Goal: Task Accomplishment & Management: Complete application form

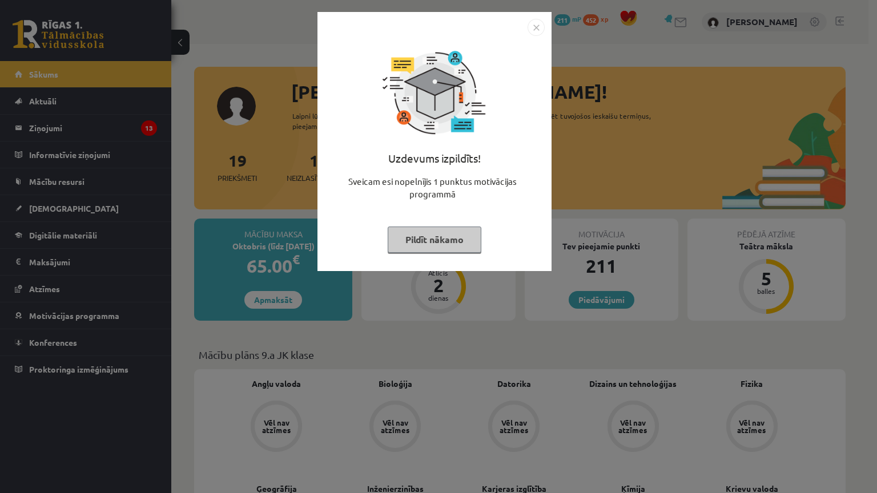
click at [535, 27] on img "Close" at bounding box center [536, 27] width 17 height 17
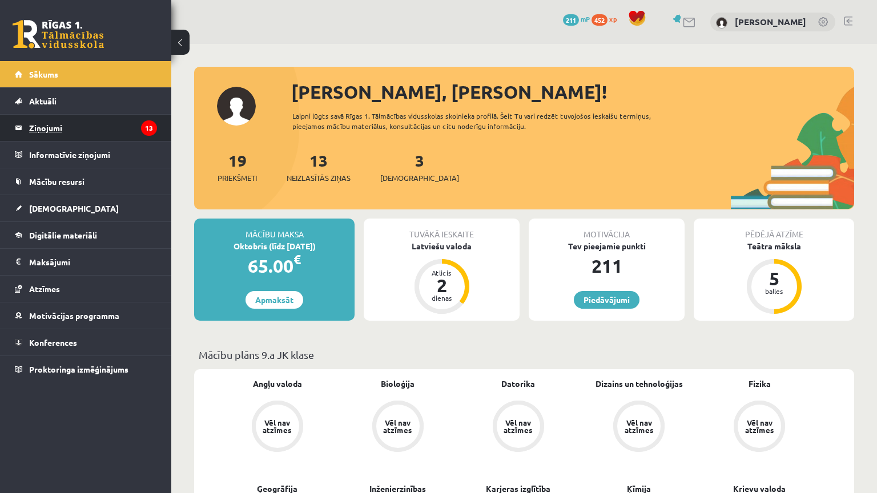
click at [123, 128] on legend "Ziņojumi 13" at bounding box center [93, 128] width 128 height 26
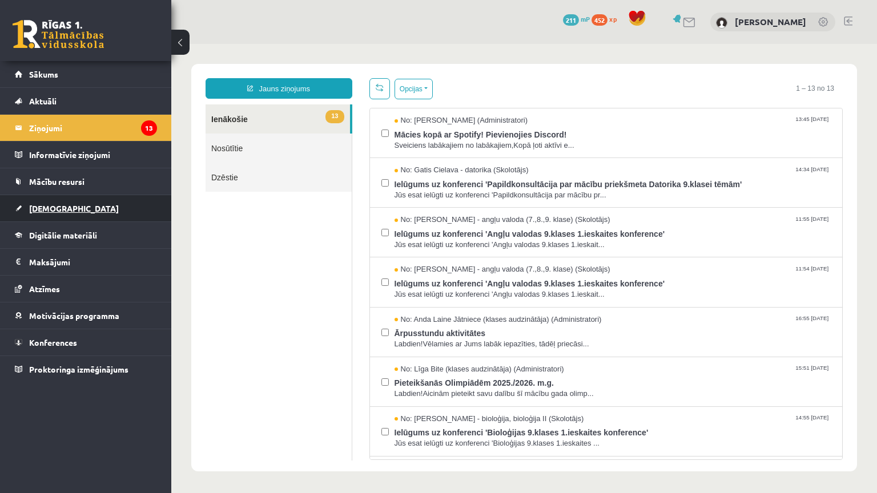
click at [119, 210] on link "[DEMOGRAPHIC_DATA]" at bounding box center [86, 208] width 142 height 26
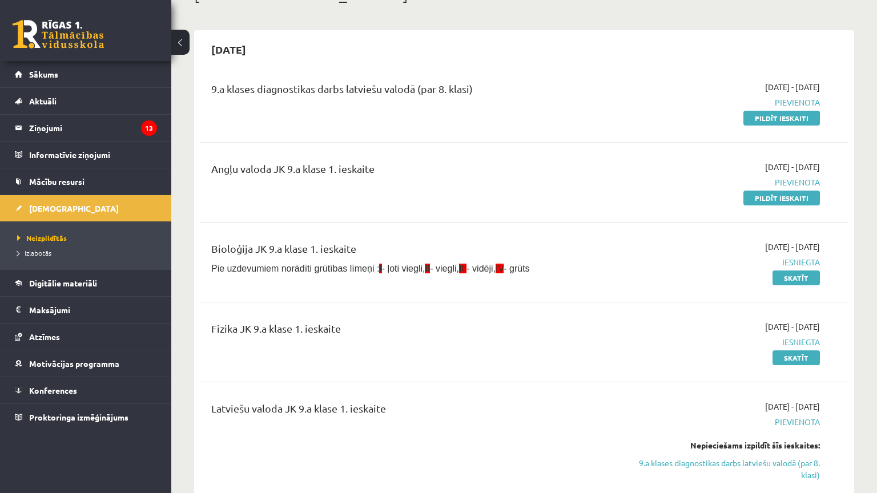
scroll to position [86, 0]
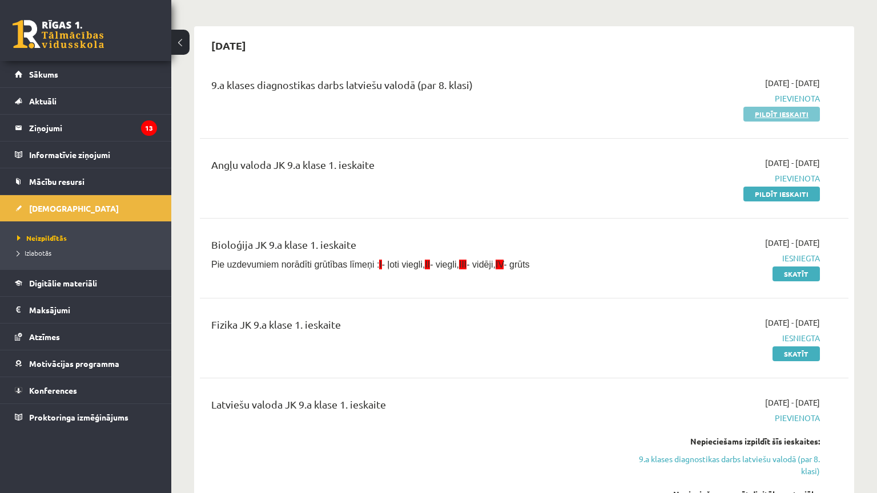
click at [763, 108] on link "Pildīt ieskaiti" at bounding box center [782, 114] width 77 height 15
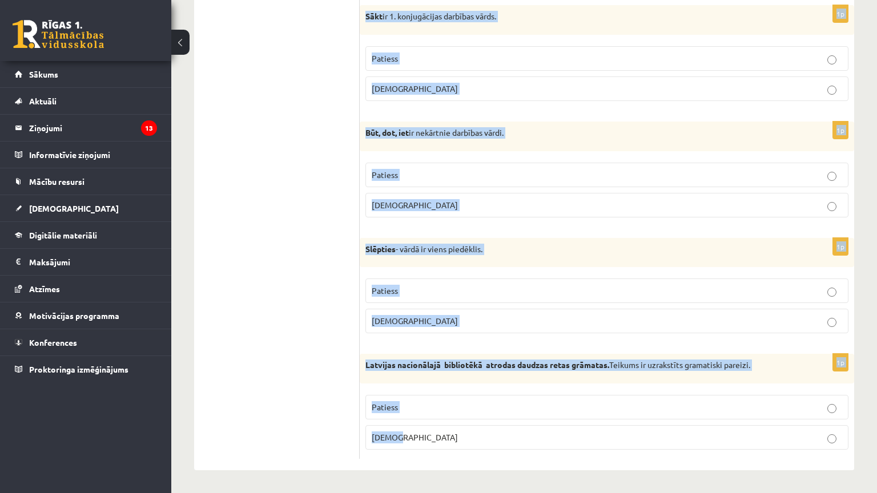
scroll to position [3330, 0]
drag, startPoint x: 366, startPoint y: 116, endPoint x: 877, endPoint y: 424, distance: 596.1
copy form "Apgalvojums ir patiess vai aplams? 1p Ziedēt ir 3. konjugācijas darbības vārds.…"
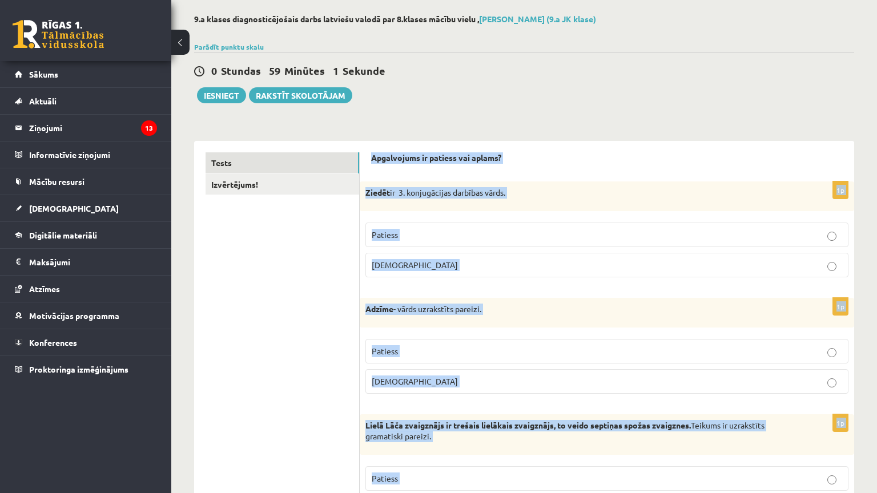
scroll to position [0, 0]
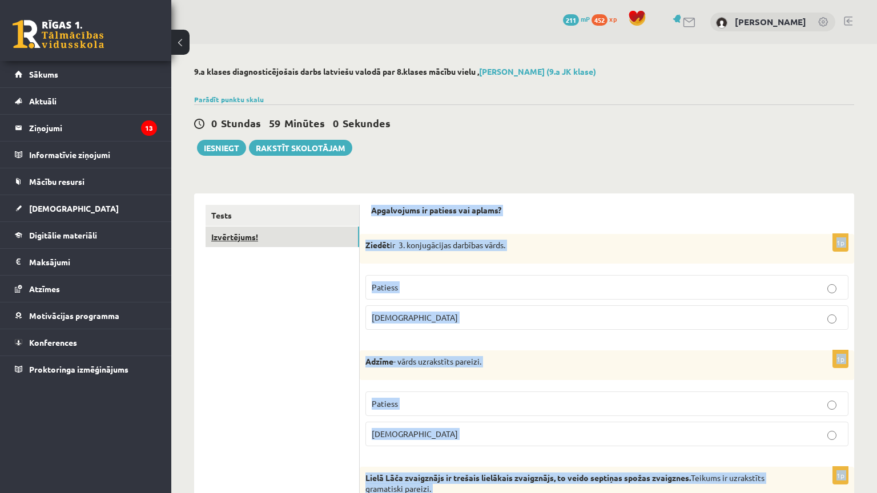
click at [295, 242] on link "Izvērtējums!" at bounding box center [283, 237] width 154 height 21
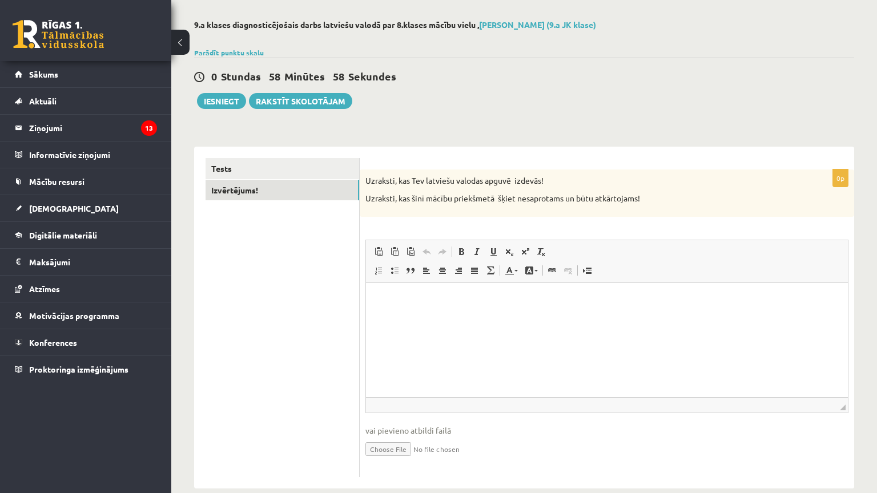
scroll to position [50, 0]
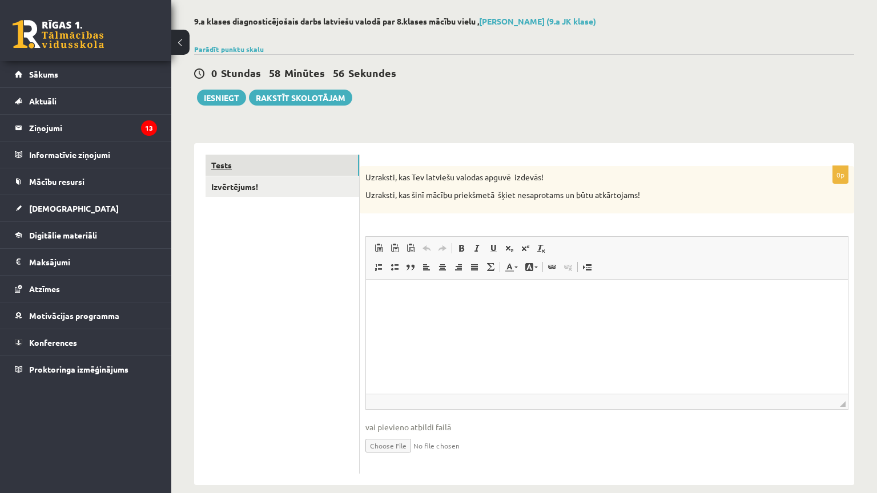
click at [331, 172] on link "Tests" at bounding box center [283, 165] width 154 height 21
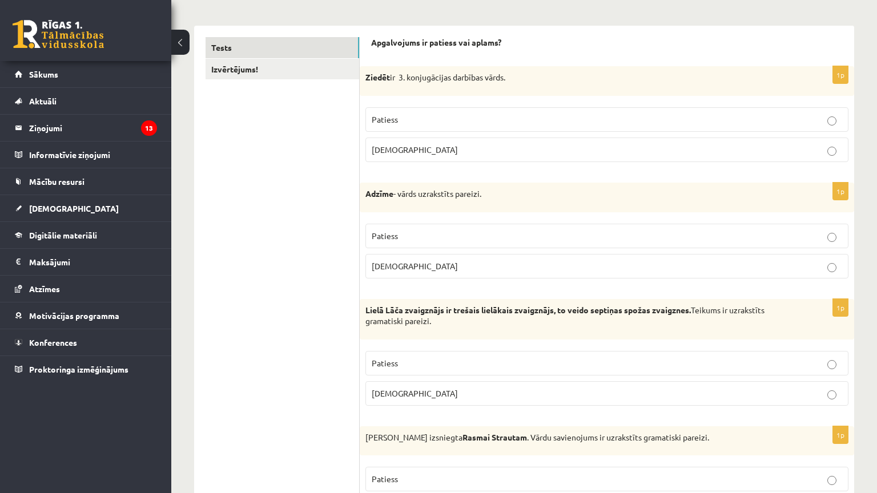
scroll to position [169, 0]
click at [418, 148] on p "Aplams" at bounding box center [607, 149] width 471 height 12
click at [427, 274] on label "Aplams" at bounding box center [606, 265] width 483 height 25
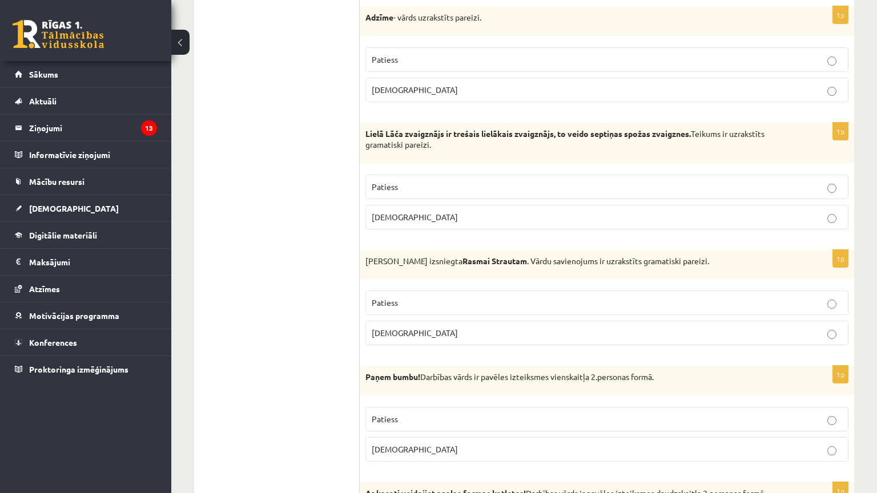
scroll to position [344, 0]
click at [453, 190] on p "Patiess" at bounding box center [607, 188] width 471 height 12
click at [432, 330] on p "Aplams" at bounding box center [607, 334] width 471 height 12
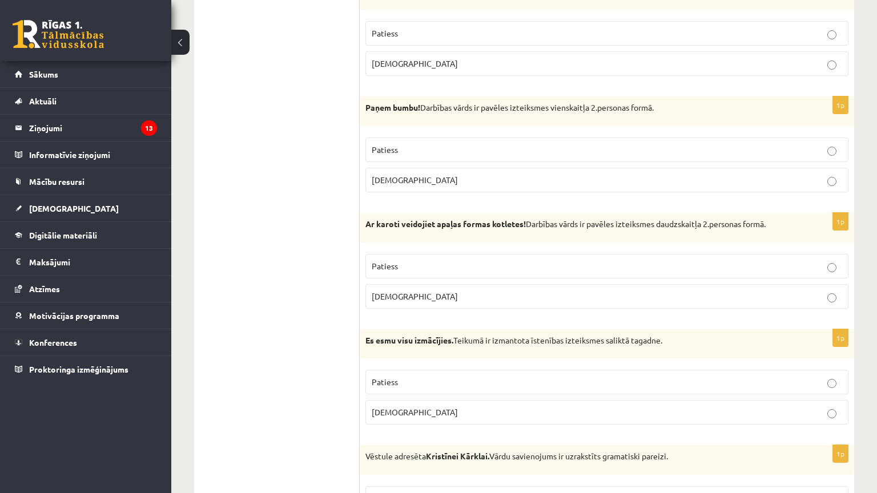
scroll to position [617, 0]
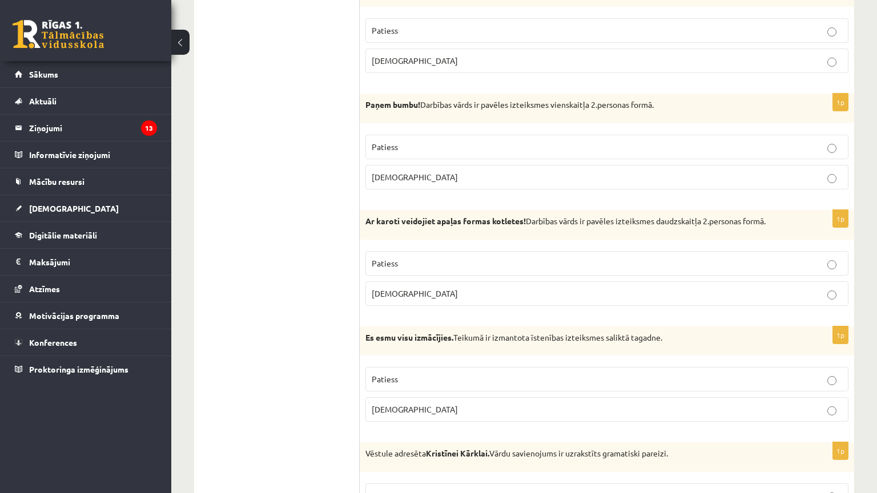
click at [405, 150] on p "Patiess" at bounding box center [607, 147] width 471 height 12
click at [406, 262] on p "Patiess" at bounding box center [607, 264] width 471 height 12
click at [384, 404] on span "Aplams" at bounding box center [415, 409] width 86 height 10
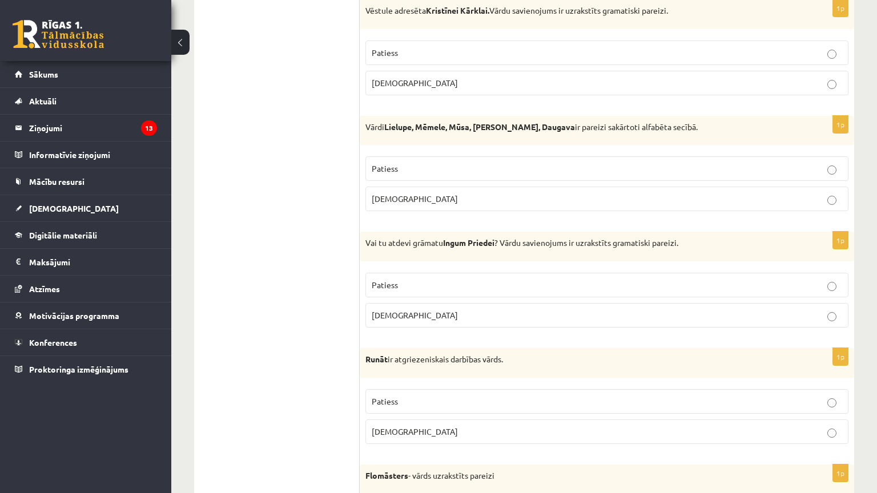
scroll to position [1060, 0]
click at [408, 54] on p "Patiess" at bounding box center [607, 53] width 471 height 12
click at [424, 199] on p "Aplams" at bounding box center [607, 199] width 471 height 12
click at [425, 319] on label "Aplams" at bounding box center [606, 315] width 483 height 25
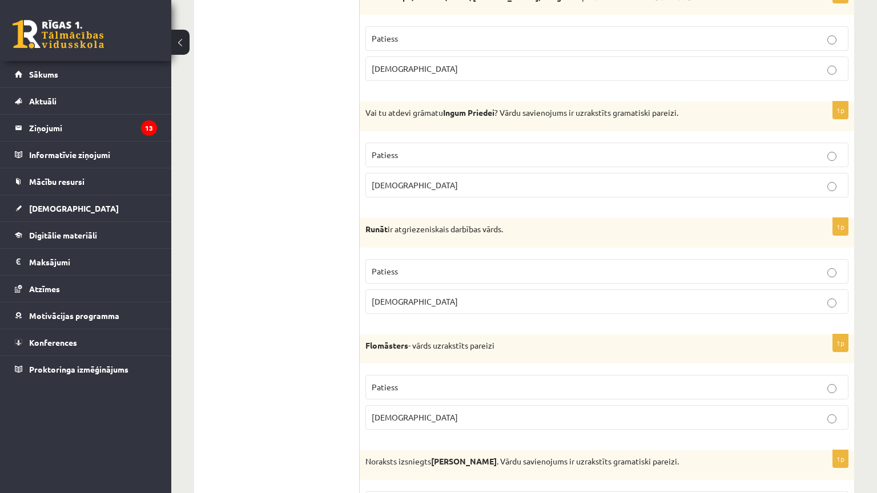
scroll to position [1192, 0]
click at [429, 297] on p "Aplams" at bounding box center [607, 300] width 471 height 12
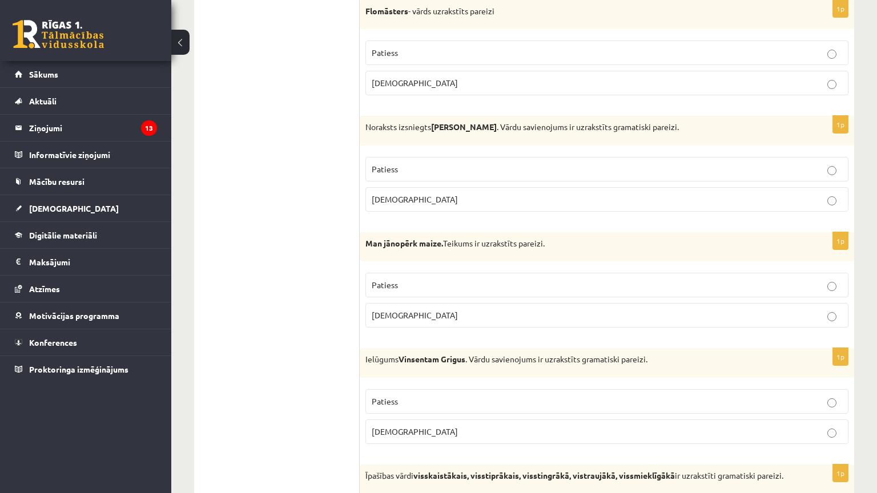
scroll to position [1525, 0]
click at [388, 53] on label "Patiess" at bounding box center [606, 52] width 483 height 25
click at [407, 193] on p "Aplams" at bounding box center [607, 199] width 471 height 12
click at [391, 281] on span "Patiess" at bounding box center [385, 284] width 26 height 10
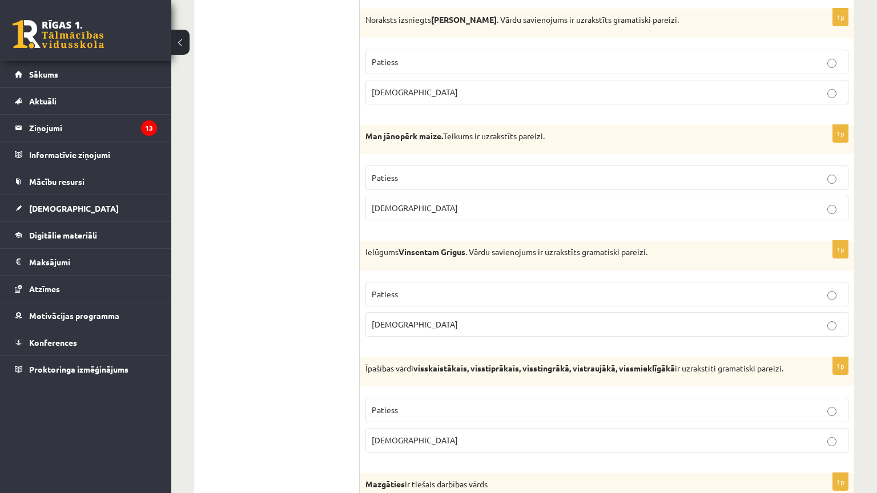
scroll to position [1633, 0]
click at [384, 319] on span "Aplams" at bounding box center [415, 324] width 86 height 10
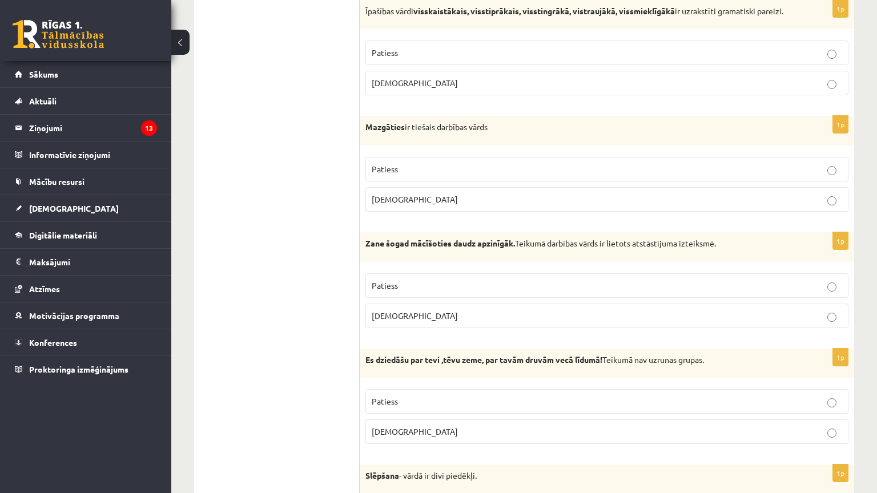
scroll to position [1991, 0]
click at [384, 58] on p "Patiess" at bounding box center [607, 52] width 471 height 12
click at [412, 204] on p "Aplams" at bounding box center [607, 198] width 471 height 12
click at [418, 288] on p "Patiess" at bounding box center [607, 285] width 471 height 12
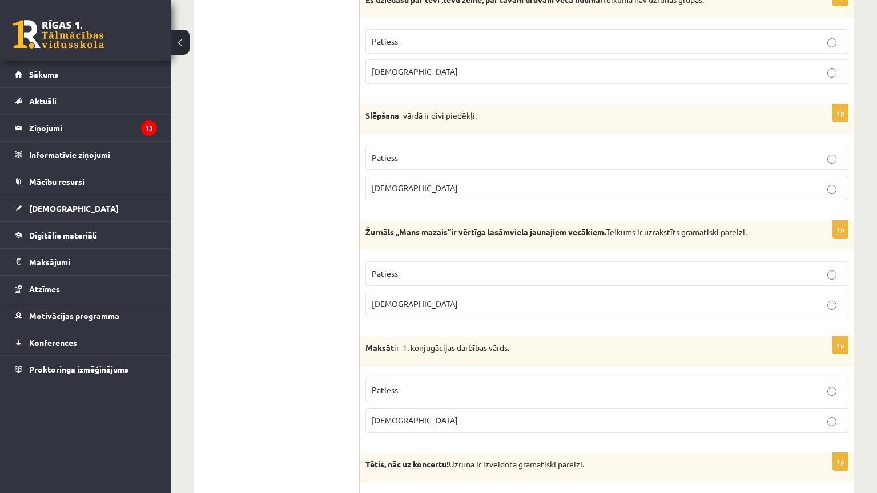
scroll to position [2350, 0]
click at [386, 76] on span "Aplams" at bounding box center [415, 71] width 86 height 10
click at [420, 196] on label "Aplams" at bounding box center [606, 187] width 483 height 25
click at [413, 269] on label "Patiess" at bounding box center [606, 273] width 483 height 25
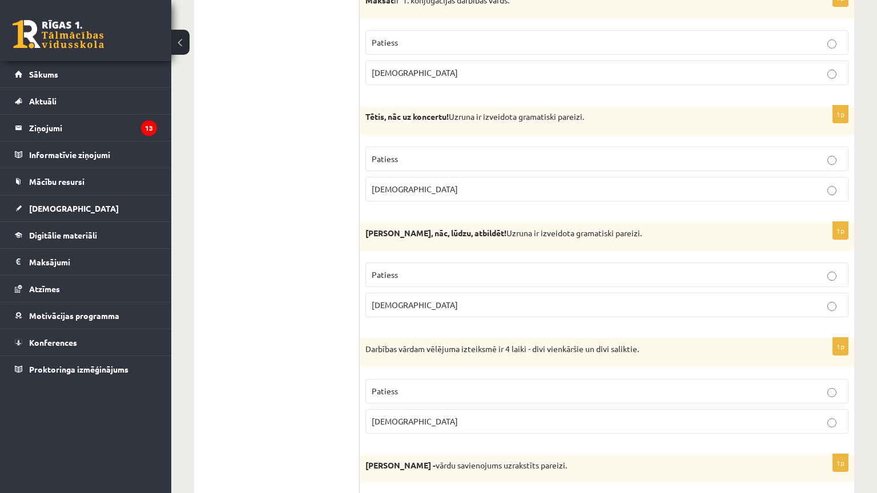
scroll to position [2699, 0]
click at [393, 79] on label "Aplams" at bounding box center [606, 71] width 483 height 25
click at [391, 158] on span "Patiess" at bounding box center [385, 157] width 26 height 10
click at [388, 179] on label "Aplams" at bounding box center [606, 188] width 483 height 25
click at [427, 155] on p "Patiess" at bounding box center [607, 158] width 471 height 12
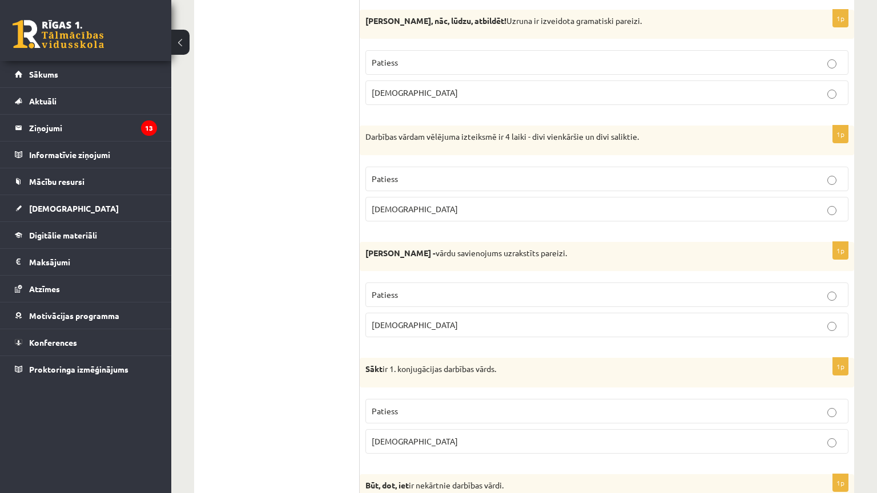
scroll to position [2912, 0]
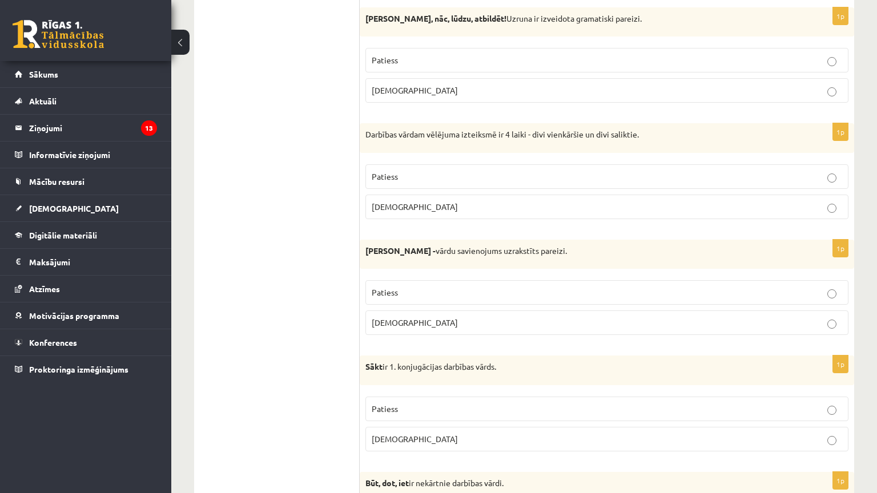
click at [404, 94] on p "Aplams" at bounding box center [607, 91] width 471 height 12
click at [415, 201] on p "Aplams" at bounding box center [607, 207] width 471 height 12
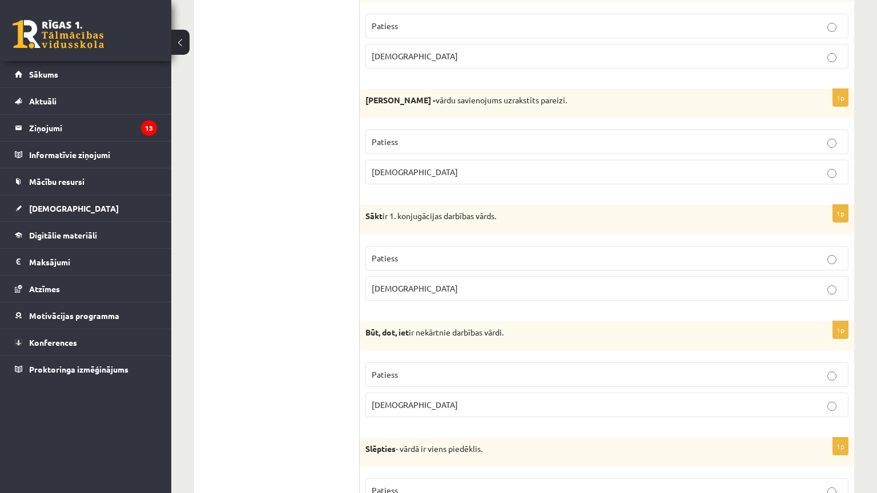
scroll to position [3067, 0]
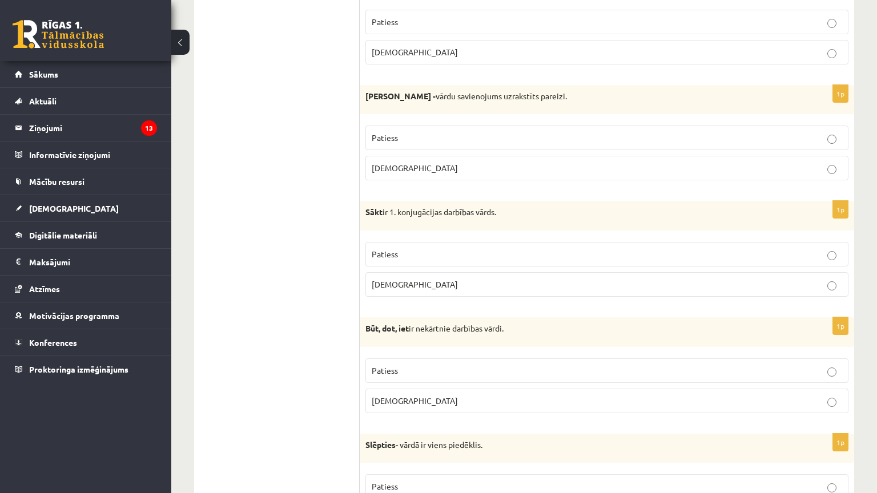
click at [411, 169] on p "Aplams" at bounding box center [607, 168] width 471 height 12
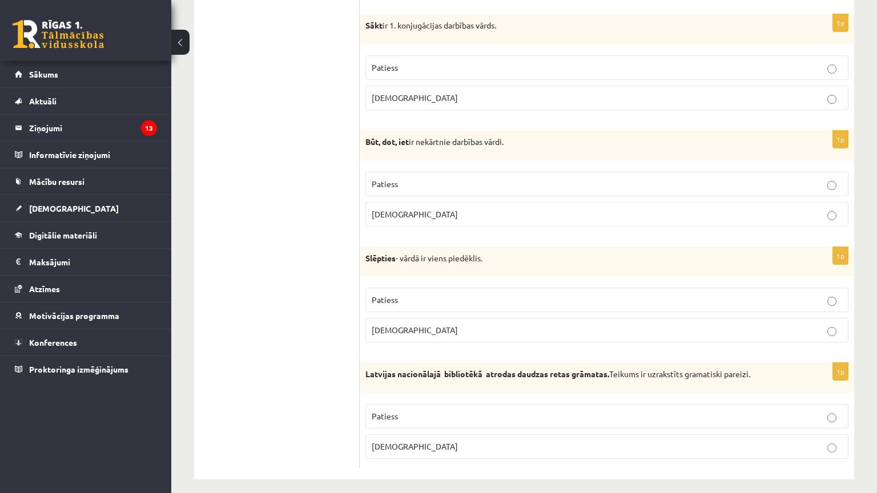
scroll to position [3254, 0]
click at [406, 59] on label "Patiess" at bounding box center [606, 67] width 483 height 25
click at [410, 189] on label "Patiess" at bounding box center [606, 183] width 483 height 25
click at [411, 307] on label "Patiess" at bounding box center [606, 299] width 483 height 25
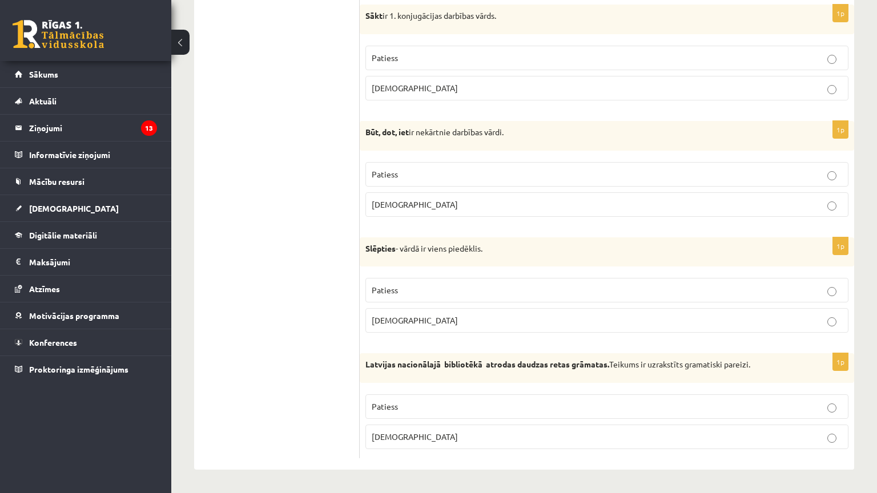
click at [397, 401] on p "Patiess" at bounding box center [607, 407] width 471 height 12
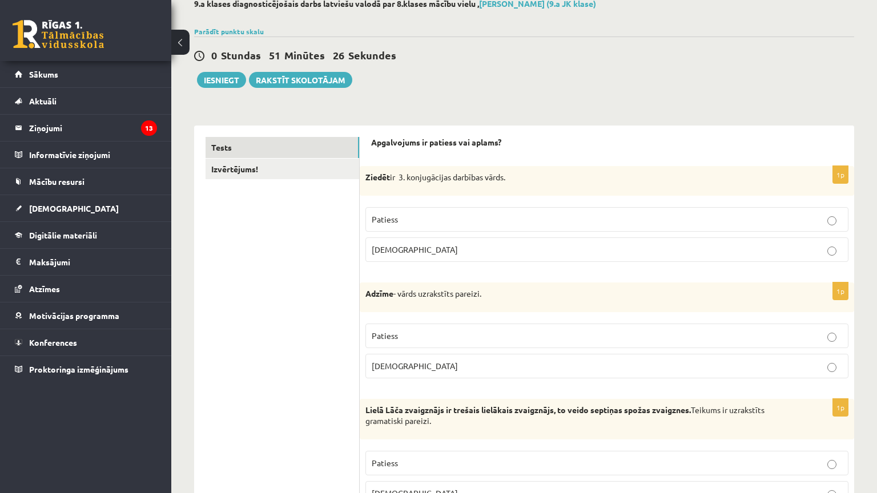
scroll to position [67, 0]
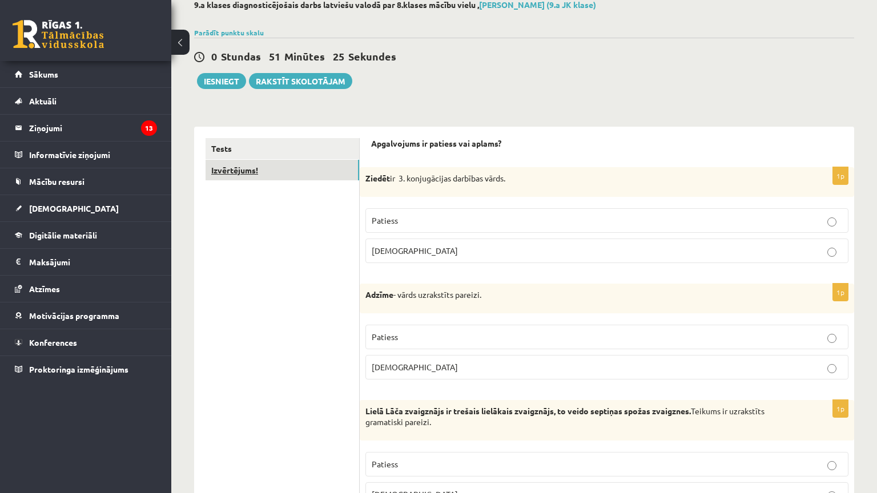
click at [244, 170] on link "Izvērtējums!" at bounding box center [283, 170] width 154 height 21
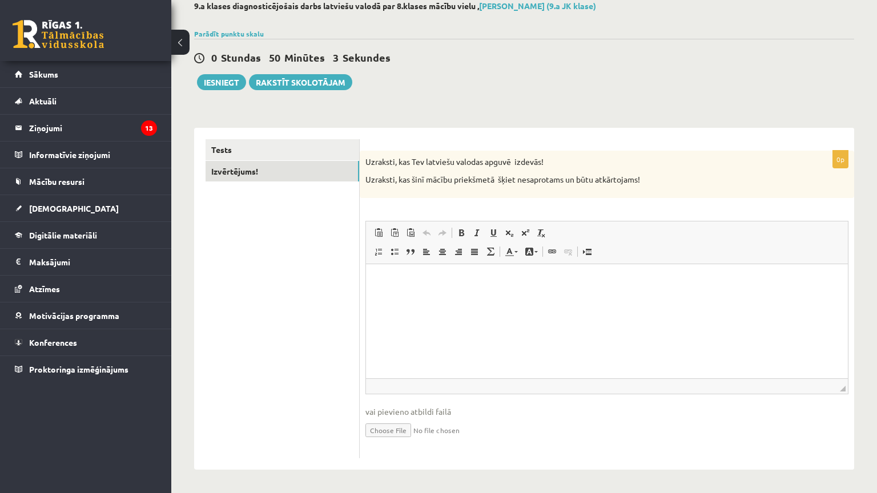
scroll to position [101, 0]
click at [330, 139] on link "Tests" at bounding box center [283, 149] width 154 height 21
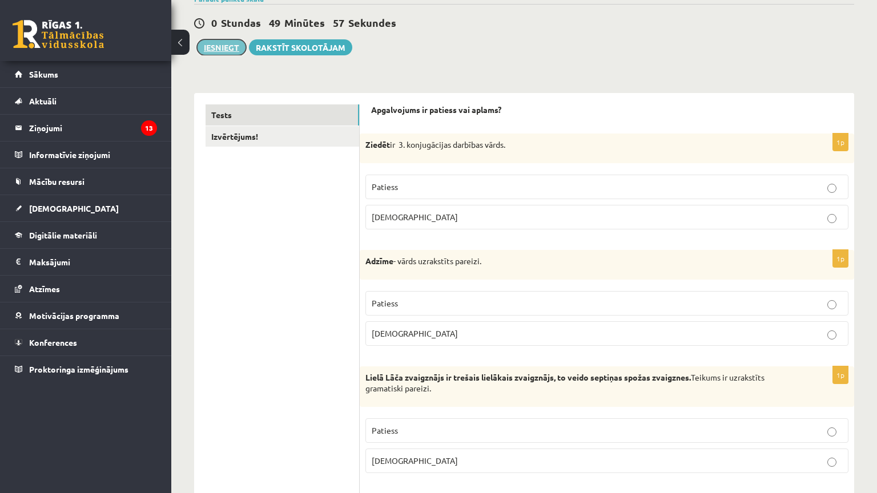
click at [231, 42] on button "Iesniegt" at bounding box center [221, 47] width 49 height 16
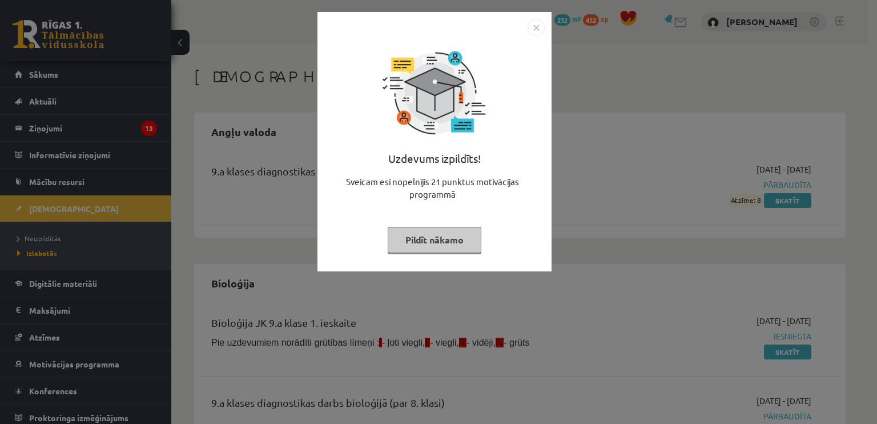
click at [536, 31] on img "Close" at bounding box center [536, 27] width 17 height 17
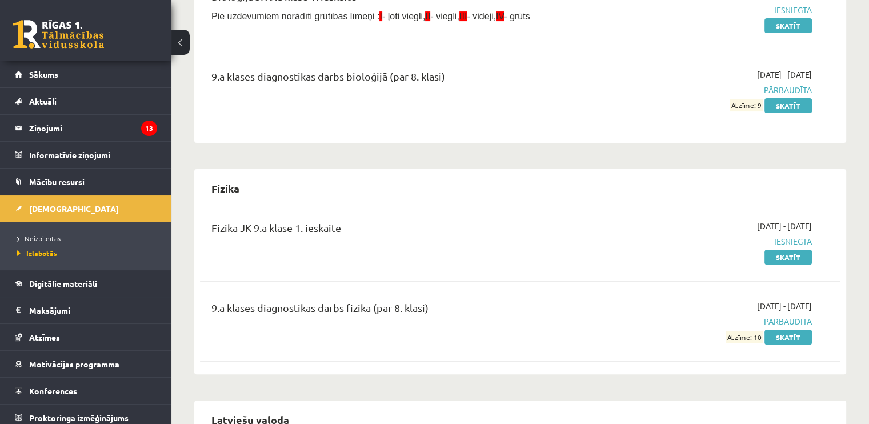
scroll to position [449, 0]
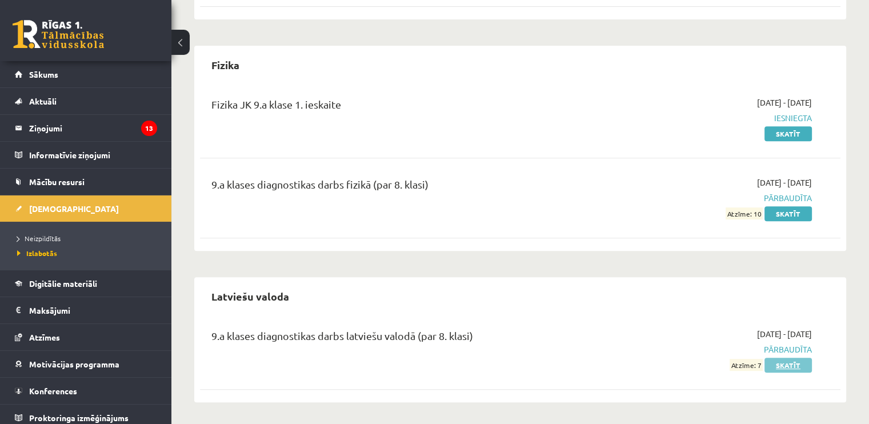
click at [781, 366] on link "Skatīt" at bounding box center [787, 364] width 47 height 15
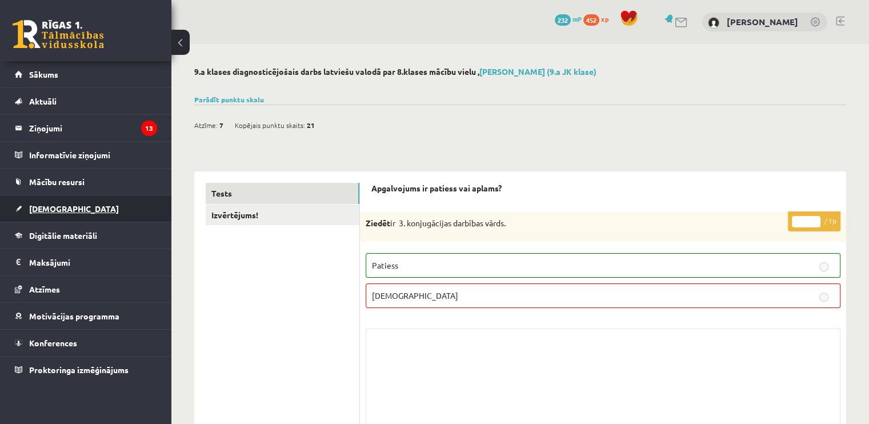
click at [107, 206] on link "[DEMOGRAPHIC_DATA]" at bounding box center [86, 208] width 142 height 26
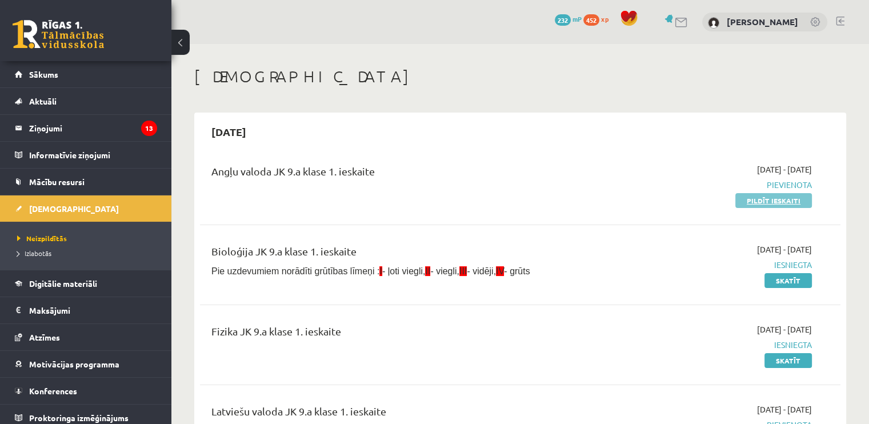
click at [770, 204] on link "Pildīt ieskaiti" at bounding box center [773, 200] width 77 height 15
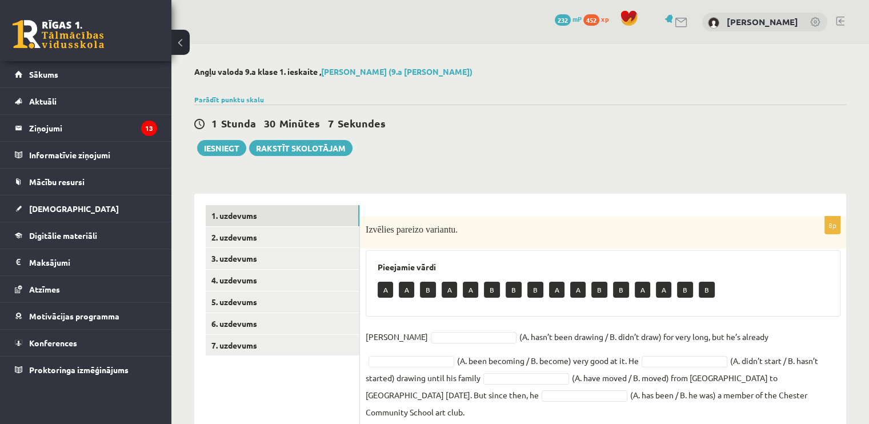
scroll to position [76, 0]
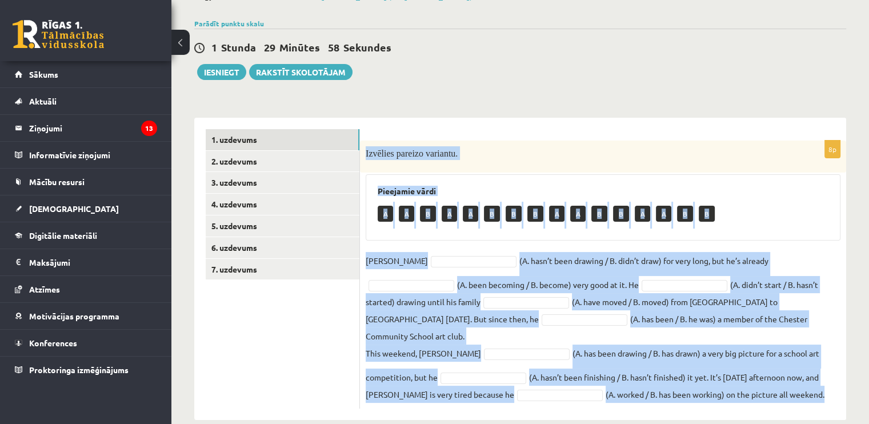
drag, startPoint x: 367, startPoint y: 150, endPoint x: 722, endPoint y: 378, distance: 422.5
click at [722, 378] on div "8p Izvēlies pareizo variantu. Pieejamie vārdi A A B A A B B B A A B B A A B B D…" at bounding box center [603, 274] width 486 height 268
copy div "Izvēlies pareizo variantu. Pieejamie vārdi A A B A A B B B A A B B A A B B Dann…"
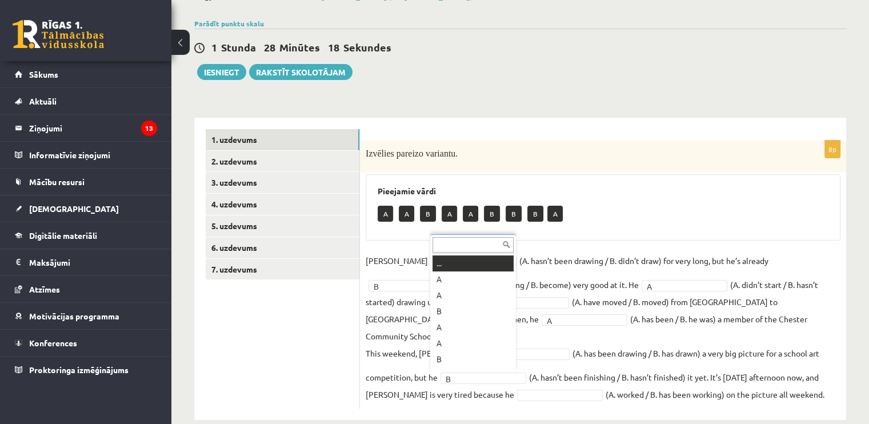
scroll to position [14, 0]
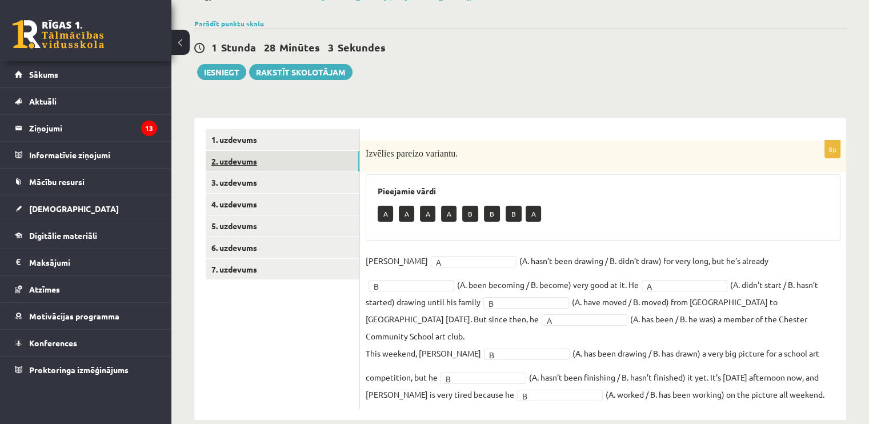
click at [267, 166] on link "2. uzdevums" at bounding box center [283, 161] width 154 height 21
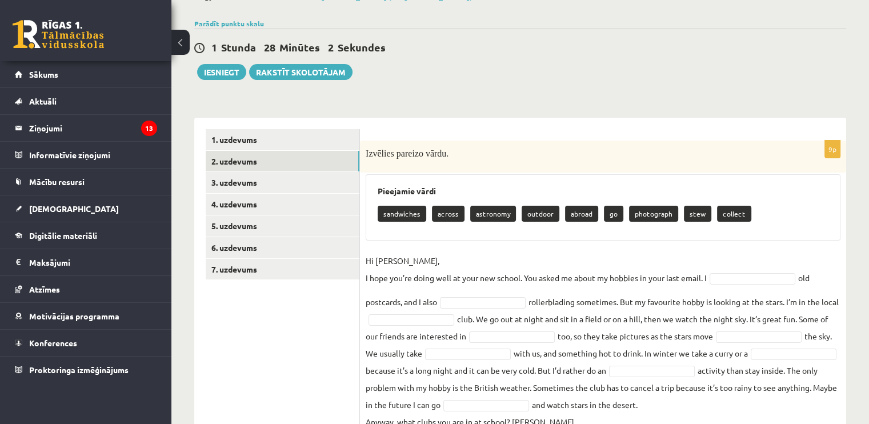
scroll to position [120, 0]
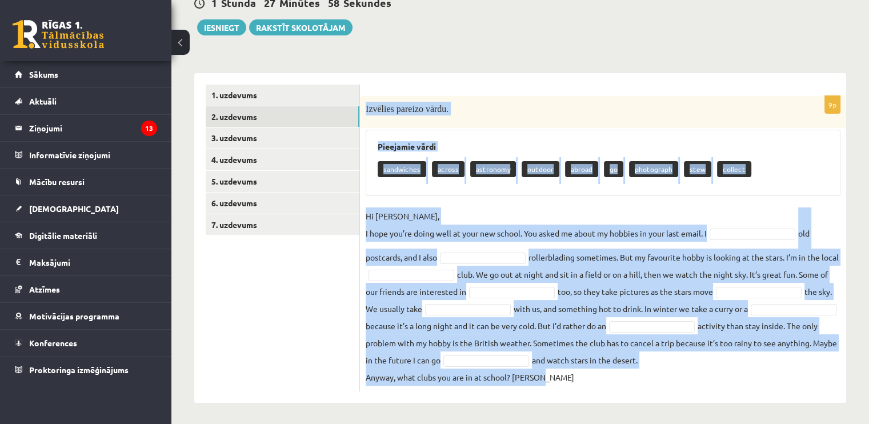
drag, startPoint x: 365, startPoint y: 109, endPoint x: 616, endPoint y: 393, distance: 378.7
click at [616, 393] on div "9p Izvēlies pareizo vārdu. Pieejamie vārdi sandwiches across astronomy outdoor …" at bounding box center [603, 237] width 486 height 329
copy div "Izvēlies pareizo vārdu. Pieejamie vārdi sandwiches across astronomy outdoor abr…"
click at [552, 207] on p "Hi Gracie, I hope you’re doing well at your new school. You asked me about my h…" at bounding box center [535, 224] width 341 height 34
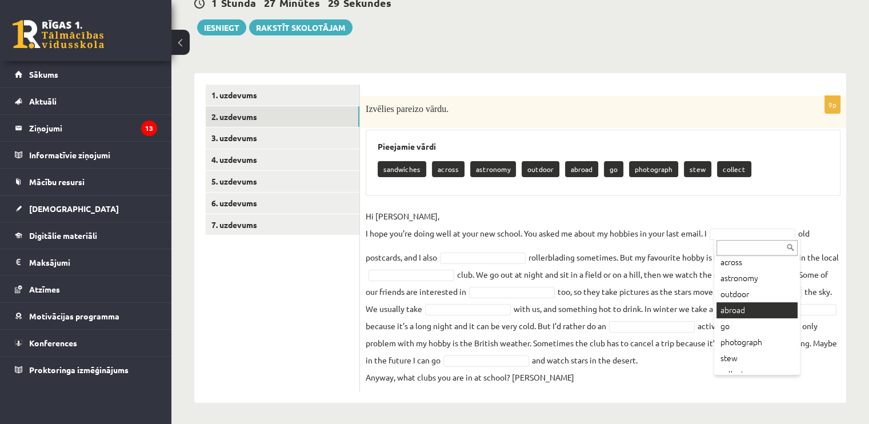
scroll to position [46, 0]
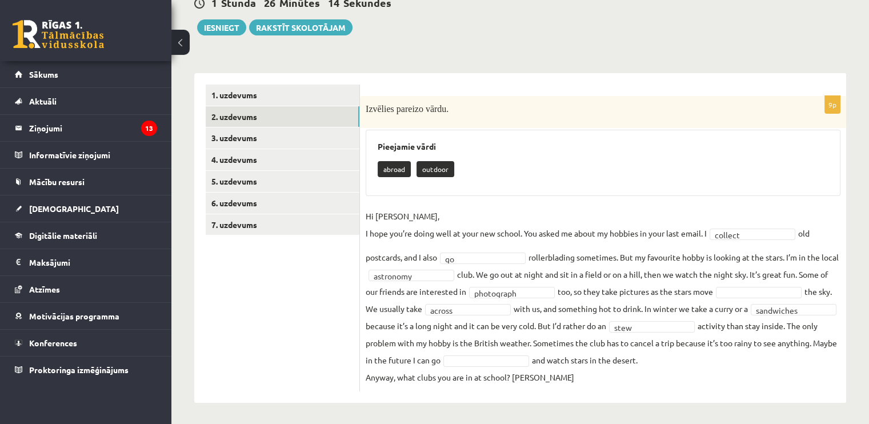
click at [572, 379] on fieldset "**********" at bounding box center [602, 296] width 475 height 178
click at [688, 367] on fieldset "**********" at bounding box center [602, 296] width 475 height 178
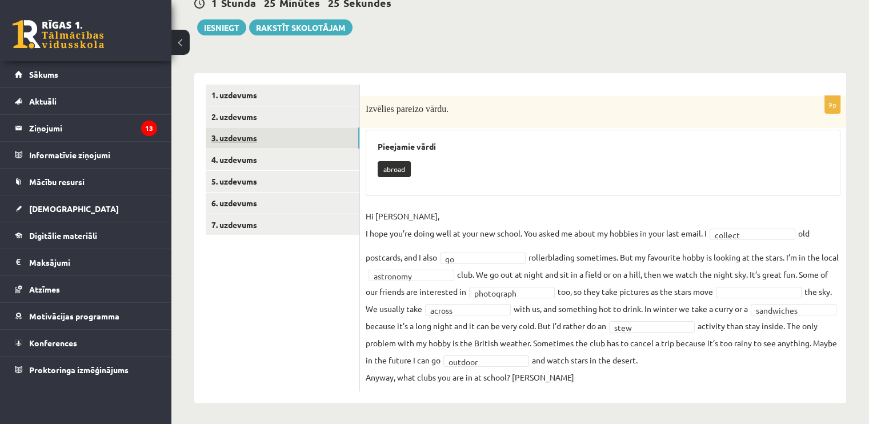
click at [338, 139] on link "3. uzdevums" at bounding box center [283, 137] width 154 height 21
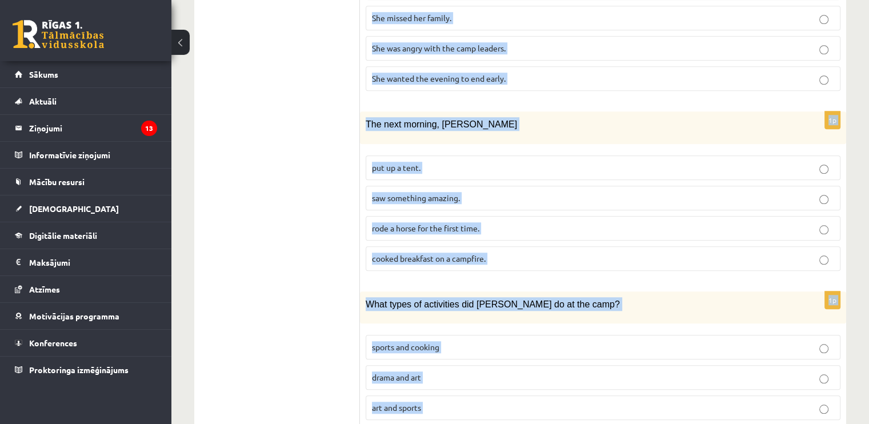
scroll to position [1015, 0]
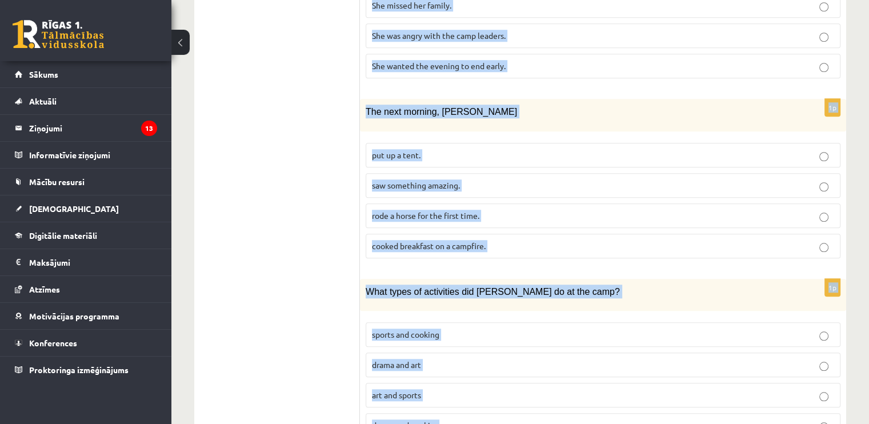
drag, startPoint x: 367, startPoint y: 33, endPoint x: 576, endPoint y: 390, distance: 413.6
copy form "Lasi tekstu un izvēlies pareizo variantu. A Scottish summer camp Summer camps a…"
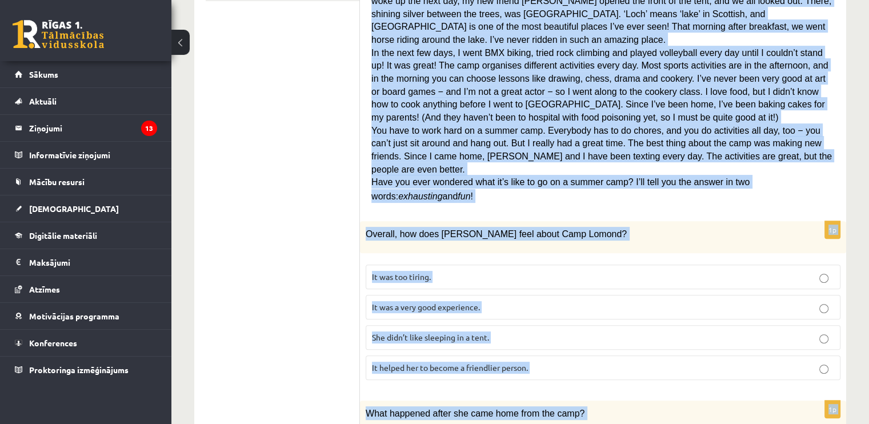
scroll to position [0, 0]
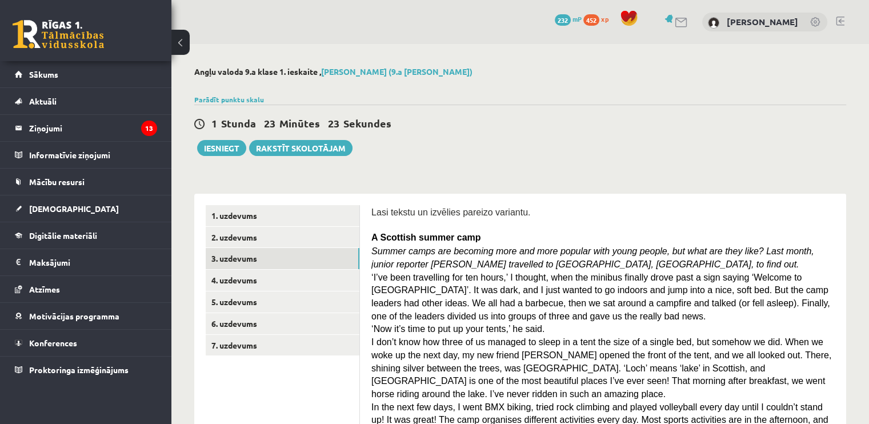
click at [425, 148] on div "1 Stunda 23 Minūtes 23 Sekundes Ieskaite saglabāta! Iesniegt Rakstīt skolotājam" at bounding box center [520, 130] width 652 height 51
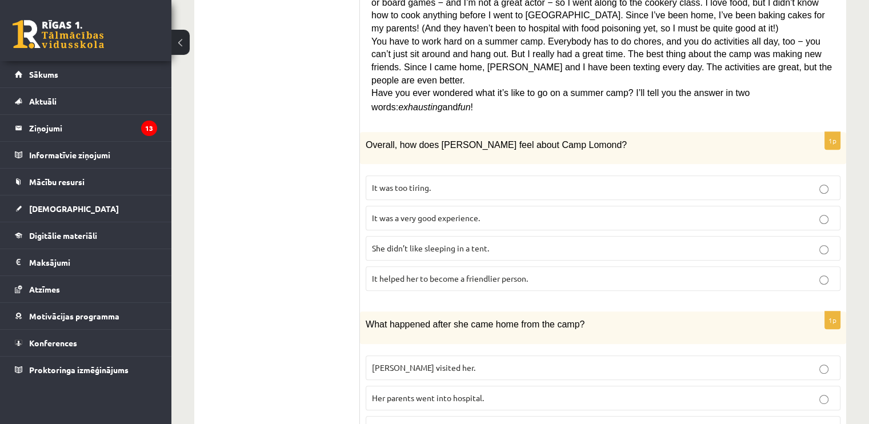
scroll to position [443, 0]
click at [433, 212] on span "It was a very good experience." at bounding box center [426, 217] width 108 height 10
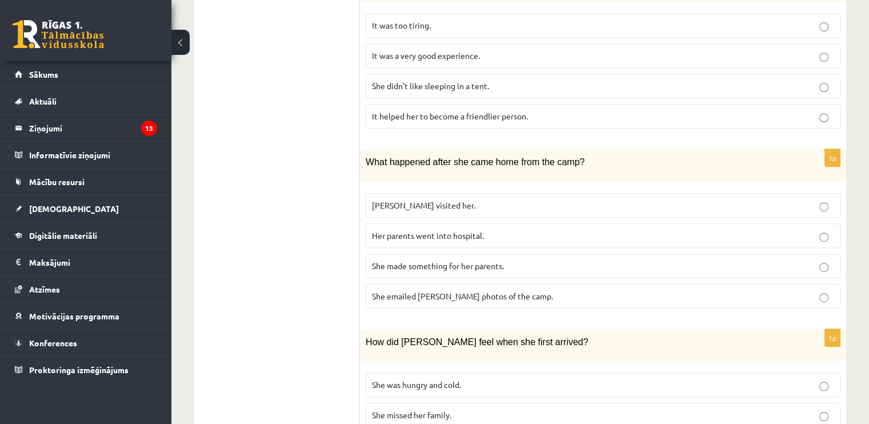
scroll to position [605, 0]
click at [456, 260] on span "She made something for her parents." at bounding box center [438, 265] width 132 height 10
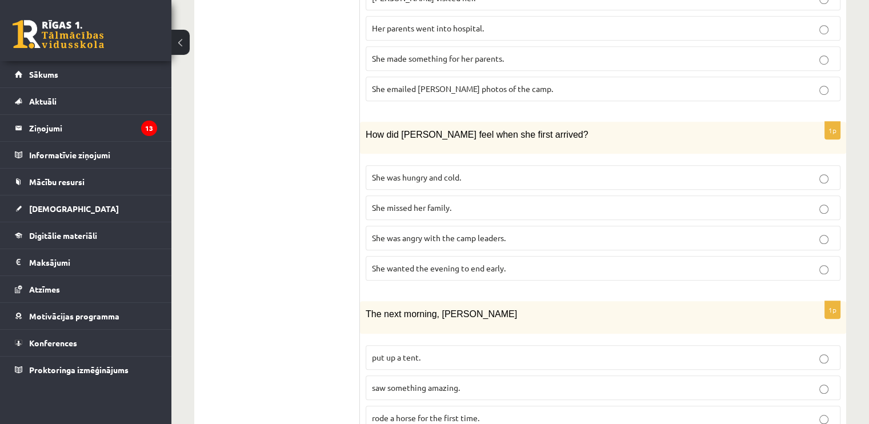
scroll to position [814, 0]
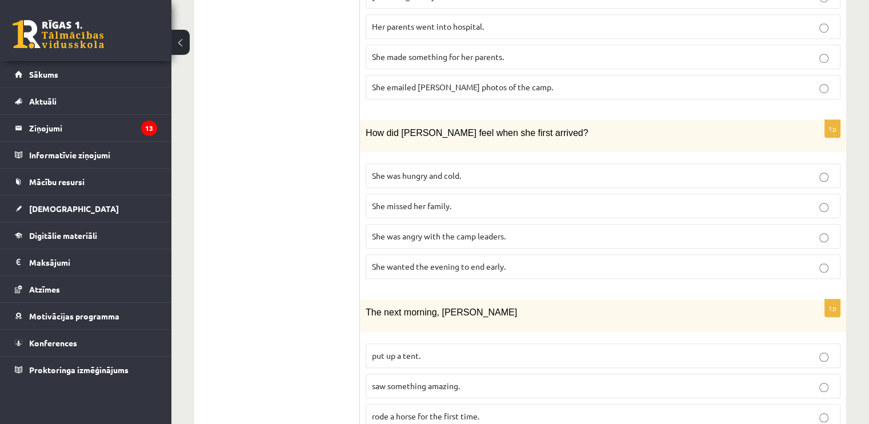
click at [515, 254] on label "She wanted the evening to end early." at bounding box center [602, 266] width 475 height 25
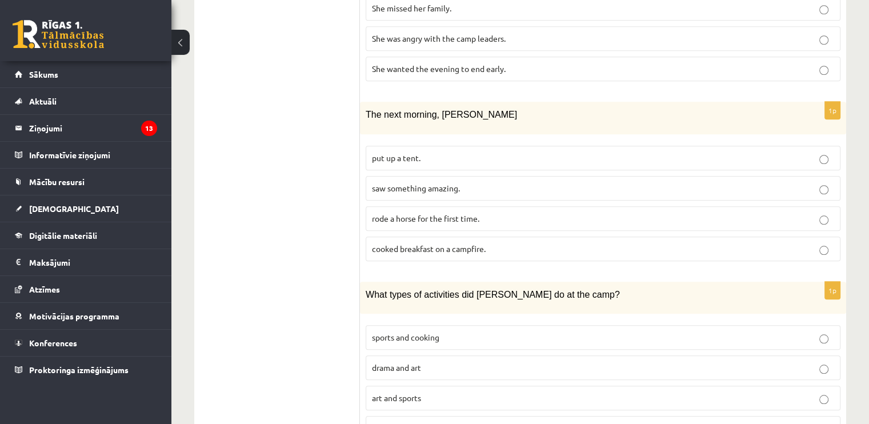
scroll to position [1015, 0]
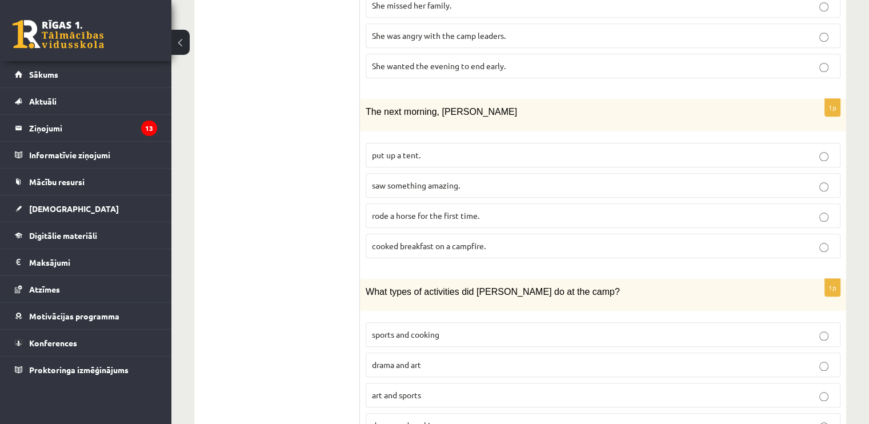
click at [427, 180] on span "saw something amazing." at bounding box center [416, 185] width 88 height 10
click at [425, 329] on span "sports and cooking" at bounding box center [405, 334] width 67 height 10
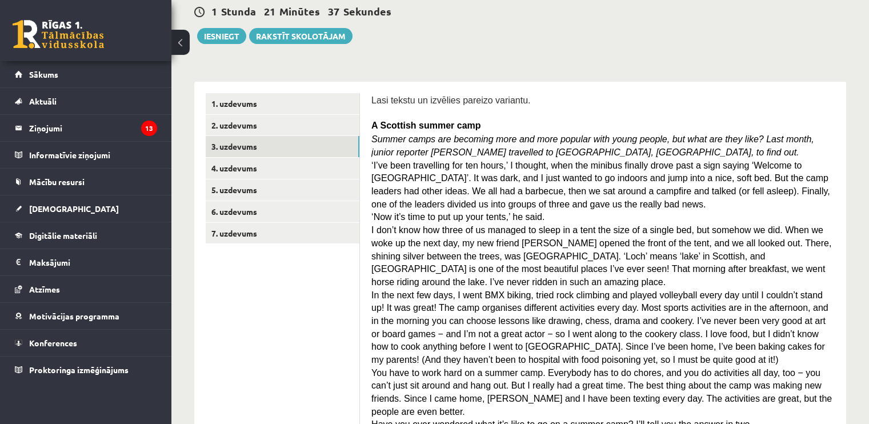
scroll to position [0, 0]
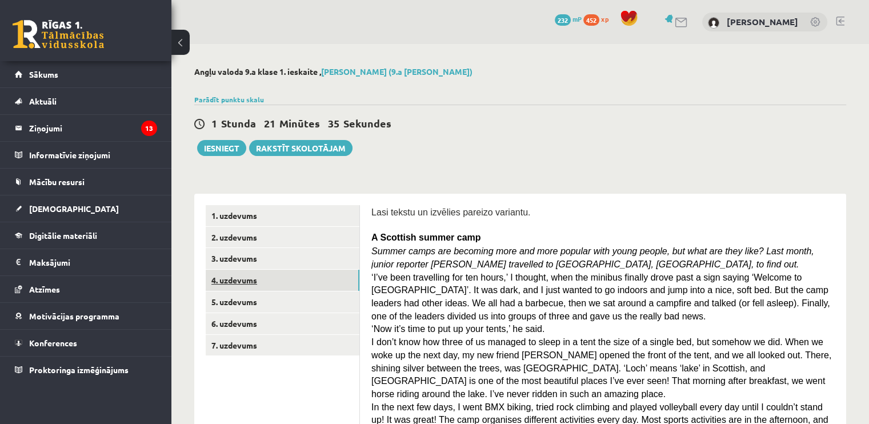
click at [279, 282] on link "4. uzdevums" at bounding box center [283, 280] width 154 height 21
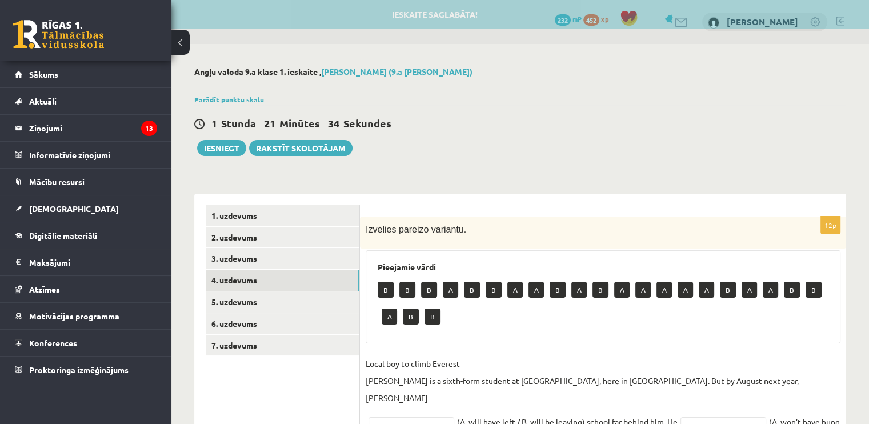
scroll to position [206, 0]
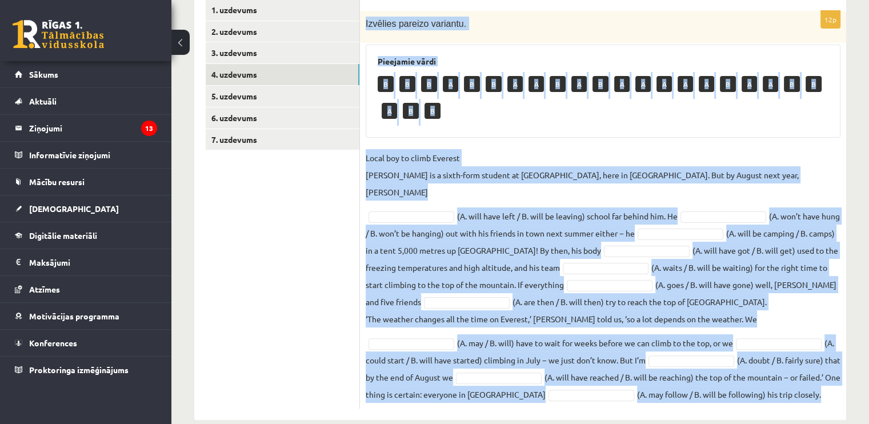
drag, startPoint x: 364, startPoint y: 19, endPoint x: 806, endPoint y: 382, distance: 571.3
click at [806, 382] on div "12p Izvēlies pareizo variantu. Pieejamie vārdi B B B A B B A A B A B A A A A A …" at bounding box center [603, 209] width 486 height 397
copy div "Izvēlies pareizo variantu. Pieejamie vārdi B B B A B B A A B A B A A A A A B A …"
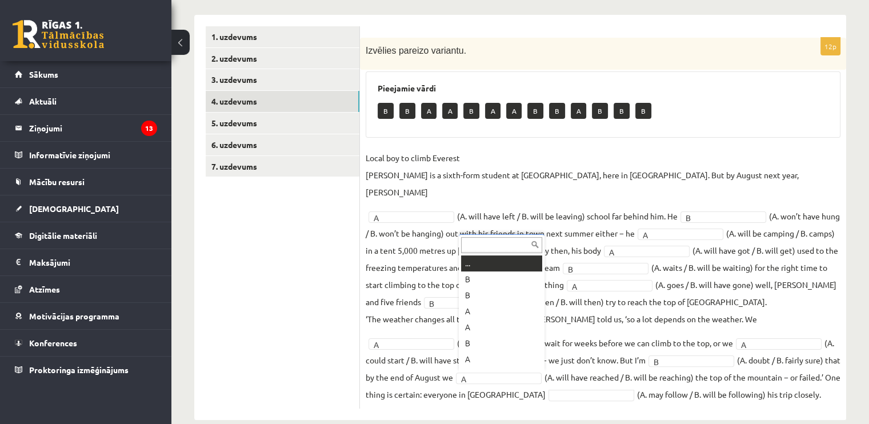
scroll to position [14, 0]
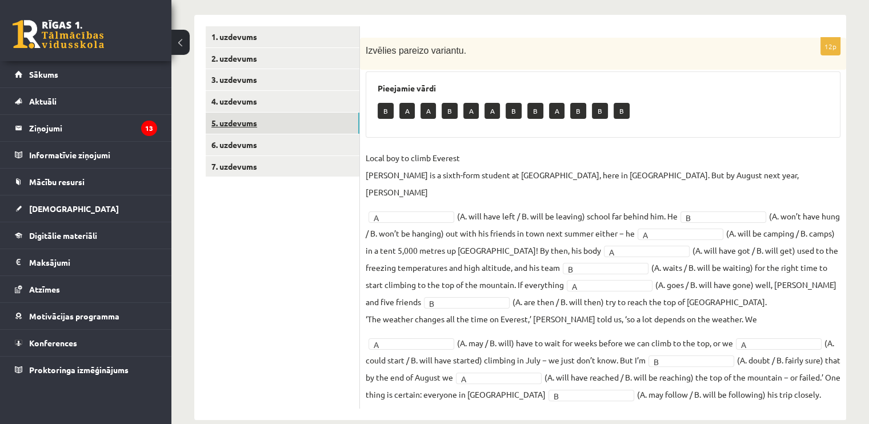
click at [345, 121] on link "5. uzdevums" at bounding box center [283, 122] width 154 height 21
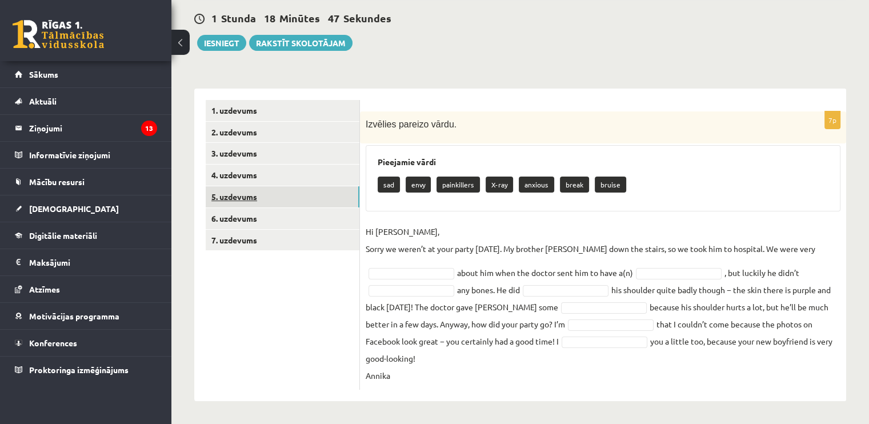
scroll to position [86, 0]
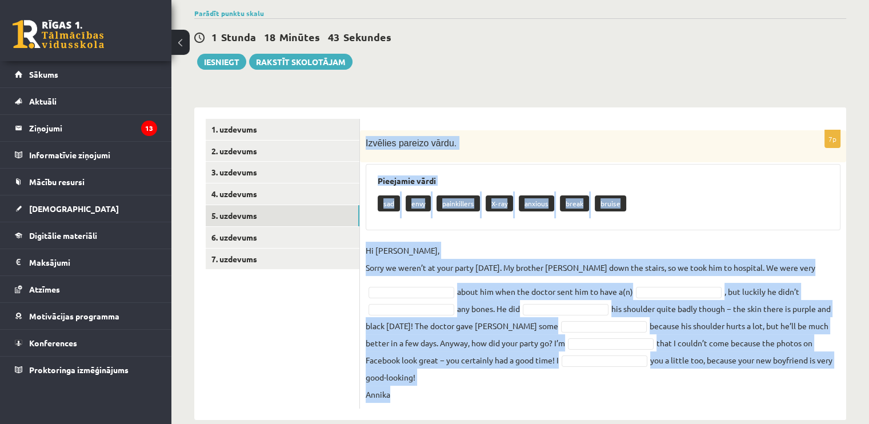
drag, startPoint x: 361, startPoint y: 139, endPoint x: 688, endPoint y: 384, distance: 408.3
click at [688, 384] on div "7p Izvēlies pareizo vārdu. Pieejamie vārdi sad envy painkillers X-ray anxious b…" at bounding box center [603, 269] width 486 height 278
copy div "Izvēlies pareizo vārdu. Pieejamie vārdi sad envy painkillers X-ray anxious brea…"
click at [441, 146] on span "Izvēlies pareizo vārdu." at bounding box center [410, 143] width 91 height 10
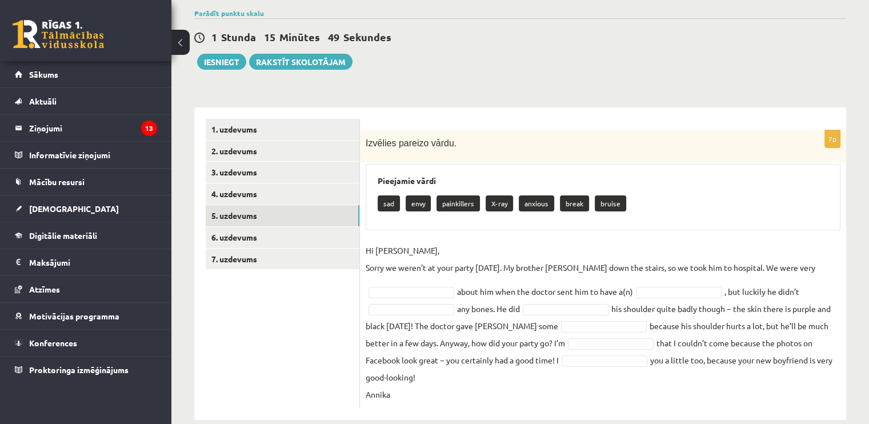
click at [419, 283] on fieldset "Hi Jenny, Sorry we weren’t at your party yesterday. My brother Kevin fell down …" at bounding box center [602, 322] width 475 height 161
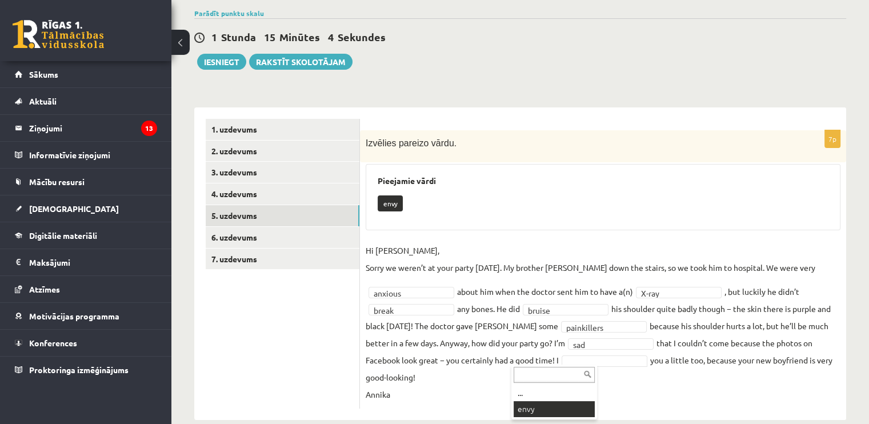
scroll to position [59, 0]
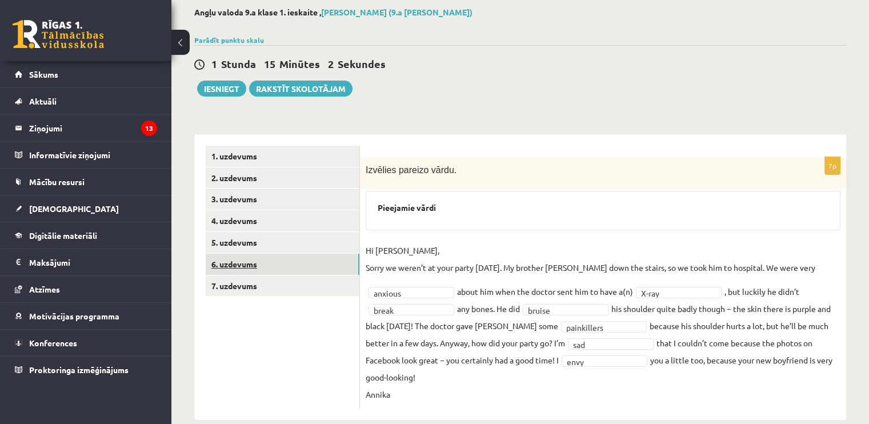
click at [322, 255] on link "6. uzdevums" at bounding box center [283, 264] width 154 height 21
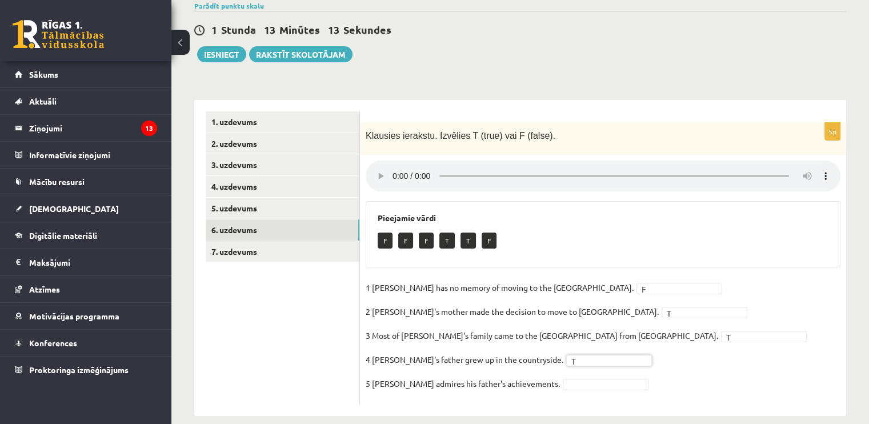
scroll to position [107, 0]
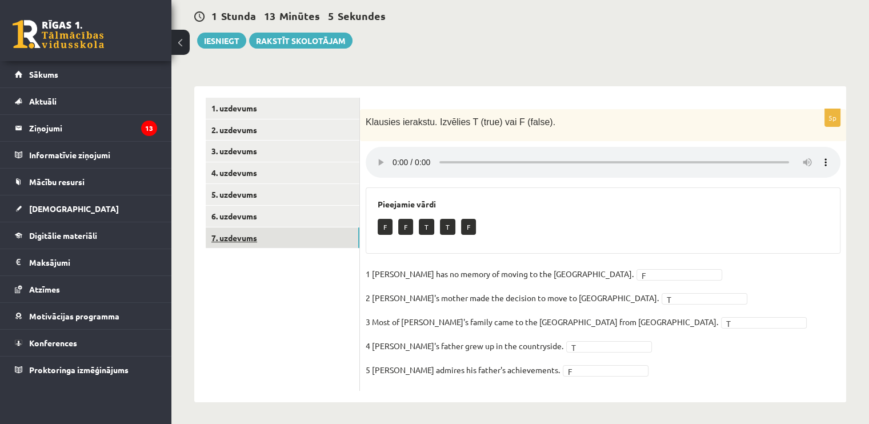
click at [247, 235] on link "7. uzdevums" at bounding box center [283, 237] width 154 height 21
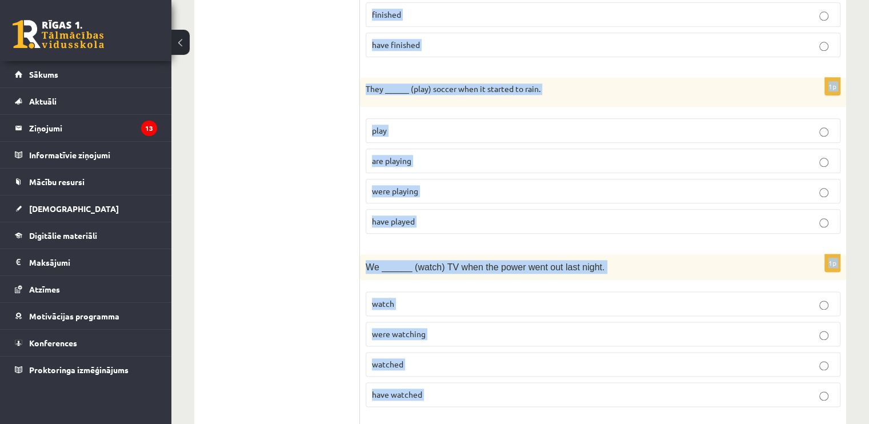
scroll to position [1570, 0]
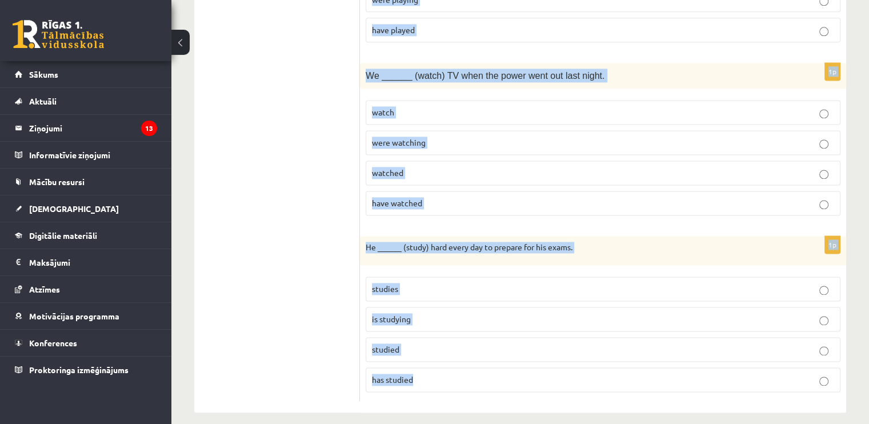
drag, startPoint x: 364, startPoint y: 116, endPoint x: 652, endPoint y: 424, distance: 421.8
copy form "I ______ (live) in this city since 2010. live am living lived have lived 1p I _…"
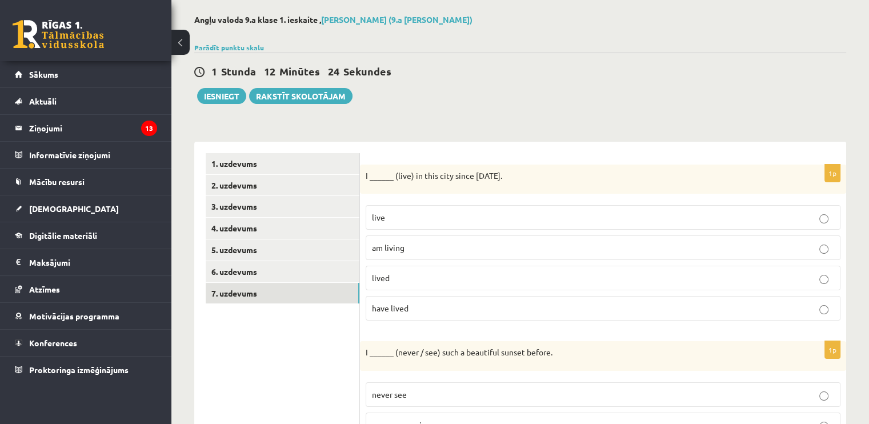
scroll to position [51, 0]
click at [416, 309] on p "have lived" at bounding box center [603, 309] width 462 height 12
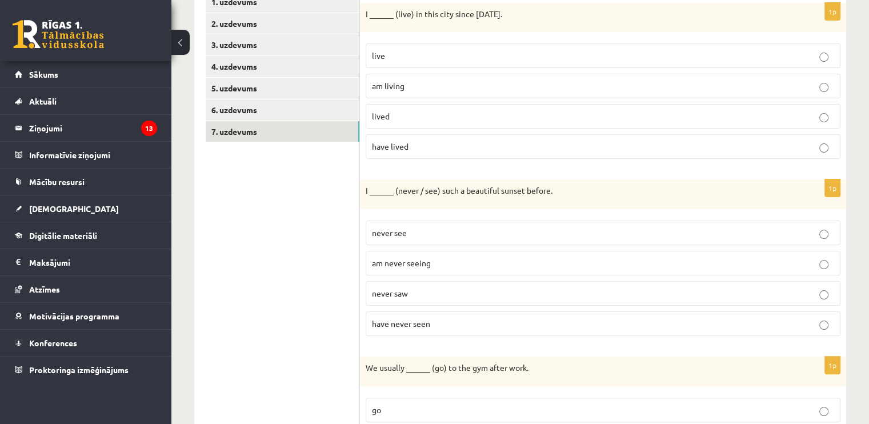
scroll to position [214, 0]
click at [420, 319] on span "have never seen" at bounding box center [401, 323] width 58 height 10
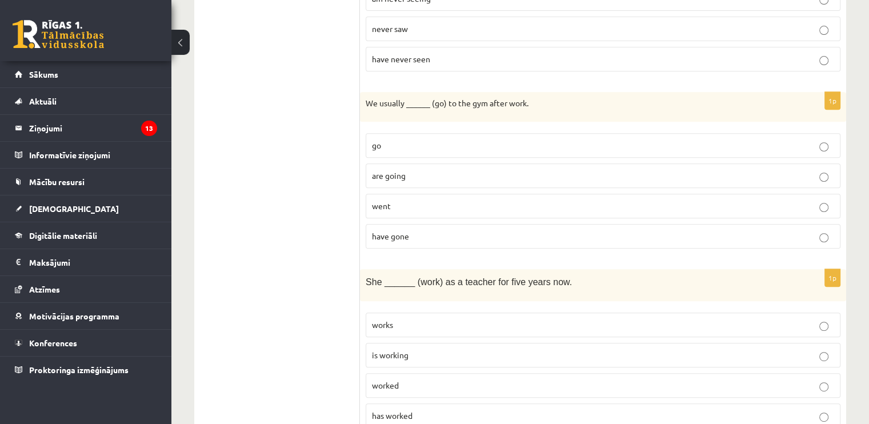
scroll to position [480, 0]
click at [390, 144] on p "go" at bounding box center [603, 144] width 462 height 12
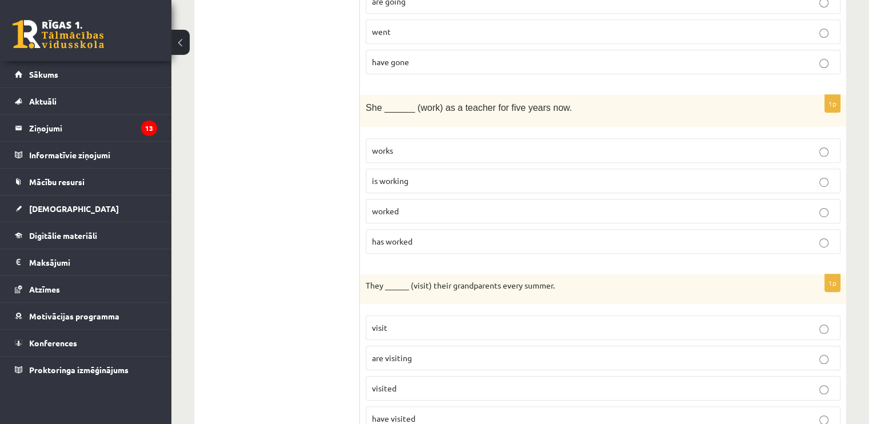
scroll to position [653, 0]
click at [414, 235] on p "has worked" at bounding box center [603, 241] width 462 height 12
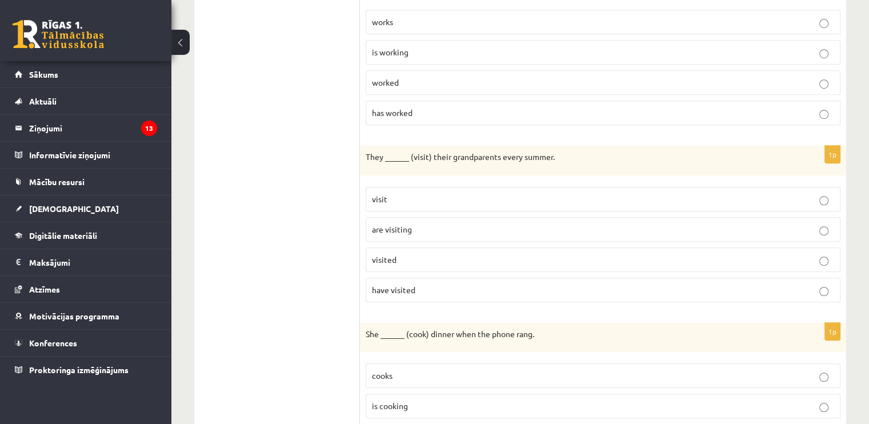
scroll to position [782, 0]
click at [420, 192] on p "visit" at bounding box center [603, 198] width 462 height 12
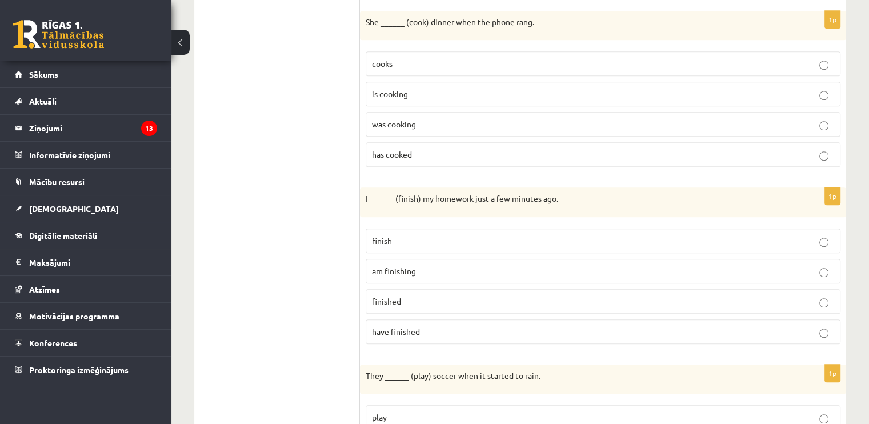
scroll to position [1093, 0]
click at [432, 123] on label "was cooking" at bounding box center [602, 123] width 475 height 25
click at [420, 295] on p "finished" at bounding box center [603, 301] width 462 height 12
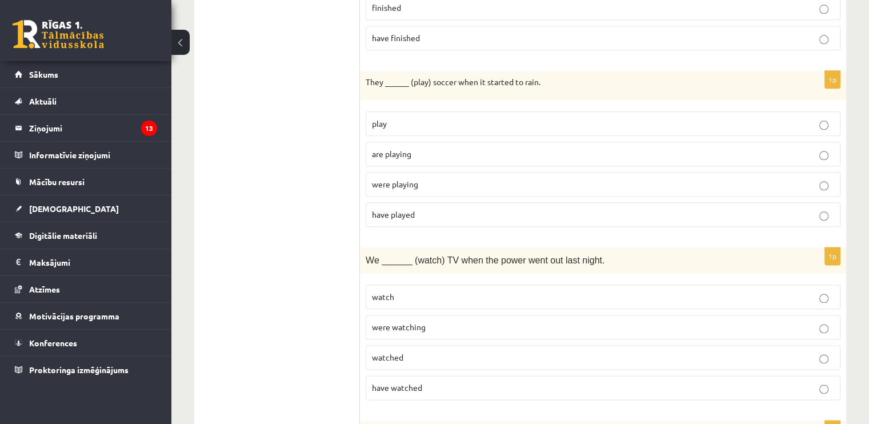
scroll to position [1390, 0]
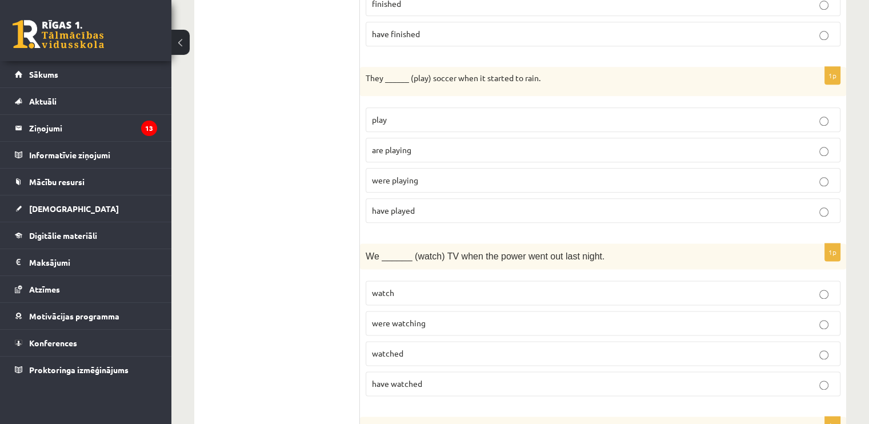
click at [435, 174] on p "were playing" at bounding box center [603, 180] width 462 height 12
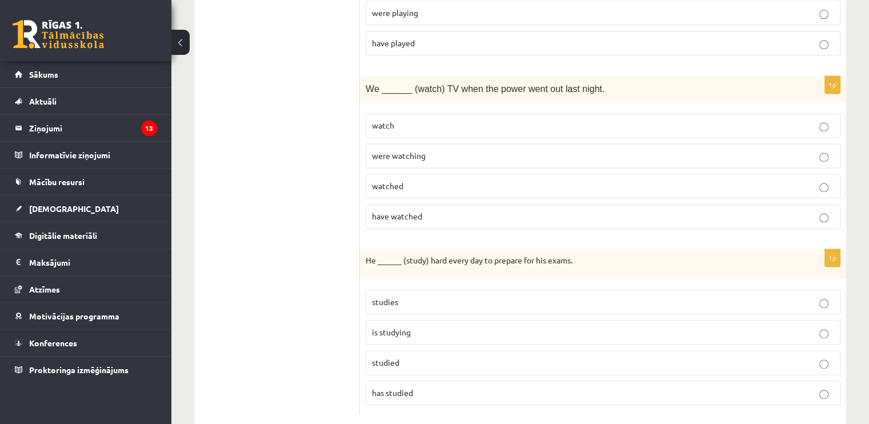
scroll to position [1558, 0]
click at [465, 143] on label "were watching" at bounding box center [602, 155] width 475 height 25
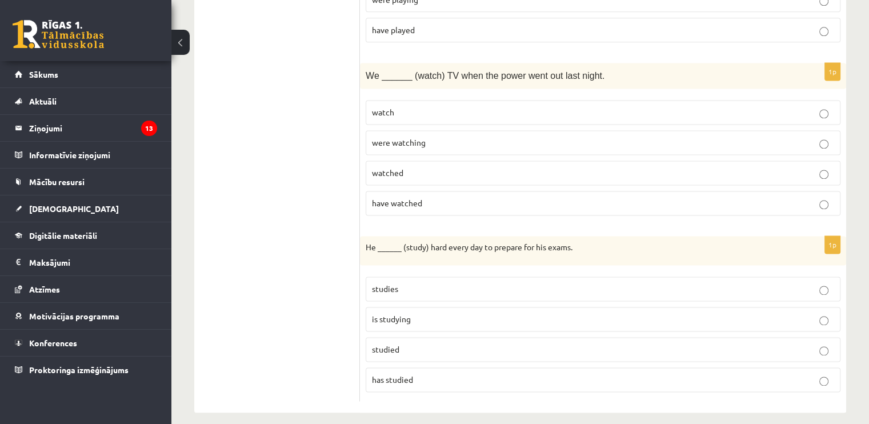
click at [395, 276] on label "studies" at bounding box center [602, 288] width 475 height 25
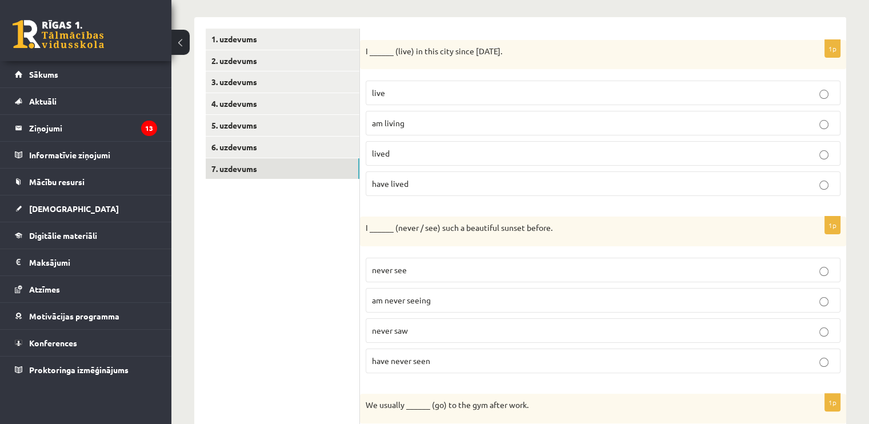
scroll to position [0, 0]
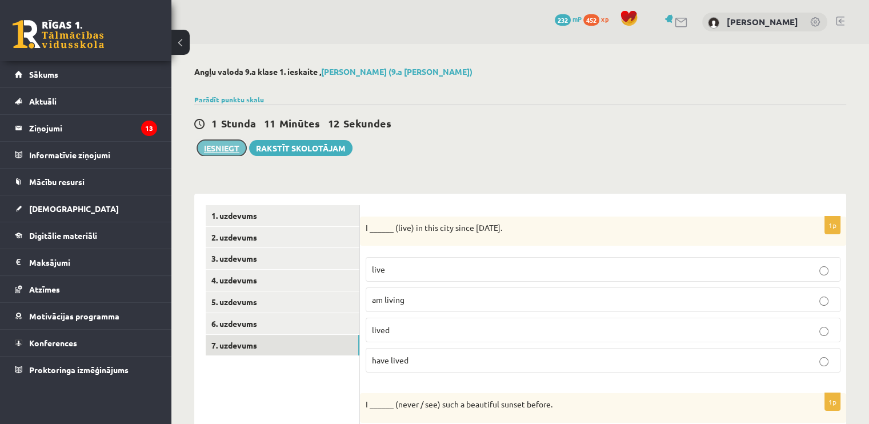
click at [228, 143] on button "Iesniegt" at bounding box center [221, 148] width 49 height 16
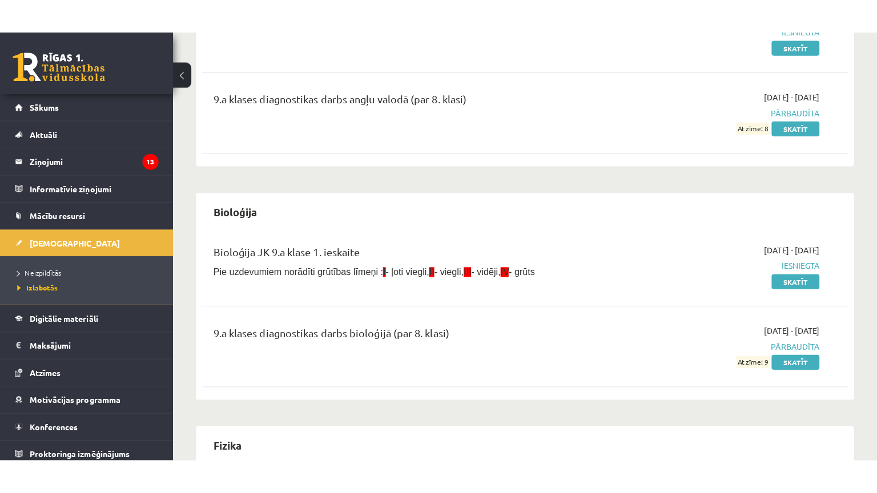
scroll to position [186, 0]
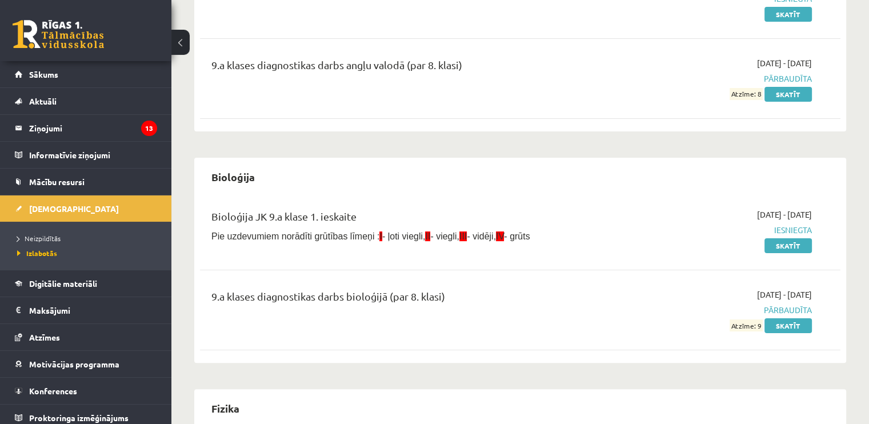
click at [477, 41] on div "Angļu valoda JK 9.a klase 1. ieskaite [DATE] - [DATE] Iesniegta Skatīt 9.a klas…" at bounding box center [520, 46] width 640 height 160
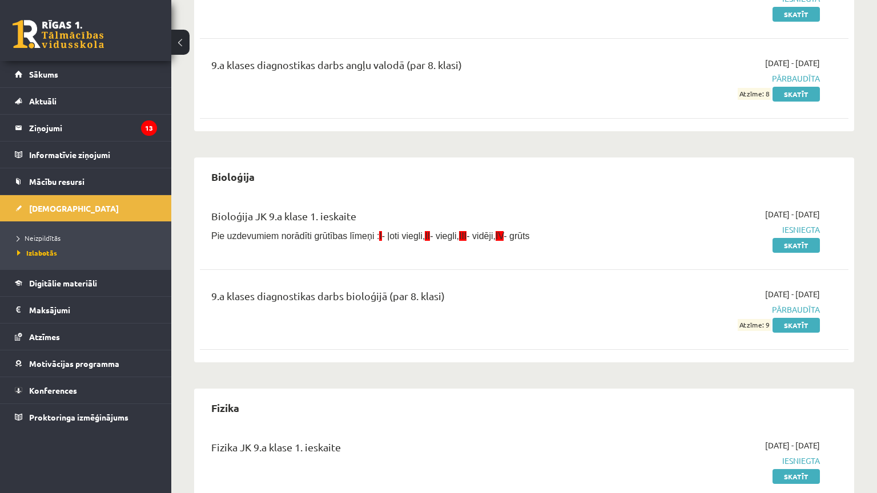
scroll to position [0, 0]
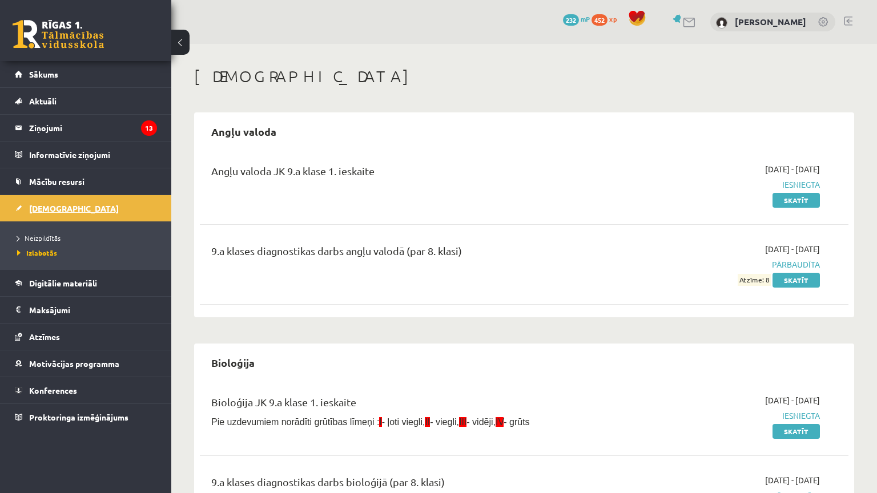
click at [47, 210] on span "[DEMOGRAPHIC_DATA]" at bounding box center [74, 208] width 90 height 10
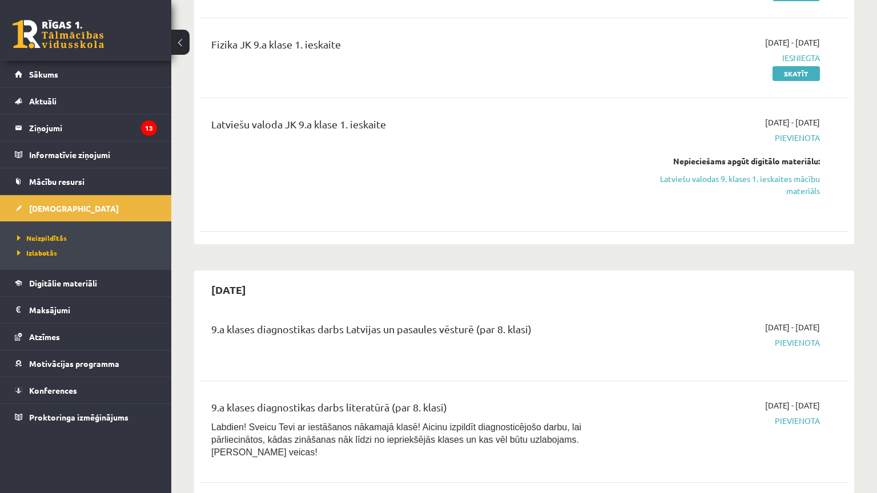
scroll to position [289, 0]
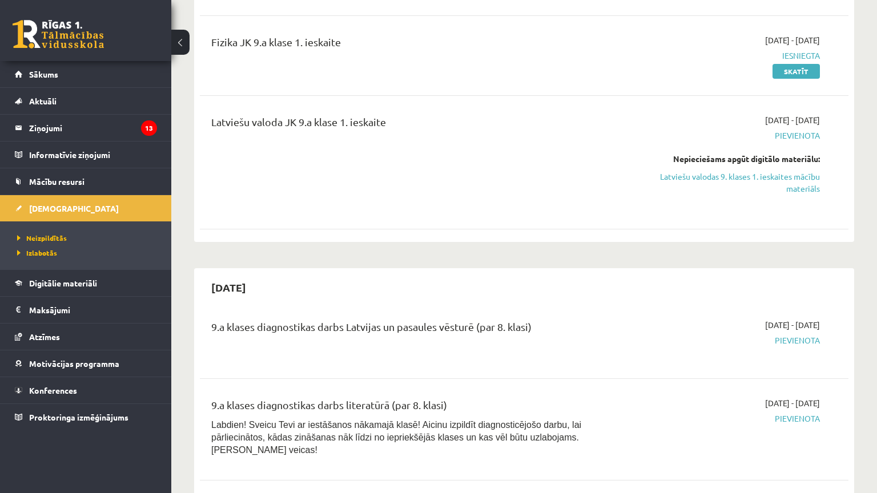
drag, startPoint x: 770, startPoint y: 260, endPoint x: 451, endPoint y: 164, distance: 333.5
click at [451, 164] on div "Latviešu valoda JK 9.a klase 1. ieskaite" at bounding box center [411, 162] width 417 height 97
click at [715, 175] on link "Latviešu valodas 9. klases 1. ieskaites mācību materiāls" at bounding box center [724, 183] width 191 height 24
click at [678, 180] on link "Latviešu valodas 9. klases 1. ieskaites mācību materiāls" at bounding box center [724, 183] width 191 height 24
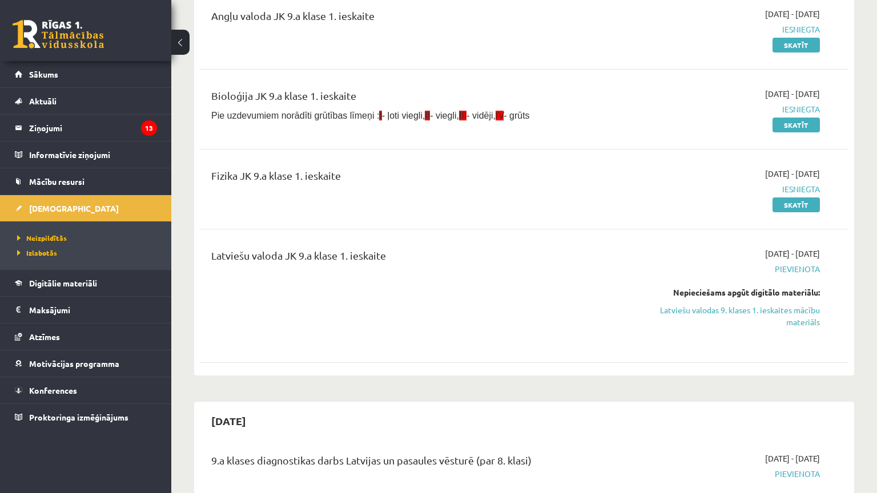
scroll to position [155, 0]
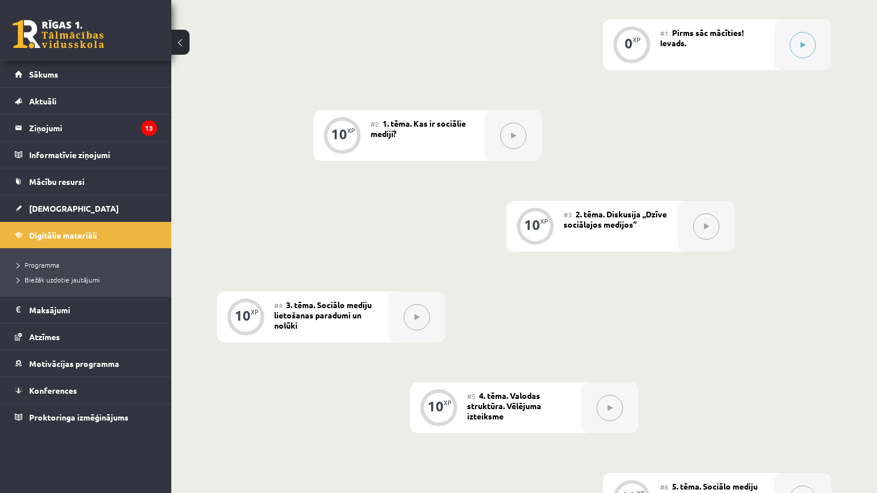
scroll to position [298, 0]
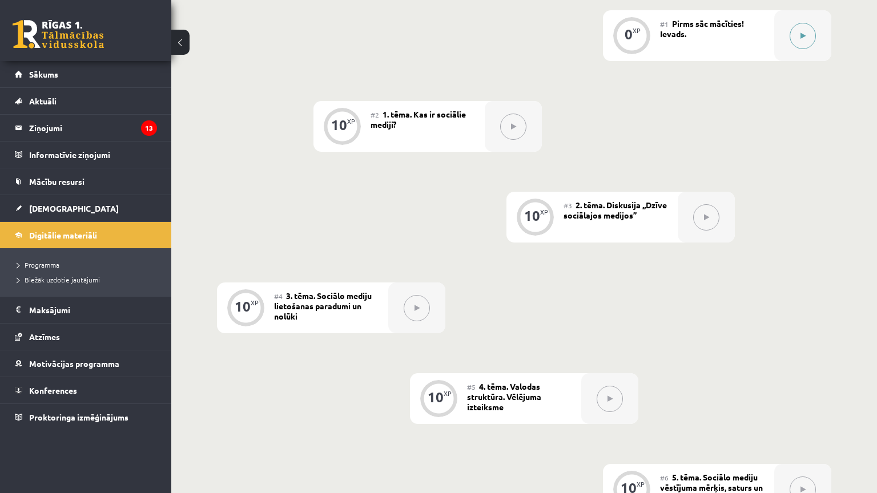
click at [796, 45] on button at bounding box center [803, 36] width 26 height 26
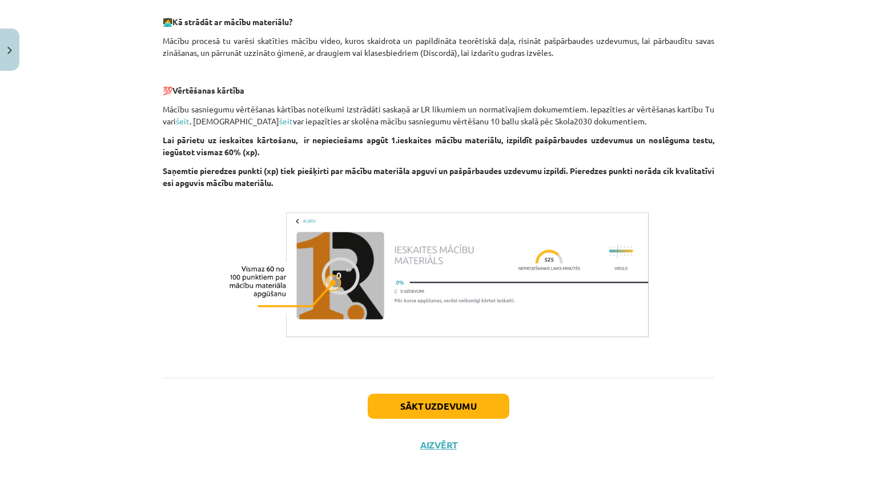
scroll to position [662, 0]
click at [481, 394] on button "Sākt uzdevumu" at bounding box center [439, 406] width 142 height 25
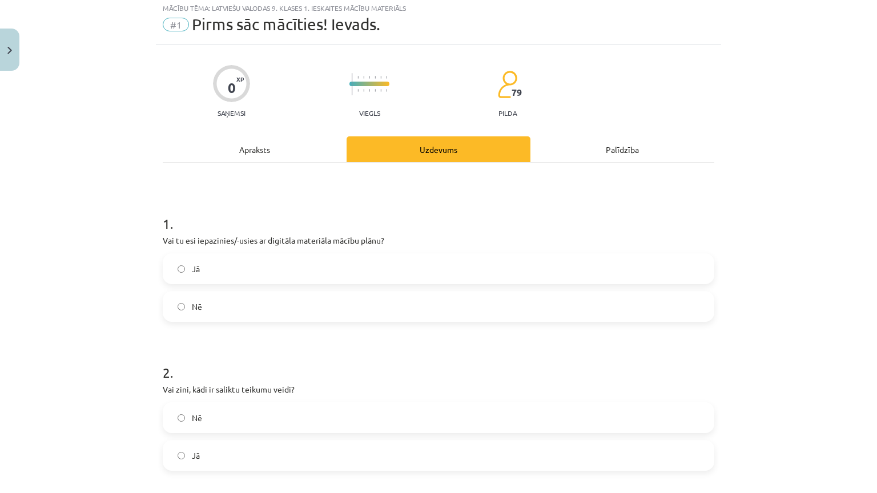
scroll to position [29, 0]
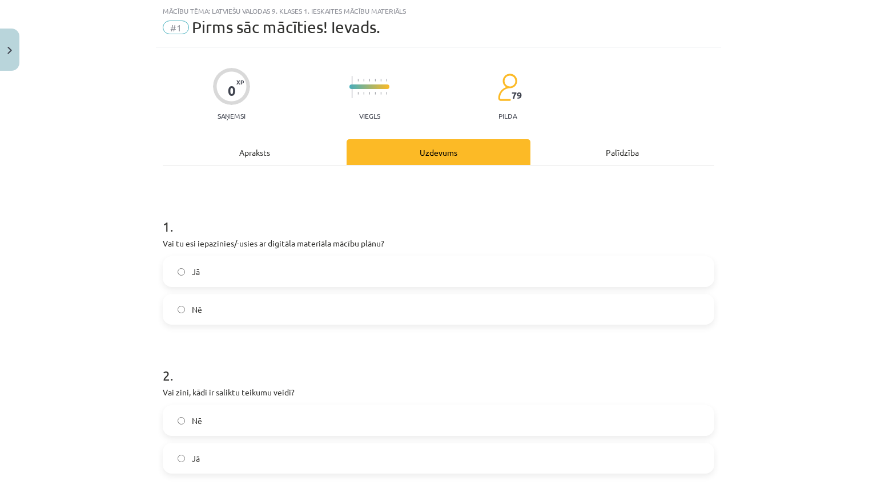
click at [379, 273] on label "Jā" at bounding box center [438, 272] width 549 height 29
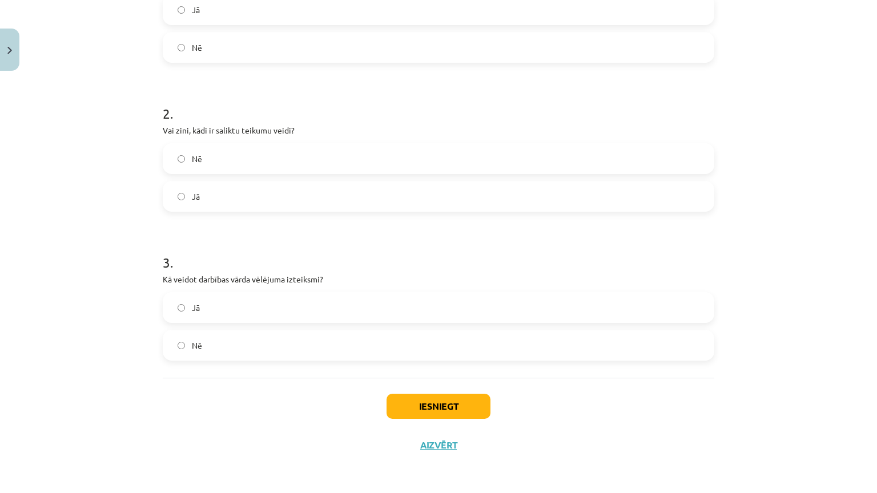
scroll to position [299, 0]
click at [369, 188] on label "Jā" at bounding box center [438, 196] width 549 height 29
click at [400, 294] on label "Jā" at bounding box center [438, 308] width 549 height 29
click at [405, 331] on label "Nē" at bounding box center [438, 345] width 549 height 29
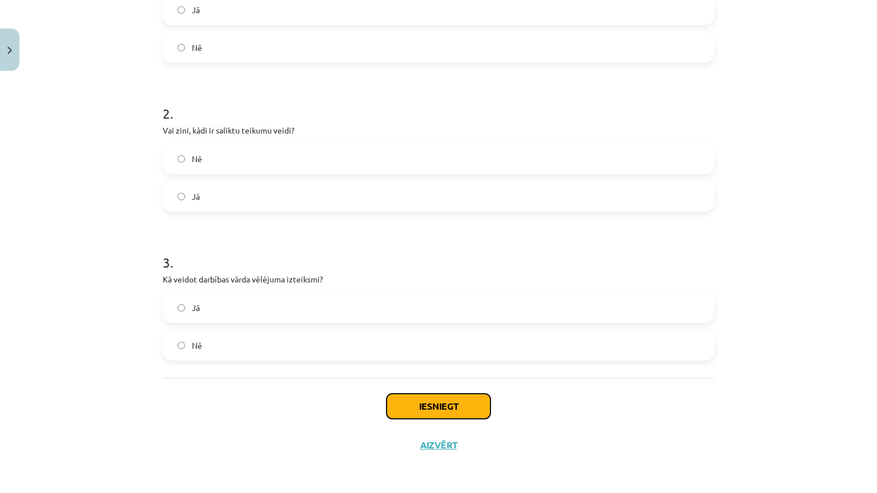
click at [436, 394] on button "Iesniegt" at bounding box center [439, 406] width 104 height 25
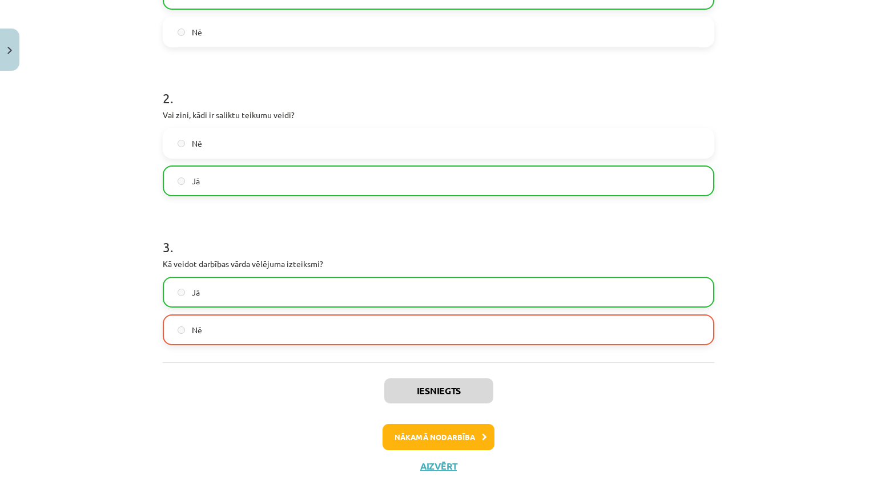
scroll to position [395, 0]
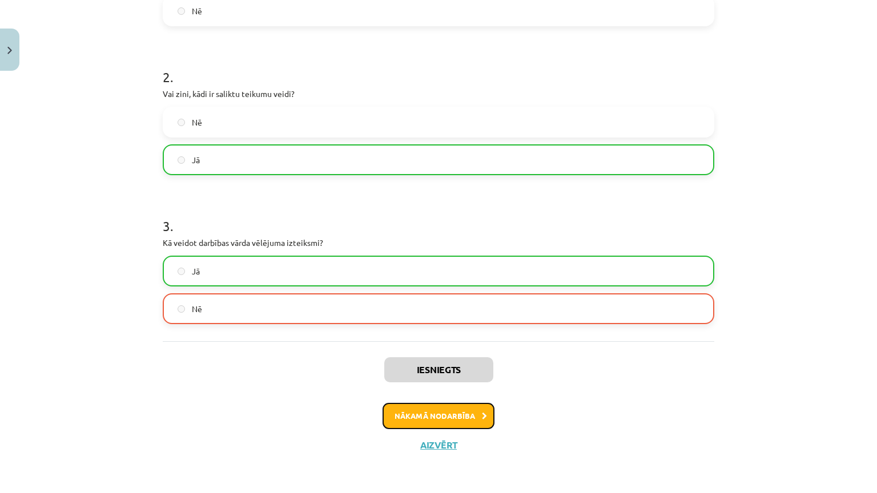
click at [445, 403] on button "Nākamā nodarbība" at bounding box center [439, 416] width 112 height 26
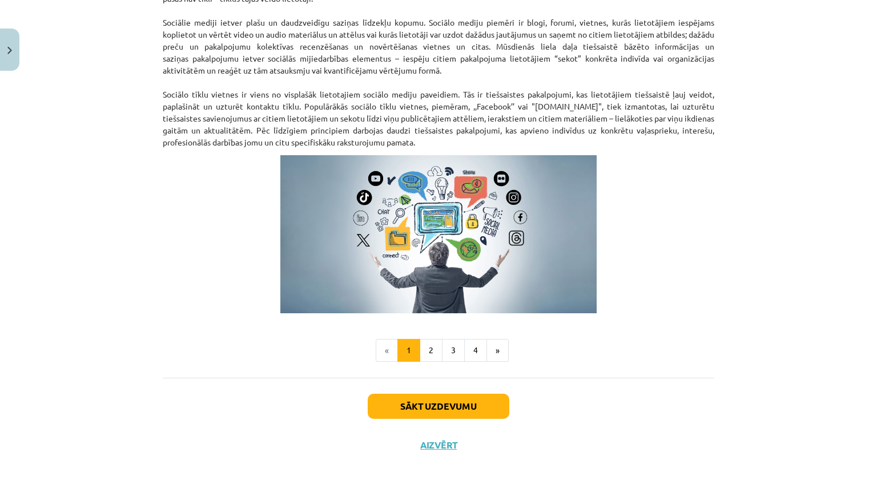
scroll to position [752, 0]
click at [445, 394] on button "Sākt uzdevumu" at bounding box center [439, 406] width 142 height 25
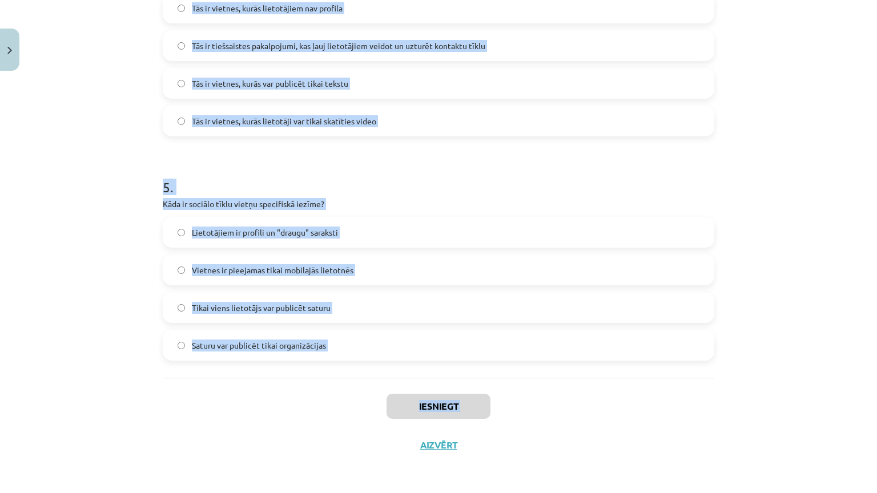
scroll to position [1035, 0]
drag, startPoint x: 151, startPoint y: 251, endPoint x: 377, endPoint y: 424, distance: 284.7
click at [377, 423] on div "Mācību tēma: Latviešu valodas 9. klases 1. ieskaites mācību materiāls #2 1. tēm…" at bounding box center [438, 246] width 877 height 493
copy div "9 . Lor ip dolorsi ametco adip elitseddoeius? Temporin utlabo, etdolorem al eni…"
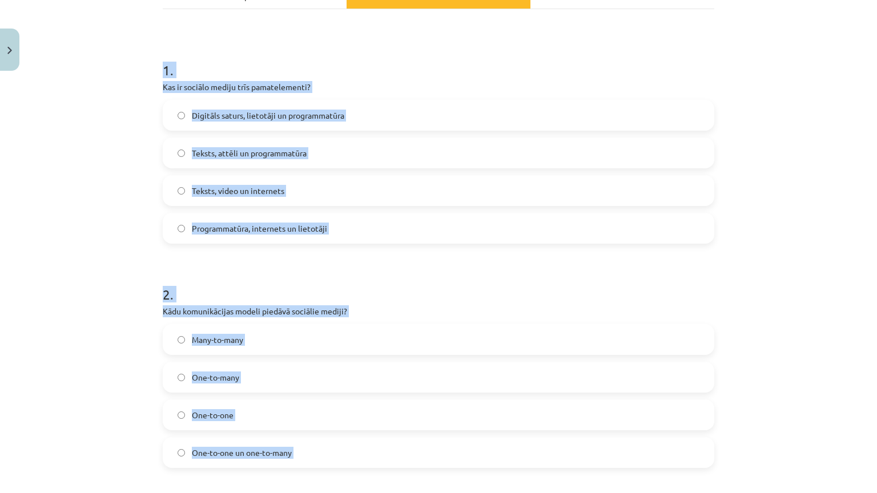
scroll to position [192, 0]
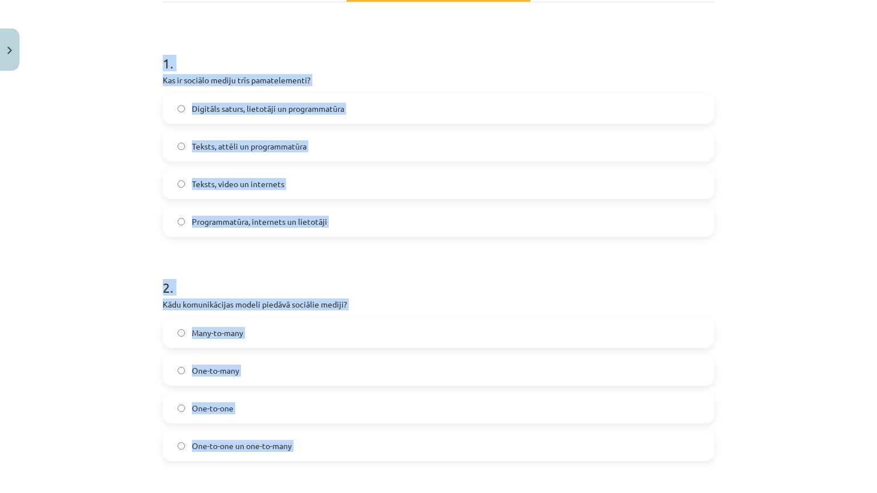
click at [310, 105] on span "Digitāls saturs, lietotāji un programmatūra" at bounding box center [268, 109] width 152 height 12
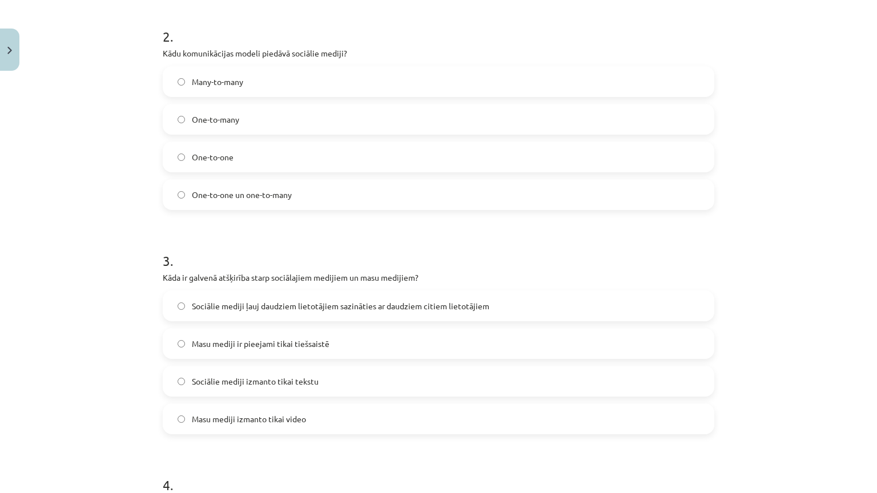
scroll to position [445, 0]
click at [256, 81] on label "Many-to-many" at bounding box center [438, 80] width 549 height 29
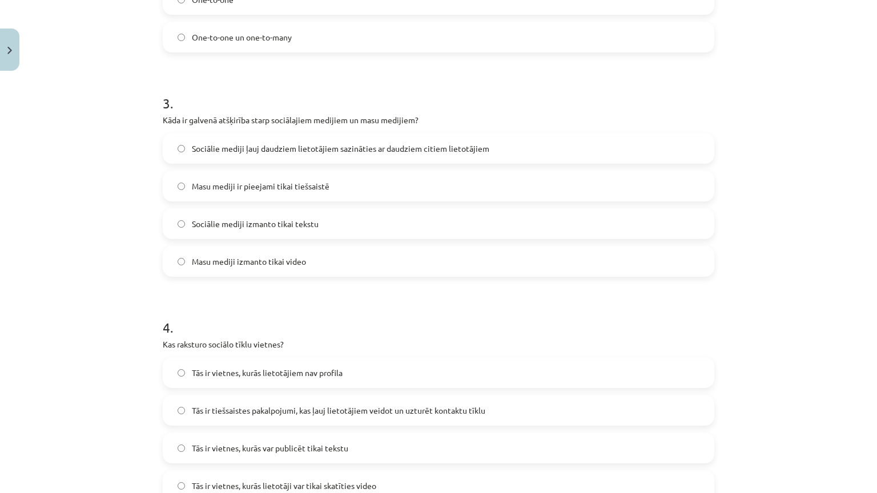
scroll to position [601, 0]
click at [361, 146] on span "Sociālie mediji ļauj daudziem lietotājiem sazināties ar daudziem citiem lietotā…" at bounding box center [341, 149] width 298 height 12
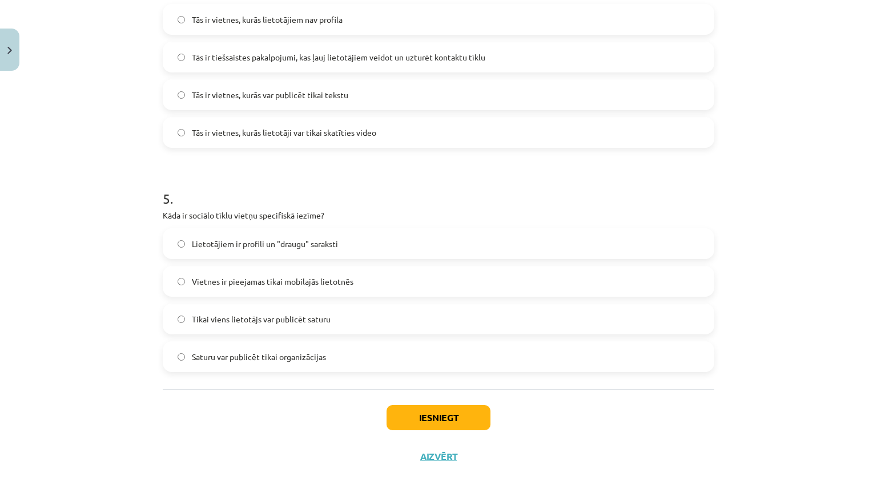
scroll to position [954, 0]
click at [393, 59] on span "Tās ir tiešsaistes pakalpojumi, kas ļauj lietotājiem veidot un uzturēt kontaktu…" at bounding box center [339, 58] width 294 height 12
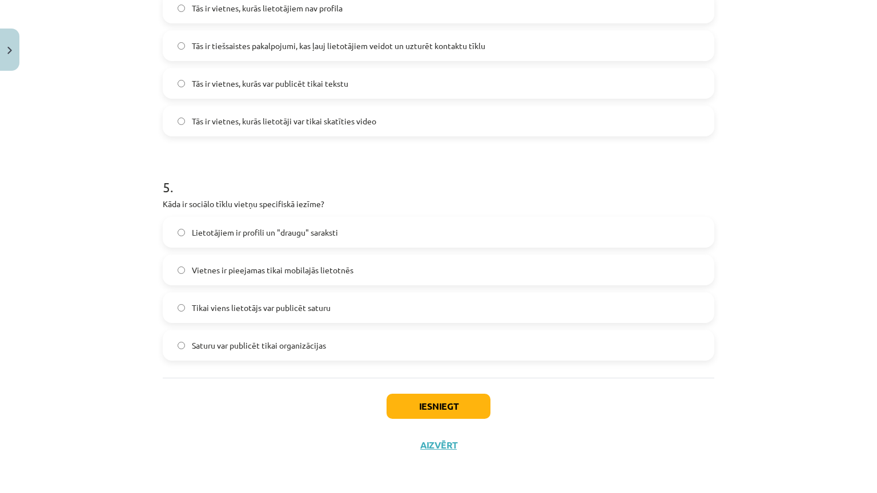
click at [309, 218] on label "Lietotājiem ir profili un "draugu" saraksti" at bounding box center [438, 232] width 549 height 29
click at [426, 394] on button "Iesniegt" at bounding box center [439, 406] width 104 height 25
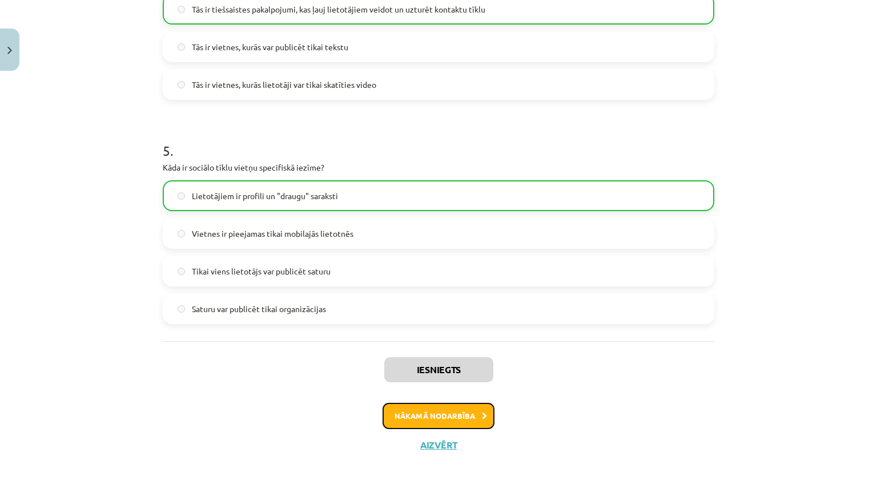
click at [449, 403] on button "Nākamā nodarbība" at bounding box center [439, 416] width 112 height 26
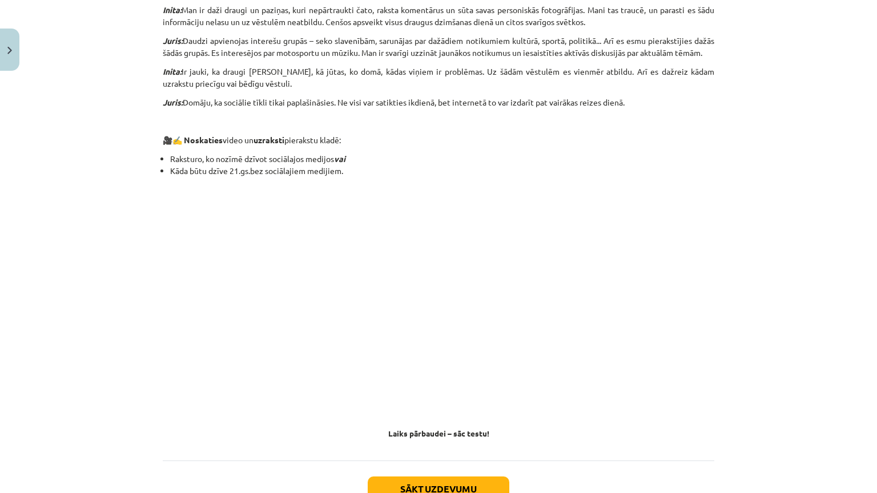
scroll to position [1032, 0]
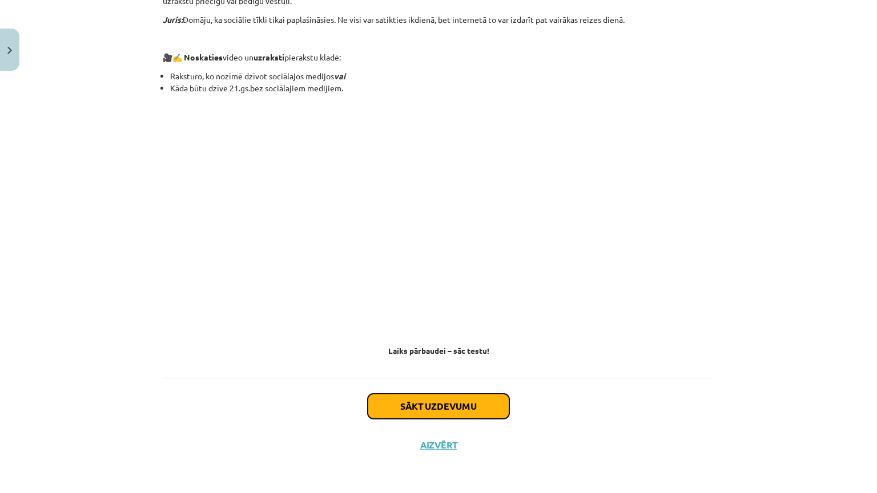
click at [451, 394] on button "Sākt uzdevumu" at bounding box center [439, 406] width 142 height 25
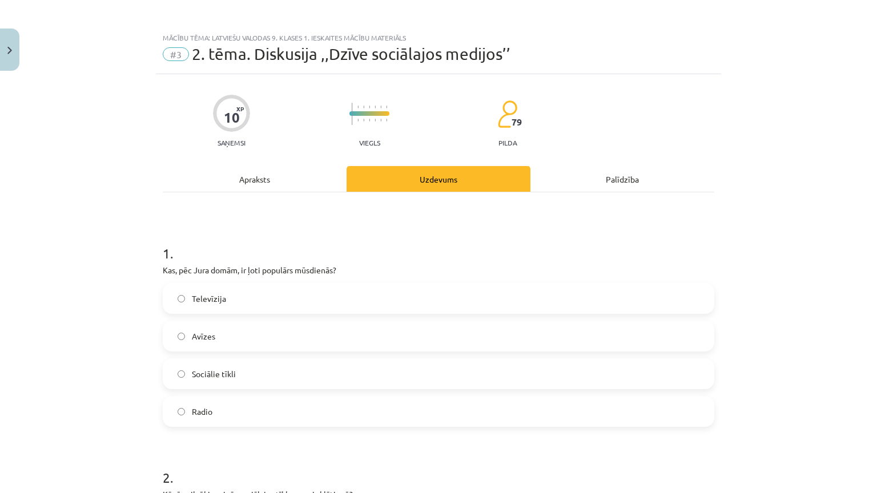
scroll to position [0, 0]
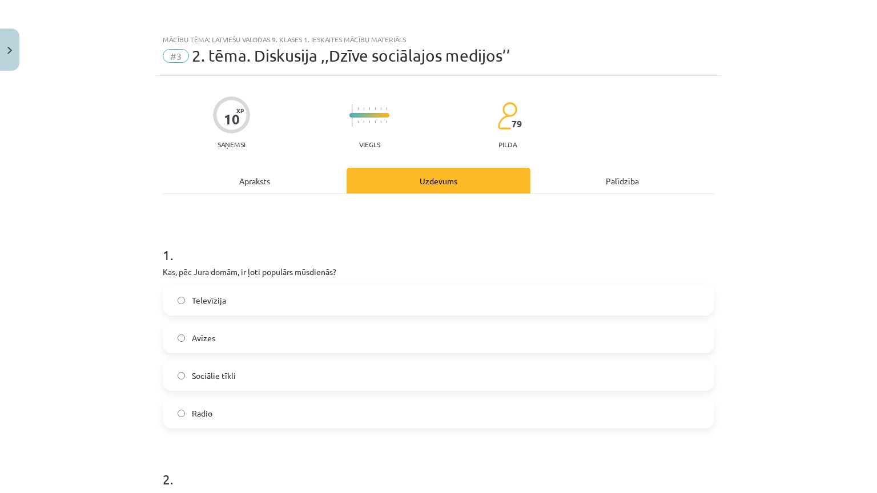
click at [238, 171] on div "Apraksts" at bounding box center [255, 181] width 184 height 26
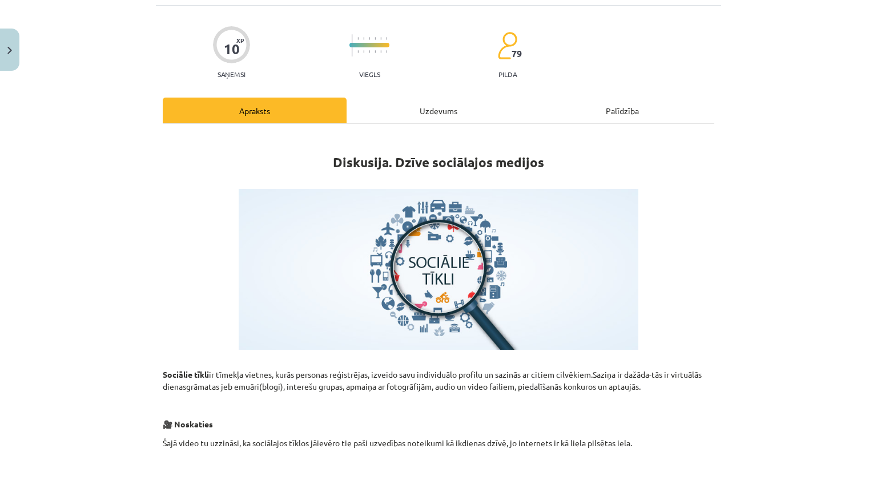
scroll to position [44, 0]
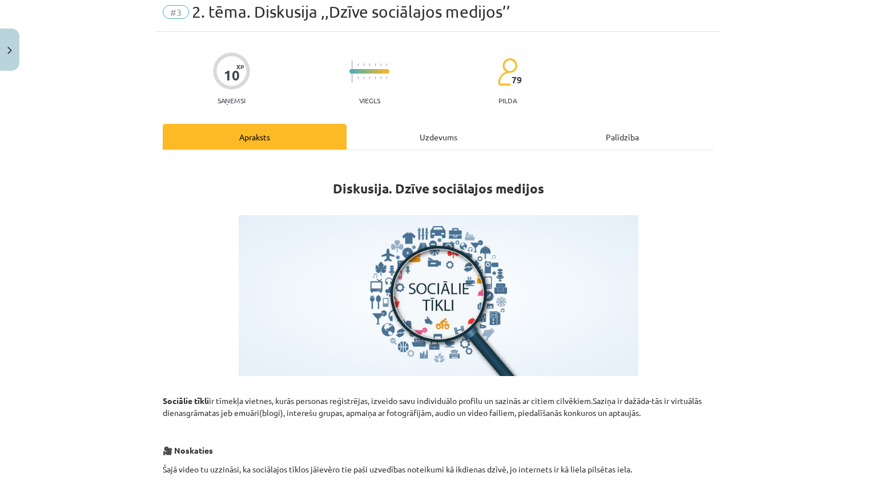
click at [431, 136] on div "Uzdevums" at bounding box center [439, 137] width 184 height 26
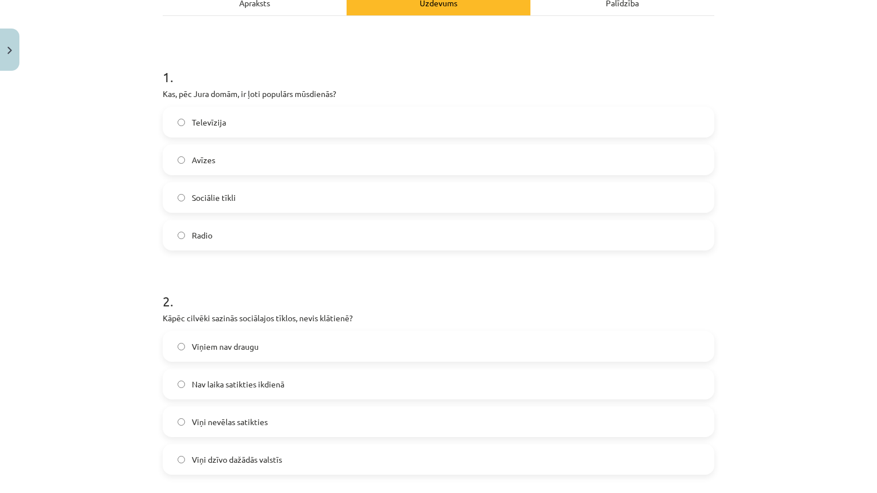
scroll to position [0, 0]
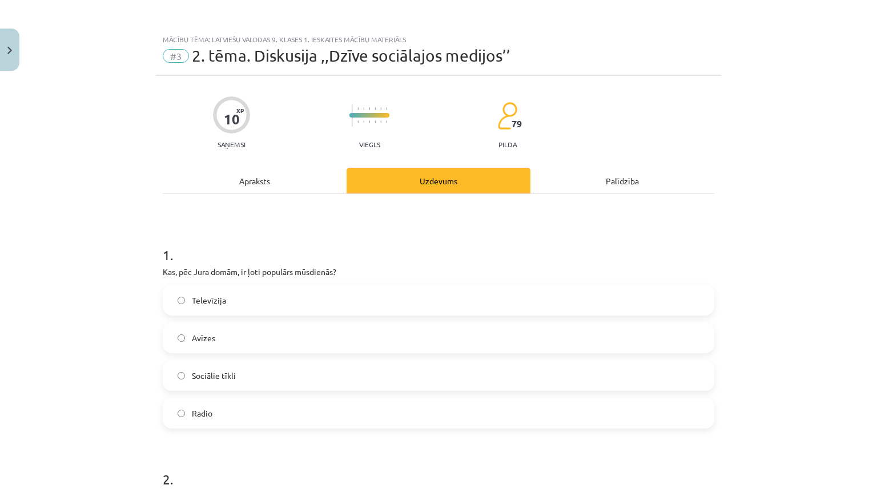
click at [266, 172] on div "Apraksts" at bounding box center [255, 181] width 184 height 26
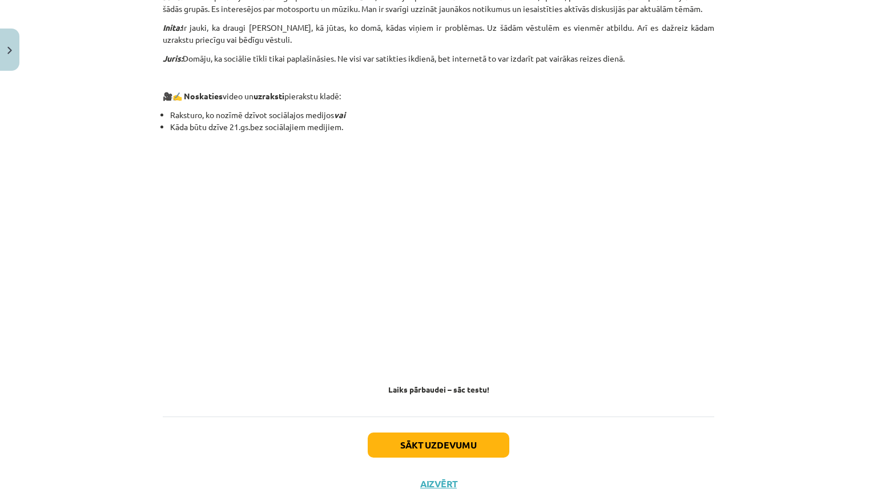
scroll to position [932, 0]
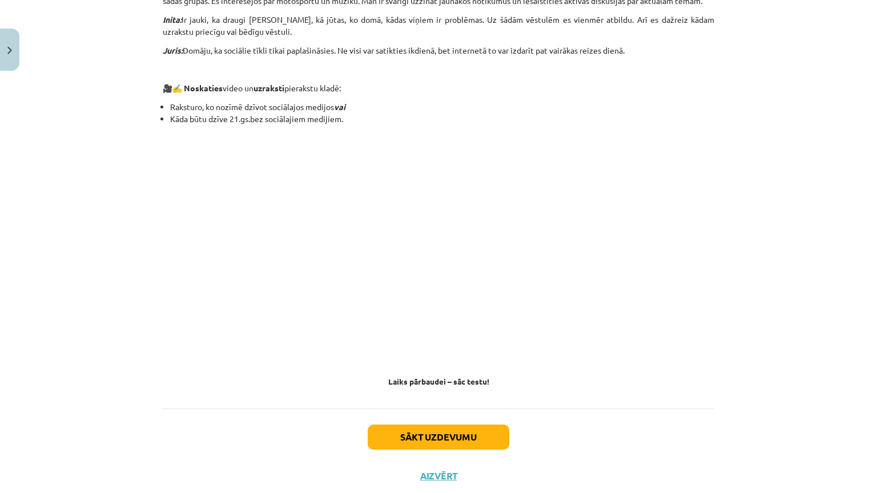
click at [651, 242] on p at bounding box center [439, 247] width 552 height 208
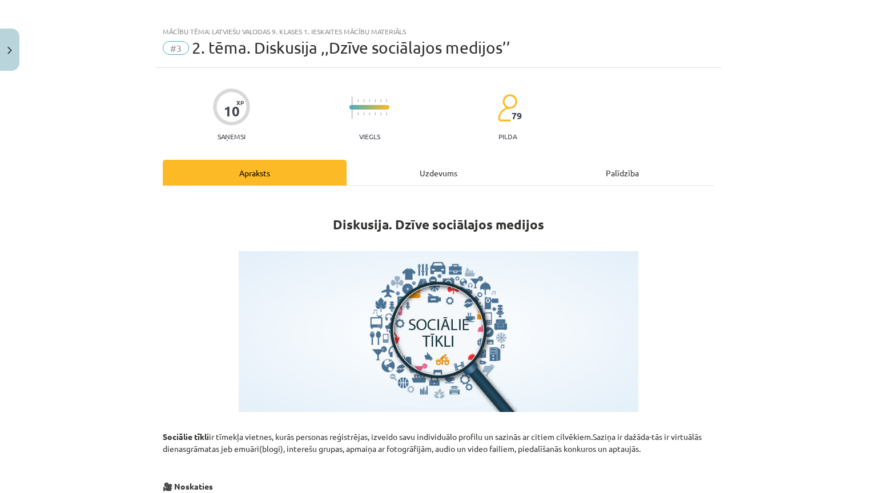
scroll to position [0, 0]
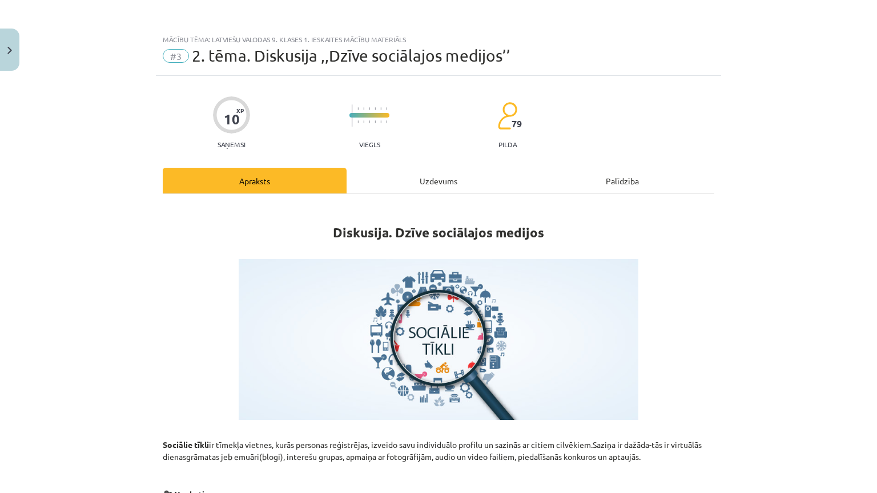
click at [433, 176] on div "Uzdevums" at bounding box center [439, 181] width 184 height 26
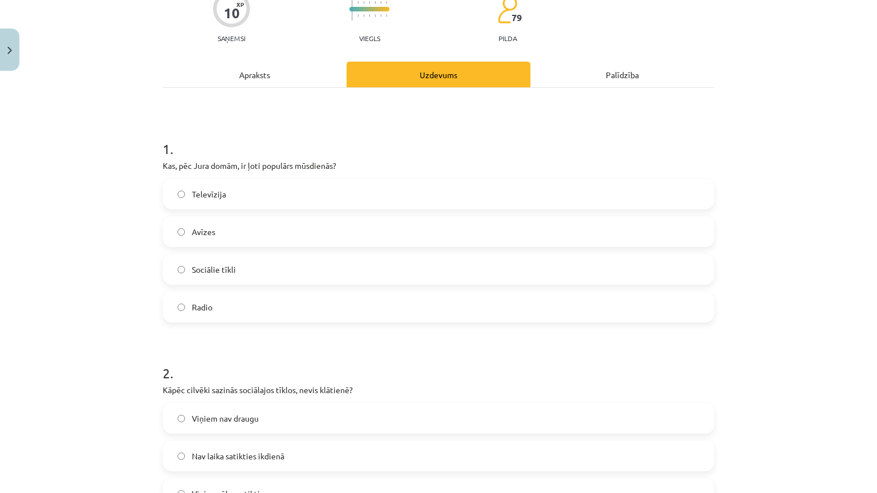
scroll to position [115, 0]
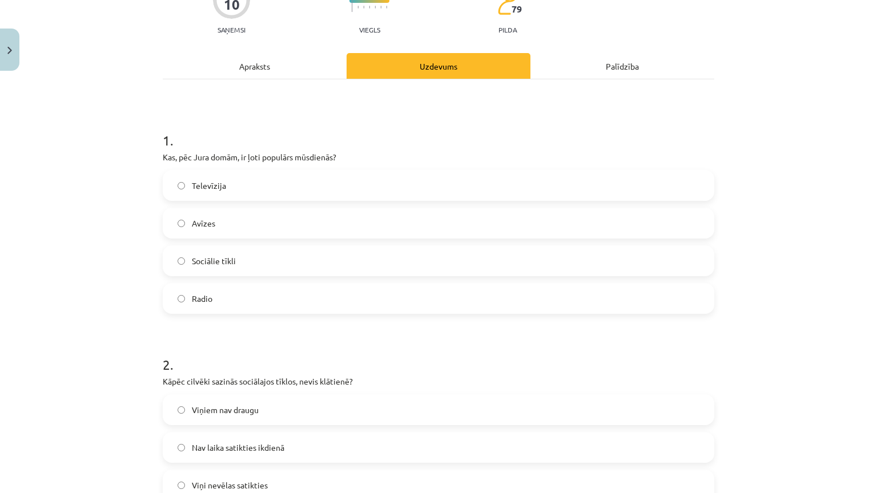
click at [294, 266] on label "Sociālie tīkli" at bounding box center [438, 261] width 549 height 29
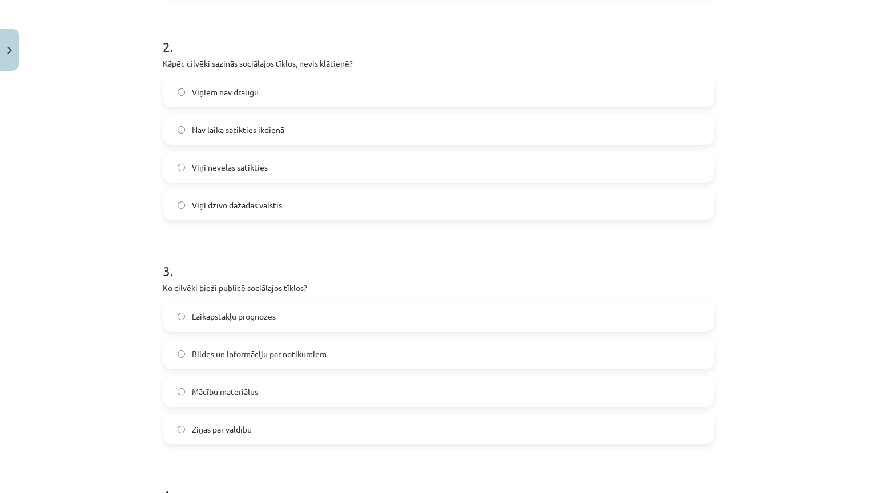
scroll to position [433, 0]
click at [279, 101] on label "Viņiem nav draugu" at bounding box center [438, 91] width 549 height 29
click at [272, 126] on span "Nav laika satikties ikdienā" at bounding box center [238, 129] width 93 height 12
click at [276, 160] on label "Viņi nevēlas satikties" at bounding box center [438, 166] width 549 height 29
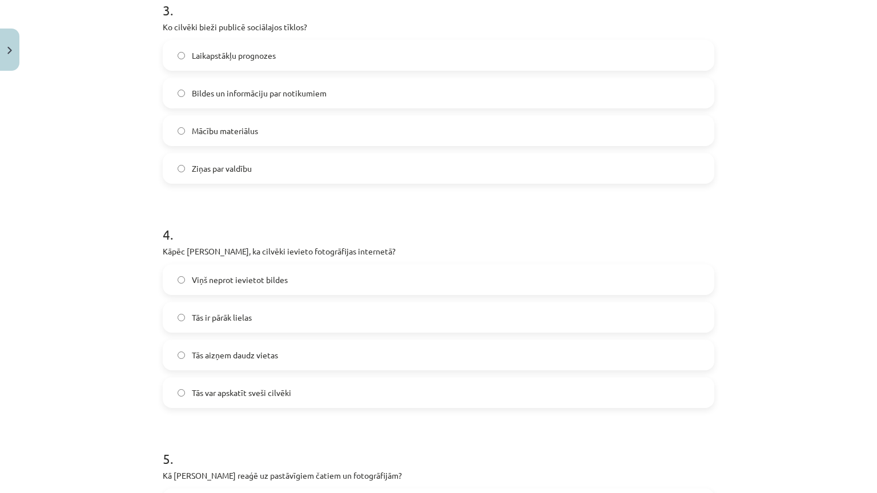
scroll to position [700, 0]
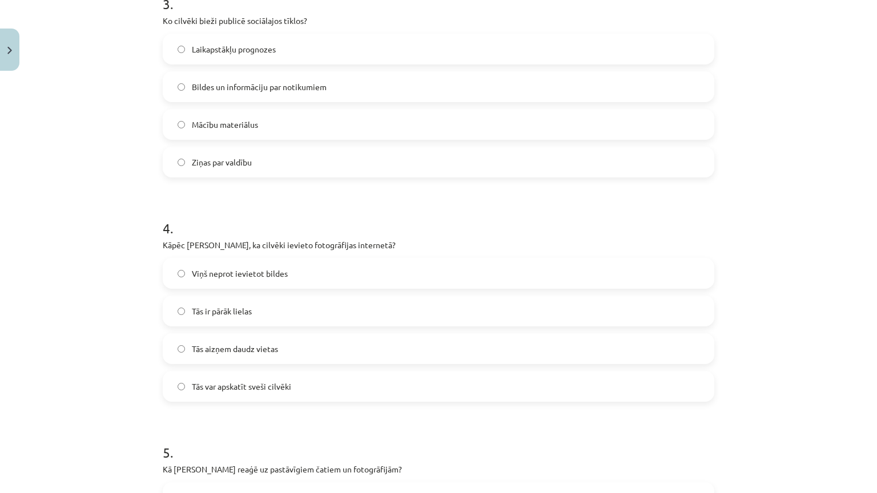
click at [323, 85] on label "Bildes un informāciju par notikumiem" at bounding box center [438, 87] width 549 height 29
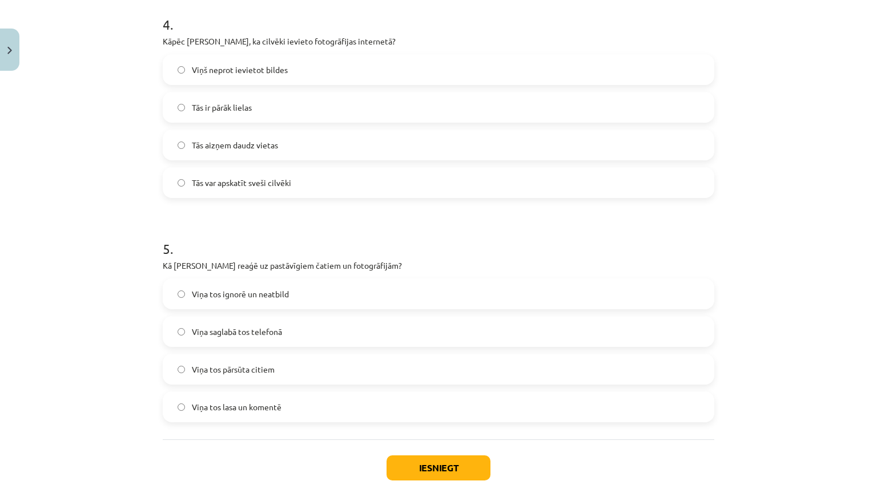
scroll to position [907, 0]
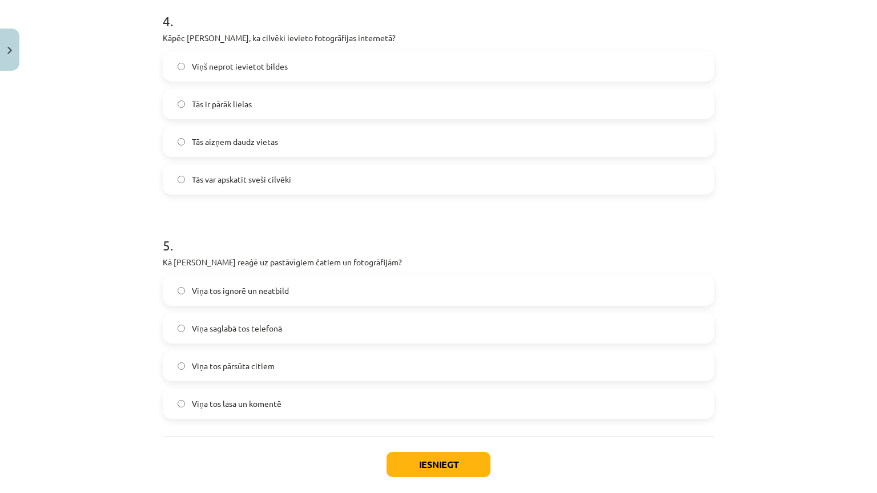
click at [313, 190] on label "Tās var apskatīt sveši cilvēki" at bounding box center [438, 179] width 549 height 29
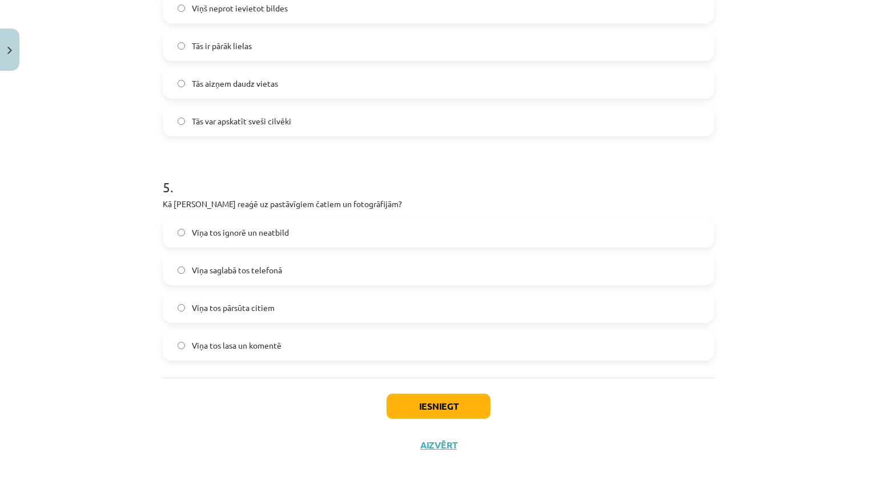
scroll to position [1035, 0]
click at [388, 218] on label "Viņa tos ignorē un neatbild" at bounding box center [438, 232] width 549 height 29
click at [432, 394] on button "Iesniegt" at bounding box center [439, 406] width 104 height 25
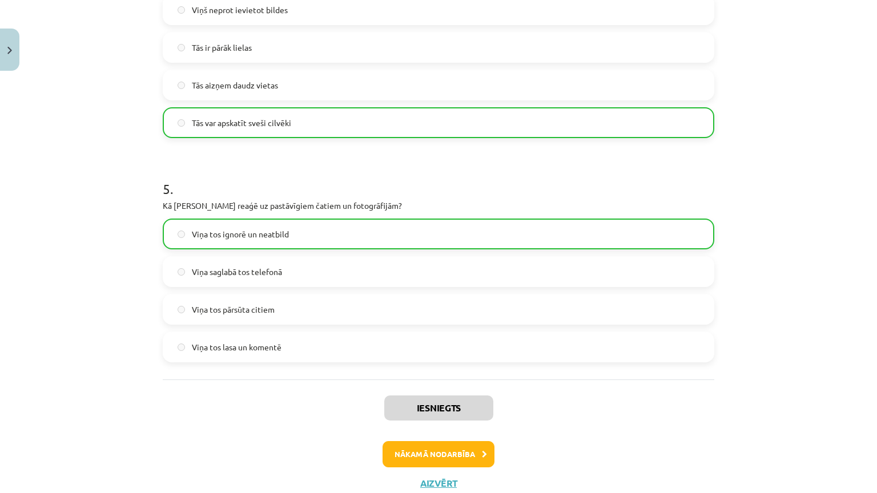
scroll to position [1071, 0]
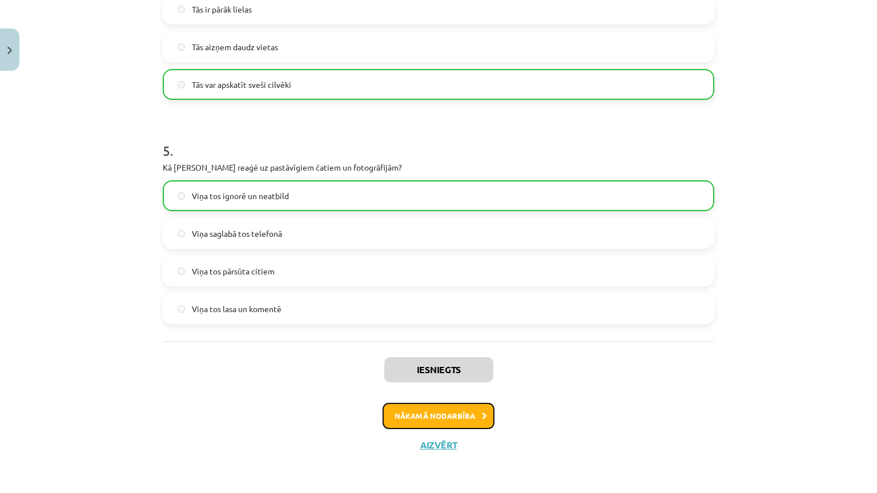
click at [439, 403] on button "Nākamā nodarbība" at bounding box center [439, 416] width 112 height 26
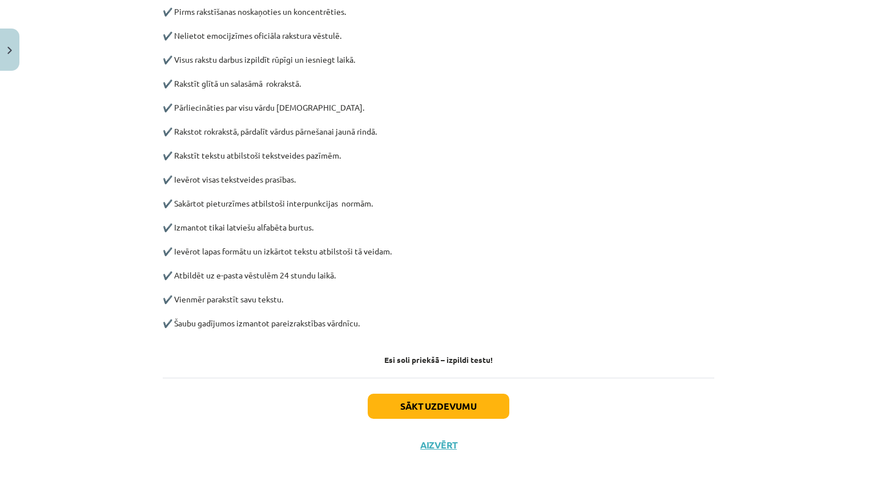
scroll to position [563, 0]
click at [432, 394] on button "Sākt uzdevumu" at bounding box center [439, 406] width 142 height 25
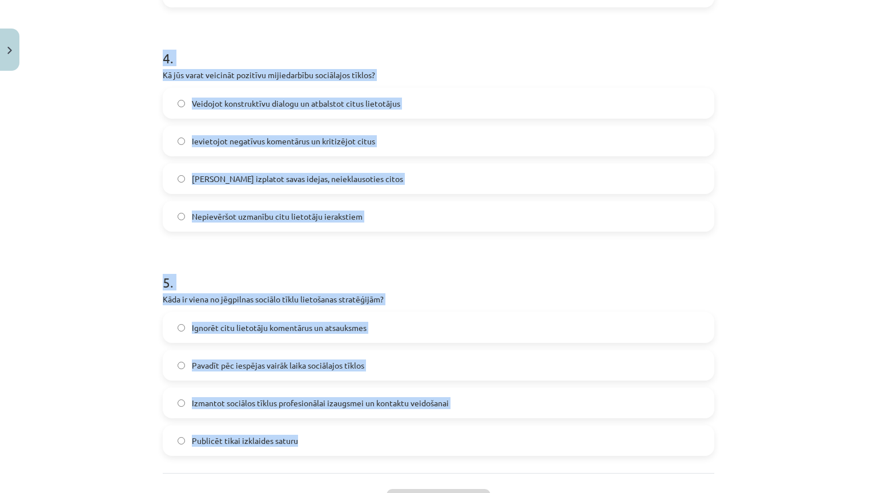
scroll to position [1035, 0]
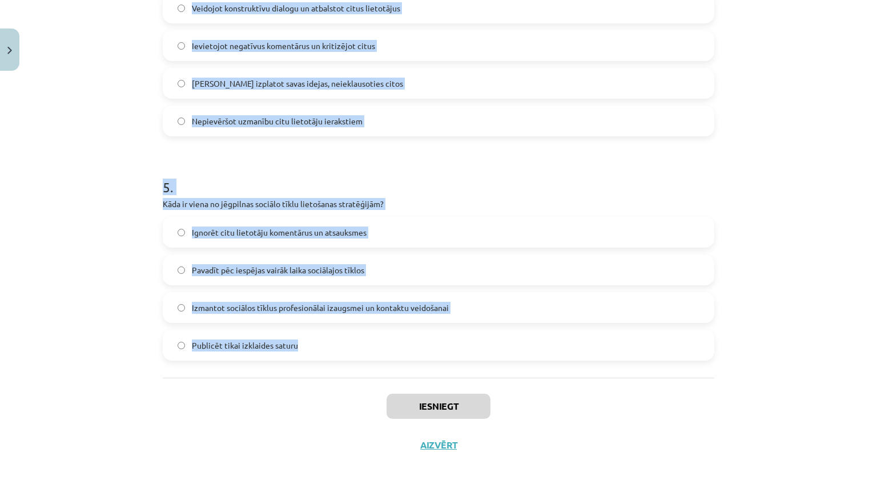
drag, startPoint x: 155, startPoint y: 159, endPoint x: 378, endPoint y: 287, distance: 256.8
copy form "Kādu informāciju vajadzētu izvairīties publicēt sociālajos tīklos? Informāciju …"
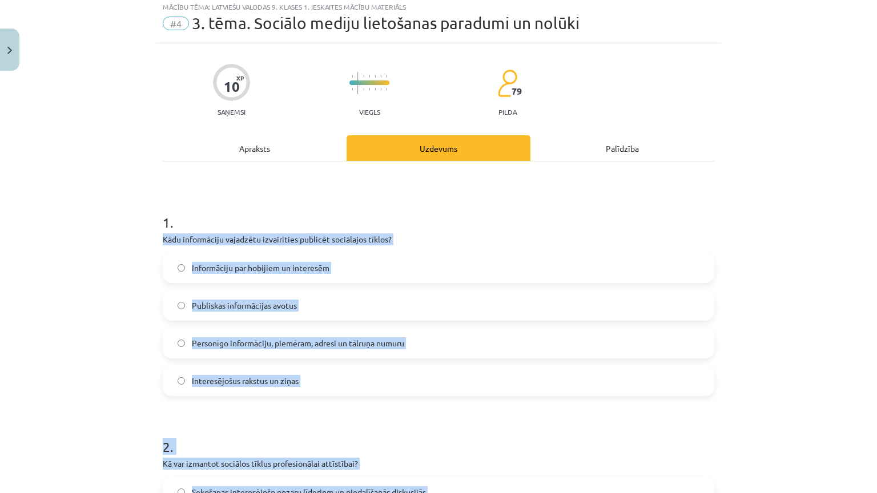
scroll to position [32, 0]
click at [387, 335] on label "Personīgo informāciju, piemēram, adresi un tālruņa numuru" at bounding box center [438, 343] width 549 height 29
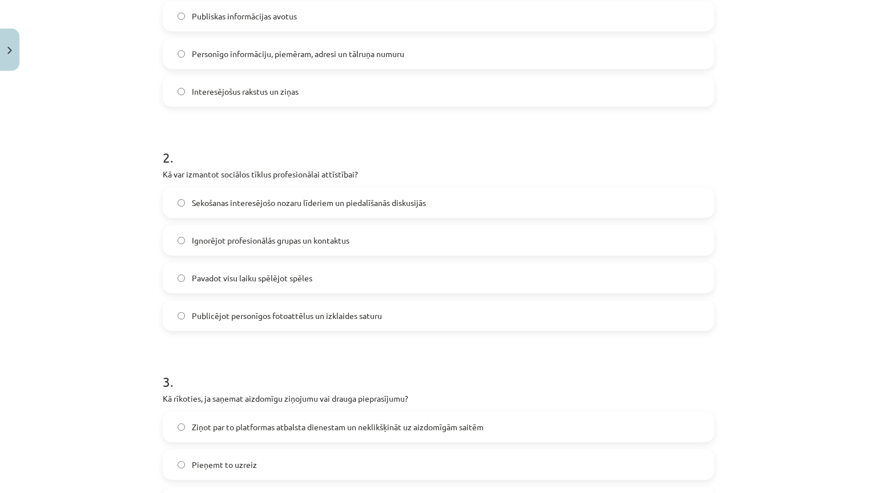
scroll to position [323, 0]
click at [341, 210] on label "Sekošanas interesējošo nozaru līderiem un piedalīšanās diskusijās" at bounding box center [438, 202] width 549 height 29
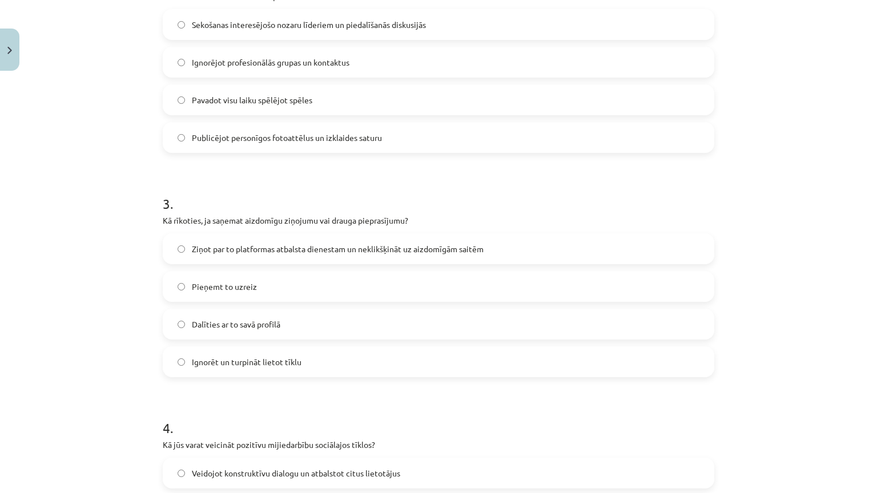
scroll to position [501, 0]
click at [346, 246] on span "Ziņot par to platformas atbalsta dienestam un neklikšķināt uz aizdomīgām saitēm" at bounding box center [338, 249] width 292 height 12
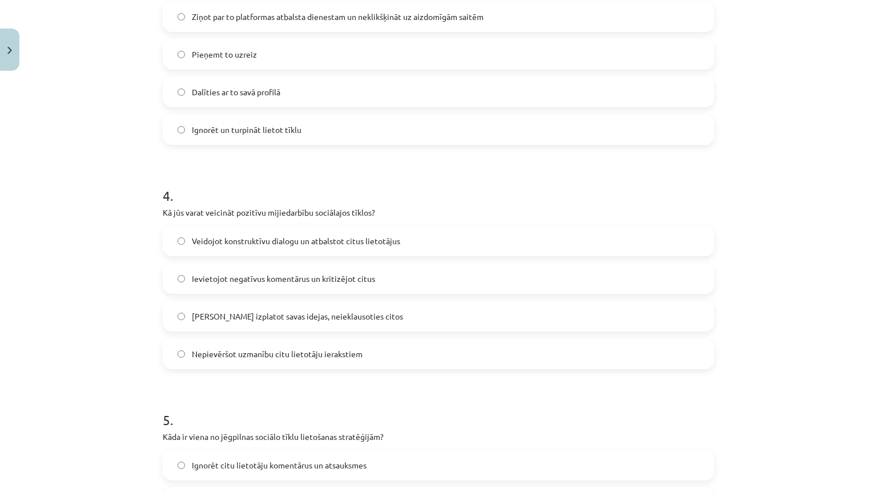
scroll to position [735, 0]
click at [279, 242] on span "Veidojot konstruktīvu dialogu un atbalstot citus lietotājus" at bounding box center [296, 239] width 208 height 12
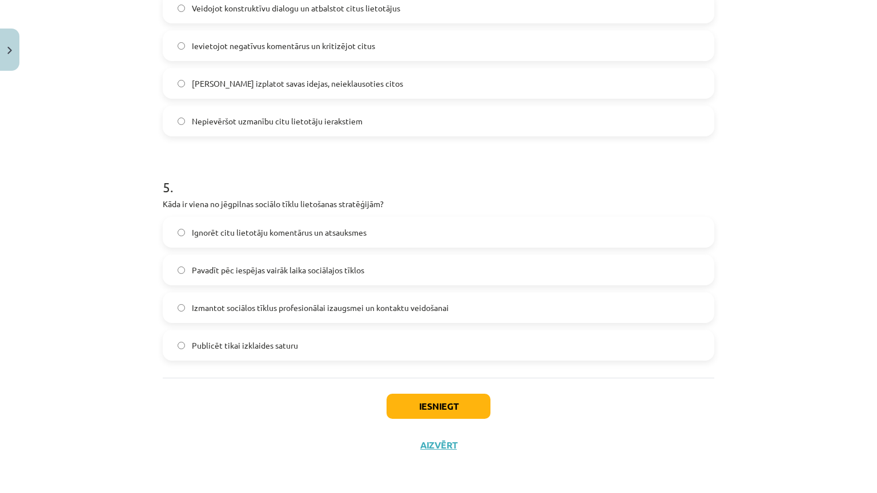
scroll to position [1016, 0]
click at [307, 302] on span "Izmantot sociālos tīklus profesionālai izaugsmei un kontaktu veidošanai" at bounding box center [320, 308] width 257 height 12
click at [409, 394] on button "Iesniegt" at bounding box center [439, 406] width 104 height 25
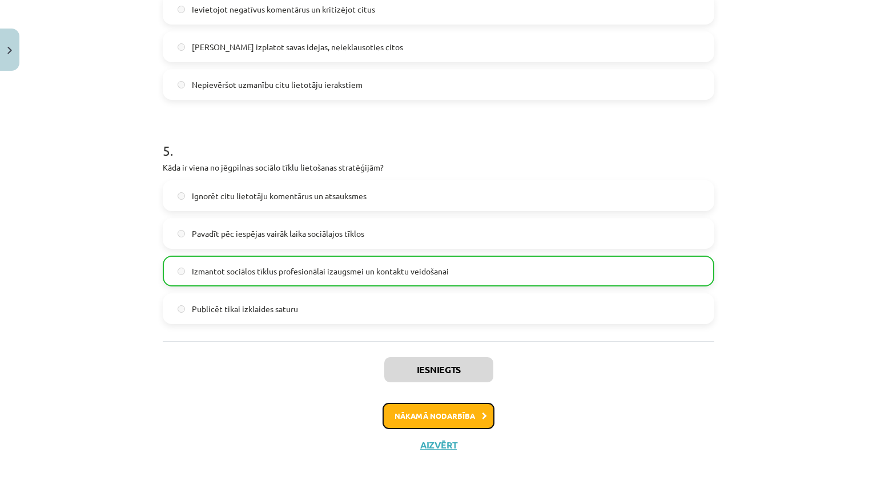
click at [420, 403] on button "Nākamā nodarbība" at bounding box center [439, 416] width 112 height 26
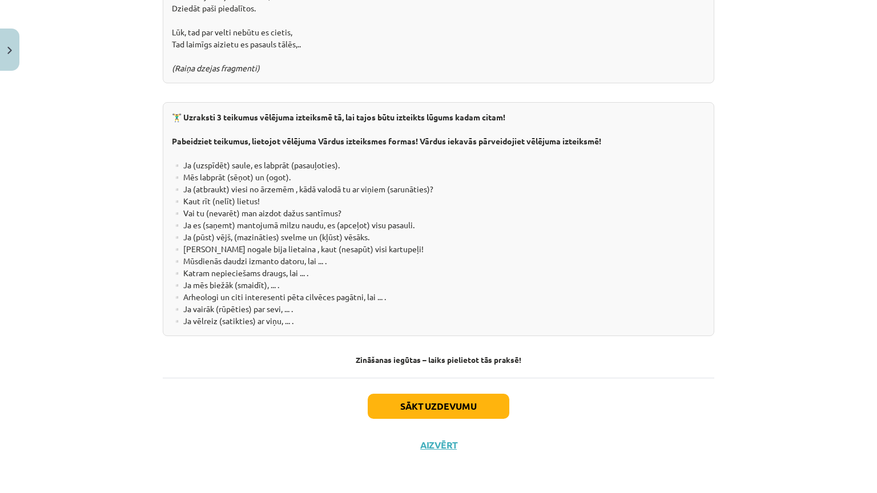
scroll to position [2105, 0]
click at [443, 423] on button "Aizvērt" at bounding box center [438, 445] width 43 height 11
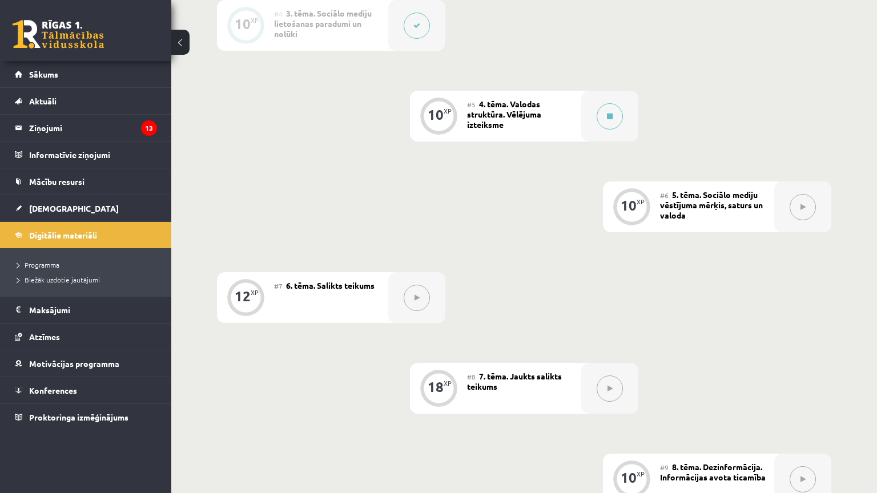
scroll to position [601, 0]
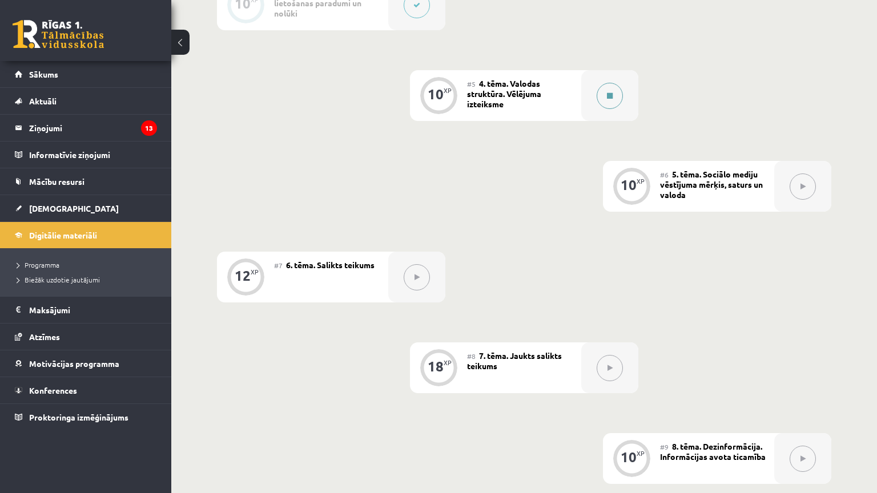
click at [609, 93] on button at bounding box center [610, 96] width 26 height 26
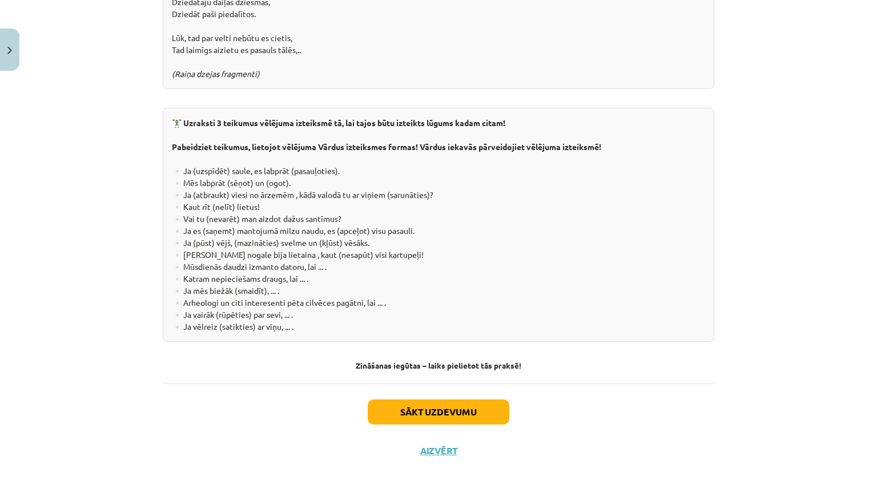
scroll to position [2105, 0]
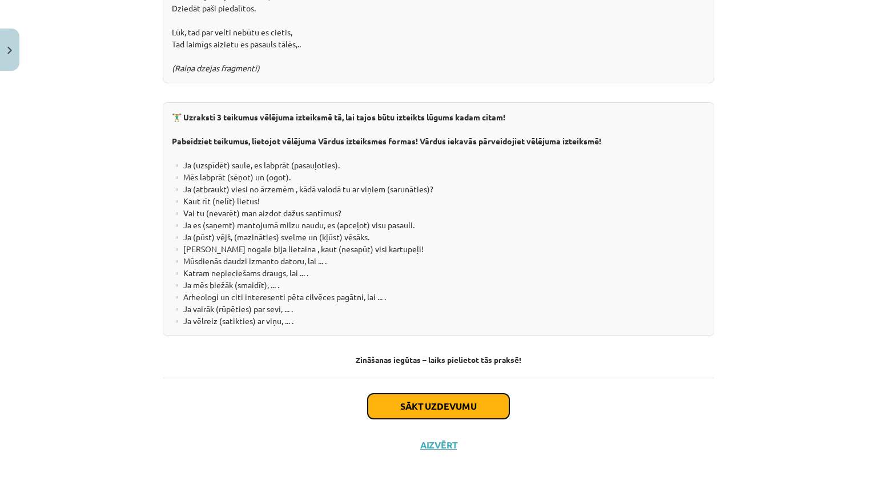
click at [409, 394] on button "Sākt uzdevumu" at bounding box center [439, 406] width 142 height 25
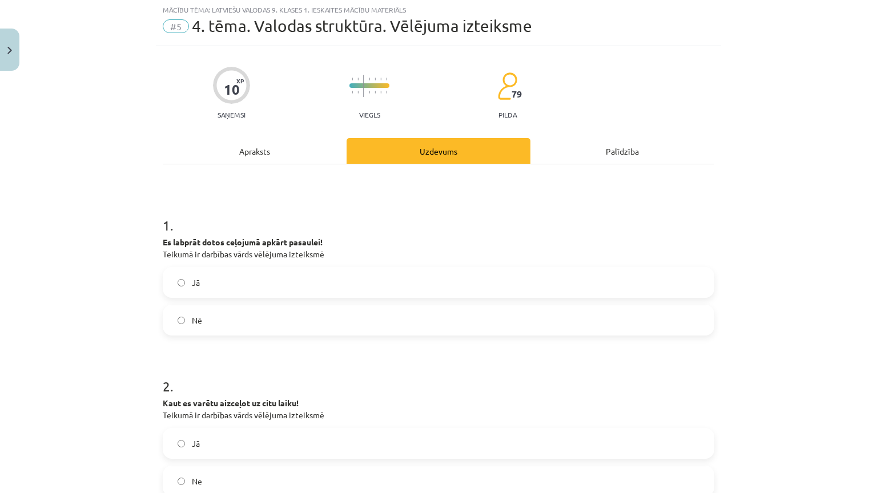
scroll to position [29, 0]
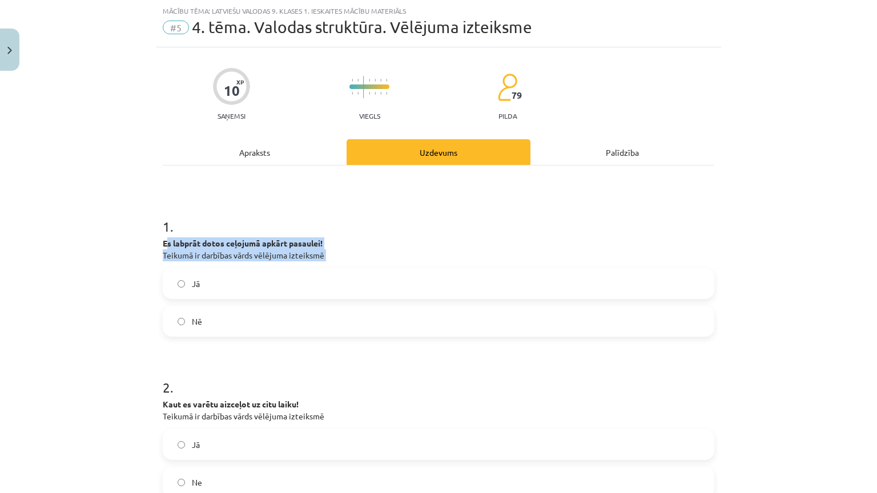
drag, startPoint x: 163, startPoint y: 240, endPoint x: 184, endPoint y: 264, distance: 31.5
click at [184, 264] on div "1 . Es labprāt dotos ceļojumā apkārt pasaulei! Teikumā ir darbības vārds vēlēju…" at bounding box center [439, 268] width 552 height 138
click at [127, 260] on div "Mācību tēma: Latviešu valodas 9. klases 1. ieskaites mācību materiāls #5 4. tēm…" at bounding box center [438, 246] width 877 height 493
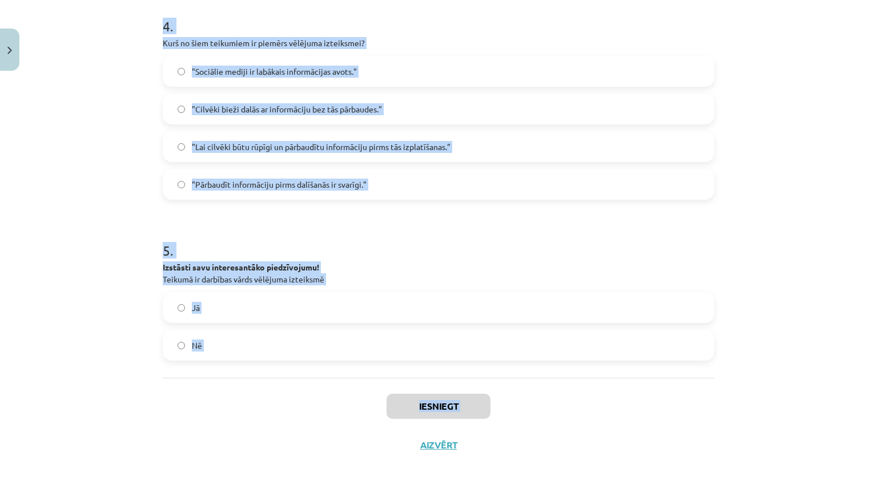
scroll to position [781, 0]
drag, startPoint x: 156, startPoint y: 246, endPoint x: 297, endPoint y: 311, distance: 155.3
copy form "Es labprāt dotos ceļojumā apkārt pasaulei! Teikumā ir darbības vārds vēlējuma i…"
click at [112, 150] on div "Mācību tēma: Latviešu valodas 9. klases 1. ieskaites mācību materiāls #5 4. tēm…" at bounding box center [438, 246] width 877 height 493
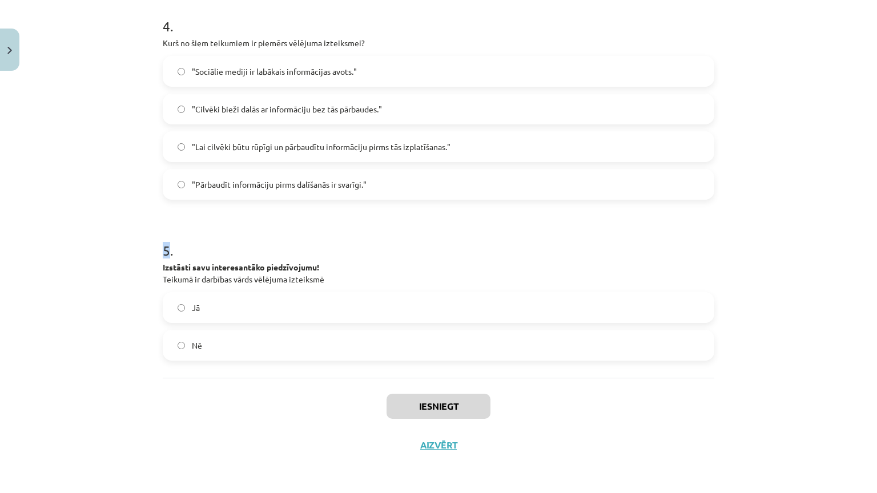
click at [112, 150] on div "Mācību tēma: Latviešu valodas 9. klases 1. ieskaites mācību materiāls #5 4. tēm…" at bounding box center [438, 246] width 877 height 493
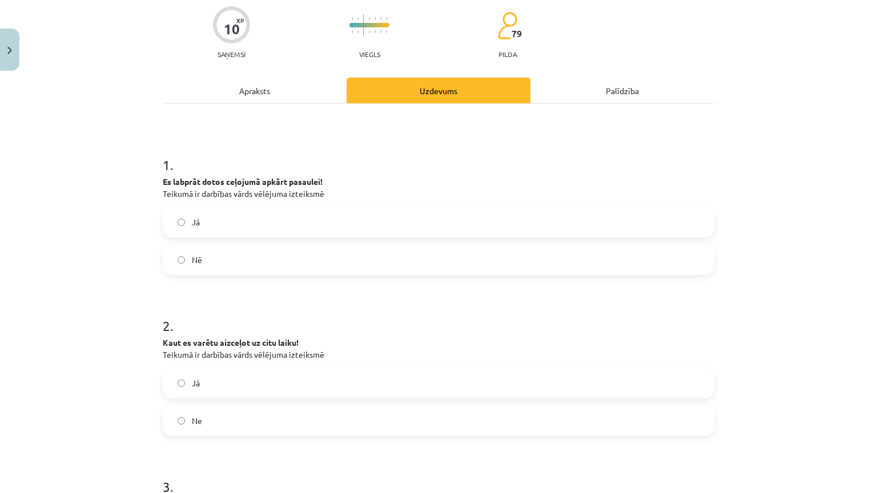
scroll to position [91, 0]
click at [247, 228] on label "Jā" at bounding box center [438, 221] width 549 height 29
click at [244, 390] on label "Jā" at bounding box center [438, 382] width 549 height 29
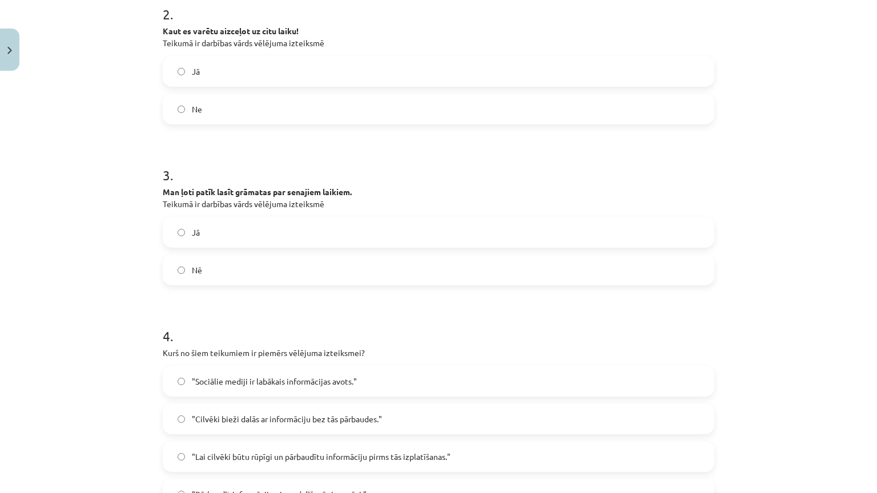
scroll to position [404, 0]
click at [271, 272] on label "Nē" at bounding box center [438, 268] width 549 height 29
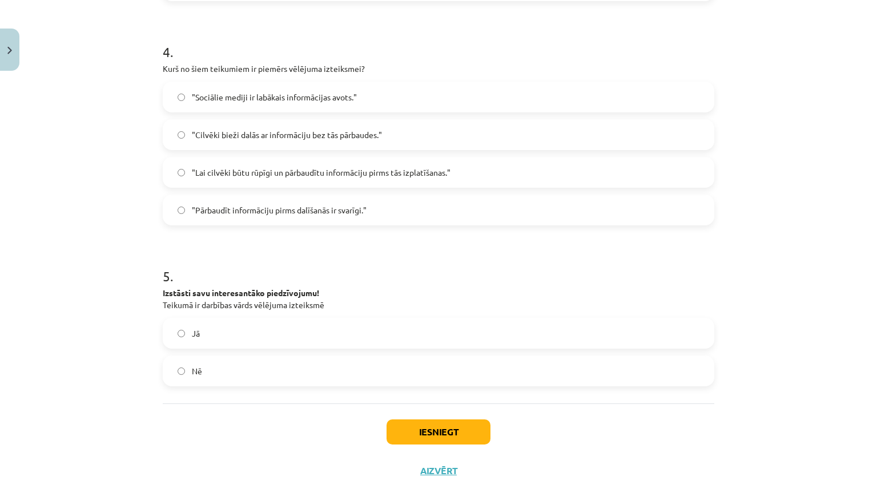
scroll to position [685, 0]
click at [306, 171] on span ""Lai cilvēki būtu rūpīgi un pārbaudītu informāciju pirms tās izplatīšanas."" at bounding box center [321, 174] width 259 height 12
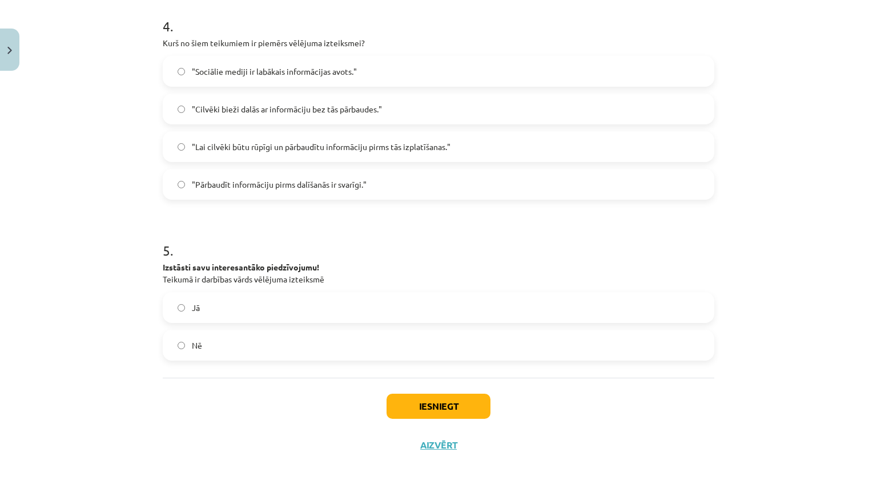
click at [225, 294] on label "Jā" at bounding box center [438, 308] width 549 height 29
click at [395, 394] on button "Iesniegt" at bounding box center [439, 406] width 104 height 25
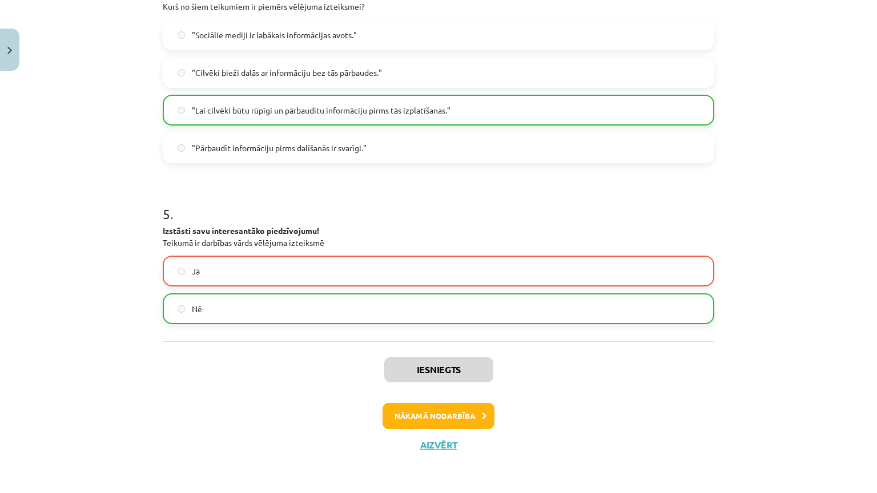
scroll to position [817, 0]
click at [425, 403] on button "Nākamā nodarbība" at bounding box center [439, 416] width 112 height 26
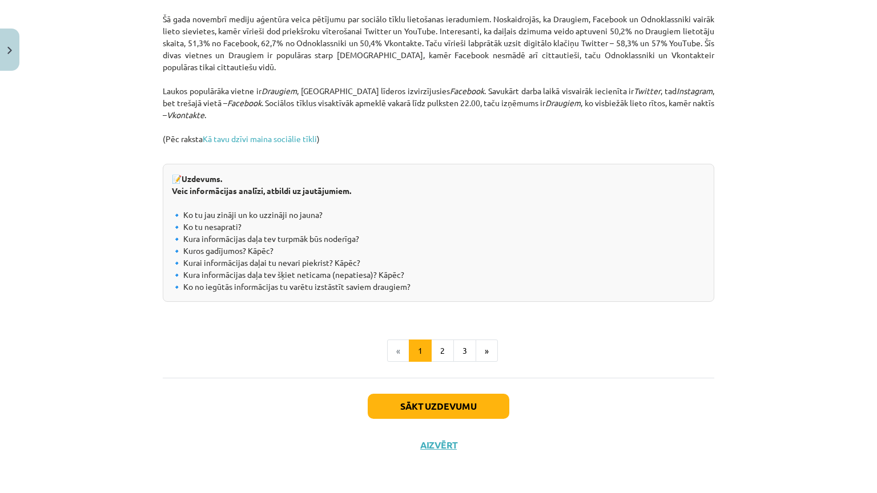
scroll to position [1270, 0]
click at [420, 394] on button "Sākt uzdevumu" at bounding box center [439, 406] width 142 height 25
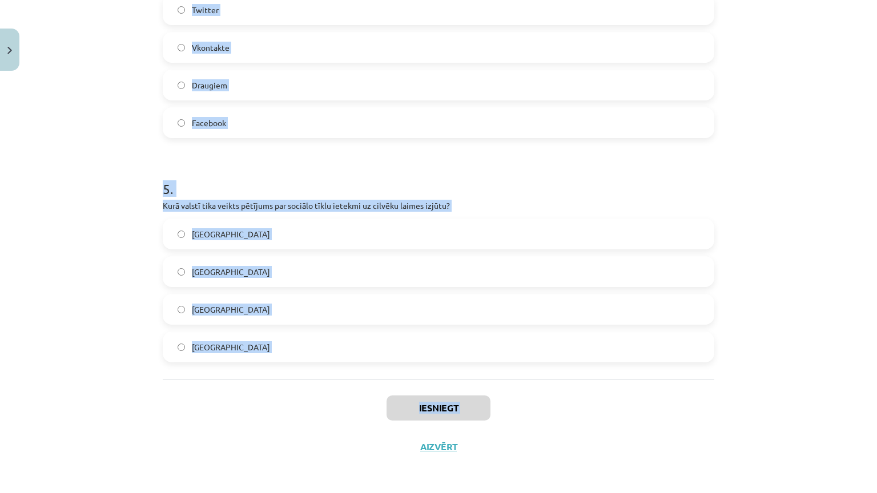
scroll to position [1035, 0]
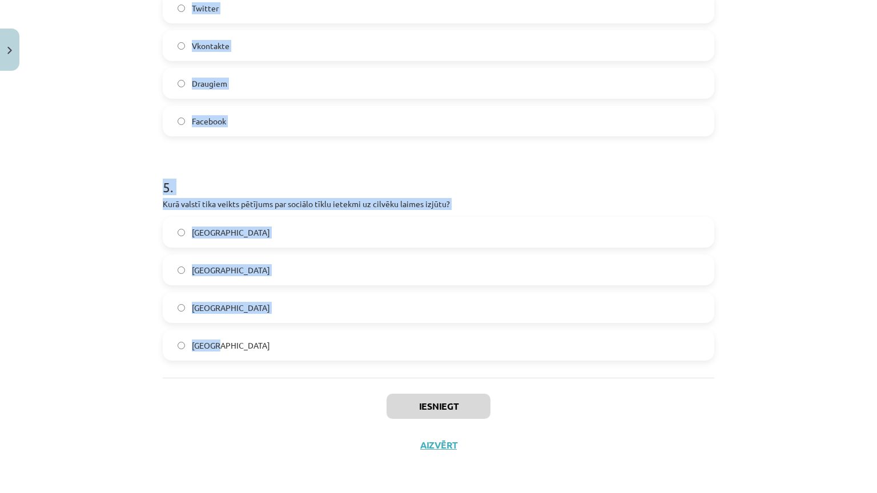
drag, startPoint x: 156, startPoint y: 242, endPoint x: 221, endPoint y: 298, distance: 85.8
copy form "Kāds ir viens no pozitīvajiem efektiem, ko sociālo tīklu lietošana var radīt? S…"
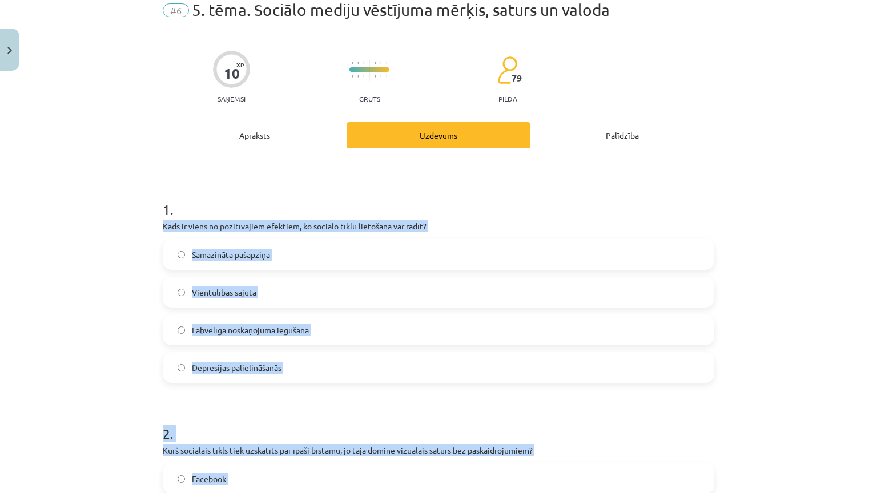
scroll to position [41, 0]
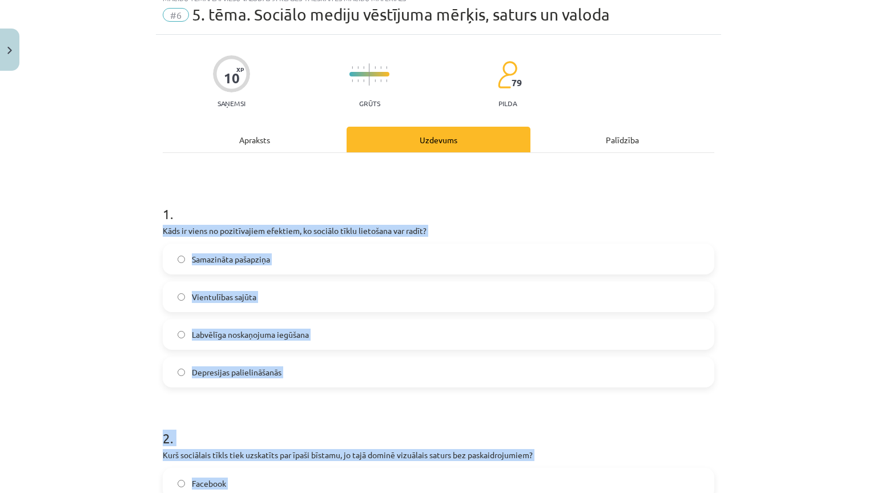
click at [256, 330] on span "Labvēlīga noskaņojuma iegūšana" at bounding box center [250, 335] width 117 height 12
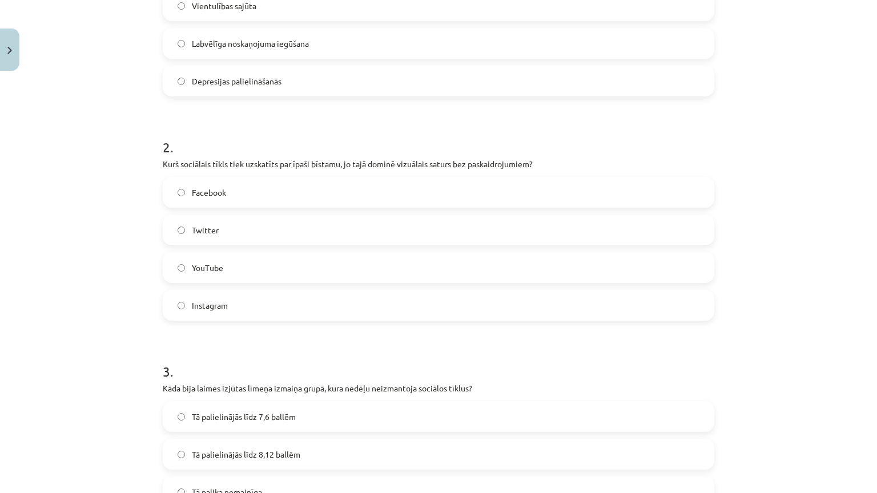
scroll to position [335, 0]
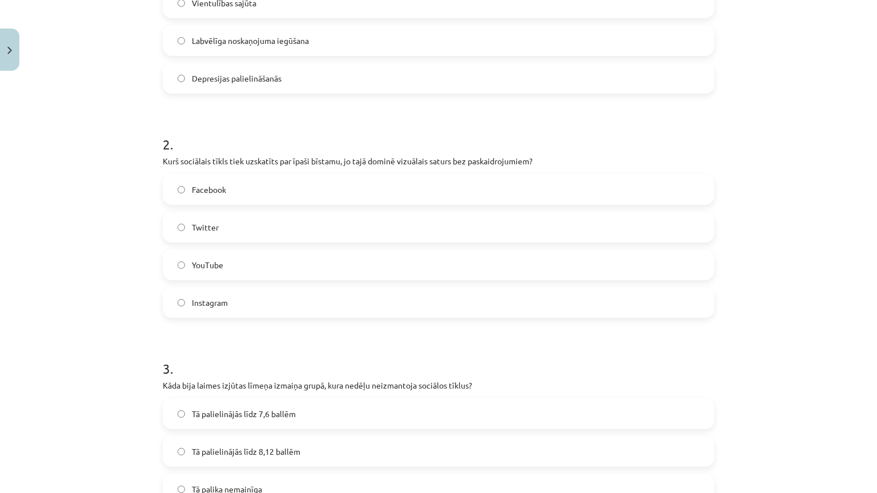
click at [224, 307] on label "Instagram" at bounding box center [438, 302] width 549 height 29
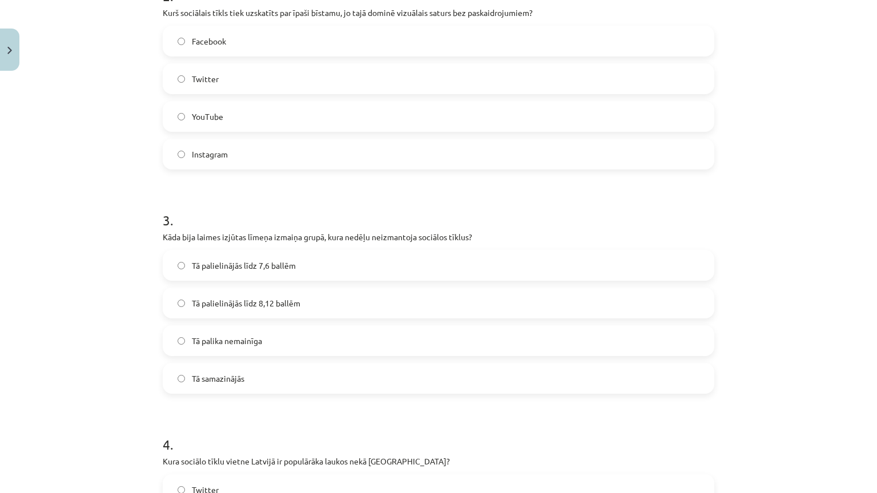
scroll to position [484, 0]
click at [224, 307] on span "Tā palielinājās līdz 8,12 ballēm" at bounding box center [246, 303] width 108 height 12
click at [110, 287] on div "Mācību tēma: Latviešu valodas 9. klases 1. ieskaites mācību materiāls #6 5. tēm…" at bounding box center [438, 246] width 877 height 493
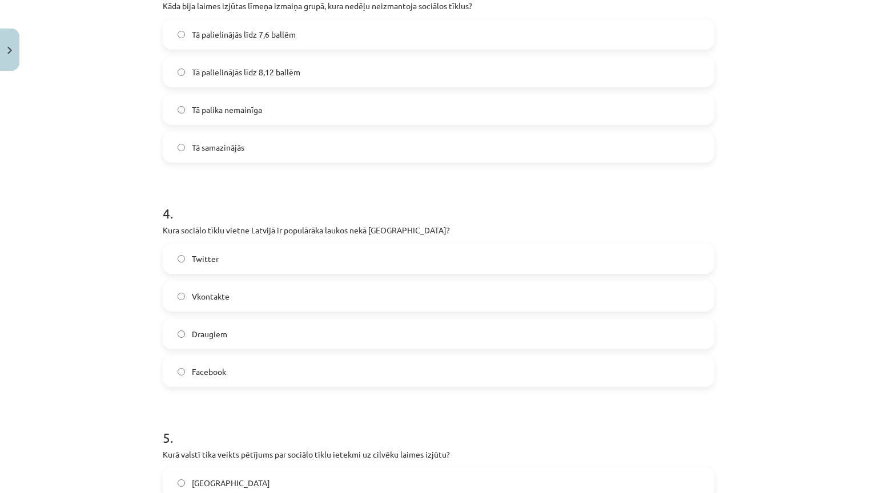
scroll to position [717, 0]
click at [213, 335] on span "Draugiem" at bounding box center [209, 333] width 35 height 12
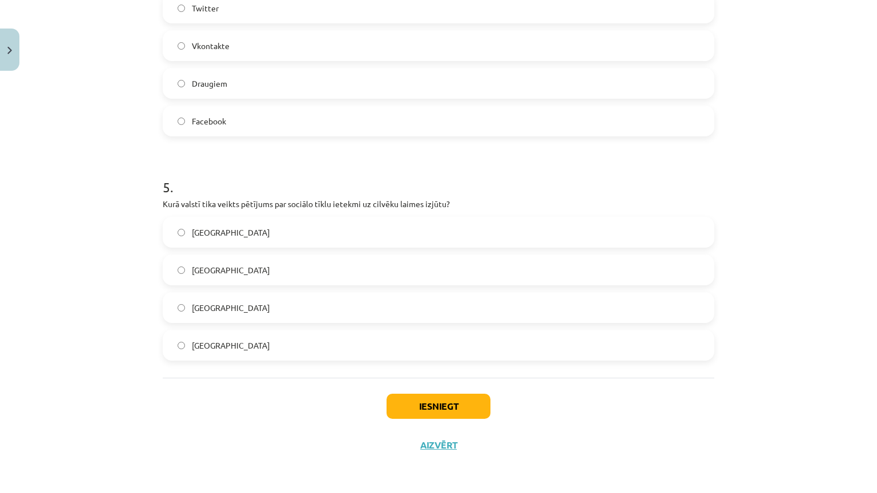
scroll to position [1008, 0]
click at [215, 331] on label "Dānijā" at bounding box center [438, 345] width 549 height 29
click at [417, 394] on button "Iesniegt" at bounding box center [439, 406] width 104 height 25
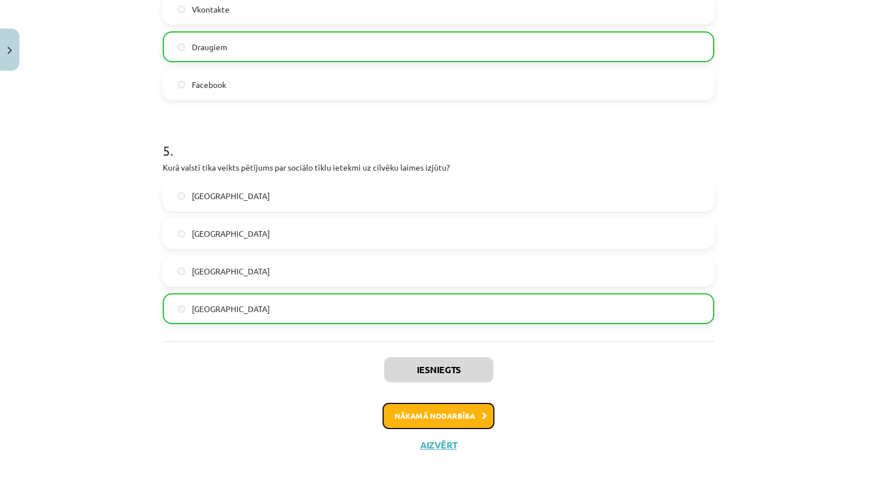
click at [400, 403] on button "Nākamā nodarbība" at bounding box center [439, 416] width 112 height 26
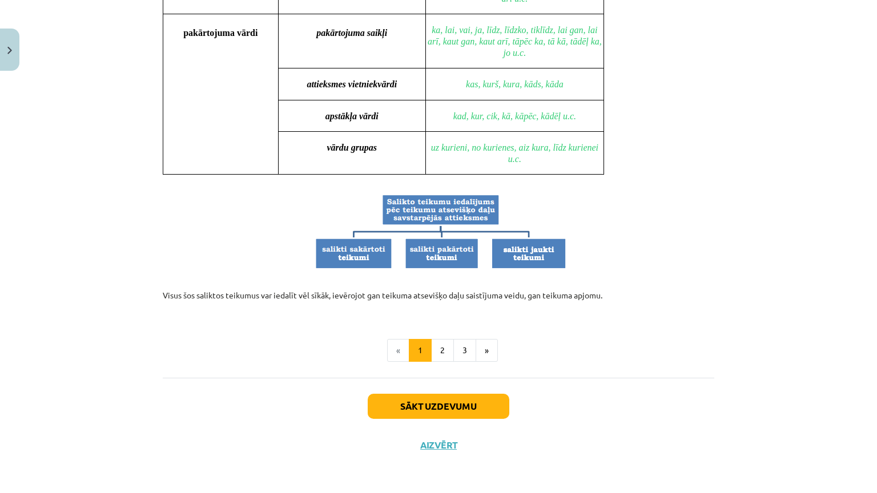
scroll to position [1097, 0]
click at [408, 394] on button "Sākt uzdevumu" at bounding box center [439, 406] width 142 height 25
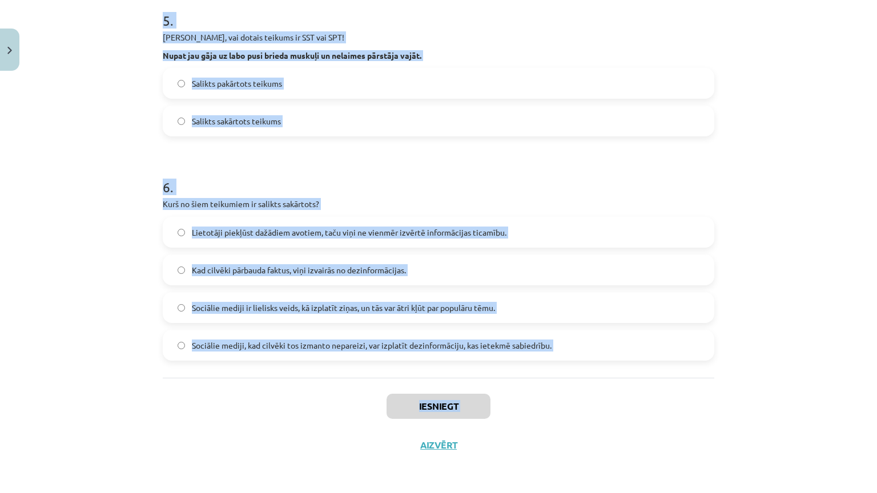
scroll to position [919, 0]
drag, startPoint x: 155, startPoint y: 240, endPoint x: 236, endPoint y: 313, distance: 109.2
copy form "Izvēlies pareizo variantu! Pēkšņi atvēru acis un pa logu ieraudzīju ābolu. Pēkš…"
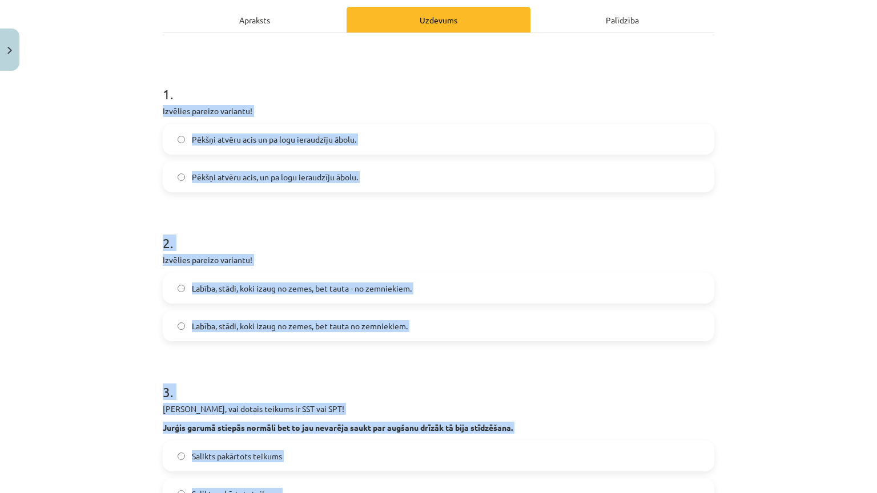
scroll to position [160, 0]
click at [133, 129] on div "Mācību tēma: Latviešu valodas 9. klases 1. ieskaites mācību materiāls #7 6. tēm…" at bounding box center [438, 246] width 877 height 493
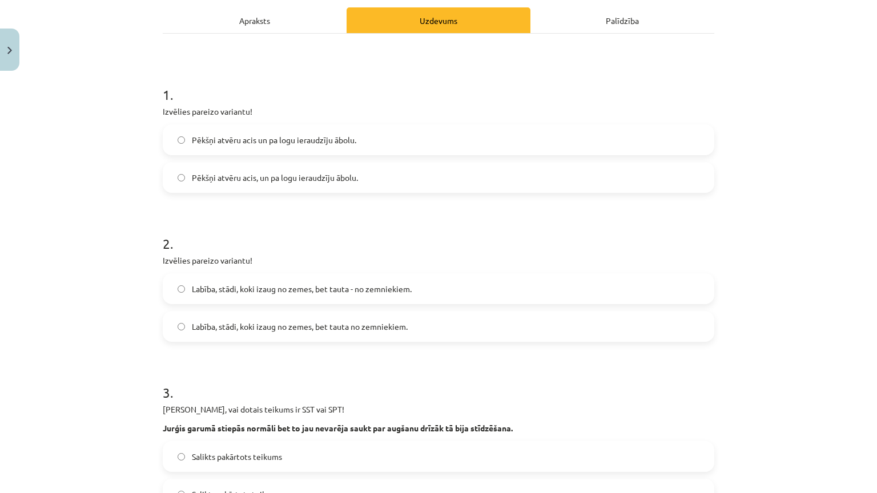
click at [280, 180] on span "Pēkšņi atvēru acis, un pa logu ieraudzīju ābolu." at bounding box center [275, 178] width 166 height 12
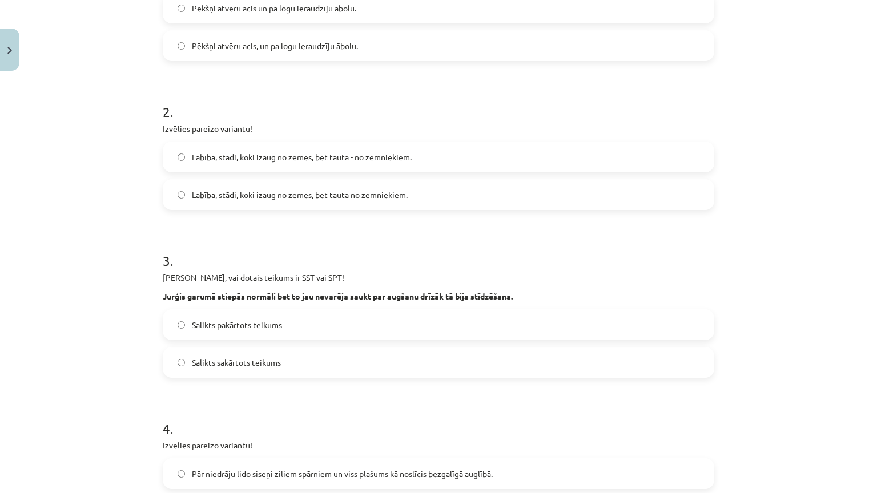
scroll to position [291, 0]
click at [242, 156] on span "Labība, stādi, koki izaug no zemes, bet tauta - no zemniekiem." at bounding box center [302, 159] width 220 height 12
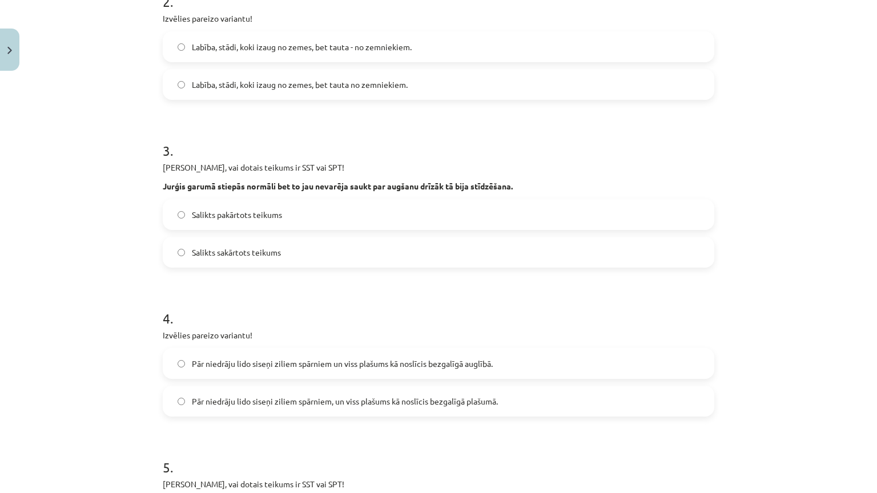
scroll to position [409, 0]
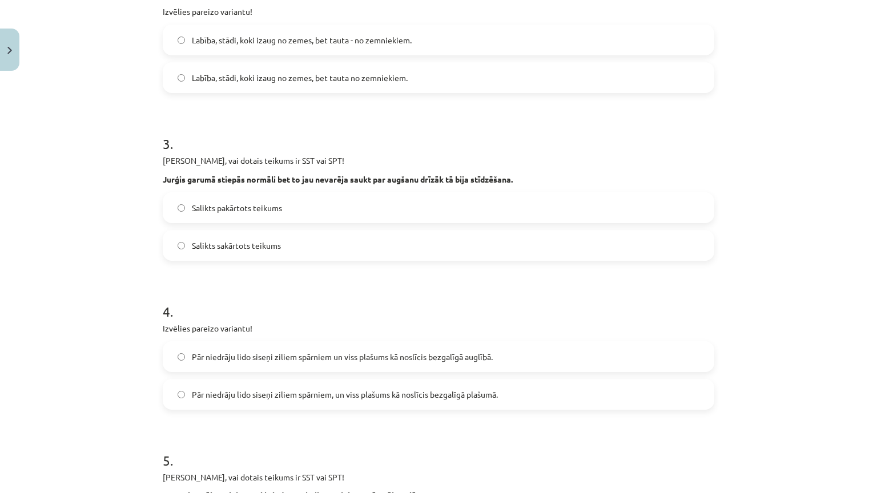
click at [247, 248] on span "Salikts sakārtots teikums" at bounding box center [236, 246] width 89 height 12
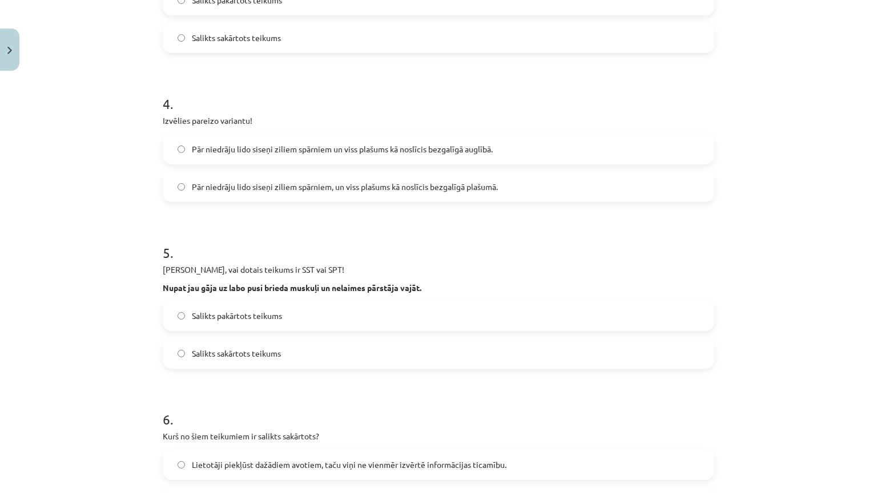
scroll to position [626, 0]
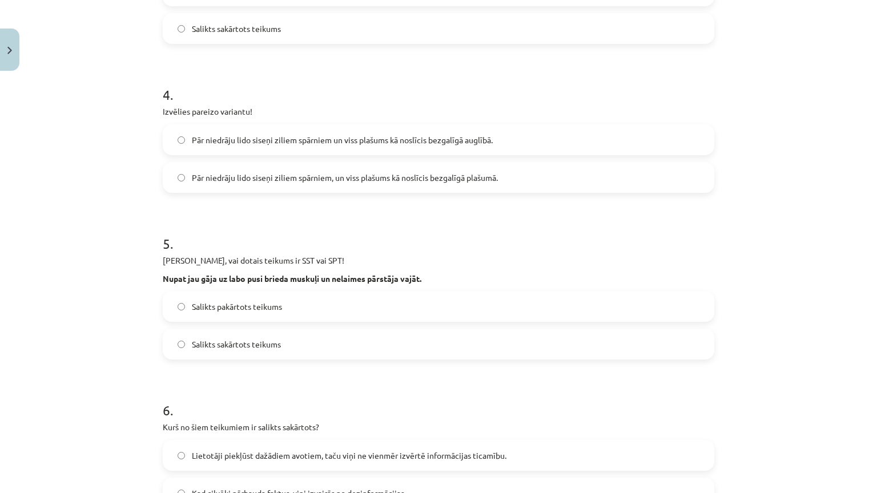
click at [308, 176] on span "Pār niedrāju lido siseņi ziliem spārniem, un viss plašums kā noslīcis bezgalīgā…" at bounding box center [345, 178] width 306 height 12
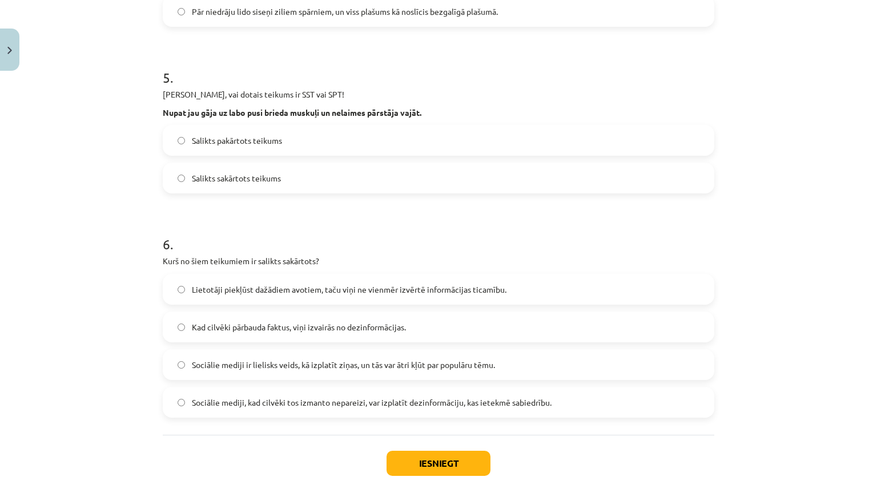
scroll to position [793, 0]
click at [201, 187] on label "Salikts sakārtots teikums" at bounding box center [438, 177] width 549 height 29
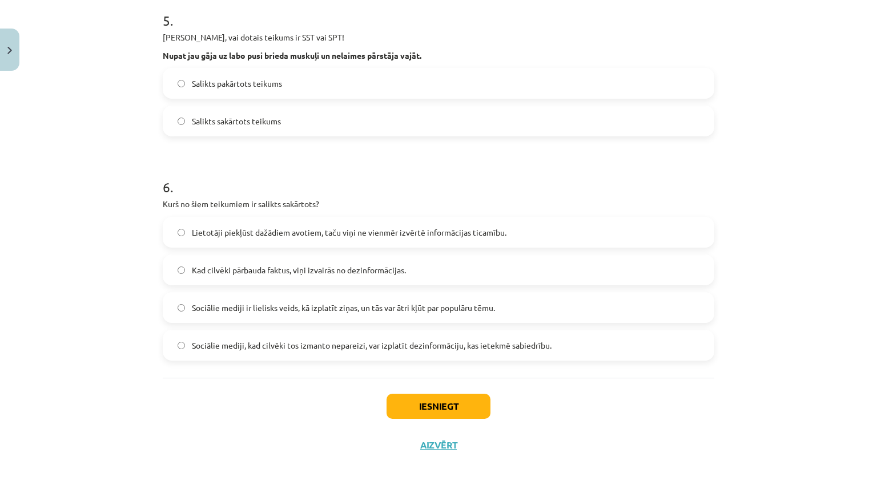
scroll to position [919, 0]
click at [322, 227] on span "Lietotāji piekļūst dažādiem avotiem, taču viņi ne vienmēr izvērtē informācijas …" at bounding box center [349, 233] width 315 height 12
click at [397, 394] on button "Iesniegt" at bounding box center [439, 406] width 104 height 25
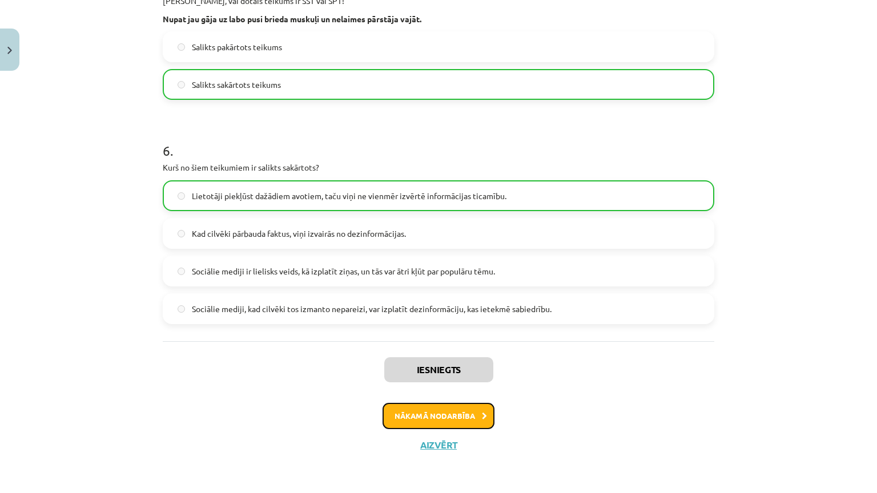
click at [449, 403] on button "Nākamā nodarbība" at bounding box center [439, 416] width 112 height 26
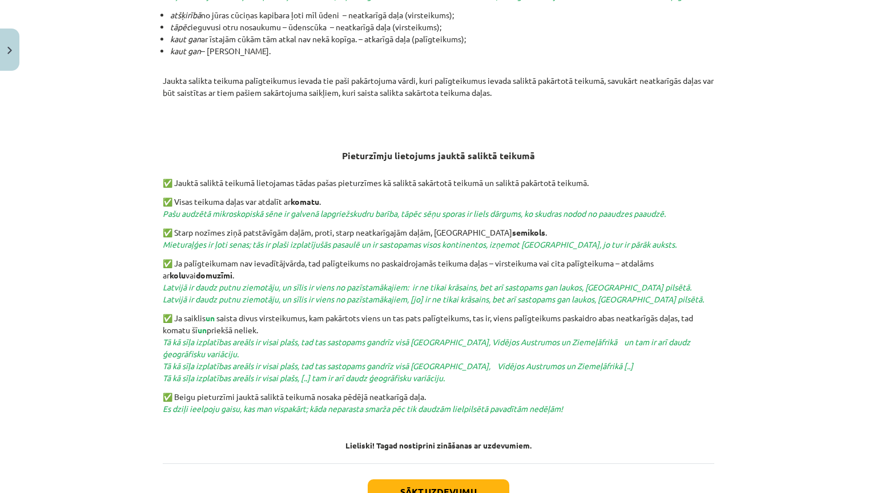
scroll to position [441, 0]
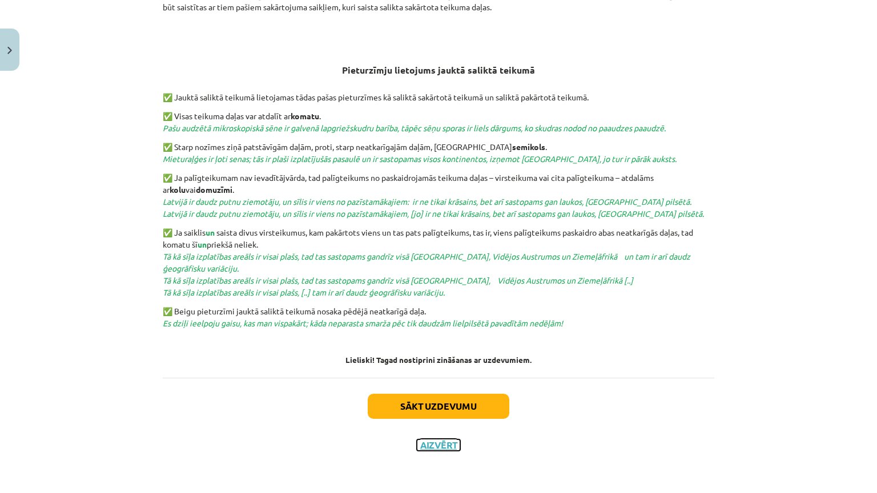
click at [436, 423] on button "Aizvērt" at bounding box center [438, 445] width 43 height 11
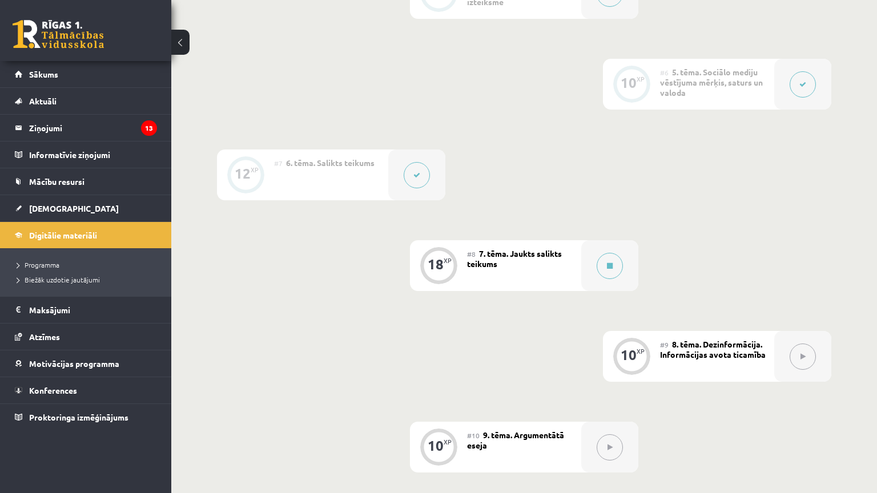
scroll to position [704, 0]
click at [614, 260] on button at bounding box center [610, 265] width 26 height 26
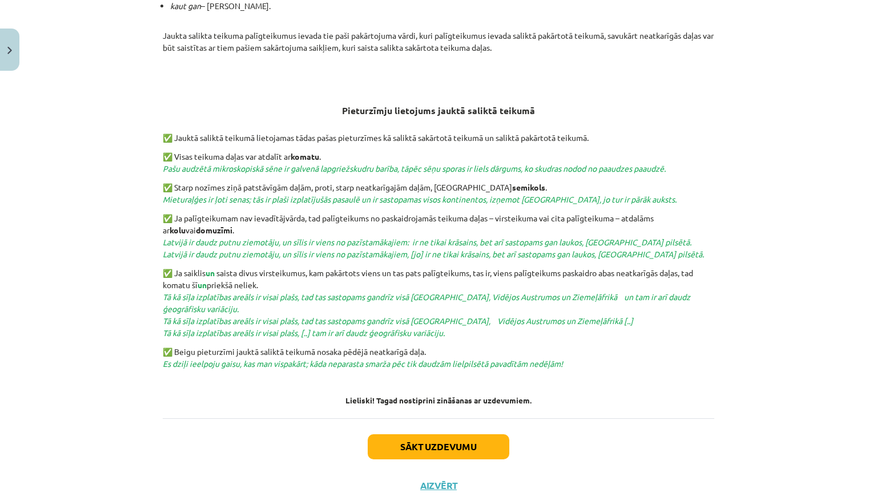
scroll to position [441, 0]
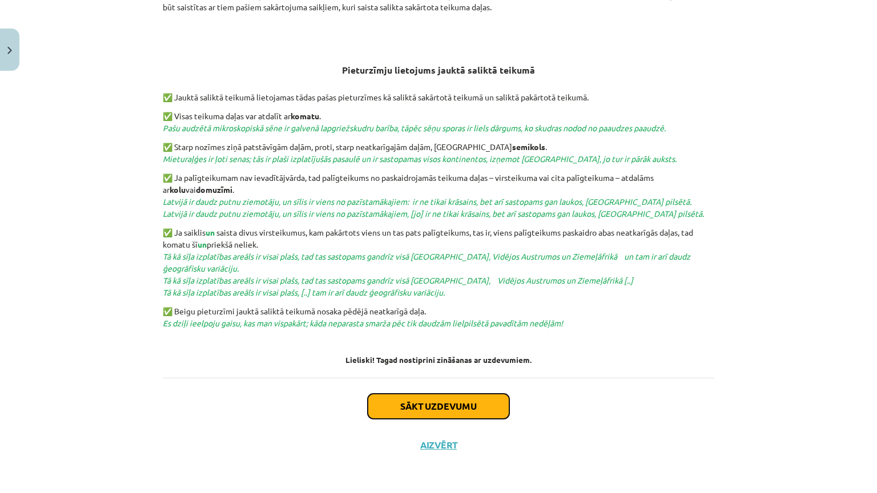
click at [416, 394] on button "Sākt uzdevumu" at bounding box center [439, 406] width 142 height 25
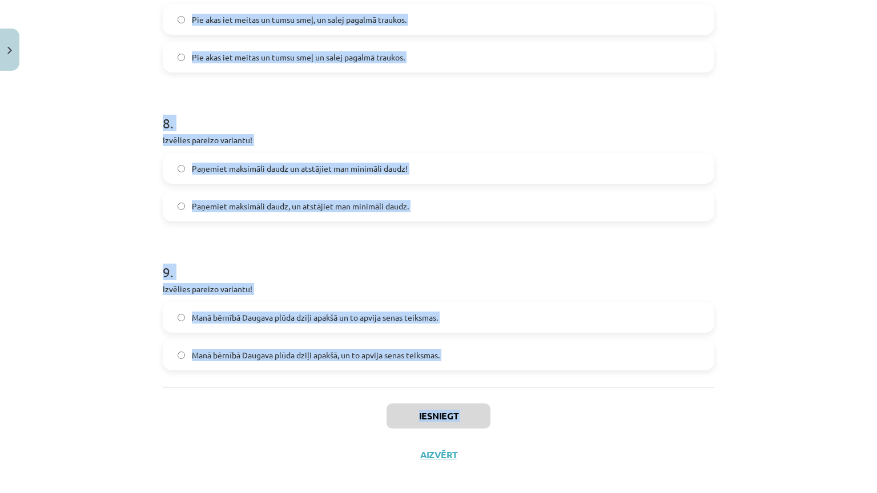
scroll to position [1360, 0]
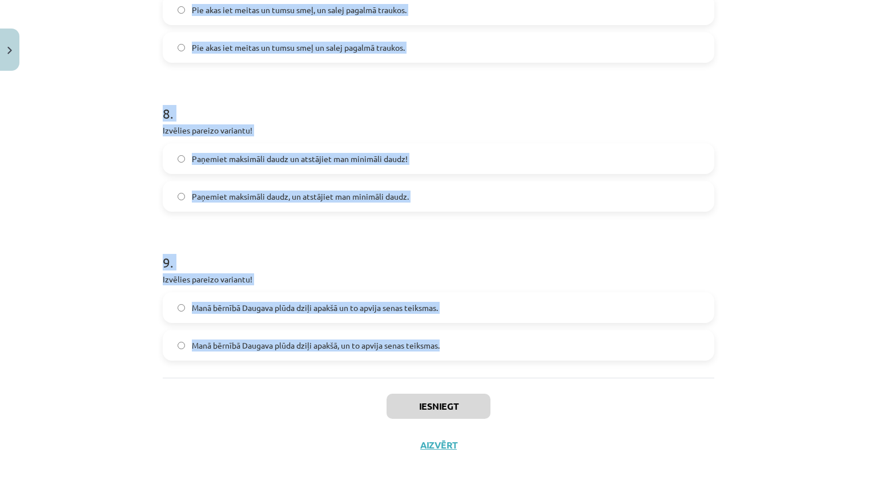
drag, startPoint x: 158, startPoint y: 135, endPoint x: 445, endPoint y: 282, distance: 322.3
copy form "Izvēlies pareizo variantu! Un Mentīte teikusi: tas ir labi, ka Puteklis šķauda …"
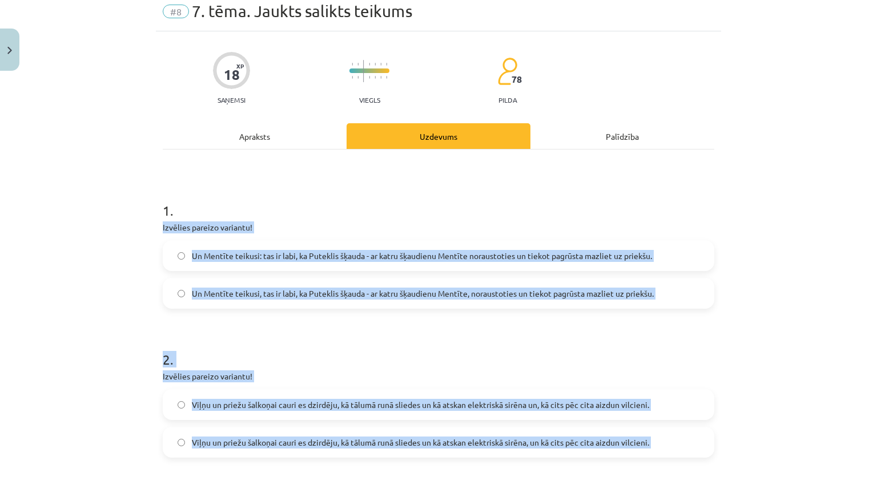
scroll to position [46, 0]
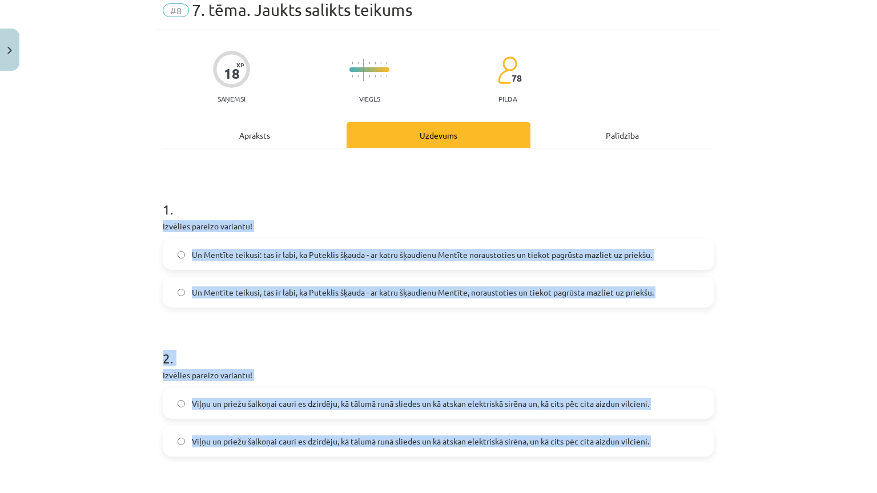
click at [131, 226] on div "Mācību tēma: Latviešu valodas 9. klases 1. ieskaites mācību materiāls #8 7. tēm…" at bounding box center [438, 246] width 877 height 493
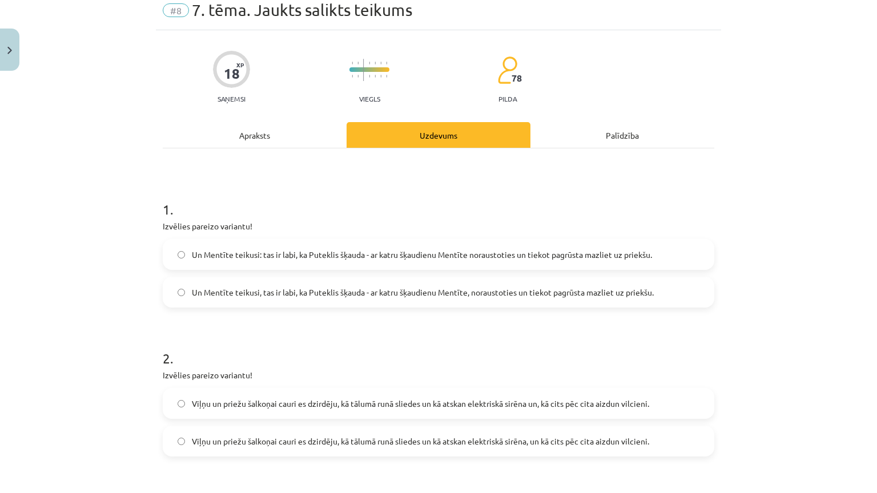
click at [223, 260] on span "Un Mentīte teikusi: tas ir labi, ka Puteklis šķauda - ar katru šķaudienu Mentīt…" at bounding box center [422, 255] width 460 height 12
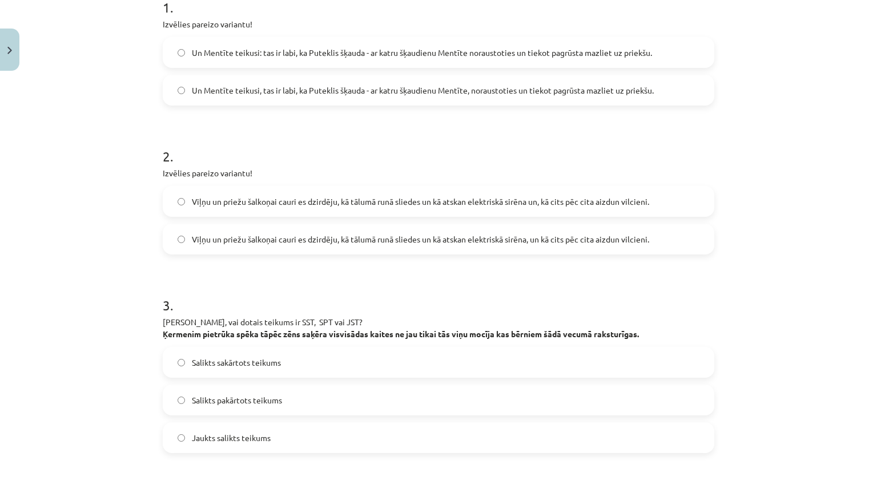
scroll to position [248, 0]
click at [485, 247] on label "Viļņu un priežu šalkoņai cauri es dzirdēju, kā tālumā runā sliedes un kā atskan…" at bounding box center [438, 238] width 549 height 29
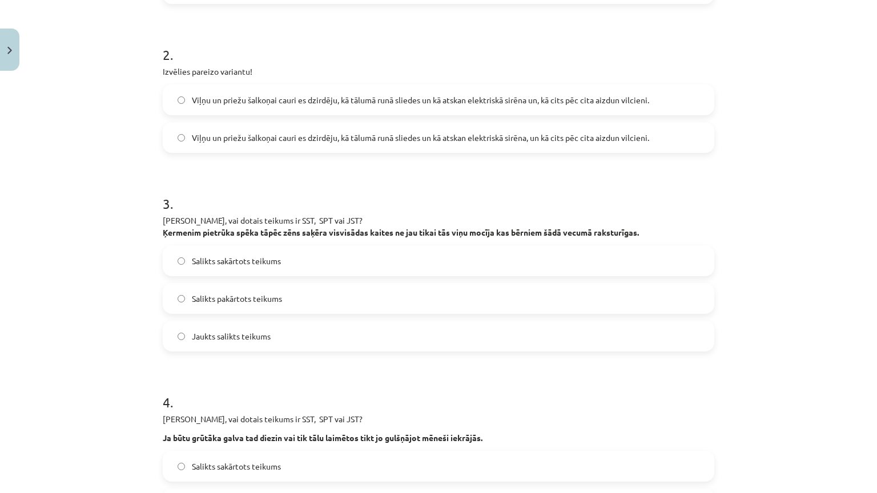
scroll to position [367, 0]
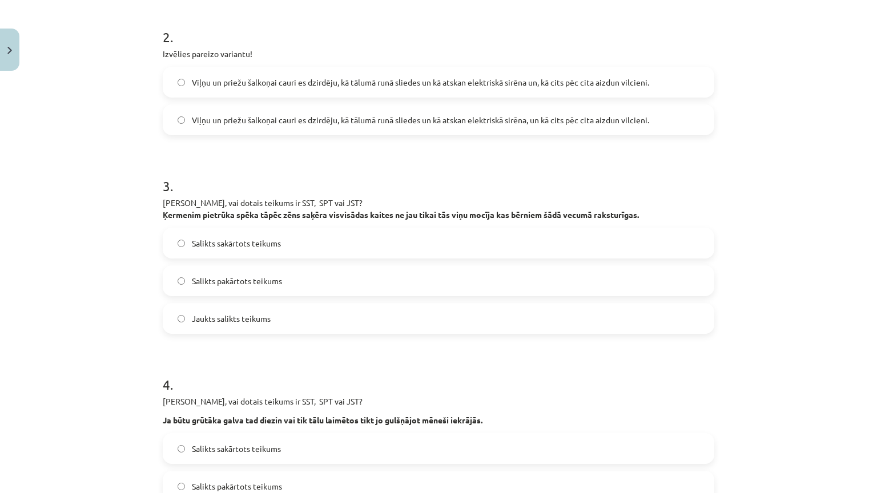
click at [248, 328] on label "Jaukts salikts teikums" at bounding box center [438, 318] width 549 height 29
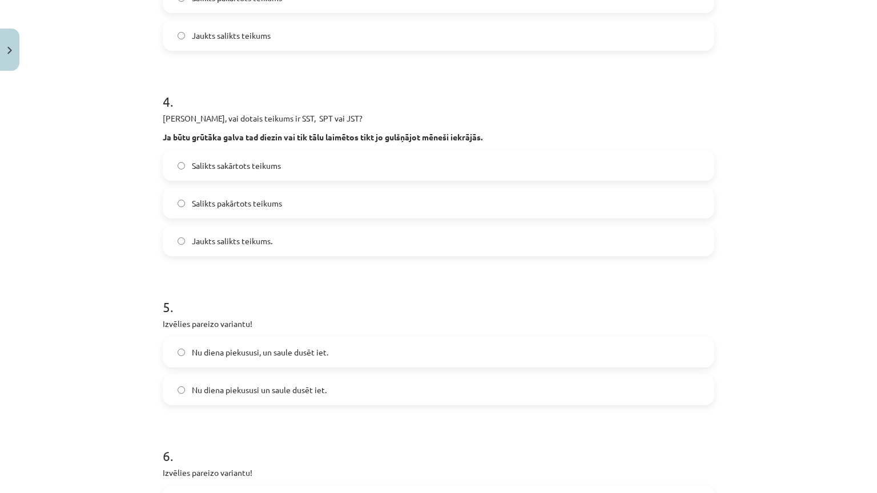
scroll to position [654, 0]
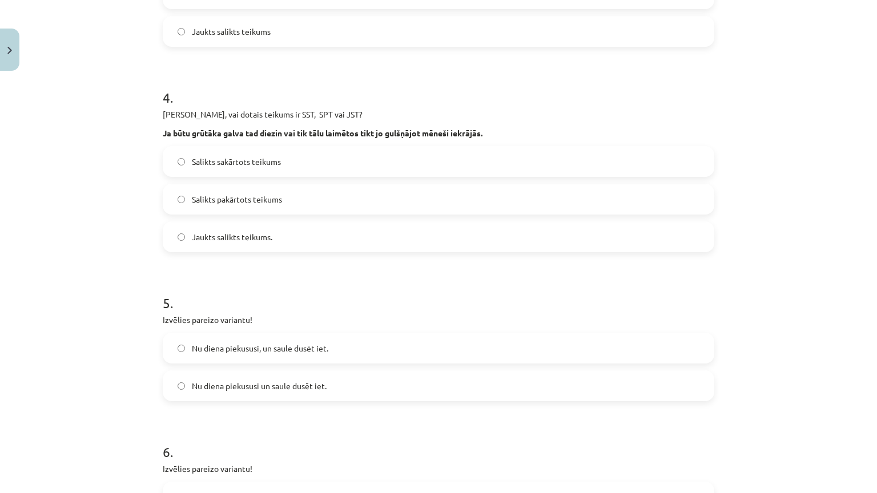
click at [224, 196] on span "Salikts pakārtots teikums" at bounding box center [237, 200] width 90 height 12
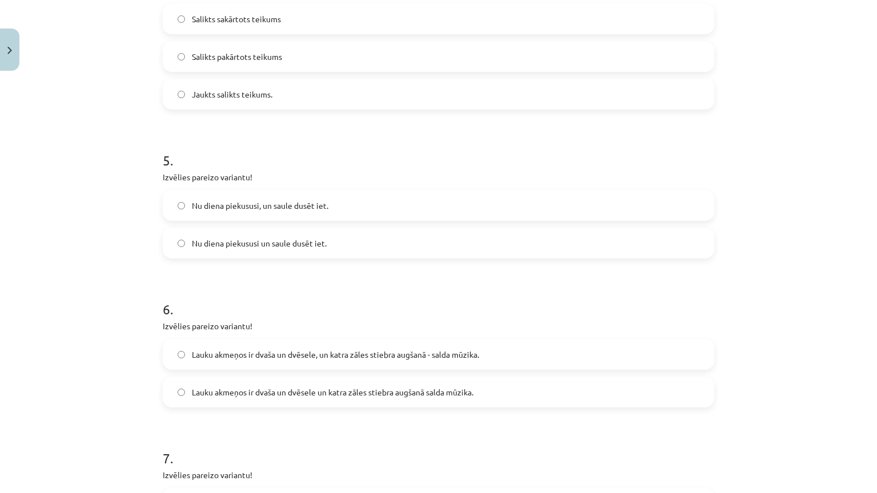
scroll to position [803, 0]
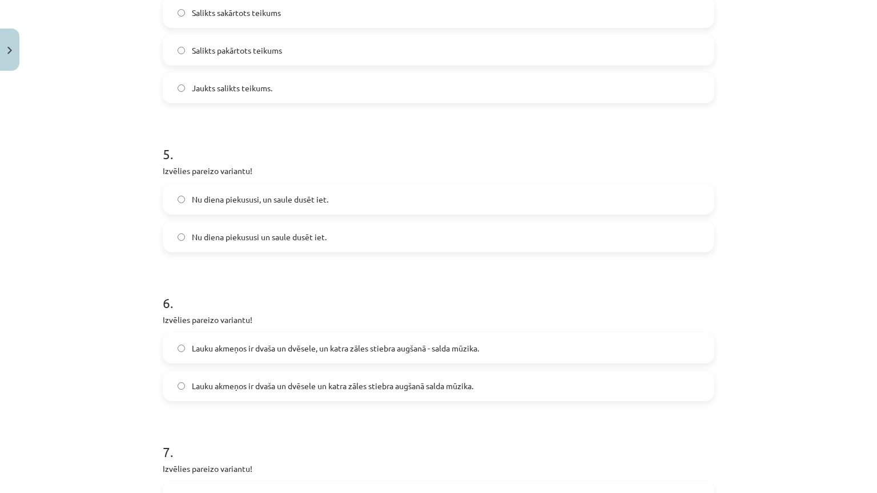
click at [262, 198] on span "Nu diena piekususi, un saule dusēt iet." at bounding box center [260, 200] width 136 height 12
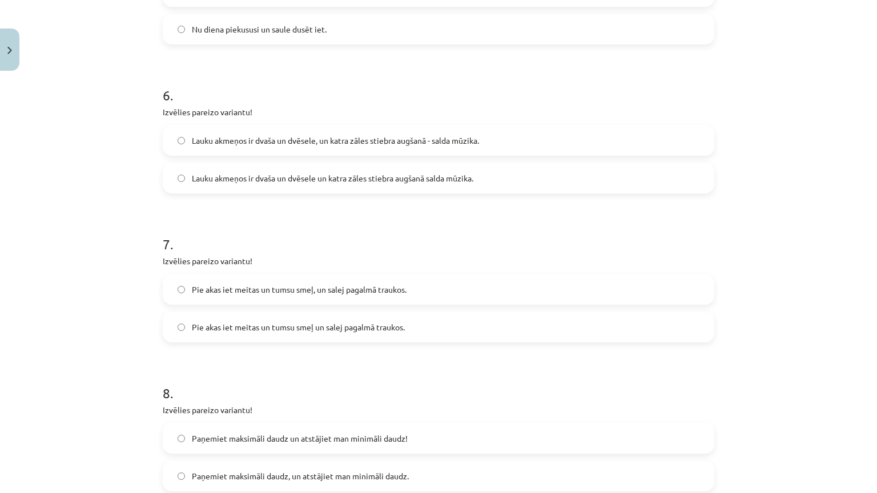
scroll to position [1013, 0]
click at [434, 128] on label "Lauku akmeņos ir dvaša un dvēsele, un katra zāles stiebra augšanā - salda mūzik…" at bounding box center [438, 138] width 549 height 29
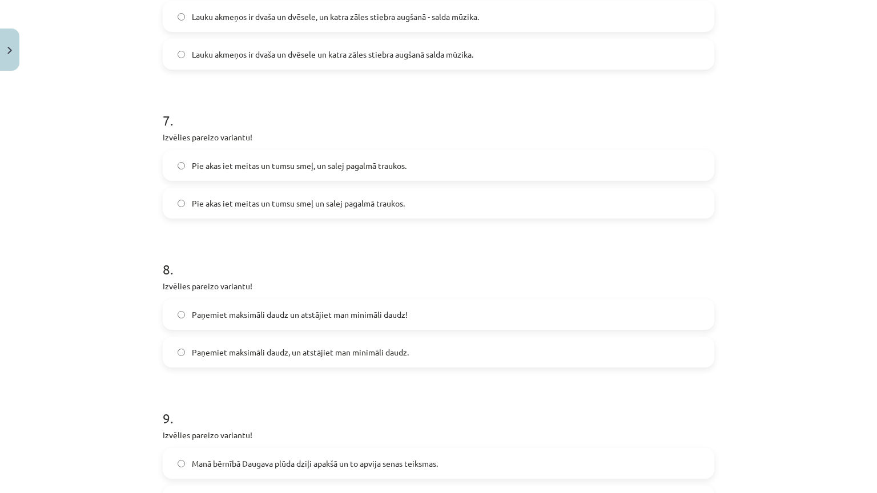
scroll to position [1138, 0]
click at [341, 166] on span "Pie akas iet meitas un tumsu smeļ, un salej pagalmā traukos." at bounding box center [299, 164] width 215 height 12
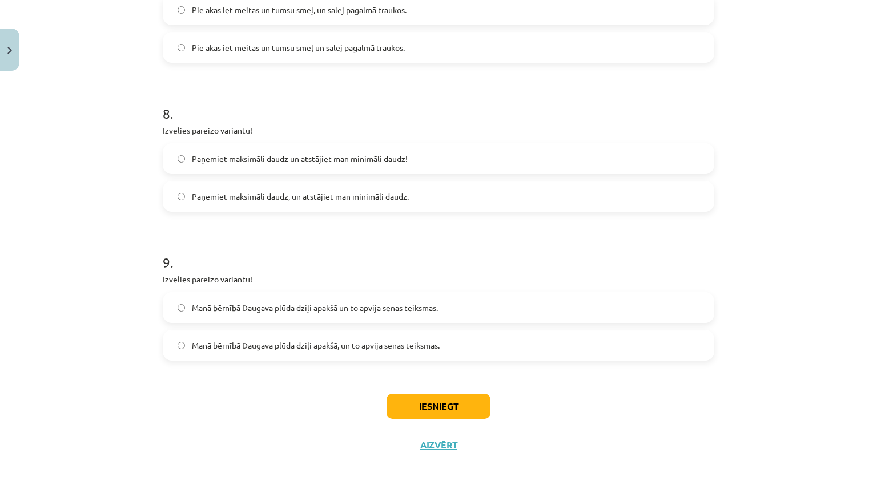
scroll to position [1324, 0]
click at [304, 191] on span "Paņemiet maksimāli daudz, un atstājiet man minimāli daudz." at bounding box center [300, 197] width 217 height 12
click at [312, 331] on label "Manā bērnībā Daugava plūda dziļi apakšā, un to apvija senas teiksmas." at bounding box center [438, 345] width 549 height 29
click at [434, 394] on button "Iesniegt" at bounding box center [439, 406] width 104 height 25
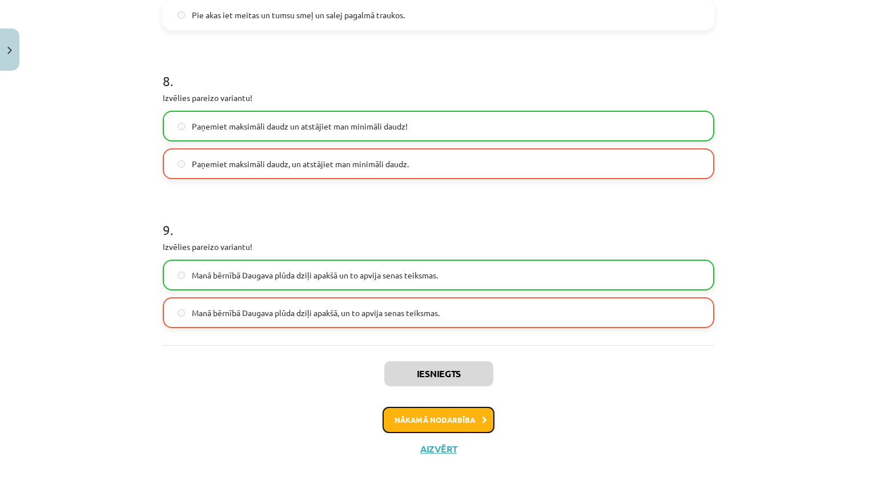
click at [425, 409] on button "Nākamā nodarbība" at bounding box center [439, 420] width 112 height 26
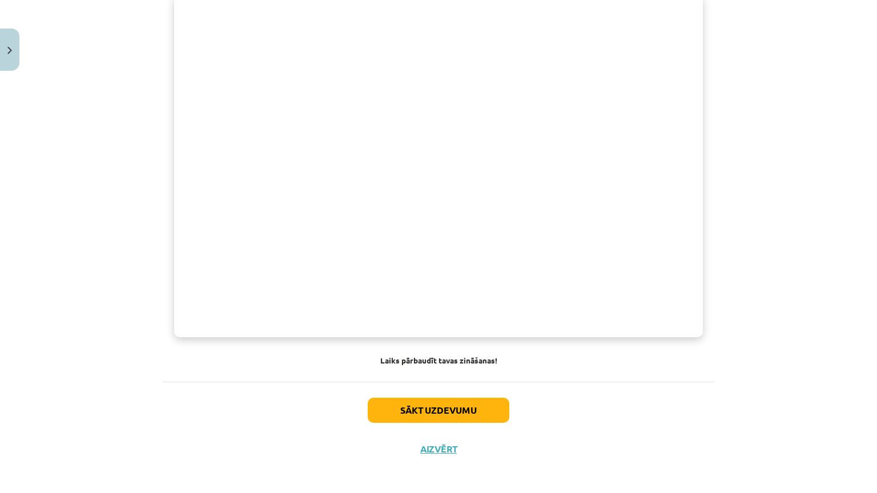
scroll to position [859, 0]
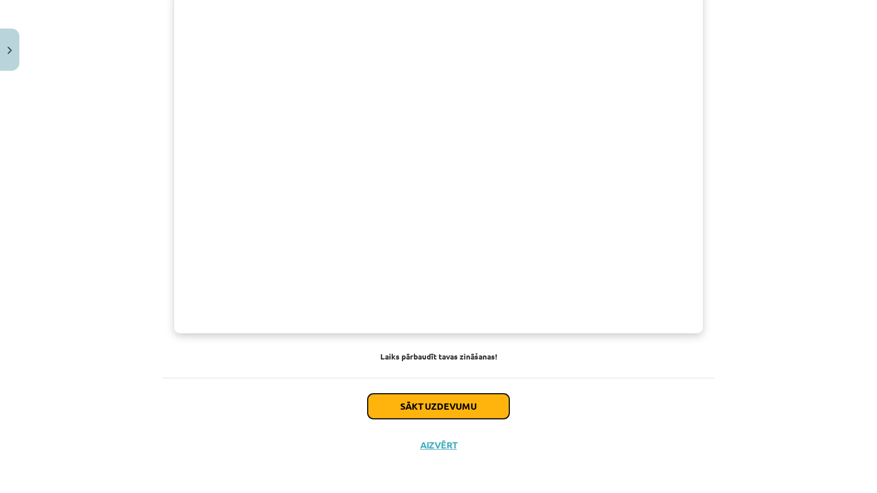
click at [386, 394] on button "Sākt uzdevumu" at bounding box center [439, 406] width 142 height 25
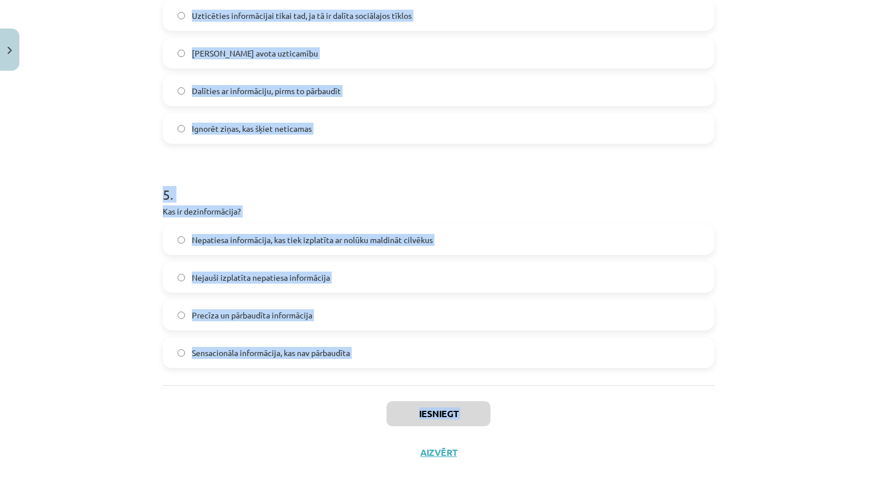
scroll to position [1035, 0]
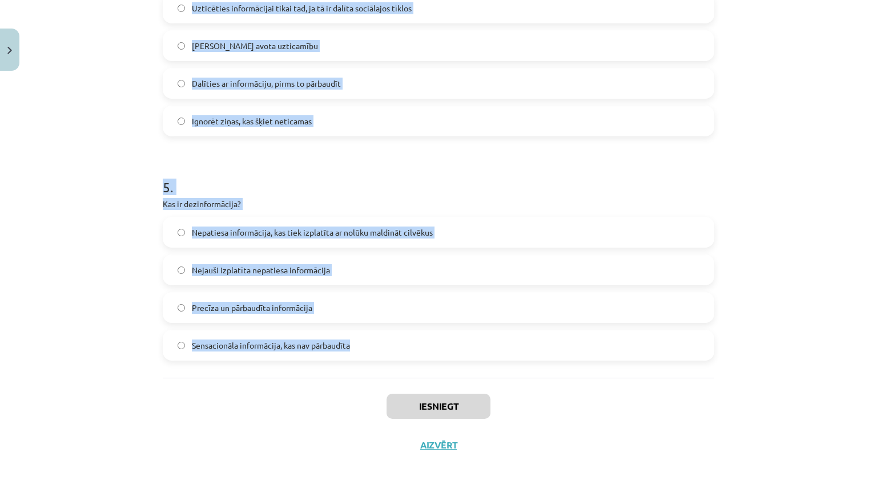
drag, startPoint x: 156, startPoint y: 237, endPoint x: 359, endPoint y: 275, distance: 206.8
copy form "Kāda ir atšķirība starp dezinformāciju un maldināšanu? Dezinformācija ir tīši n…"
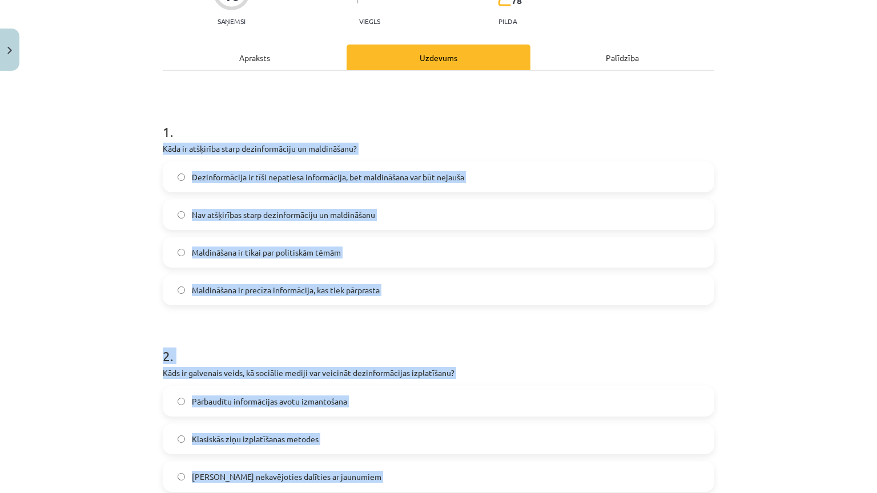
scroll to position [123, 0]
click at [128, 219] on div "Mācību tēma: Latviešu valodas 9. klases 1. ieskaites mācību materiāls #9 8. tēm…" at bounding box center [438, 246] width 877 height 493
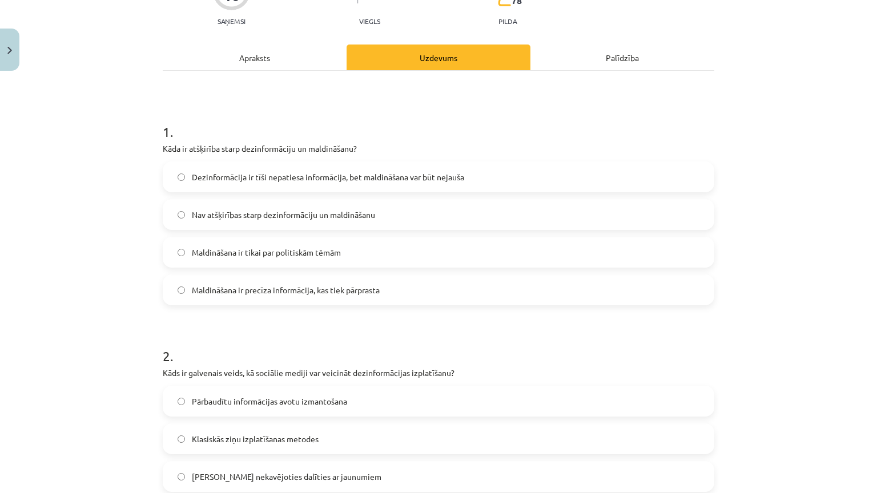
click at [306, 173] on span "Dezinformācija ir tīši nepatiesa informācija, bet maldināšana var būt nejauša" at bounding box center [328, 177] width 272 height 12
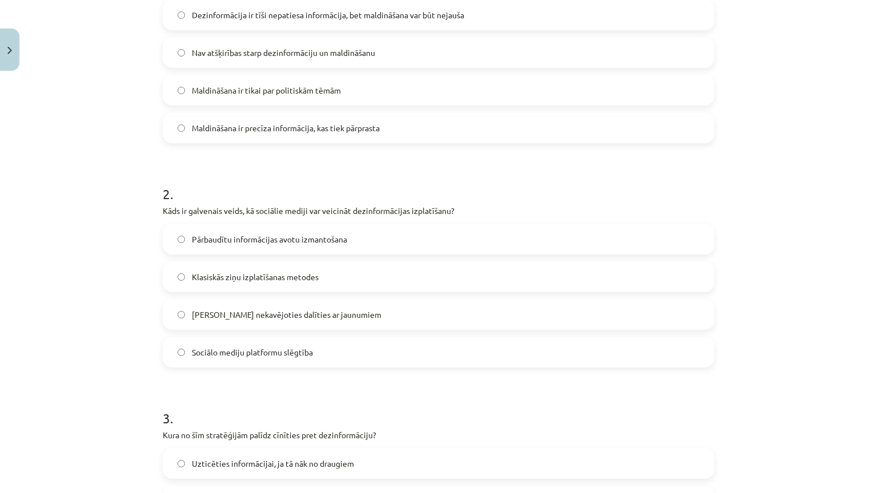
scroll to position [294, 0]
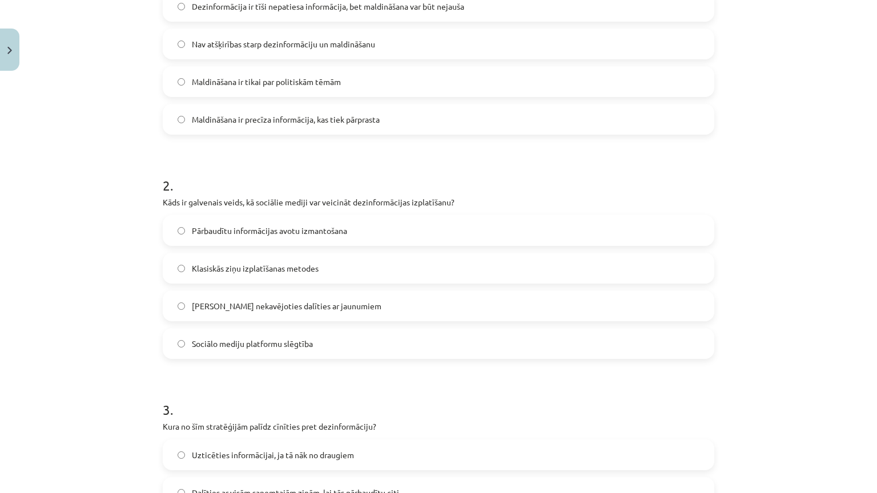
click at [308, 315] on label "Iespēja nekavējoties dalīties ar jaunumiem" at bounding box center [438, 306] width 549 height 29
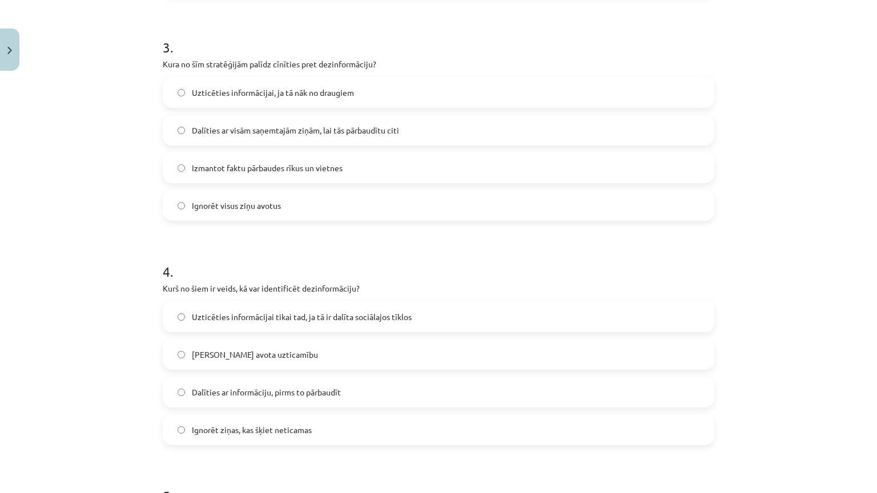
scroll to position [657, 0]
click at [328, 352] on label "Pārbaudīt avota uzticamību" at bounding box center [438, 354] width 549 height 29
click at [368, 165] on label "Izmantot faktu pārbaudes rīkus un vietnes" at bounding box center [438, 167] width 549 height 29
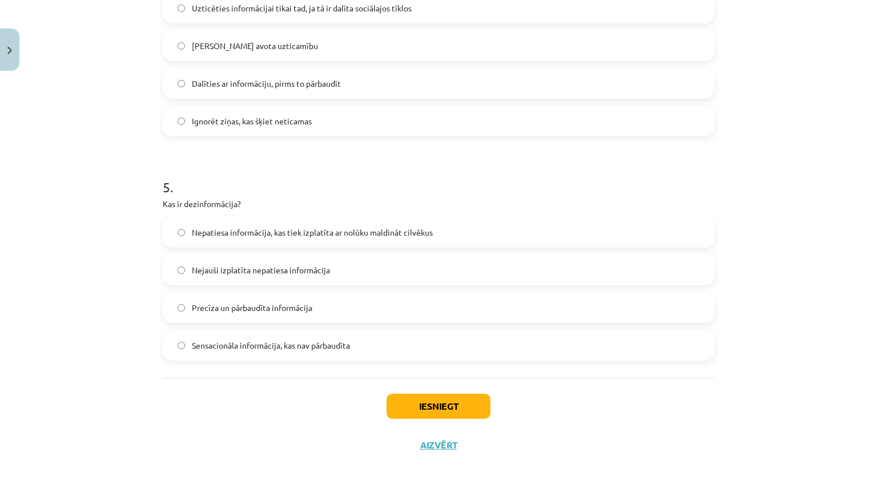
scroll to position [1035, 0]
click at [387, 227] on span "Nepatiesa informācija, kas tiek izplatīta ar nolūku maldināt cilvēkus" at bounding box center [312, 233] width 241 height 12
click at [420, 394] on button "Iesniegt" at bounding box center [439, 406] width 104 height 25
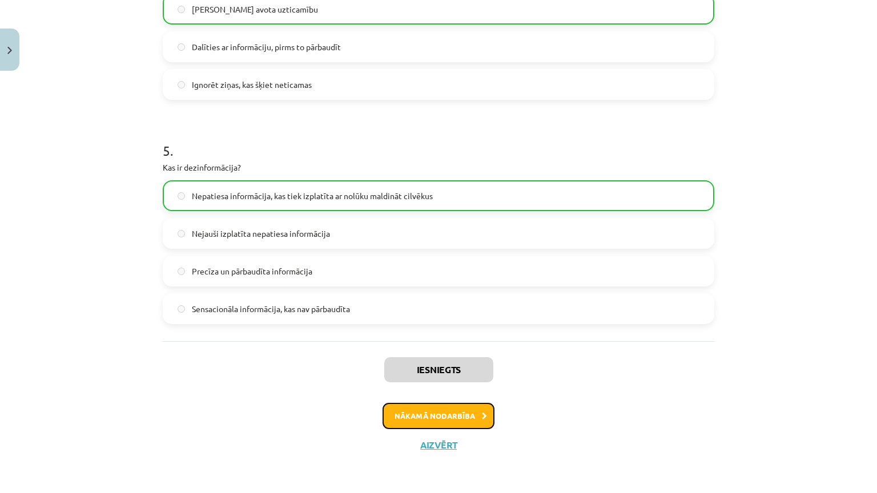
click at [430, 403] on button "Nākamā nodarbība" at bounding box center [439, 416] width 112 height 26
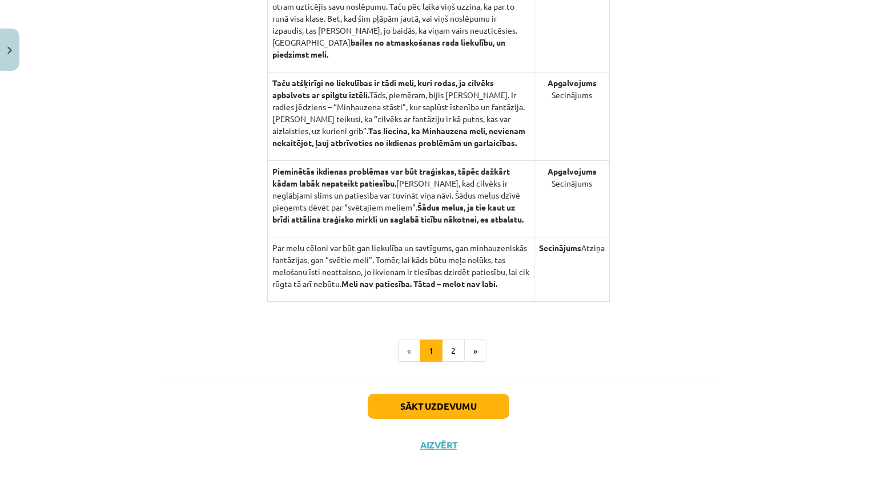
scroll to position [1203, 0]
click at [436, 394] on button "Sākt uzdevumu" at bounding box center [439, 406] width 142 height 25
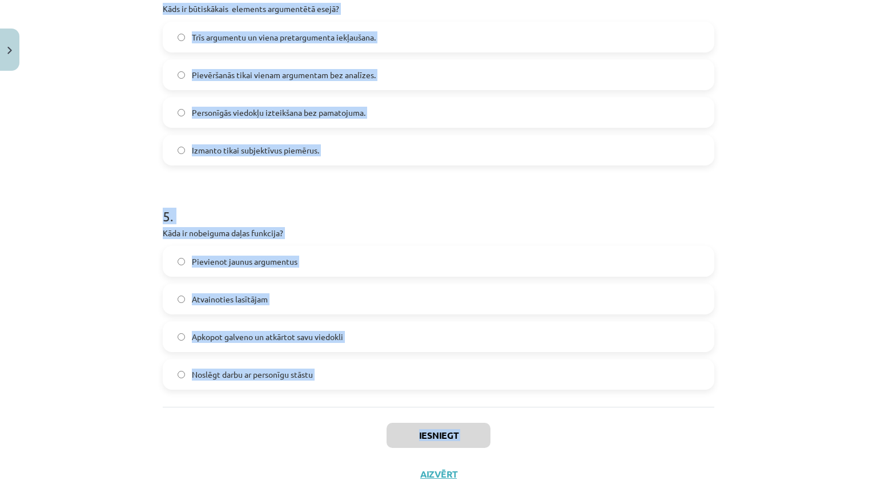
scroll to position [1035, 0]
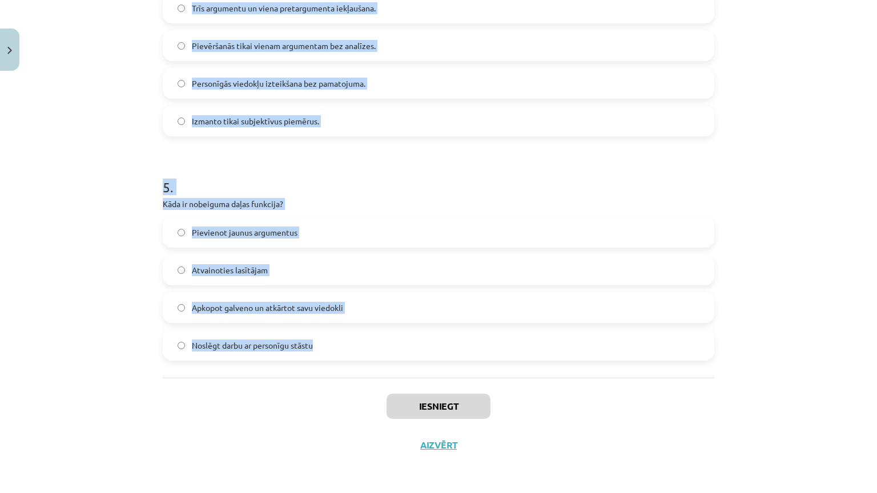
drag, startPoint x: 159, startPoint y: 116, endPoint x: 329, endPoint y: 280, distance: 235.9
copy form "Kura no šīm tēmām ir piemērota argumentētai esejai? Mana mīļākā dziesma Vai sko…"
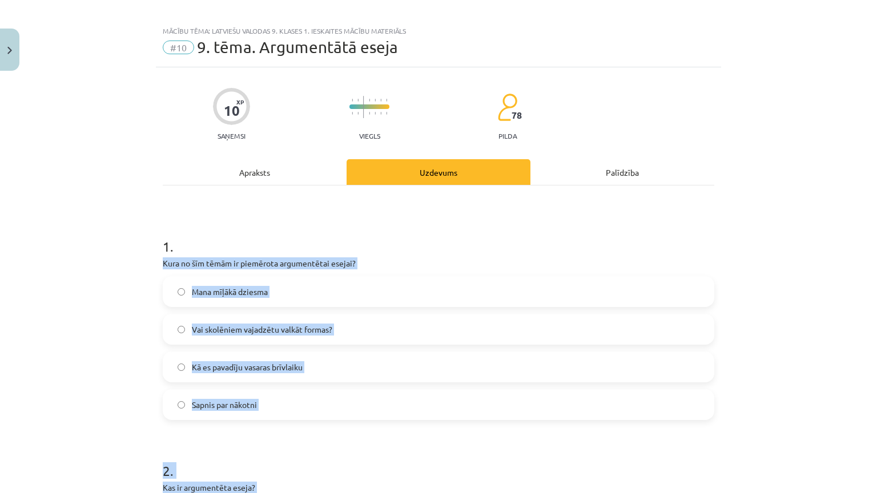
scroll to position [0, 0]
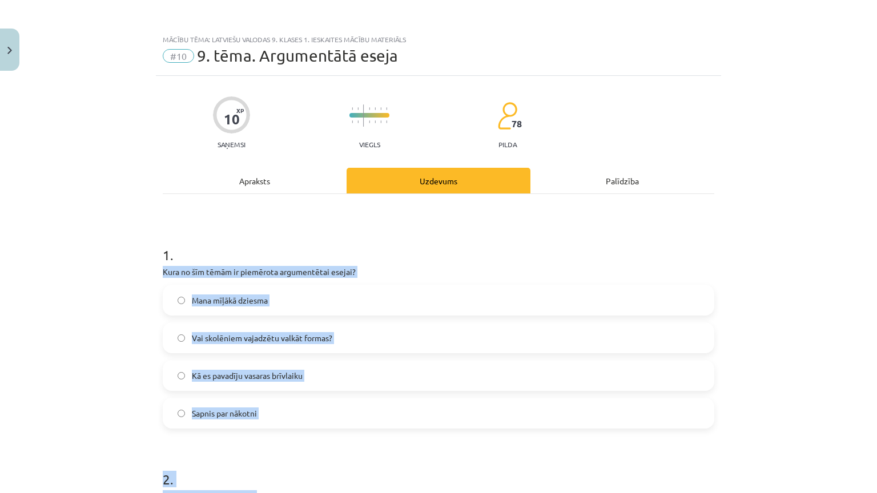
click at [275, 333] on span "Vai skolēniem vajadzētu valkāt formas?" at bounding box center [262, 338] width 140 height 12
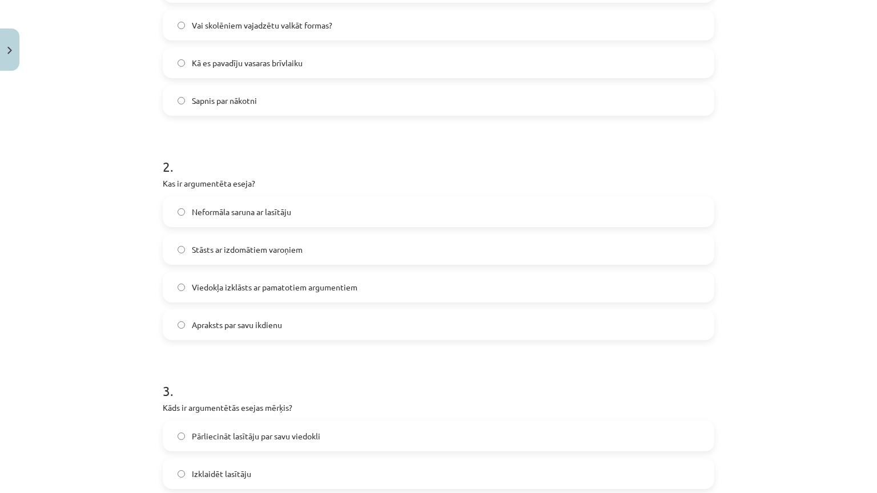
scroll to position [313, 0]
click at [292, 291] on span "Viedokļa izklāsts ar pamatotiem argumentiem" at bounding box center [275, 288] width 166 height 12
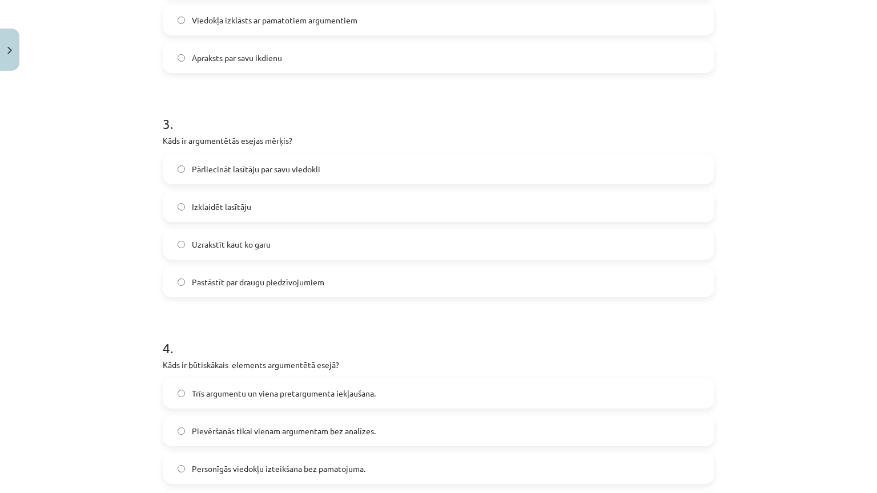
scroll to position [580, 0]
click at [311, 163] on span "Pārliecināt lasītāju par savu viedokli" at bounding box center [256, 169] width 128 height 12
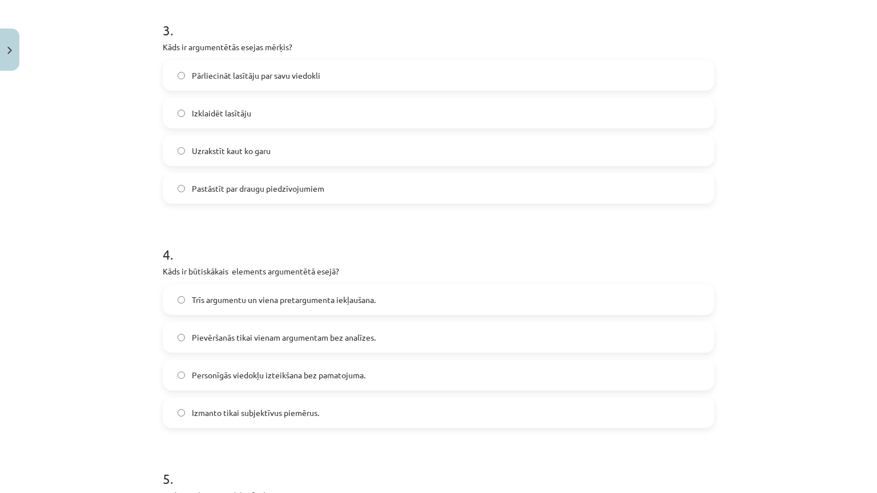
scroll to position [676, 0]
click at [355, 302] on span "Trīs argumentu un viena pretargumenta iekļaušana." at bounding box center [284, 298] width 184 height 12
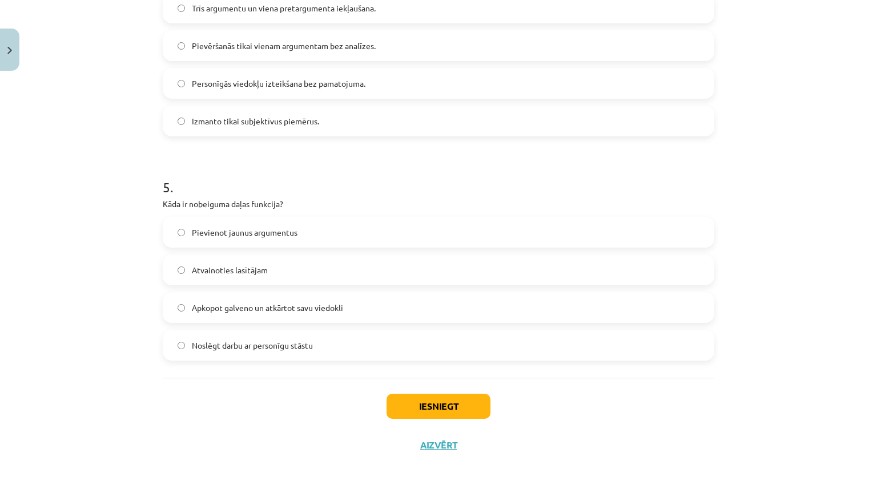
scroll to position [979, 0]
click at [355, 302] on label "Apkopot galveno un atkārtot savu viedokli" at bounding box center [438, 308] width 549 height 29
click at [404, 398] on button "Iesniegt" at bounding box center [439, 406] width 104 height 25
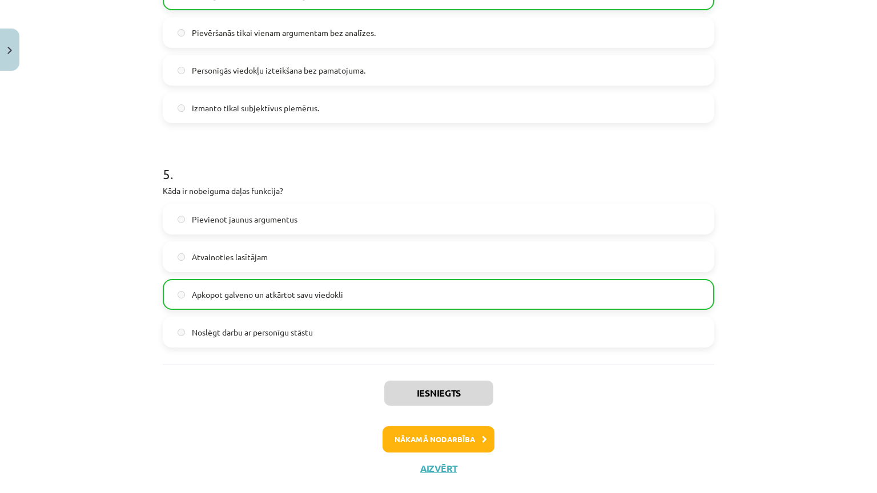
scroll to position [1071, 0]
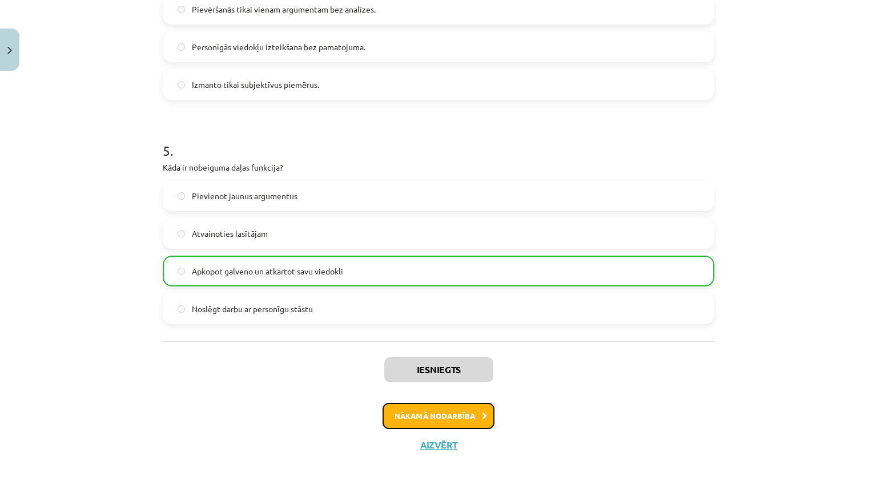
click at [434, 403] on button "Nākamā nodarbība" at bounding box center [439, 416] width 112 height 26
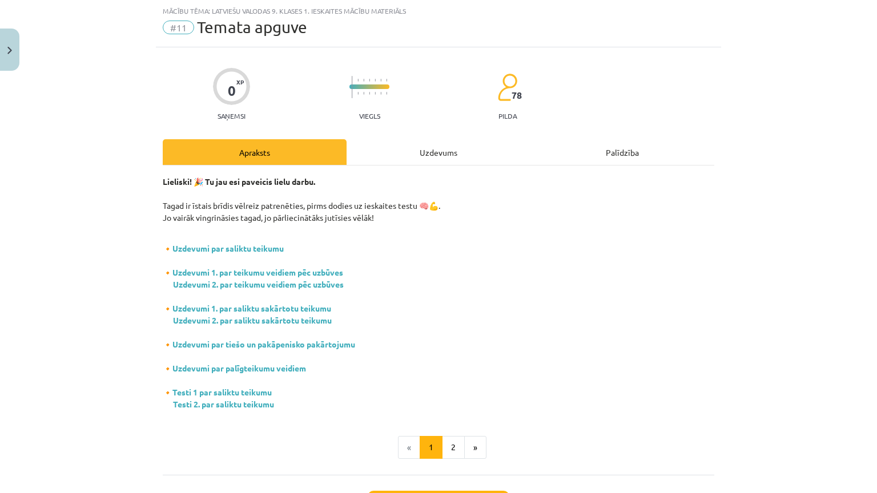
scroll to position [194, 0]
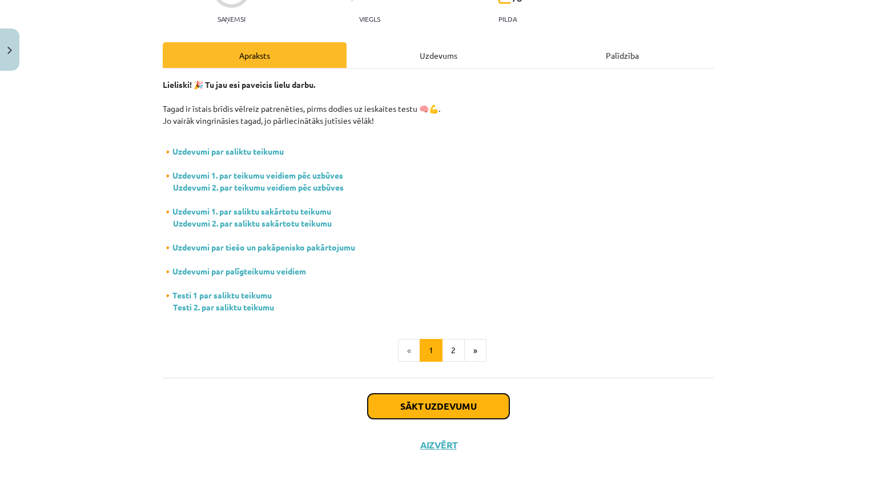
click at [434, 394] on button "Sākt uzdevumu" at bounding box center [439, 406] width 142 height 25
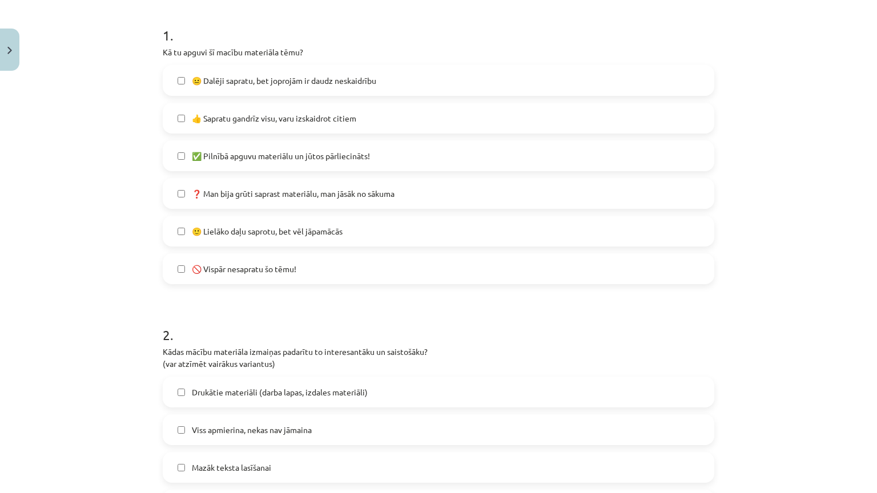
scroll to position [220, 0]
click at [300, 199] on label "❓ Man bija grūti saprast materiālu, man jāsāk no sākuma" at bounding box center [438, 193] width 549 height 29
click at [292, 234] on span "🙂 Lielāko daļu saprotu, bet vēl jāpamācās" at bounding box center [267, 232] width 151 height 12
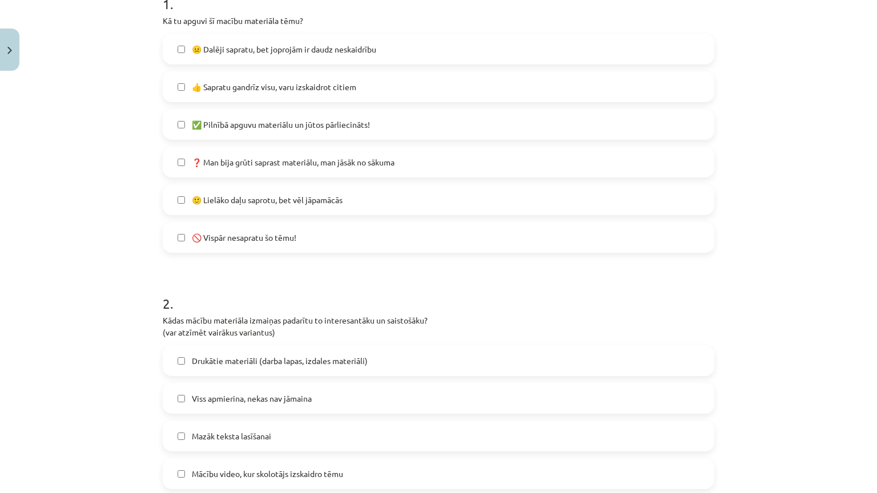
scroll to position [254, 0]
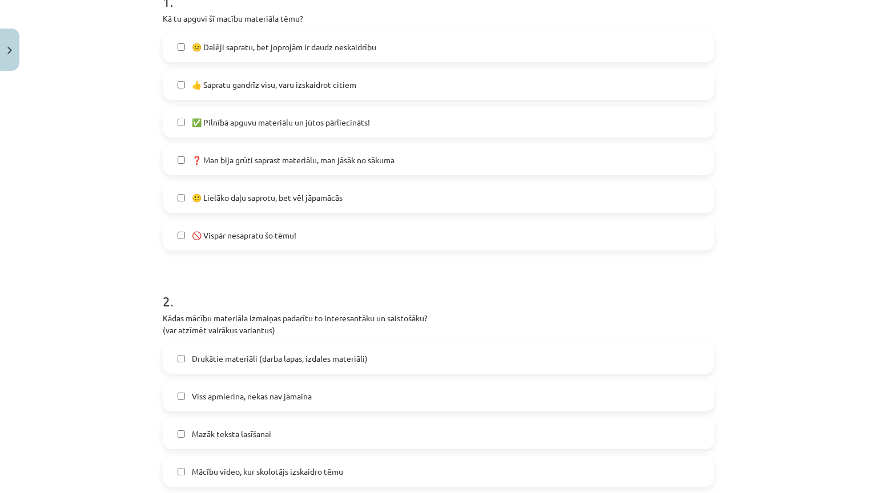
click at [192, 156] on span "❓ Man bija grūti saprast materiālu, man jāsāk no sākuma" at bounding box center [293, 160] width 203 height 12
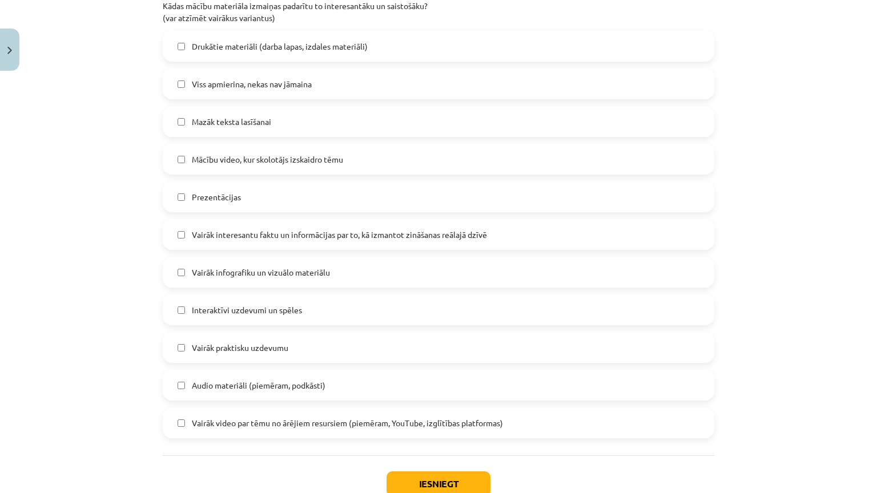
scroll to position [567, 0]
click at [240, 126] on label "Mazāk teksta lasīšanai" at bounding box center [438, 120] width 549 height 29
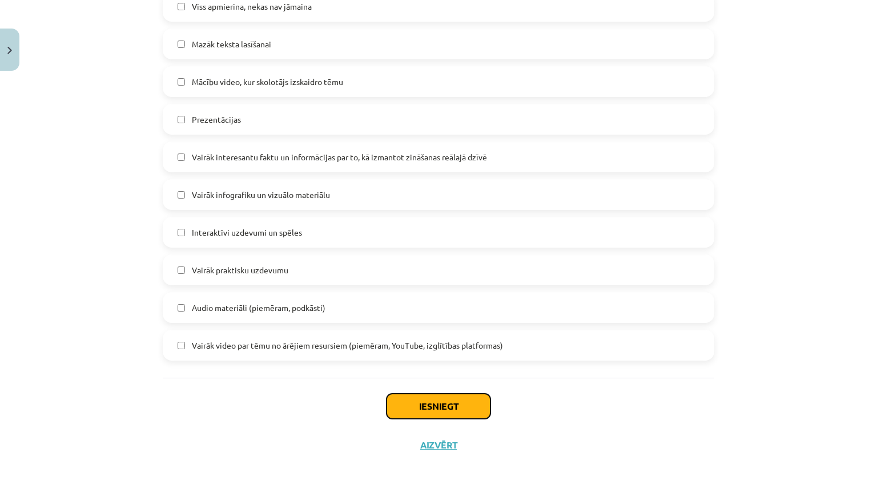
click at [452, 394] on button "Iesniegt" at bounding box center [439, 406] width 104 height 25
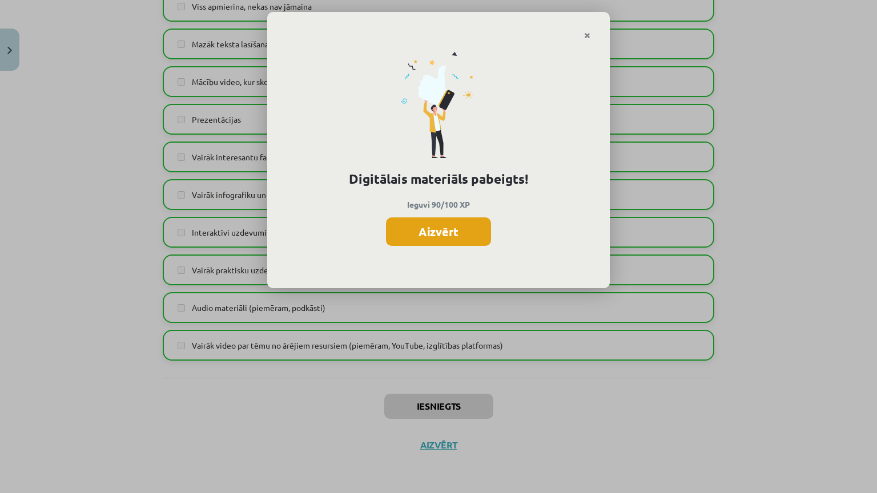
click at [464, 232] on button "Aizvērt" at bounding box center [438, 232] width 105 height 29
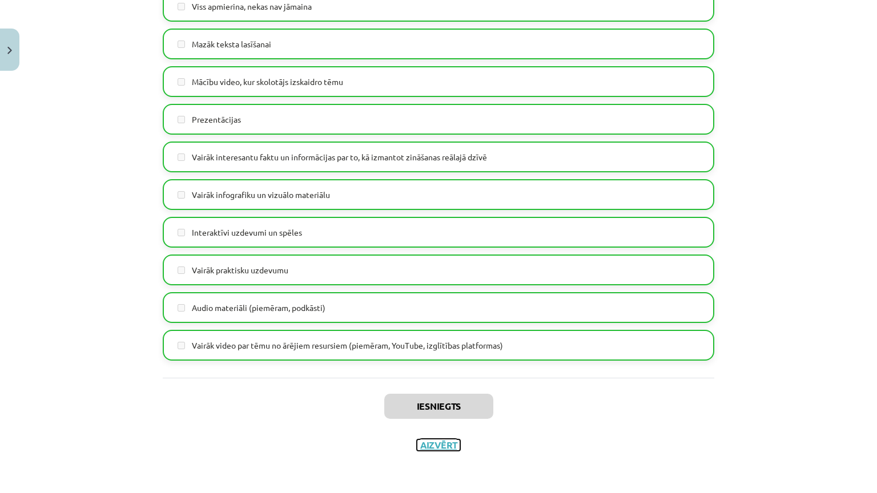
click at [428, 423] on button "Aizvērt" at bounding box center [438, 445] width 43 height 11
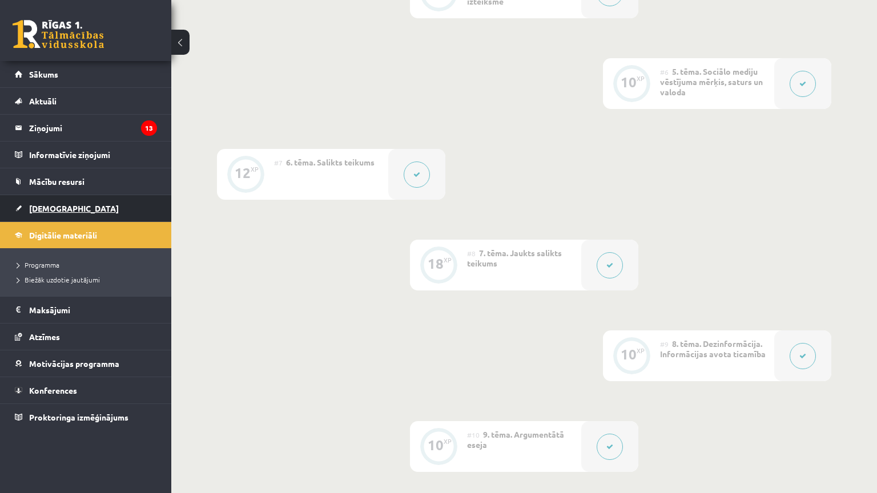
click at [103, 212] on link "[DEMOGRAPHIC_DATA]" at bounding box center [86, 208] width 142 height 26
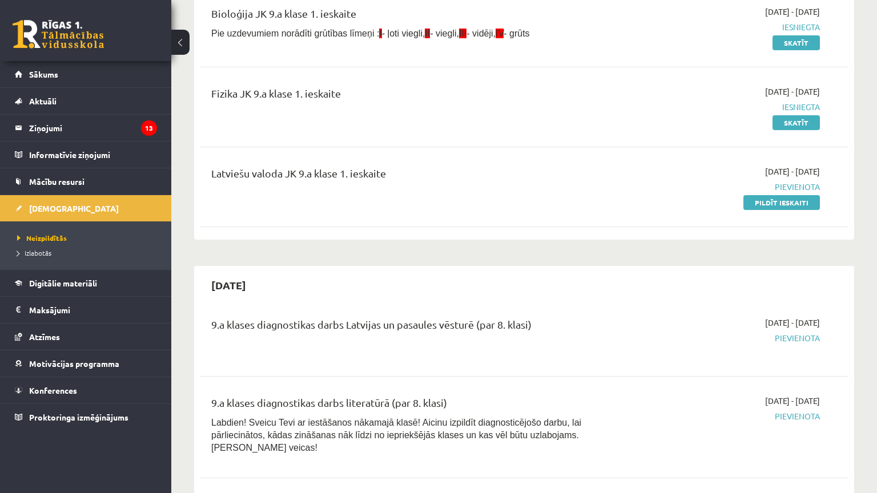
scroll to position [237, 0]
click at [573, 234] on div "Angļu valoda JK 9.a klase 1. ieskaite 2025-09-01 - 2025-09-15 Iesniegta Skatīt …" at bounding box center [524, 75] width 649 height 320
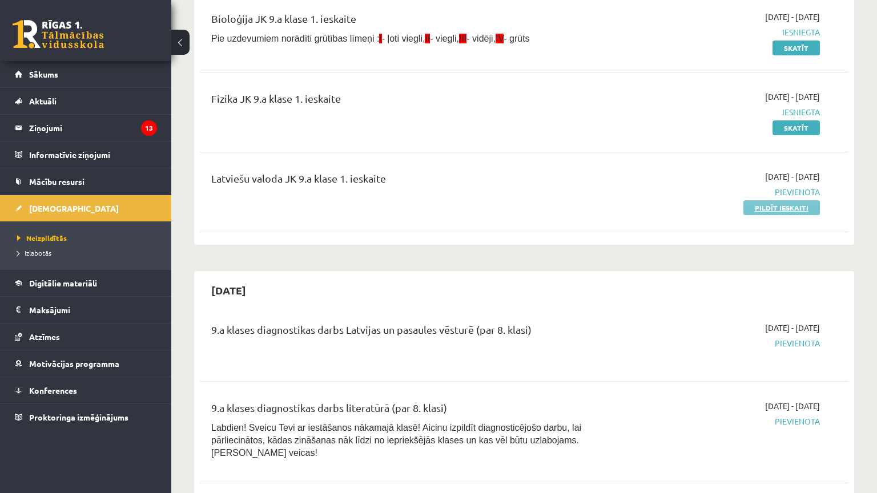
click at [779, 208] on link "Pildīt ieskaiti" at bounding box center [782, 207] width 77 height 15
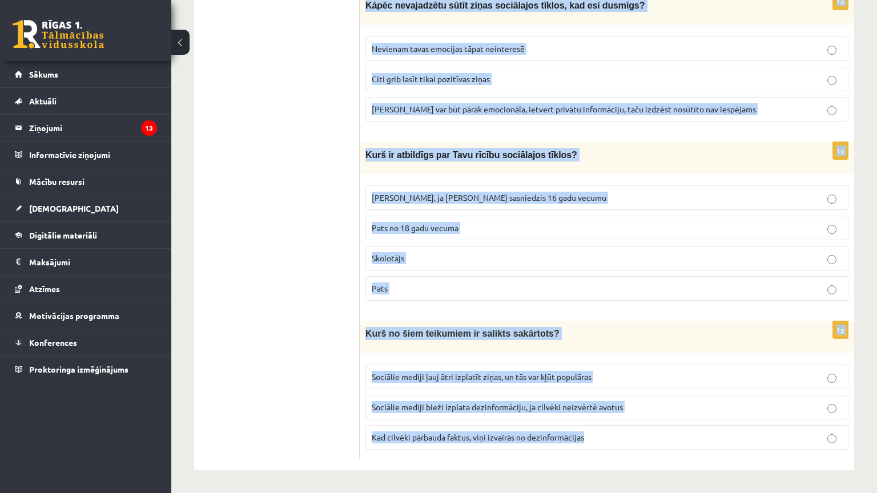
scroll to position [3035, 0]
drag, startPoint x: 363, startPoint y: 47, endPoint x: 793, endPoint y: 424, distance: 571.8
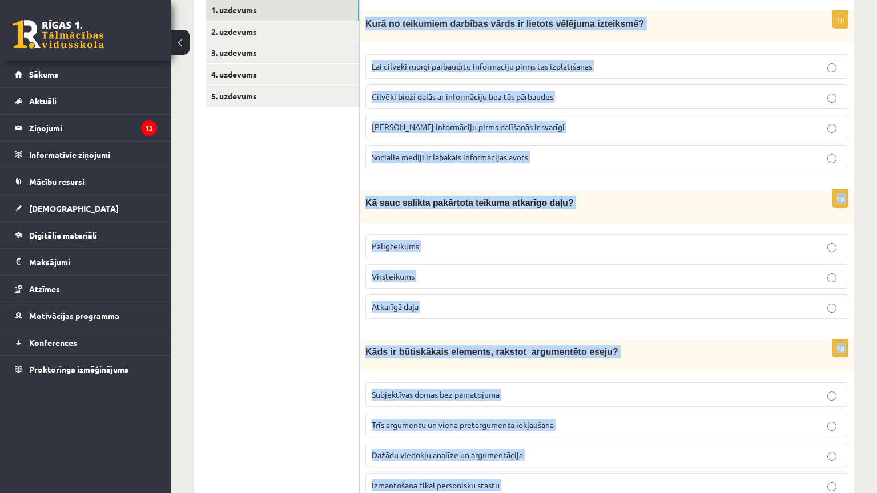
scroll to position [0, 0]
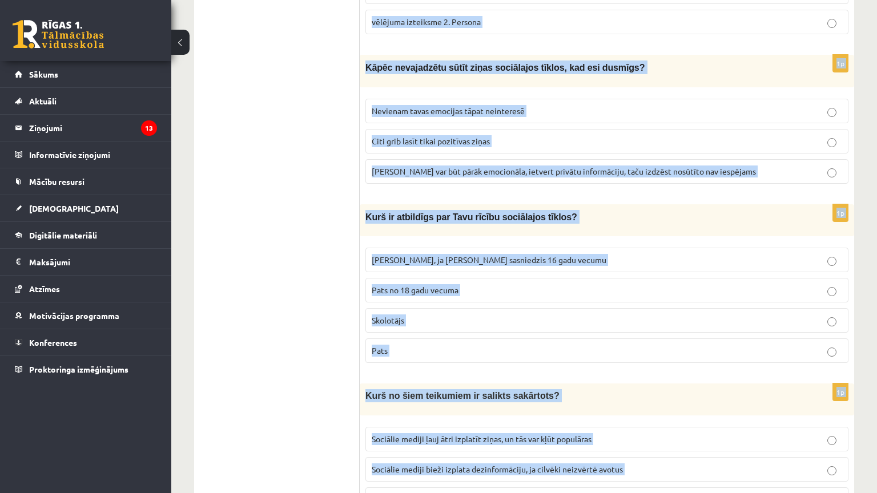
scroll to position [3035, 0]
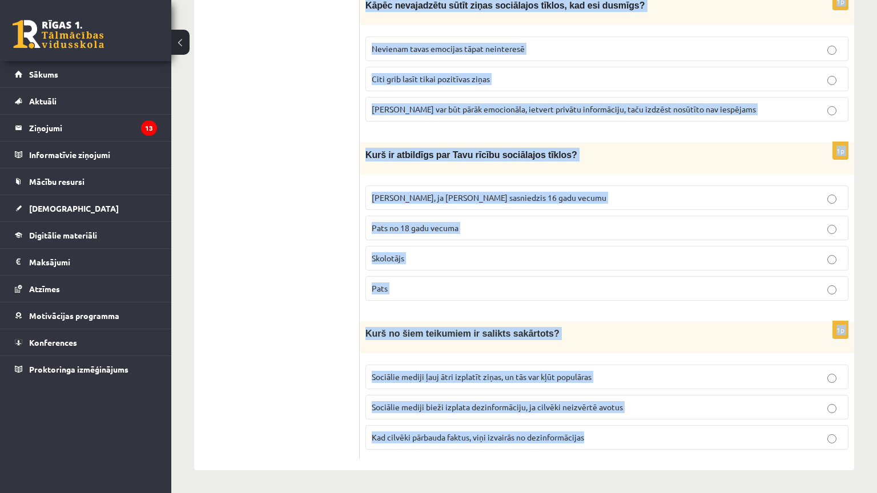
drag, startPoint x: 365, startPoint y: 98, endPoint x: 593, endPoint y: 378, distance: 361.2
copy form "Lore ip dolorsita consecte adipi el seddoei temporin utlaboree? Dol magnaal eni…"
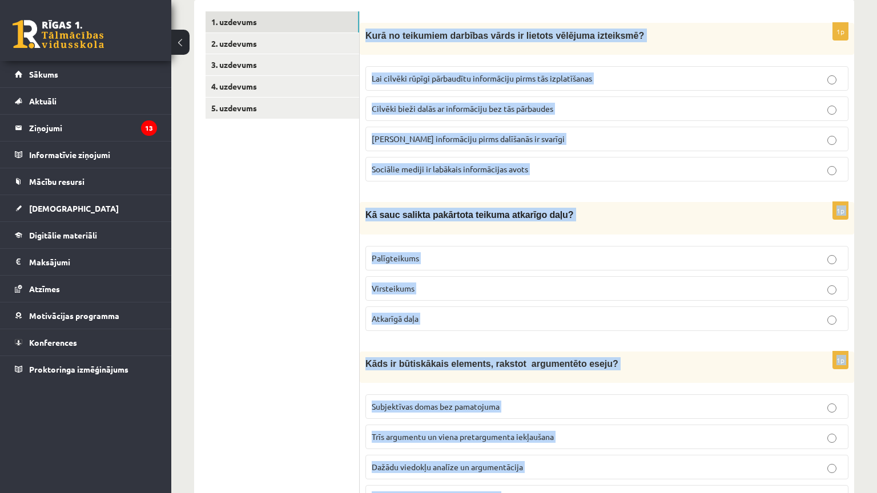
scroll to position [207, 0]
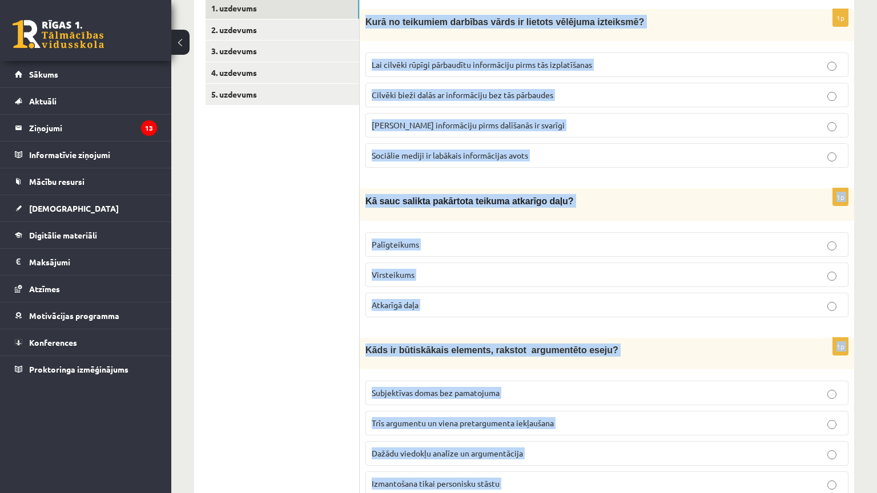
click at [498, 59] on p "Lai cilvēki rūpīgi pārbaudītu informāciju pirms tās izplatīšanas" at bounding box center [607, 65] width 471 height 12
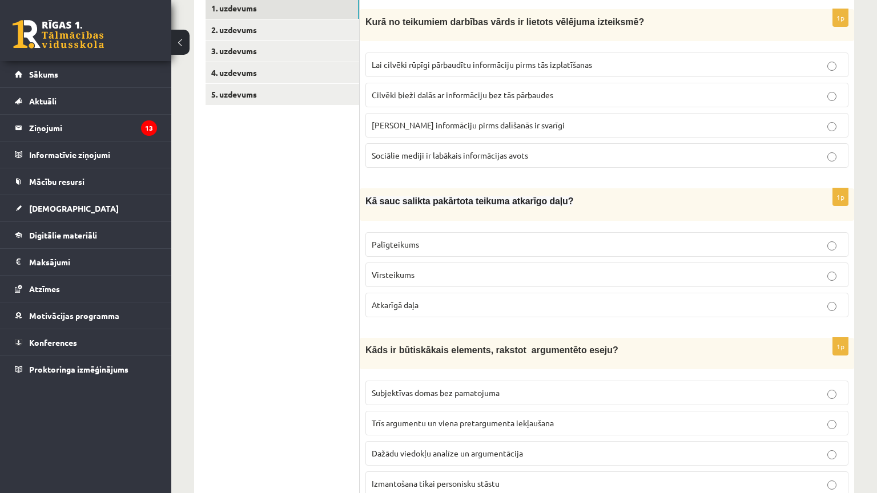
click at [385, 241] on span "Palīgteikums" at bounding box center [395, 244] width 47 height 10
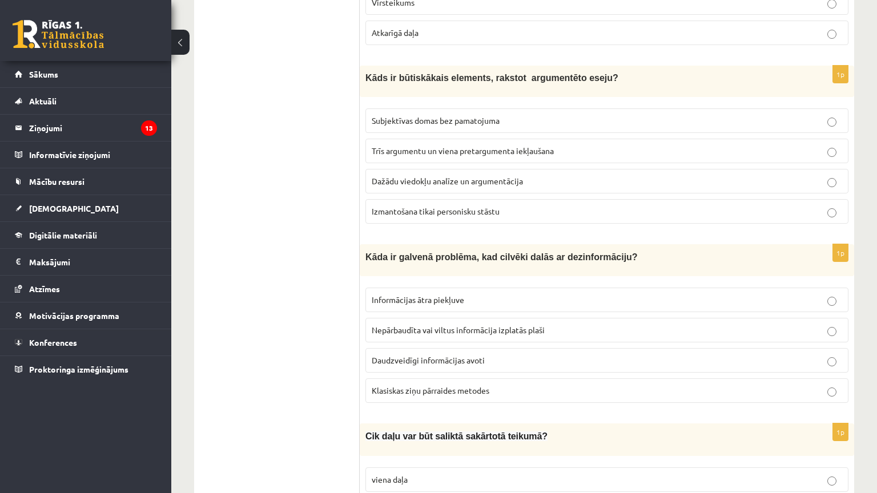
scroll to position [481, 0]
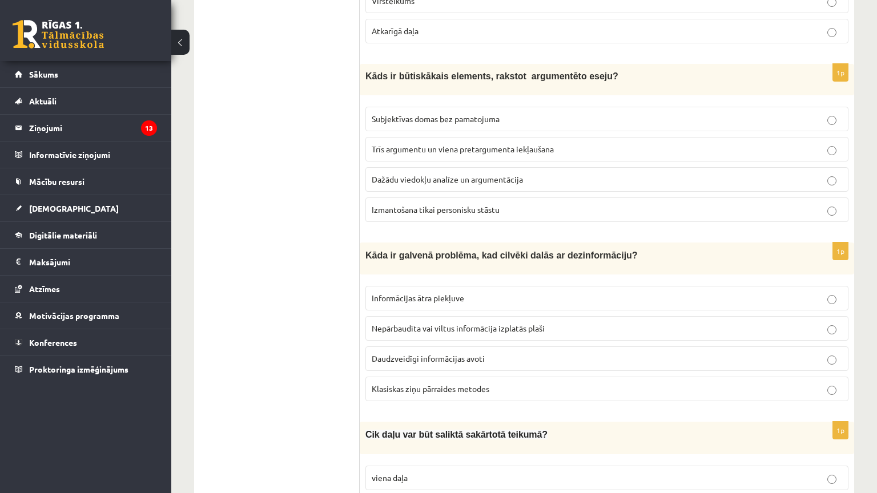
click at [445, 175] on span "Dažādu viedokļu analīze un argumentācija" at bounding box center [447, 179] width 151 height 10
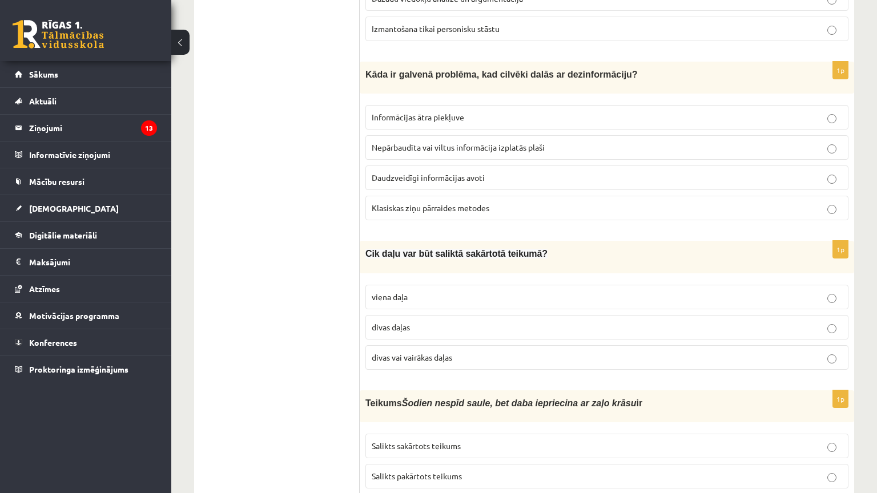
scroll to position [664, 0]
click at [459, 147] on label "Nepārbaudīta vai viltus informācija izplatās plaši" at bounding box center [606, 146] width 483 height 25
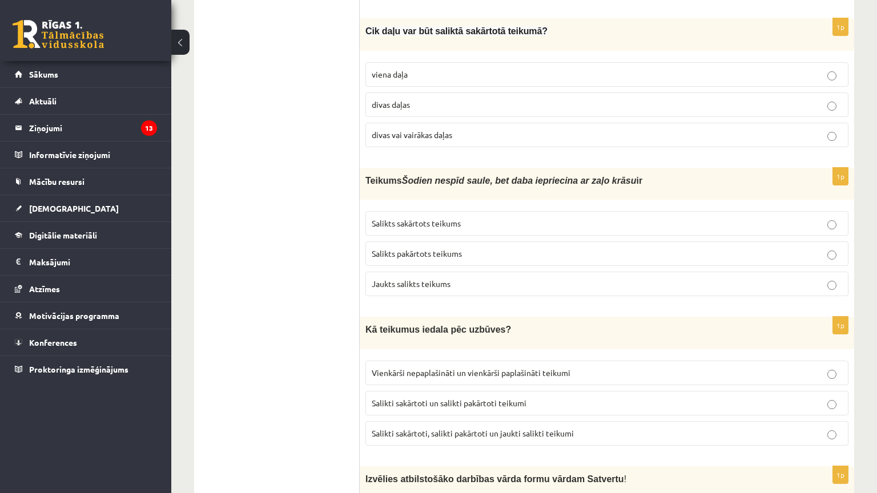
scroll to position [887, 0]
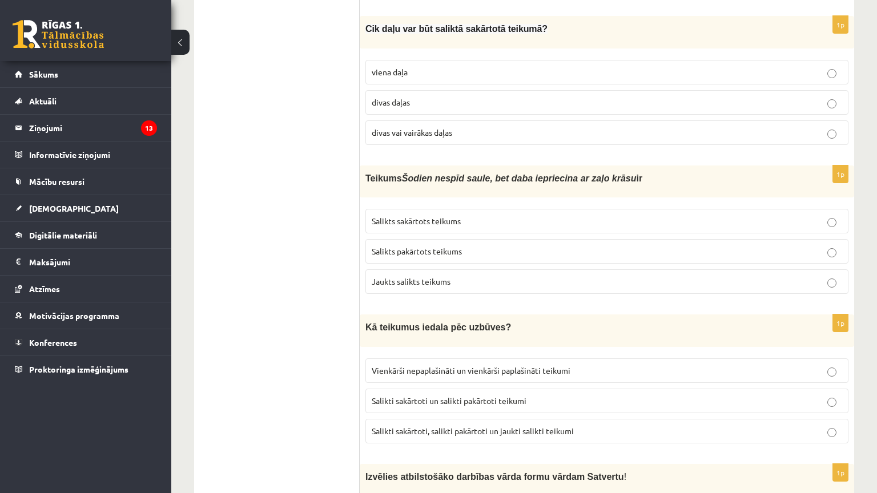
click at [417, 127] on span "divas vai vairākas daļas" at bounding box center [412, 132] width 81 height 10
click at [447, 216] on span "Salikts sakārtots teikums" at bounding box center [416, 221] width 89 height 10
click at [439, 239] on label "Salikts pakārtots teikums" at bounding box center [606, 251] width 483 height 25
click at [450, 215] on p "Salikts sakārtots teikums" at bounding box center [607, 221] width 471 height 12
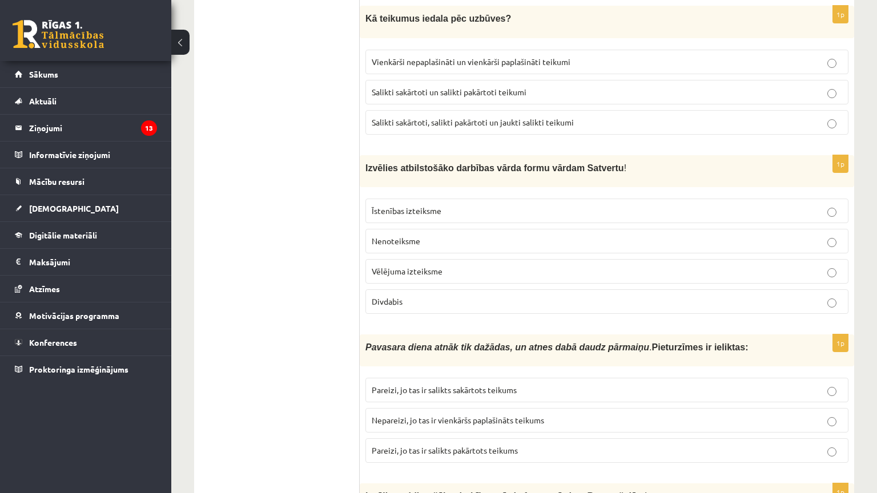
scroll to position [1196, 0]
click at [422, 118] on span "Salikti sakārtoti, salikti pakārtoti un jaukti salikti teikumi" at bounding box center [473, 123] width 202 height 10
click at [434, 267] on span "Vēlējuma izteiksme" at bounding box center [407, 272] width 71 height 10
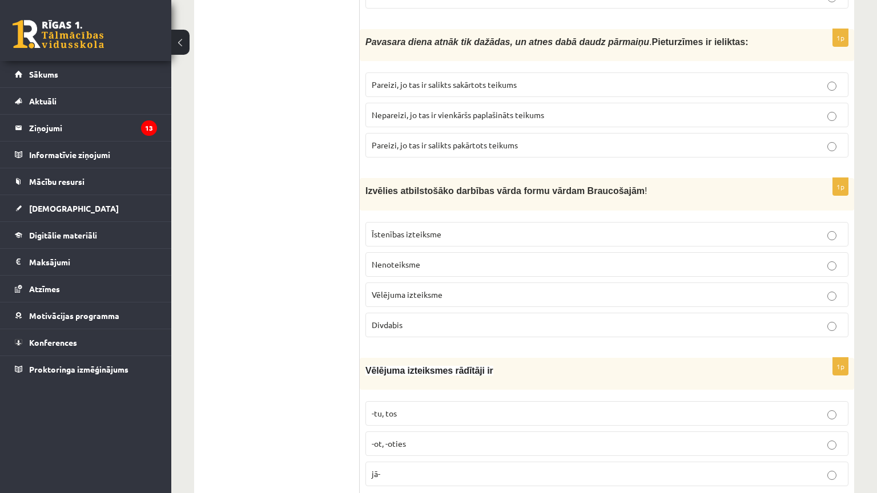
scroll to position [1505, 0]
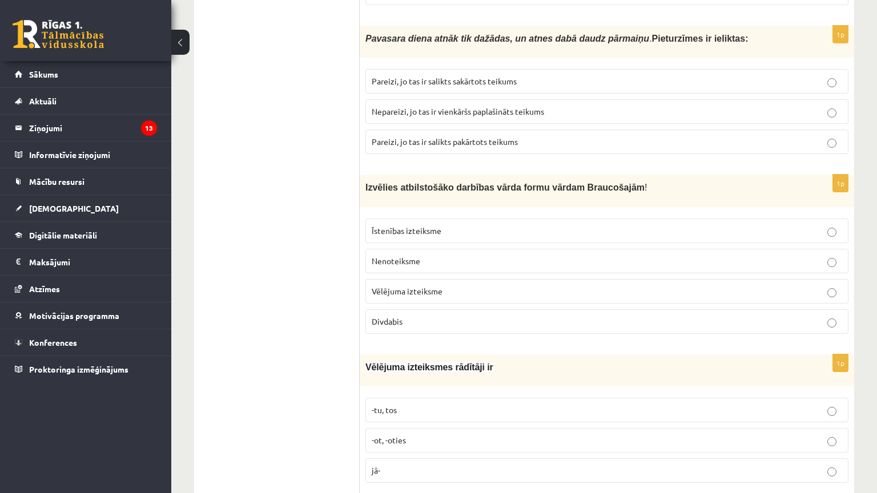
click at [416, 76] on span "Pareizi, jo tas ir salikts sakārtots teikums" at bounding box center [444, 81] width 145 height 10
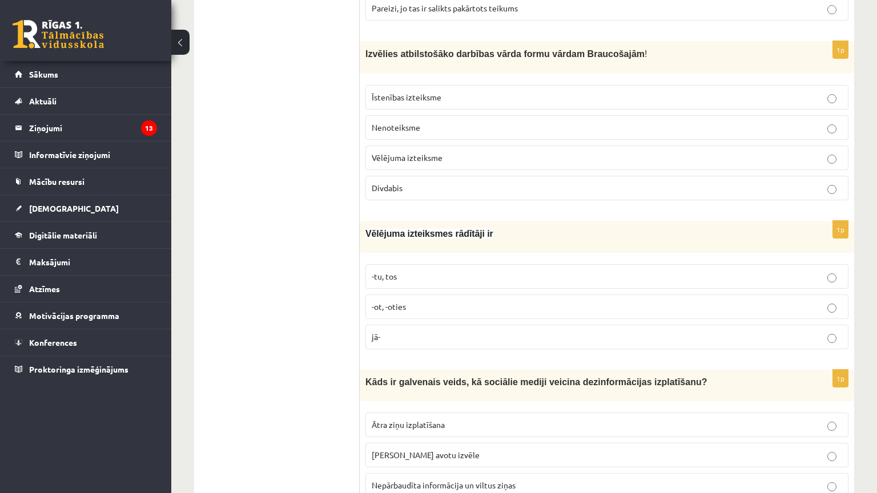
scroll to position [1639, 0]
click at [378, 175] on label "Divdabis" at bounding box center [606, 187] width 483 height 25
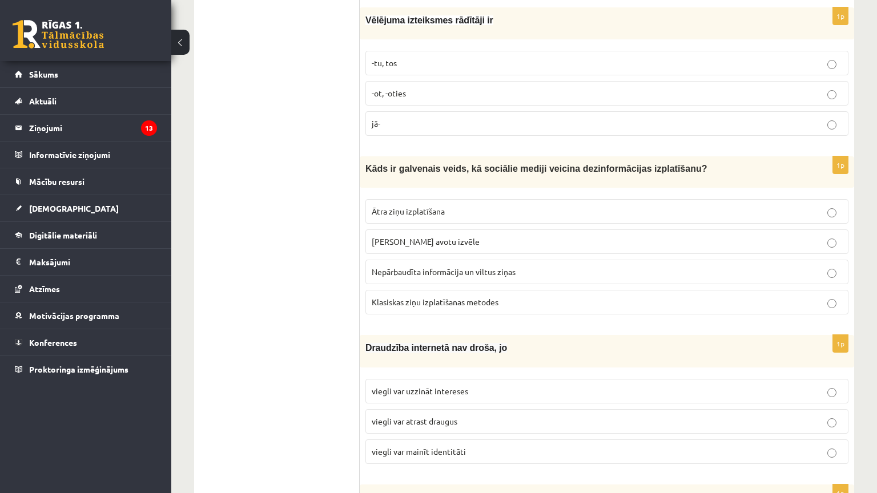
scroll to position [1859, 0]
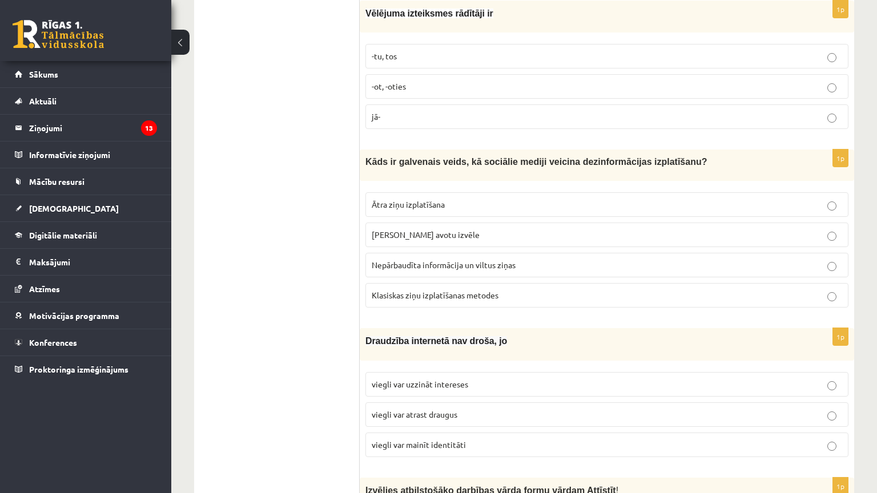
click at [393, 44] on label "-tu, tos" at bounding box center [606, 56] width 483 height 25
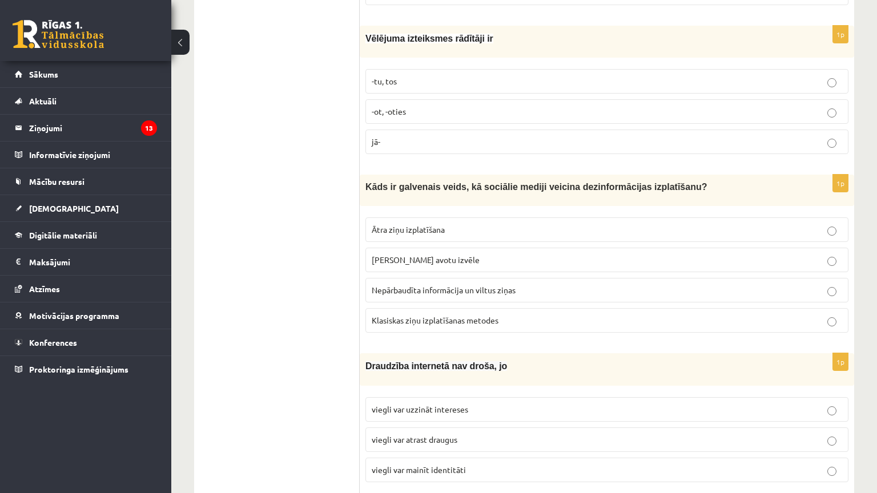
scroll to position [1834, 0]
click at [425, 285] on span "Nepārbaudīta informācija un viltus ziņas" at bounding box center [444, 290] width 144 height 10
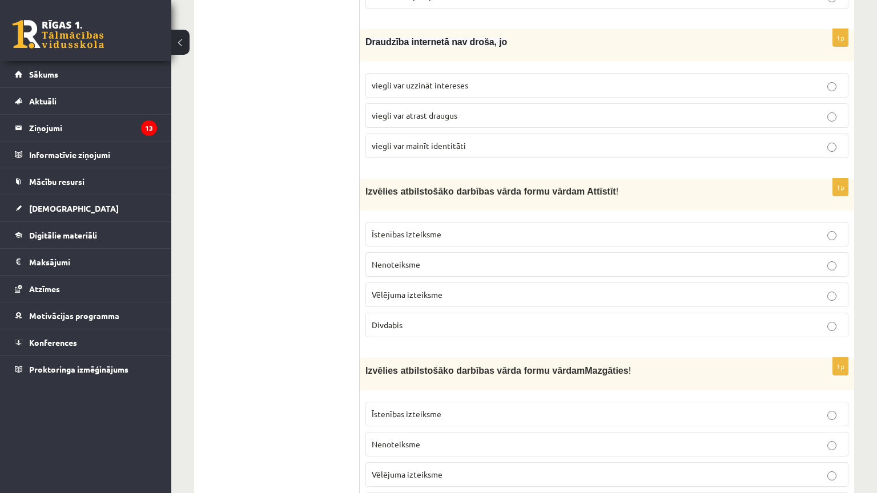
scroll to position [2160, 0]
click at [435, 139] on span "viegli var mainīt identitāti" at bounding box center [419, 144] width 94 height 10
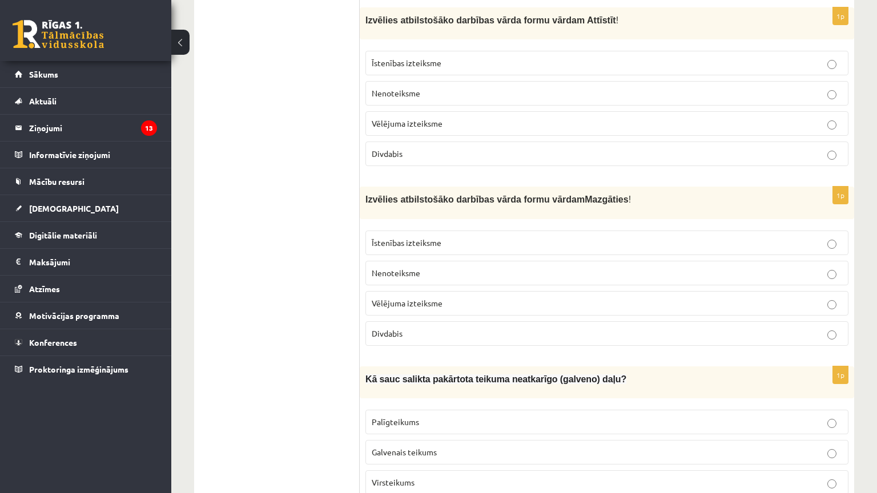
scroll to position [2331, 0]
click at [449, 266] on p "Nenoteiksme" at bounding box center [607, 272] width 471 height 12
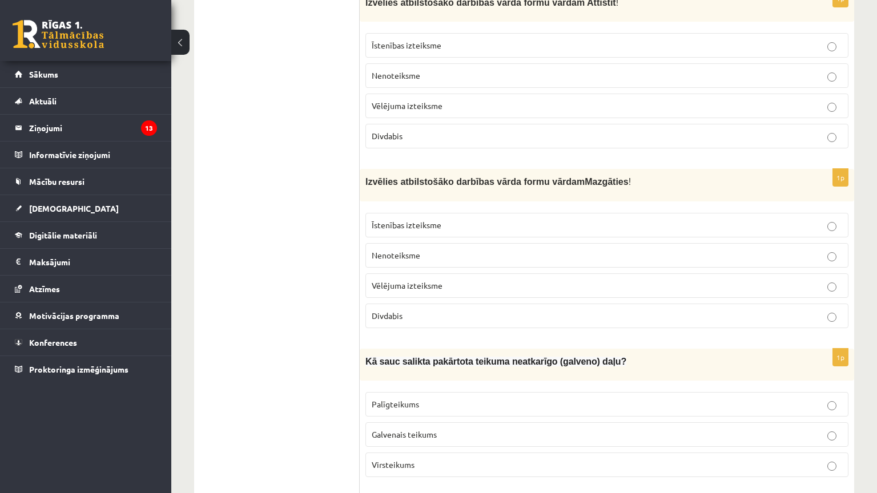
scroll to position [2347, 0]
click at [427, 70] on p "Nenoteiksme" at bounding box center [607, 76] width 471 height 12
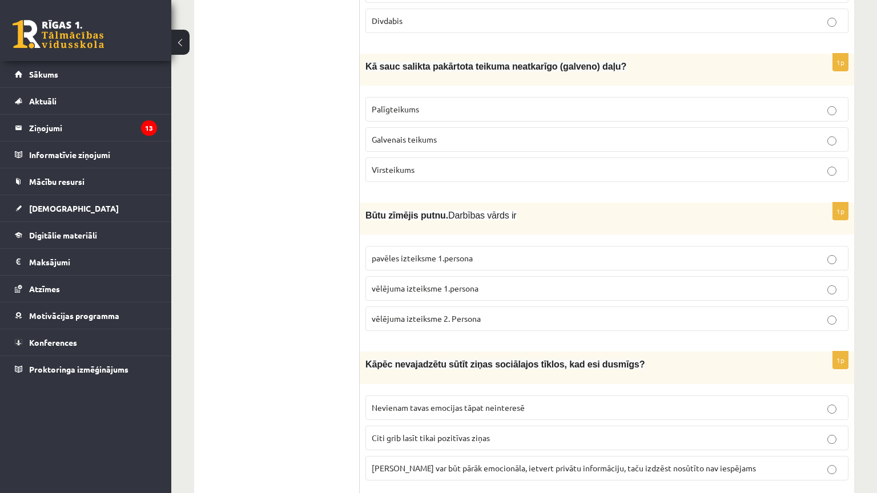
scroll to position [2645, 0]
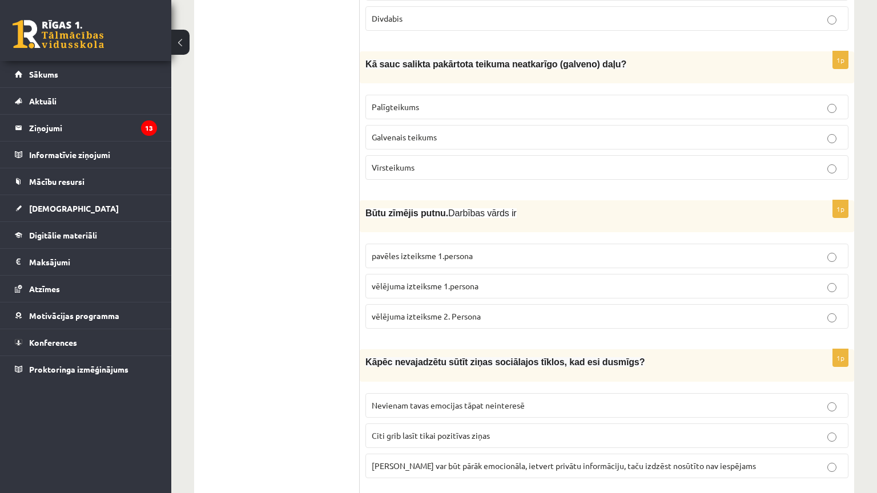
click at [395, 155] on label "Virsteikums" at bounding box center [606, 167] width 483 height 25
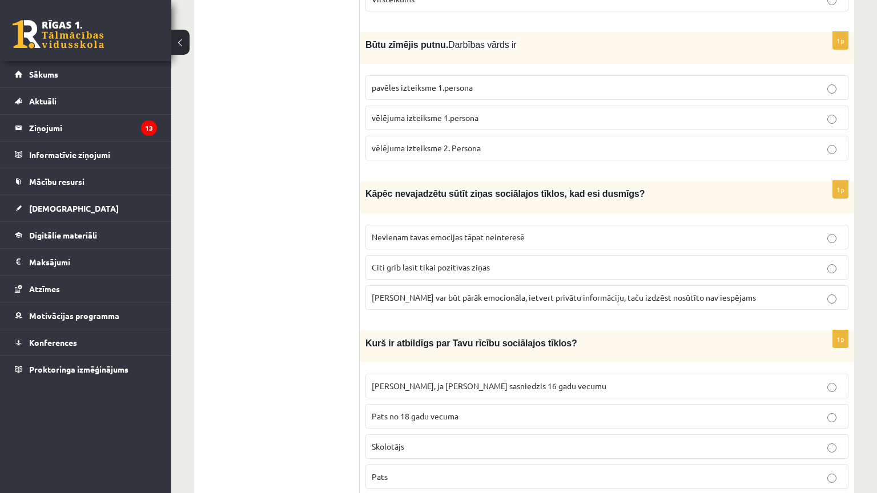
scroll to position [2814, 0]
click at [444, 82] on span "pavēles izteiksme 1.persona" at bounding box center [422, 87] width 101 height 10
click at [414, 105] on label "vēlējuma izteiksme 1.persona" at bounding box center [606, 117] width 483 height 25
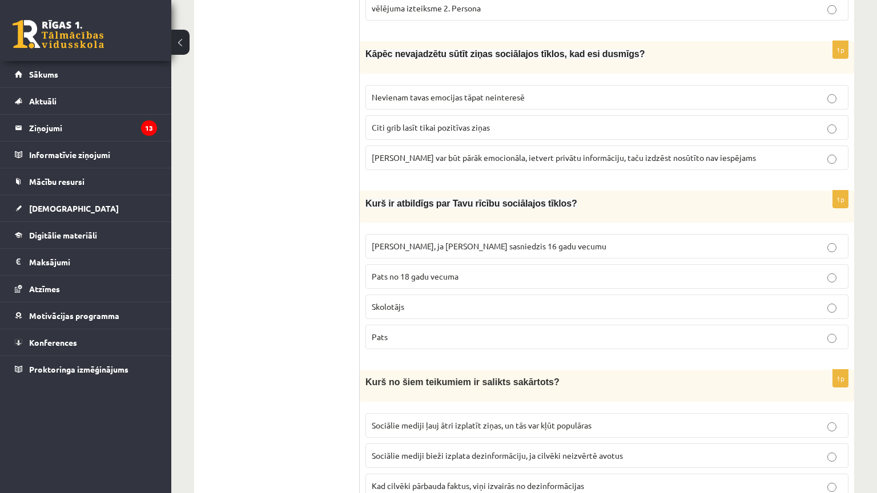
scroll to position [2953, 0]
click at [413, 152] on span "Ziņa var būt pārāk emocionāla, ietvert privātu informāciju, taču izdzēst nosūtī…" at bounding box center [564, 157] width 384 height 10
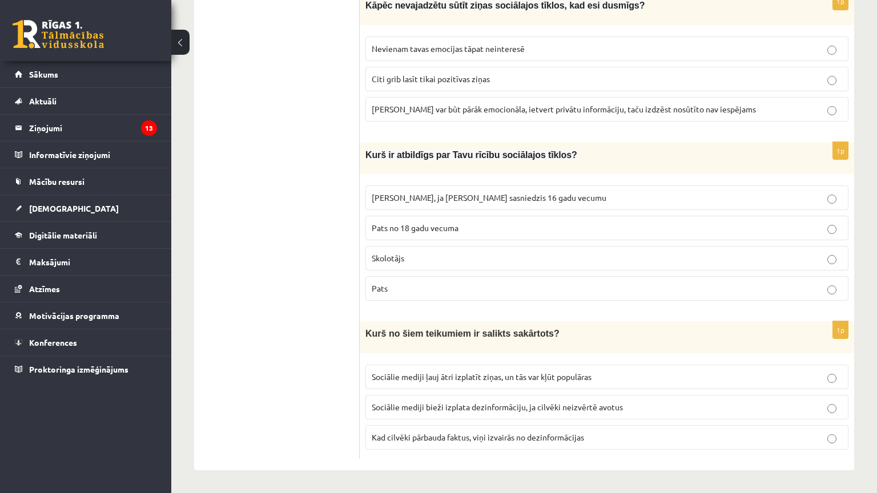
click at [432, 283] on p "Pats" at bounding box center [607, 289] width 471 height 12
click at [433, 365] on label "Sociālie mediji ļauj ātri izplatīt ziņas, un tās var kļūt populāras" at bounding box center [606, 377] width 483 height 25
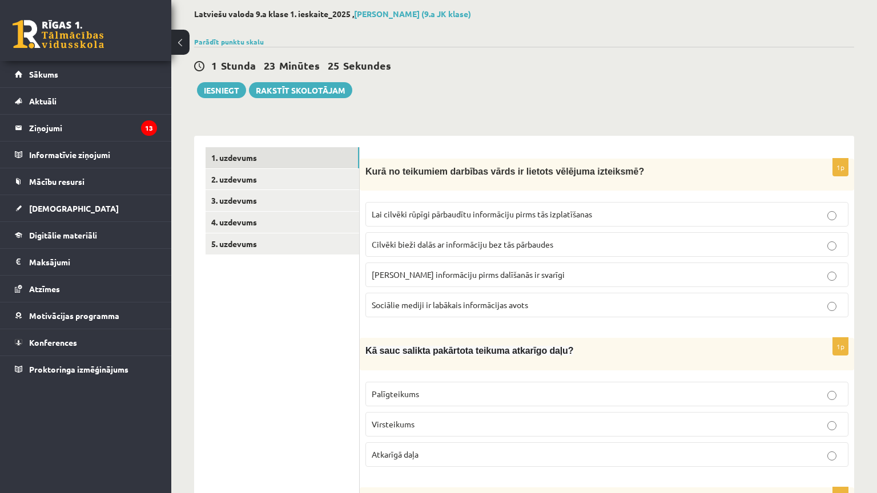
scroll to position [0, 0]
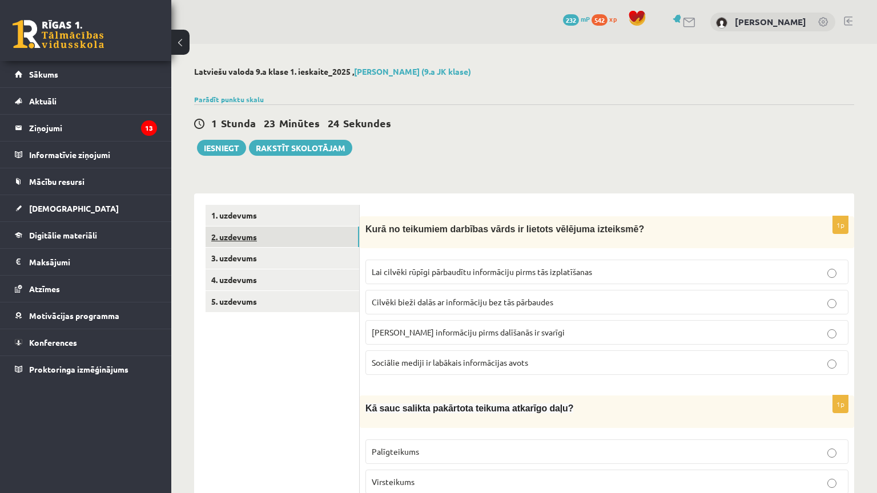
click at [290, 239] on link "2. uzdevums" at bounding box center [283, 237] width 154 height 21
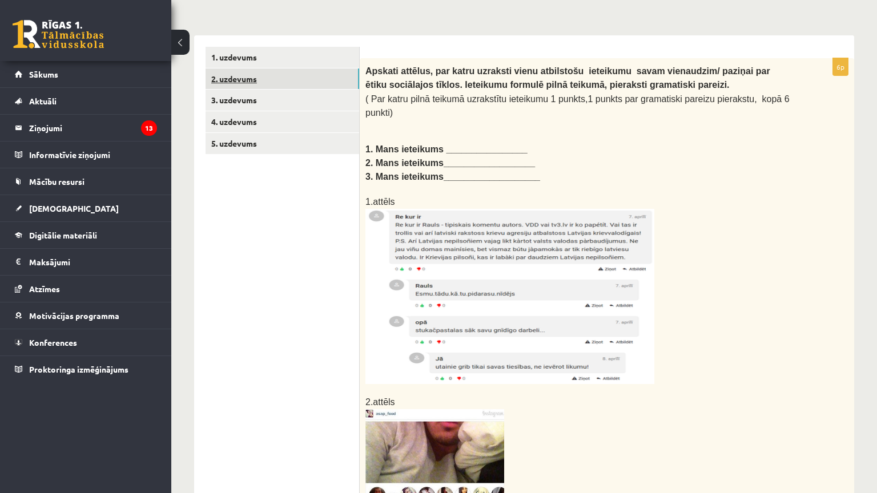
scroll to position [158, 0]
click at [290, 239] on ul "1. uzdevums 2. uzdevums 3. uzdevums 4. uzdevums 5. uzdevums" at bounding box center [283, 484] width 154 height 875
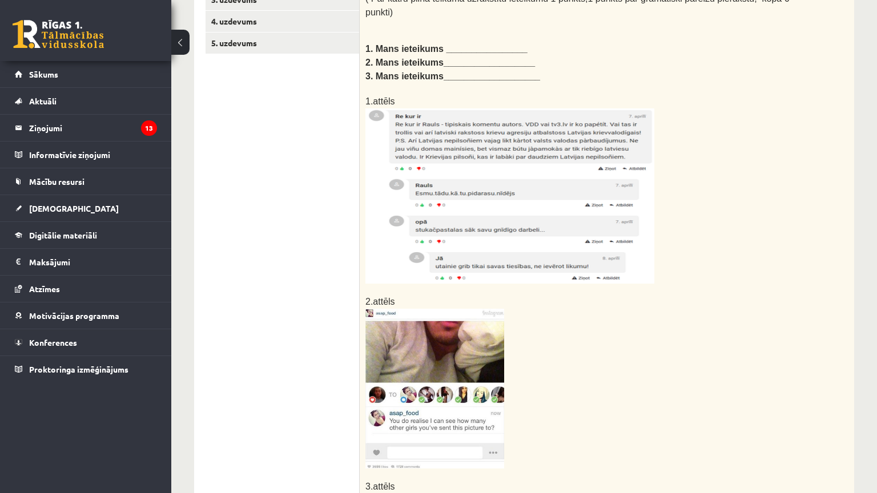
scroll to position [260, 0]
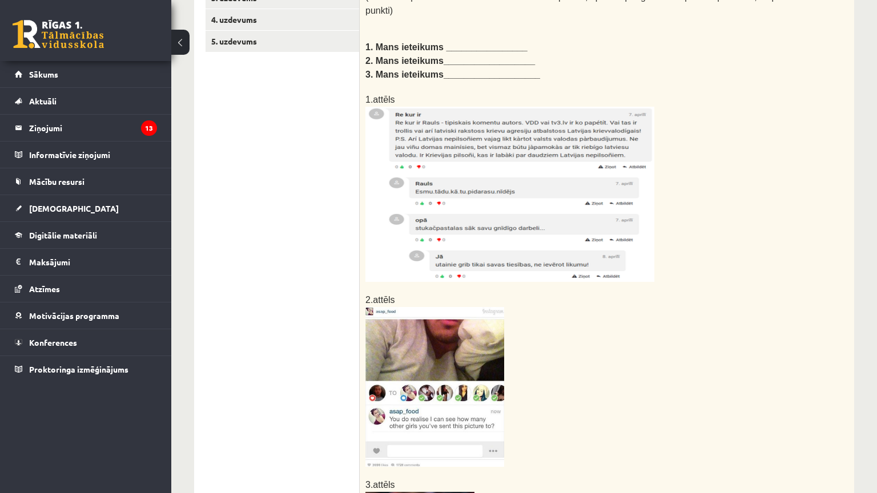
click at [290, 239] on ul "1. uzdevums 2. uzdevums 3. uzdevums 4. uzdevums 5. uzdevums" at bounding box center [283, 382] width 154 height 875
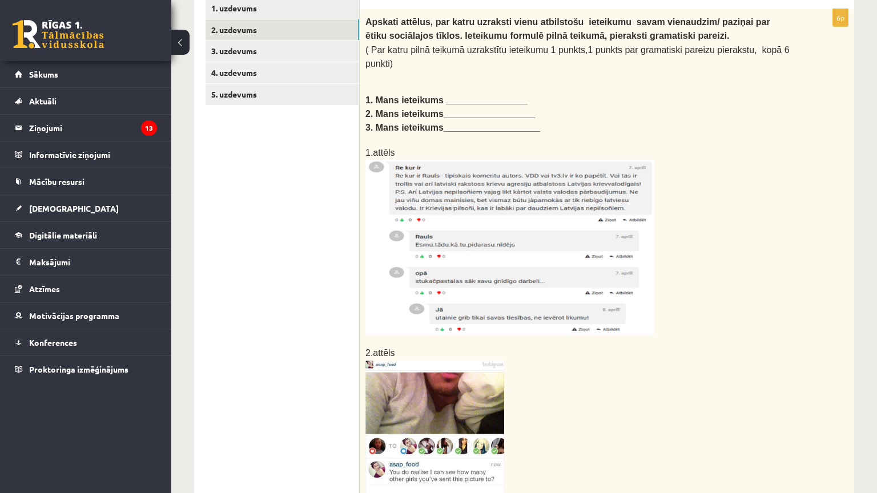
scroll to position [205, 0]
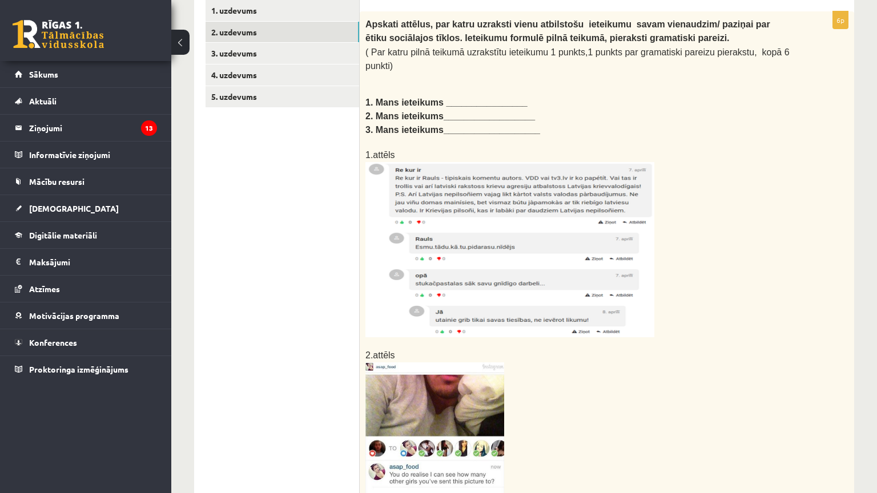
click at [294, 191] on ul "1. uzdevums 2. uzdevums 3. uzdevums 4. uzdevums 5. uzdevums" at bounding box center [283, 437] width 154 height 875
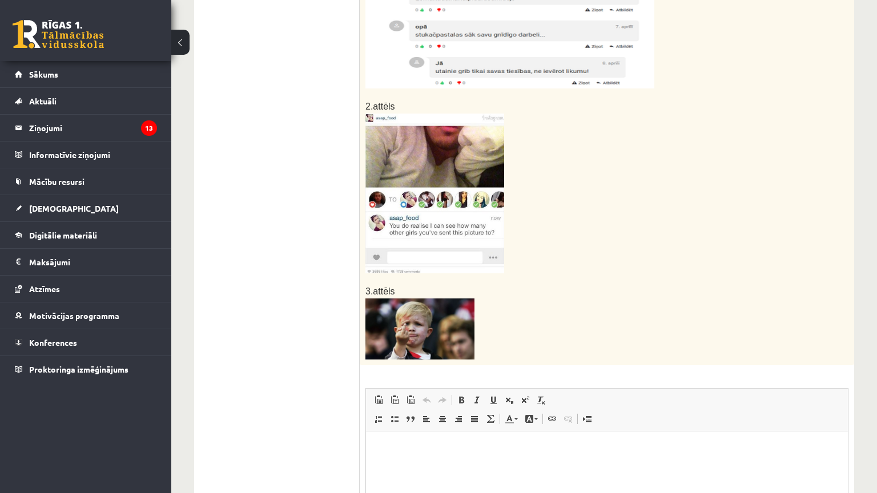
scroll to position [665, 0]
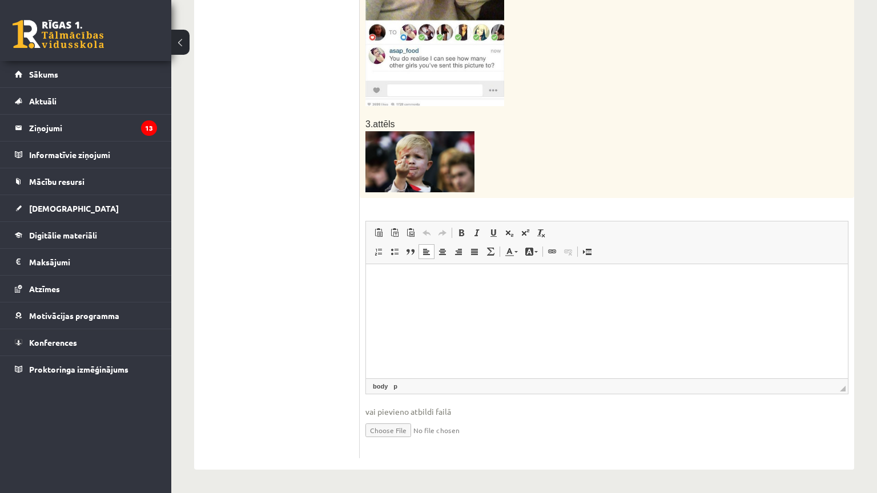
click at [413, 283] on p "Визуальный текстовый редактор, wiswyg-editor-user-answer-47024860857540" at bounding box center [606, 281] width 459 height 12
click at [556, 282] on p "**********" at bounding box center [602, 281] width 451 height 12
click at [488, 297] on p "**" at bounding box center [602, 301] width 451 height 12
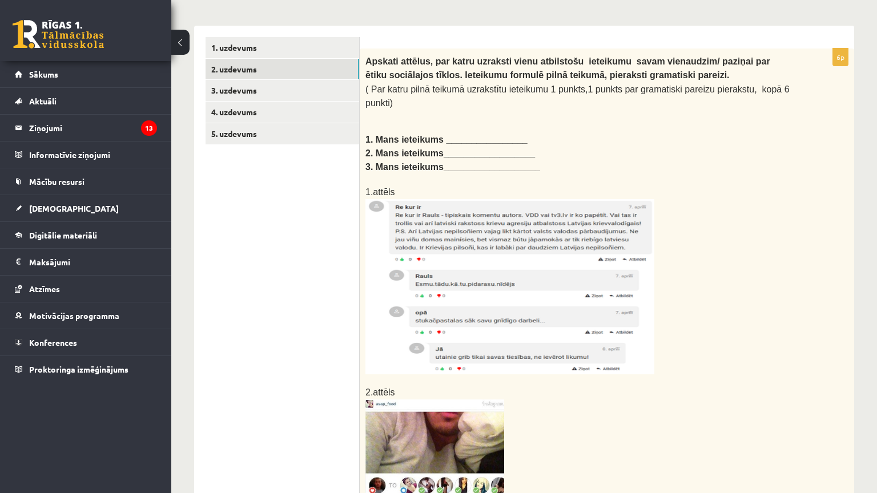
scroll to position [167, 0]
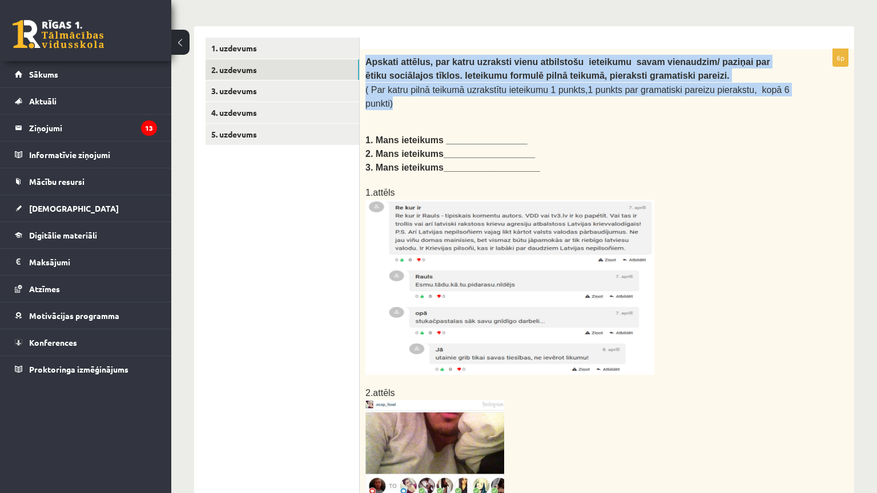
drag, startPoint x: 363, startPoint y: 59, endPoint x: 787, endPoint y: 86, distance: 424.5
click at [787, 86] on div "Apskati attēlus, par katru uzraksti vienu atbilstošu ieteikumu savam vienaudzim…" at bounding box center [607, 350] width 495 height 603
copy div "Apskati attēlus, par katru uzraksti vienu atbilstošu ieteikumu savam vienaudzim…"
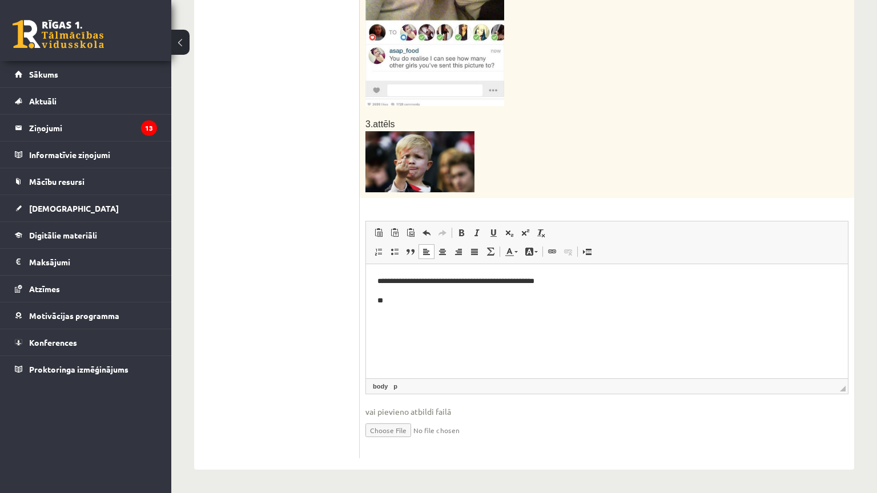
scroll to position [643, 0]
click at [395, 306] on p "**" at bounding box center [602, 301] width 451 height 12
drag, startPoint x: 568, startPoint y: 300, endPoint x: 385, endPoint y: 315, distance: 183.3
click at [385, 315] on html "**********" at bounding box center [607, 291] width 482 height 54
click at [459, 228] on span at bounding box center [461, 232] width 9 height 9
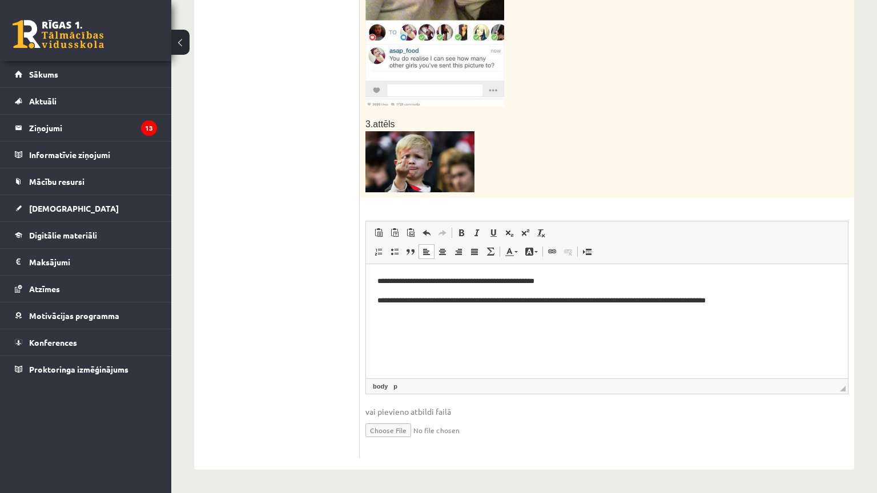
click at [761, 302] on p "**********" at bounding box center [602, 301] width 451 height 12
click at [556, 279] on p "**********" at bounding box center [602, 281] width 451 height 12
click at [540, 303] on p "**********" at bounding box center [602, 301] width 451 height 12
click at [597, 305] on p "**********" at bounding box center [602, 301] width 451 height 12
click at [767, 302] on p "**********" at bounding box center [602, 301] width 451 height 12
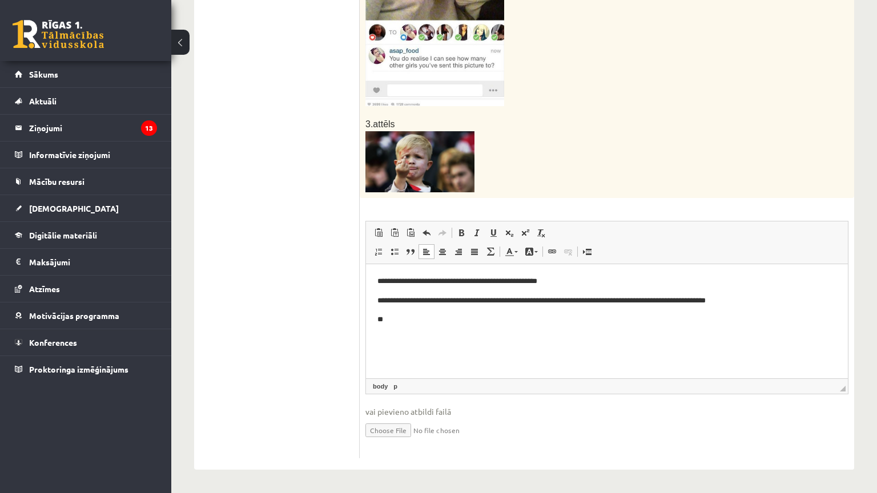
scroll to position [656, 0]
click at [400, 327] on html "**********" at bounding box center [607, 300] width 482 height 73
drag, startPoint x: 565, startPoint y: 319, endPoint x: 385, endPoint y: 314, distance: 180.0
click at [385, 314] on p "**********" at bounding box center [602, 320] width 451 height 12
click at [455, 226] on link "Полужирный Комбинация клавиш Ctrl+B" at bounding box center [461, 233] width 16 height 15
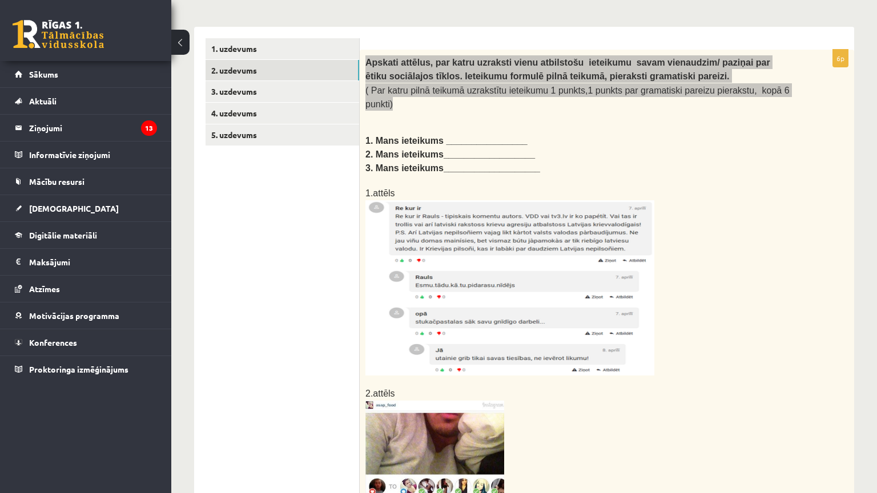
scroll to position [165, 0]
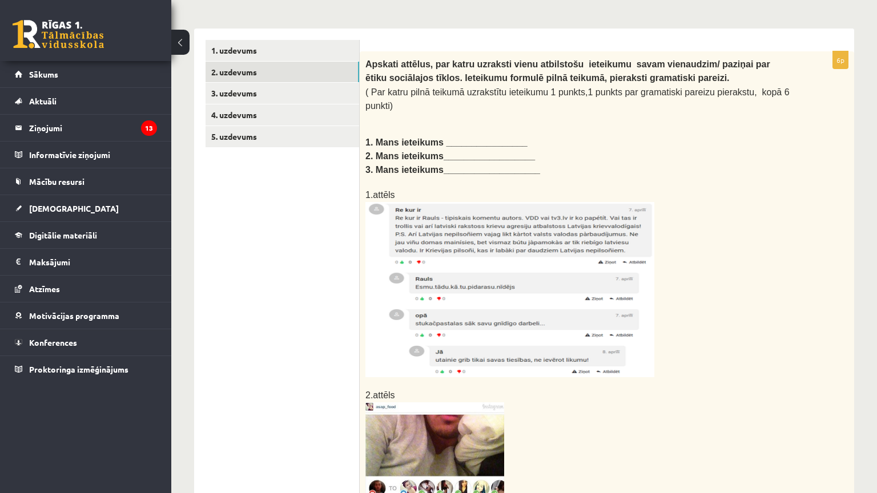
click at [565, 112] on p at bounding box center [578, 117] width 426 height 11
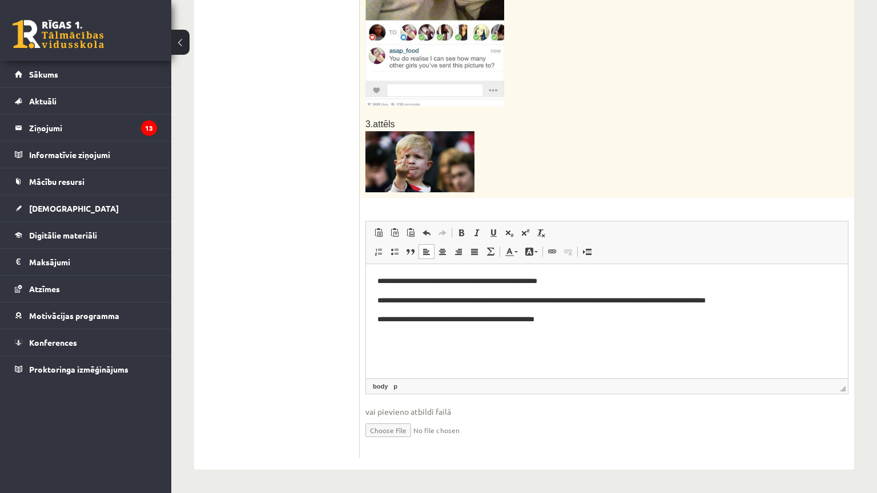
scroll to position [665, 0]
click at [545, 320] on p "**********" at bounding box center [602, 320] width 451 height 12
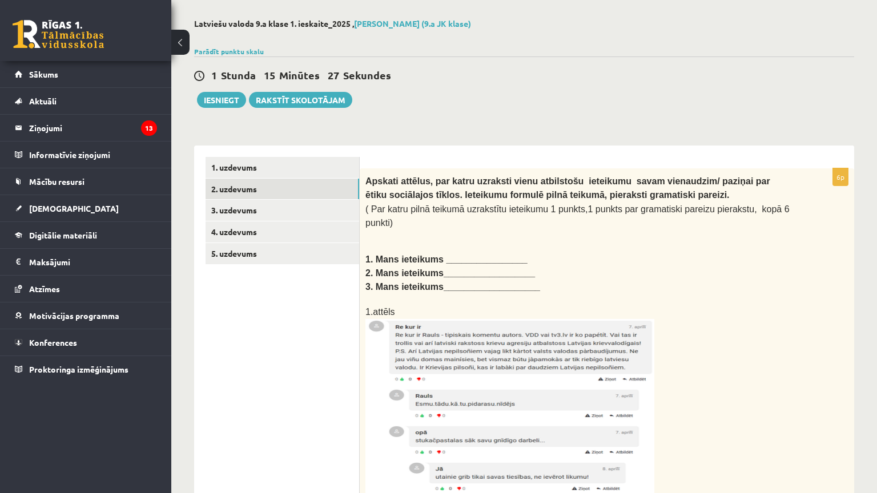
scroll to position [44, 0]
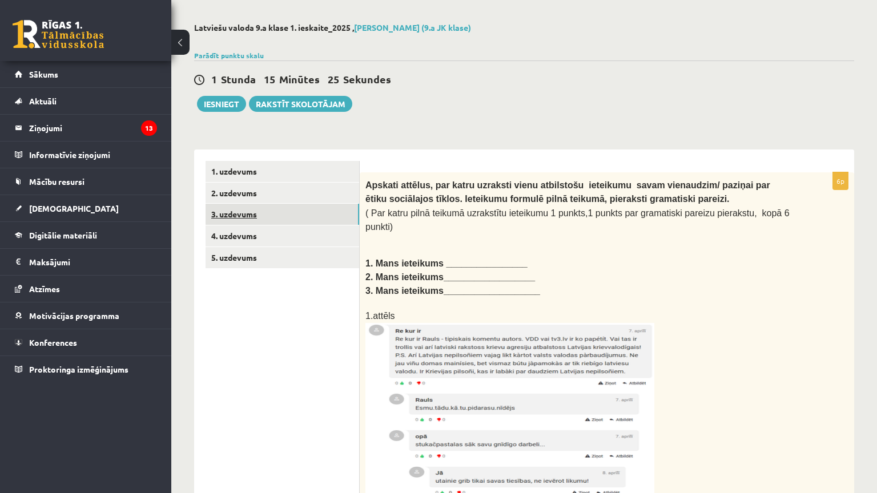
click at [247, 216] on link "3. uzdevums" at bounding box center [283, 214] width 154 height 21
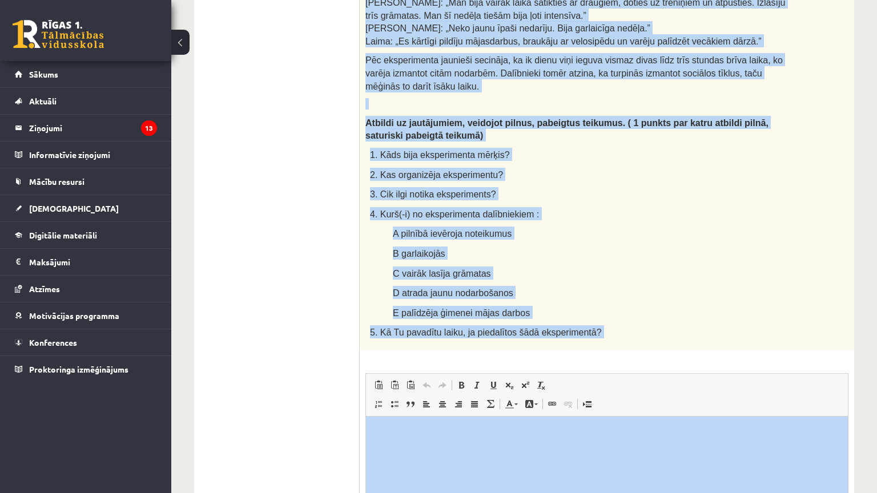
scroll to position [833, 0]
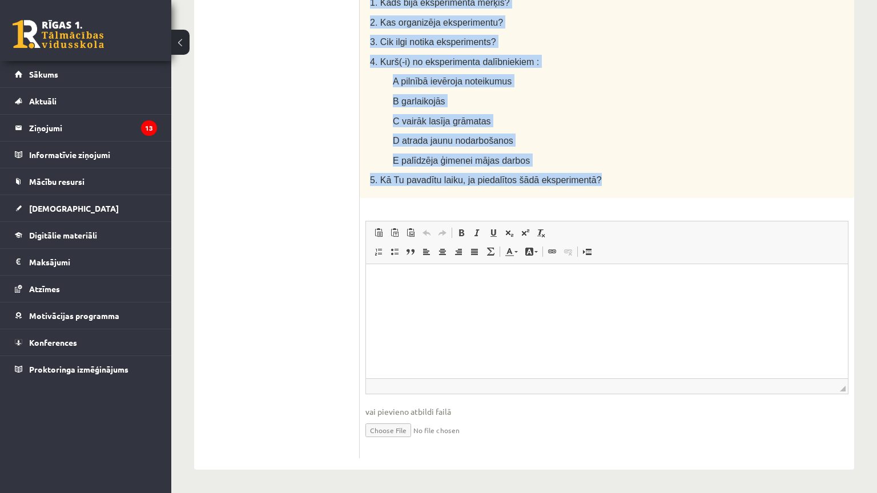
drag, startPoint x: 365, startPoint y: 82, endPoint x: 682, endPoint y: 108, distance: 317.5
copy div "Lasi tekstu un veic uzdevumus! Cik grūta ir dzīve bez sociālajiem tīkliem? Daud…"
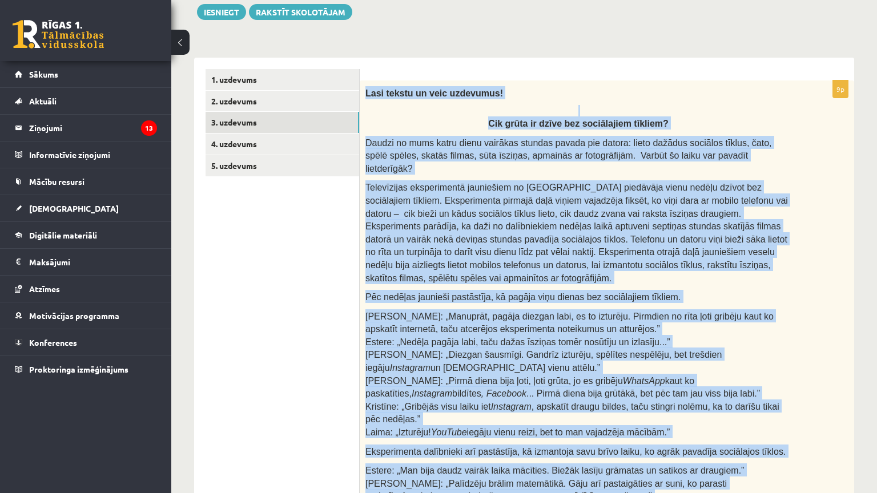
scroll to position [139, 0]
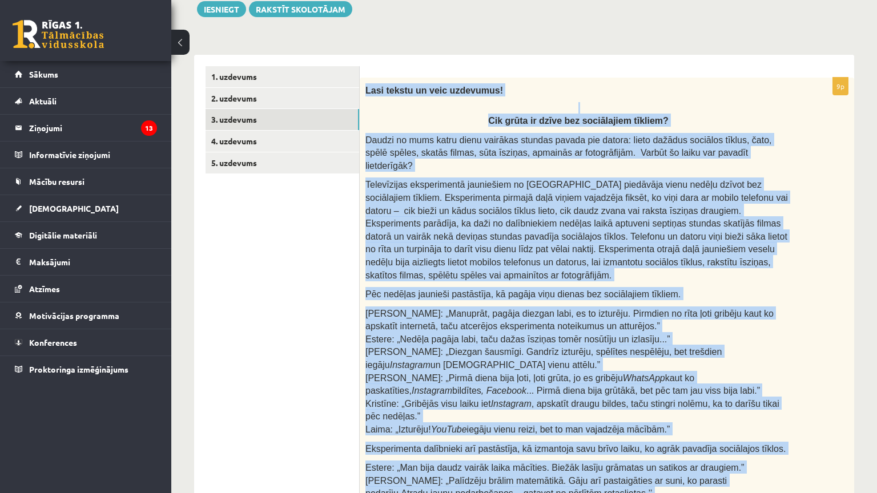
click at [677, 116] on p "Cik grūta ir dzīve bez sociālajiem tīkliem?" at bounding box center [578, 114] width 426 height 24
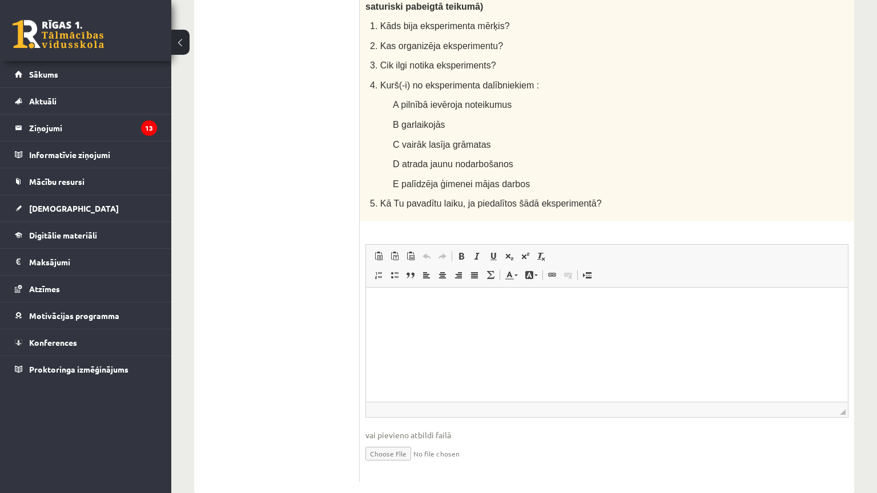
scroll to position [833, 0]
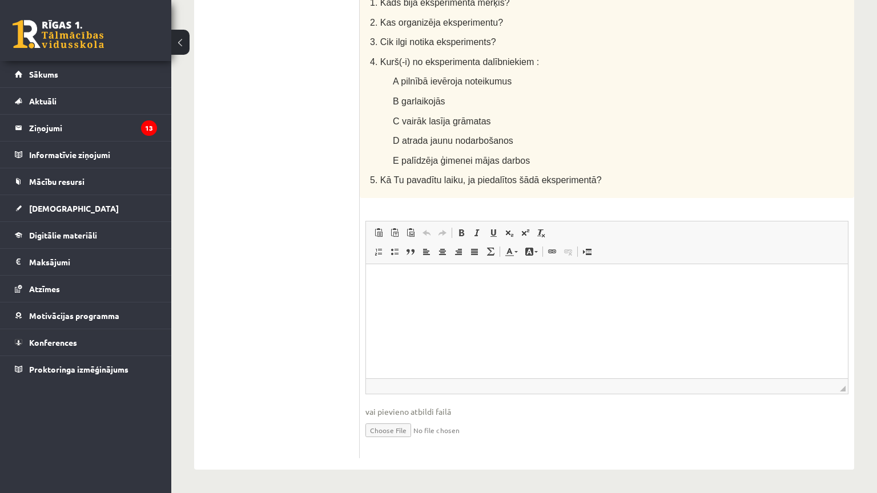
click at [429, 299] on html at bounding box center [607, 281] width 482 height 35
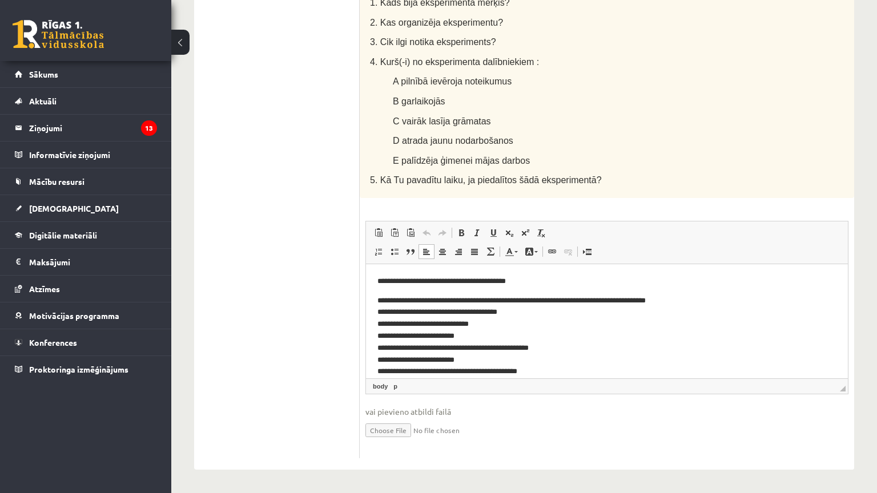
scroll to position [53, 0]
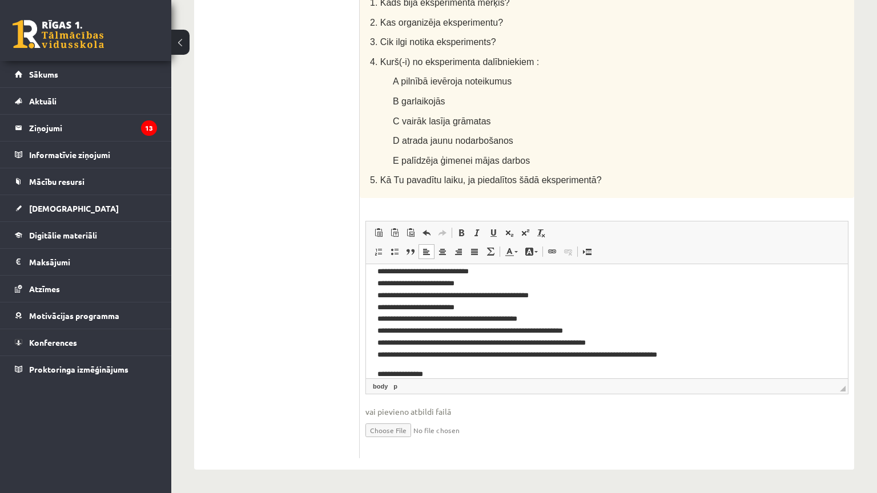
click at [391, 282] on p "**********" at bounding box center [598, 301] width 442 height 119
click at [483, 274] on p "**********" at bounding box center [598, 301] width 442 height 119
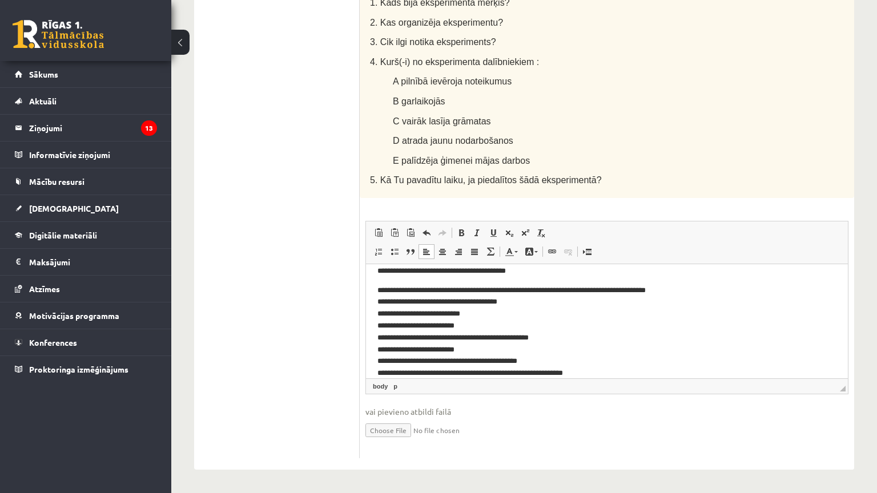
scroll to position [0, 0]
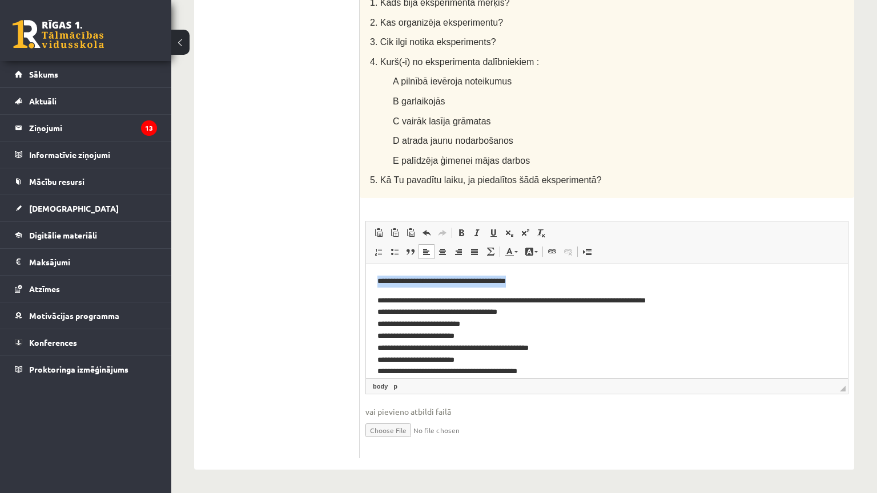
drag, startPoint x: 531, startPoint y: 283, endPoint x: 349, endPoint y: 277, distance: 181.7
click at [366, 277] on html "**********" at bounding box center [607, 354] width 482 height 180
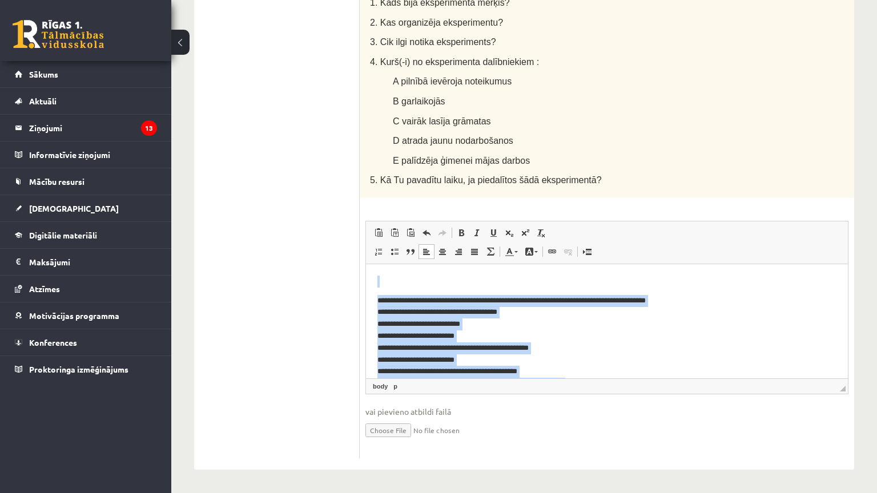
scroll to position [66, 0]
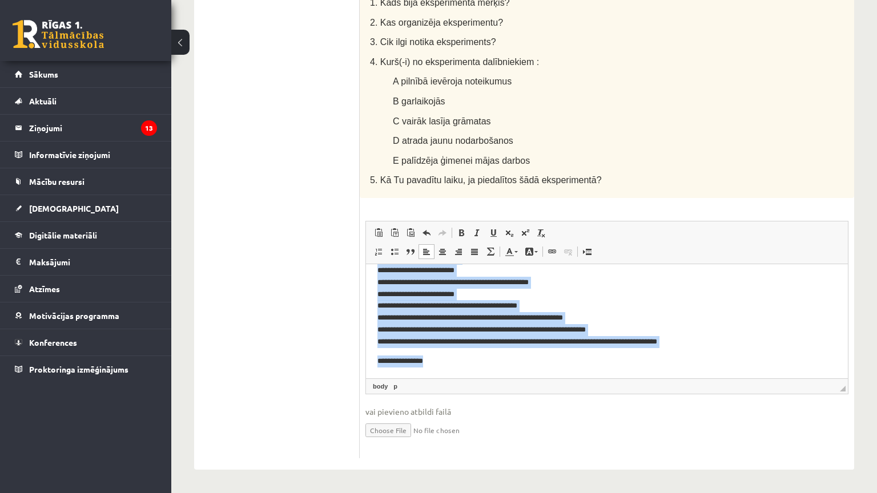
drag, startPoint x: 373, startPoint y: 272, endPoint x: 592, endPoint y: 488, distance: 306.9
click at [592, 378] on html "**********" at bounding box center [607, 288] width 482 height 180
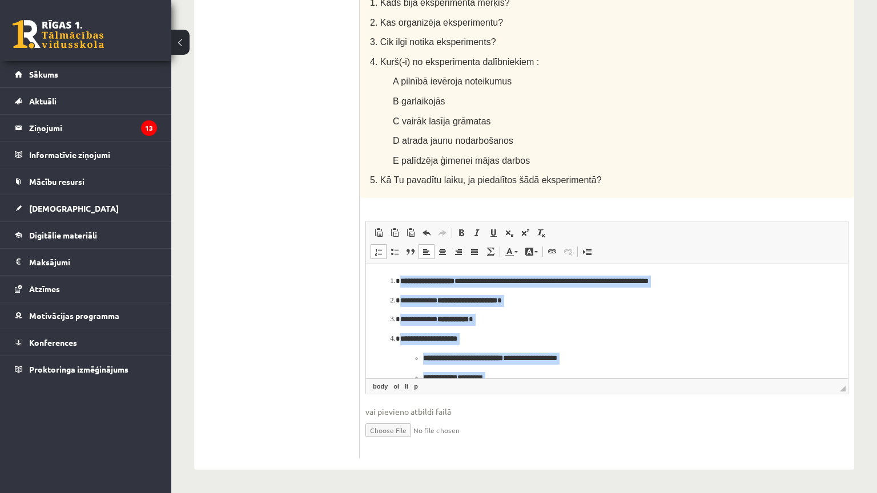
scroll to position [94, 0]
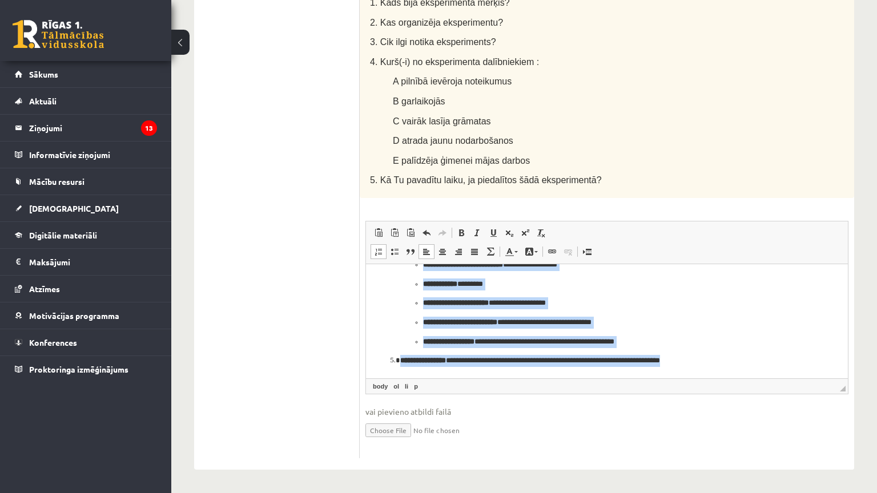
drag, startPoint x: 389, startPoint y: 280, endPoint x: 712, endPoint y: 370, distance: 335.4
click at [712, 370] on html "**********" at bounding box center [607, 274] width 482 height 208
click at [461, 228] on span at bounding box center [461, 232] width 9 height 9
click at [468, 334] on ul "**********" at bounding box center [606, 303] width 413 height 89
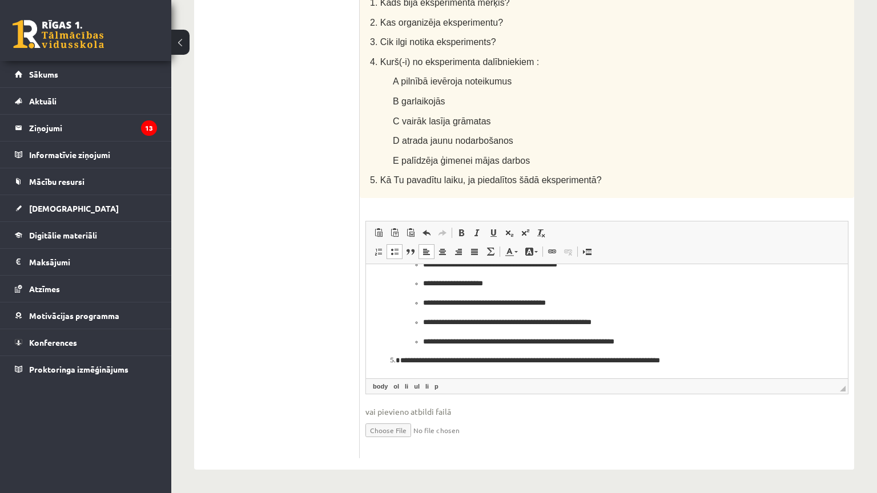
scroll to position [73, 0]
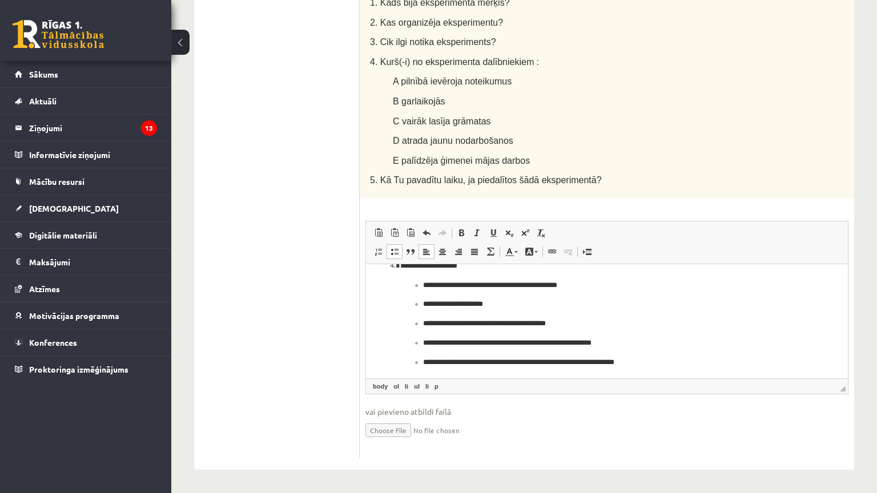
click at [594, 286] on p "**********" at bounding box center [598, 285] width 351 height 12
click at [580, 302] on p "**********" at bounding box center [598, 304] width 351 height 12
click at [584, 329] on ul "**********" at bounding box center [606, 323] width 413 height 89
click at [570, 322] on p "**********" at bounding box center [598, 324] width 351 height 12
click at [624, 341] on p "**********" at bounding box center [598, 343] width 351 height 12
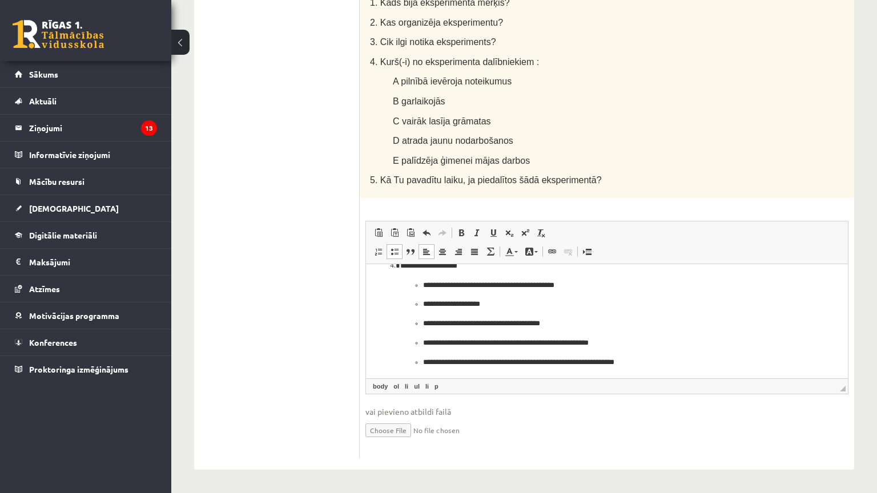
click at [653, 363] on p "**********" at bounding box center [598, 362] width 351 height 12
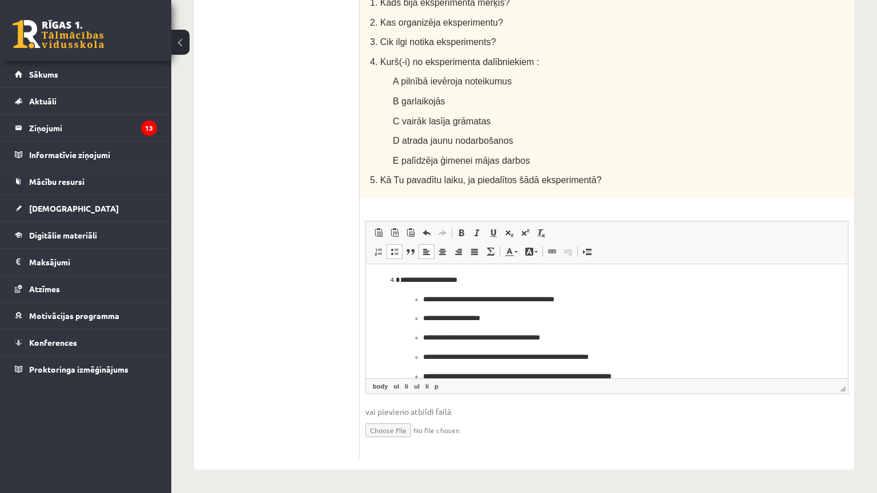
scroll to position [94, 0]
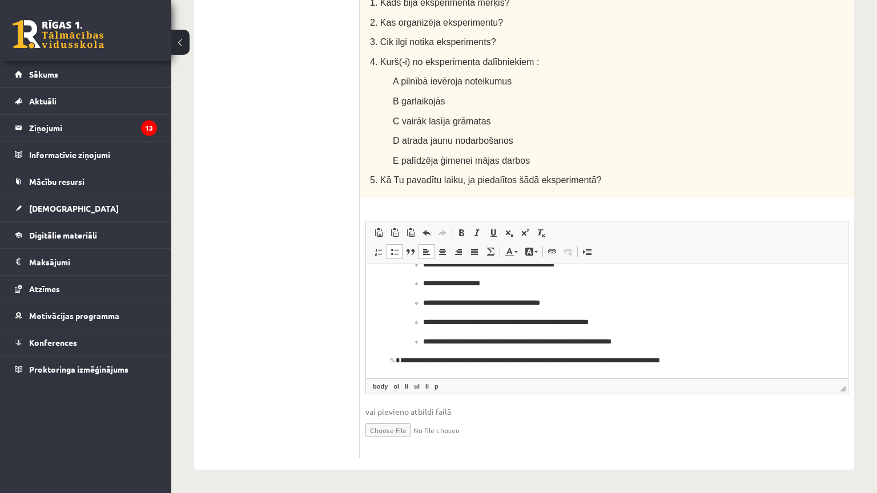
click at [692, 360] on p "**********" at bounding box center [598, 361] width 396 height 12
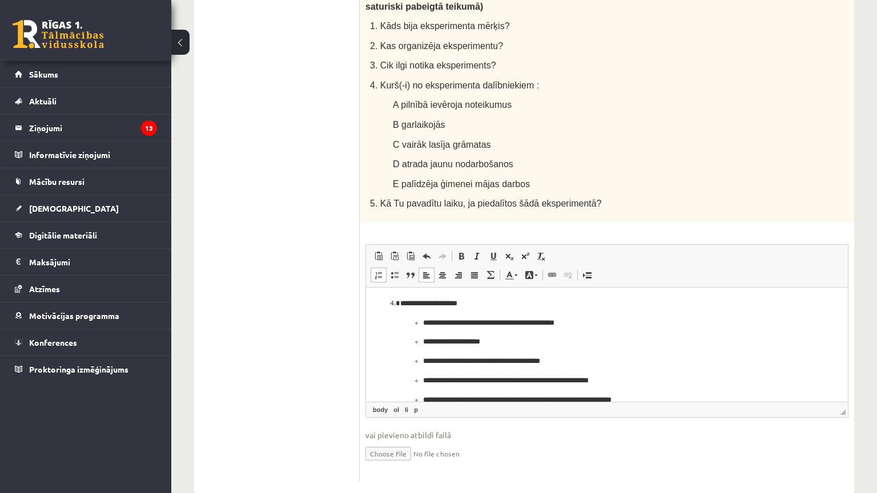
scroll to position [59, 0]
click at [419, 320] on ul "**********" at bounding box center [606, 360] width 413 height 89
click at [421, 342] on ul "**********" at bounding box center [598, 371] width 396 height 70
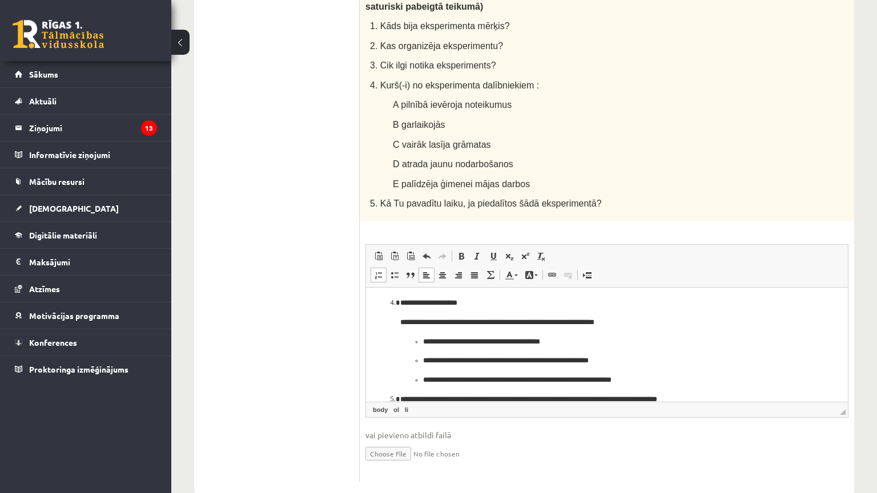
click at [423, 340] on p "**********" at bounding box center [598, 342] width 351 height 12
click at [423, 340] on li "**********" at bounding box center [598, 342] width 351 height 12
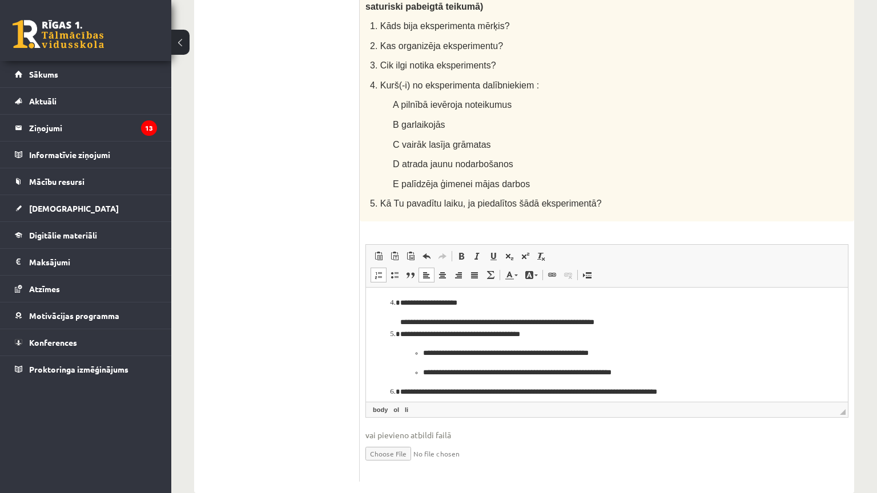
click at [417, 340] on li "**********" at bounding box center [598, 353] width 396 height 50
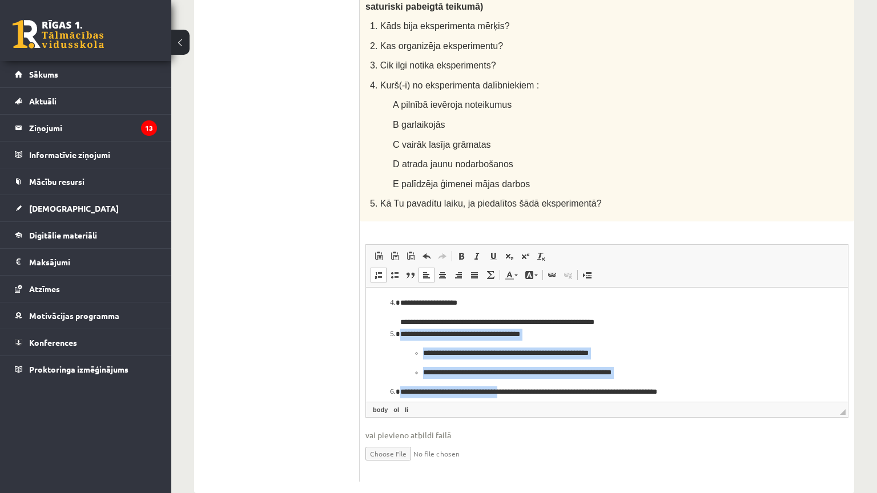
scroll to position [67, 0]
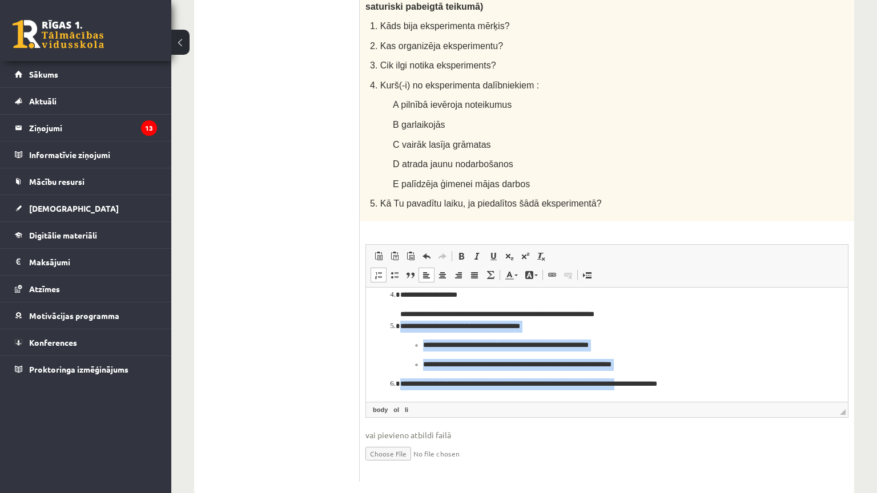
drag, startPoint x: 371, startPoint y: 328, endPoint x: 638, endPoint y: 430, distance: 286.1
click at [638, 401] on html "**********" at bounding box center [607, 311] width 482 height 182
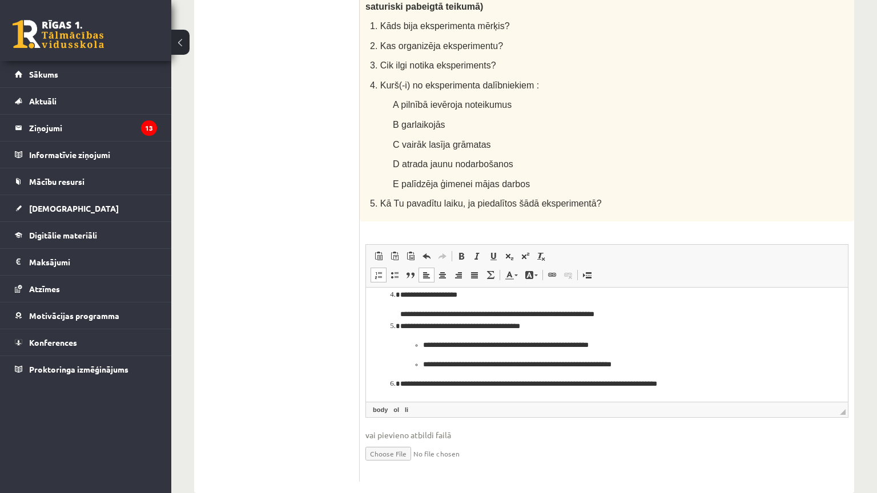
click at [647, 389] on p "**********" at bounding box center [598, 384] width 396 height 12
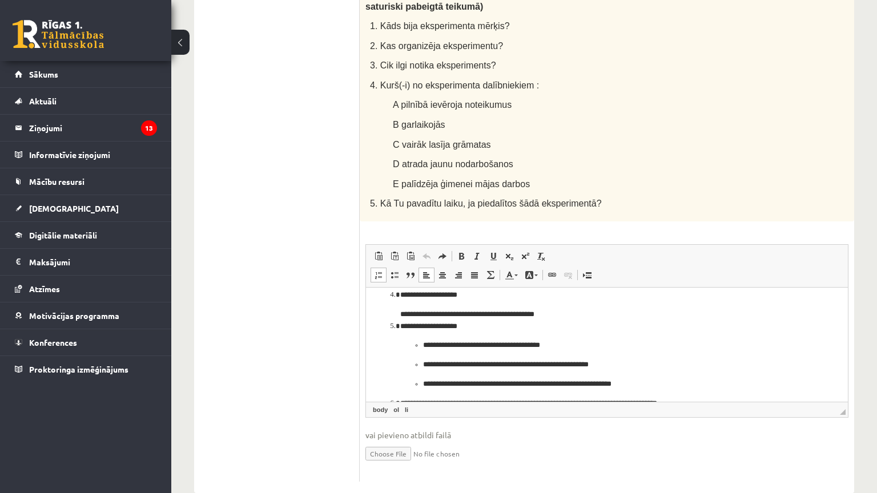
scroll to position [87, 0]
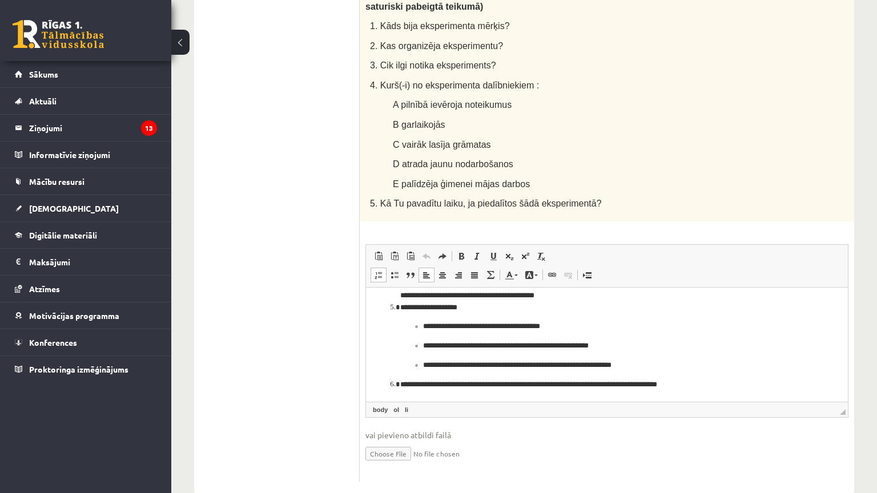
click at [617, 329] on p "**********" at bounding box center [598, 326] width 351 height 12
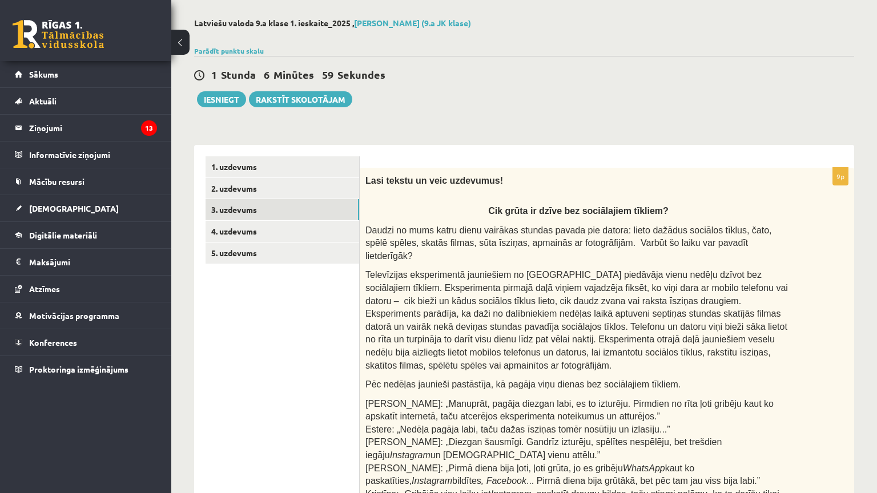
scroll to position [22, 0]
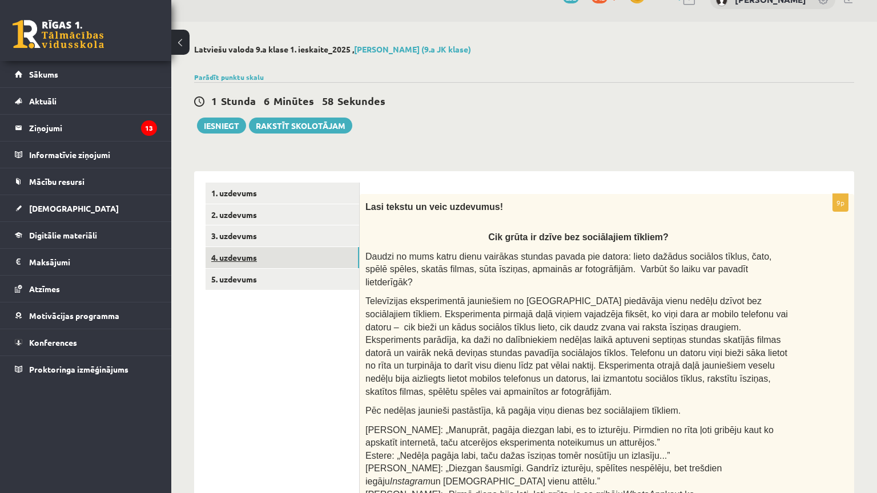
click at [273, 268] on link "4. uzdevums" at bounding box center [283, 257] width 154 height 21
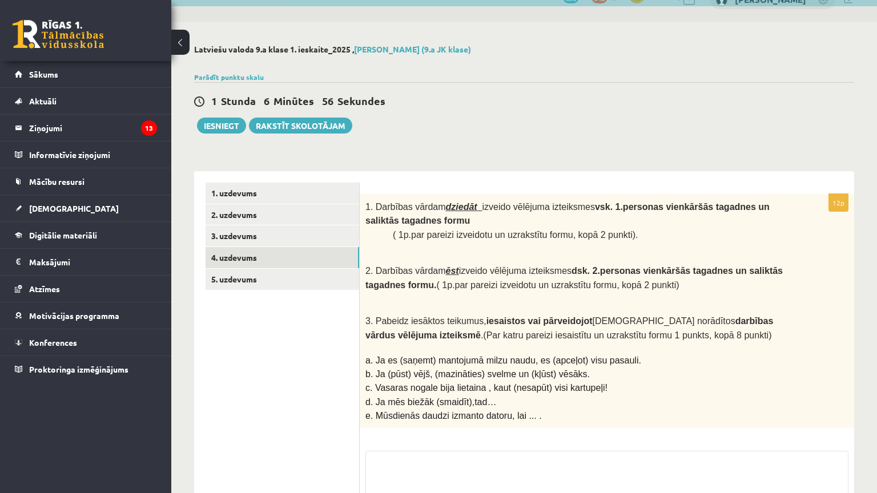
click at [372, 253] on p at bounding box center [578, 258] width 426 height 11
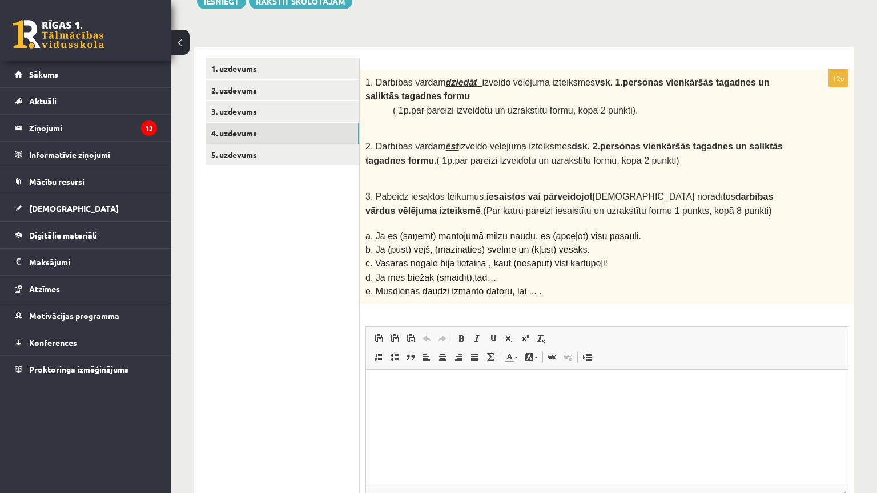
scroll to position [147, 0]
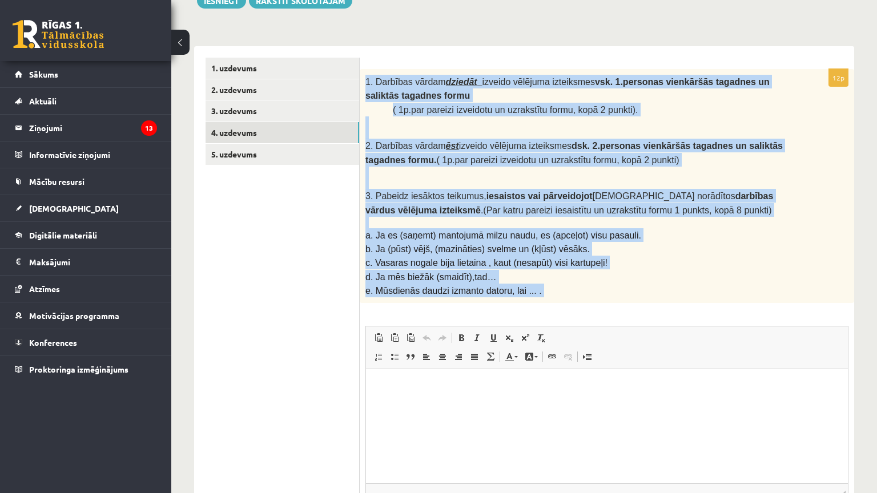
drag, startPoint x: 365, startPoint y: 79, endPoint x: 601, endPoint y: 292, distance: 317.0
click at [601, 292] on div "12p 1. Darbības vārdam dziedāt izveido vēlējuma izteiksmes vsk. 1.personas vien…" at bounding box center [607, 316] width 495 height 495
copy div "1. Darbības vārdam dziedāt izveido vēlējuma izteiksmes vsk. 1.personas vienkārš…"
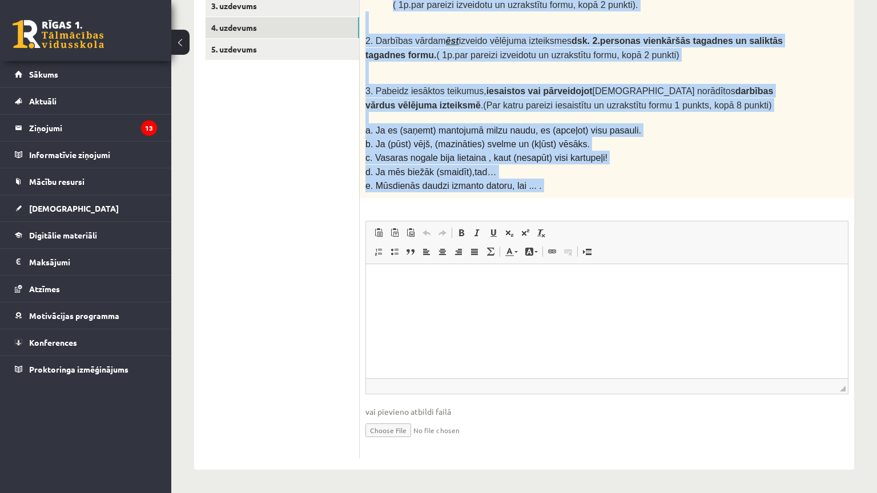
scroll to position [308, 0]
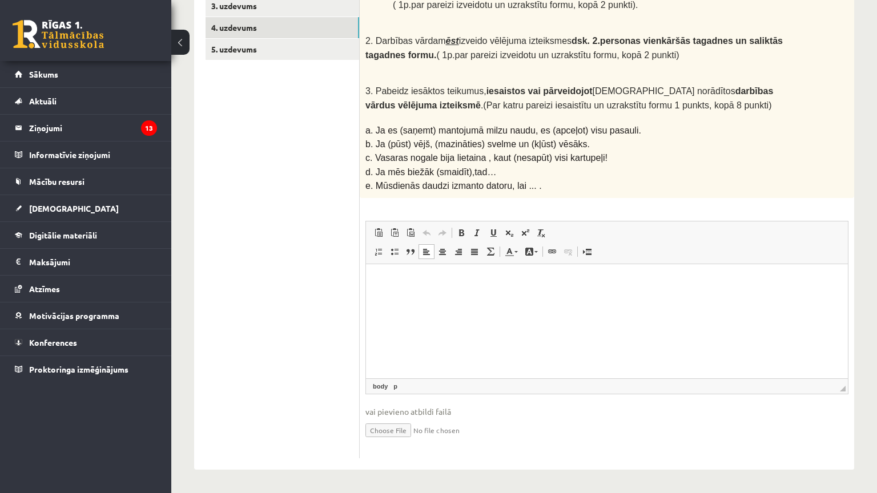
click at [475, 299] on html at bounding box center [607, 281] width 482 height 35
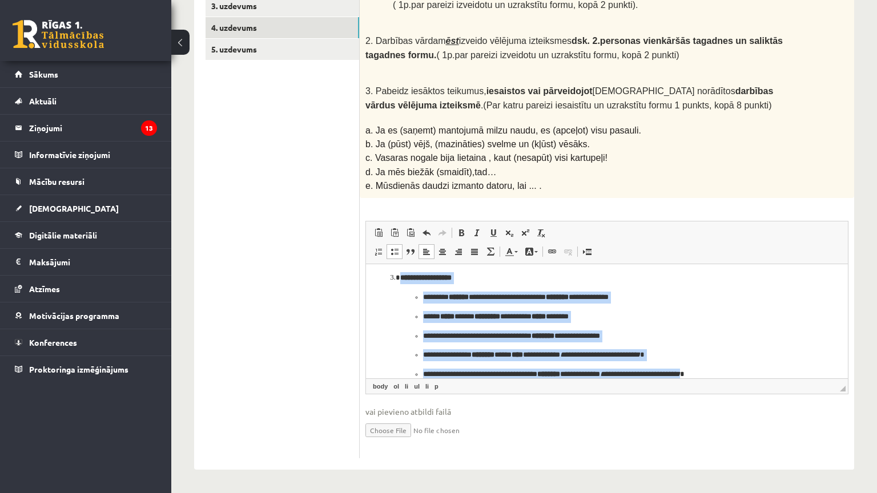
scroll to position [132, 0]
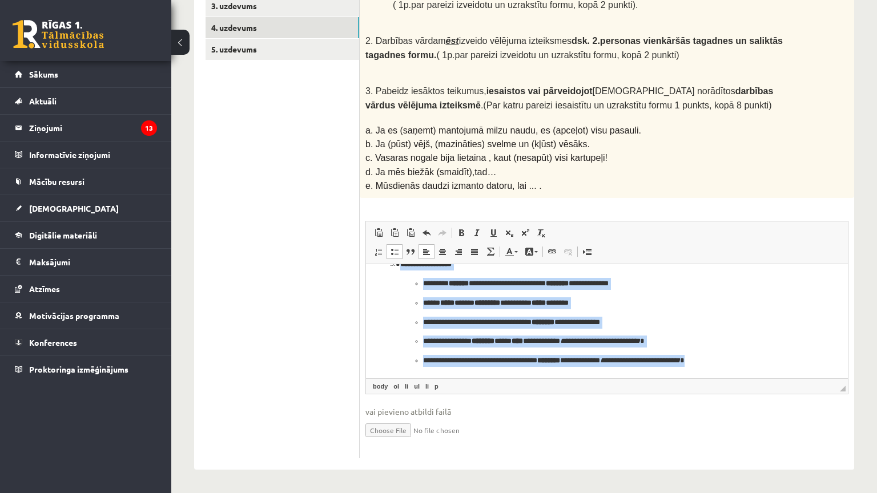
drag, startPoint x: 387, startPoint y: 272, endPoint x: 743, endPoint y: 397, distance: 377.6
click at [743, 379] on html "**********" at bounding box center [607, 255] width 482 height 247
click at [459, 228] on span at bounding box center [461, 232] width 9 height 9
click at [633, 310] on ul "**********" at bounding box center [606, 323] width 413 height 89
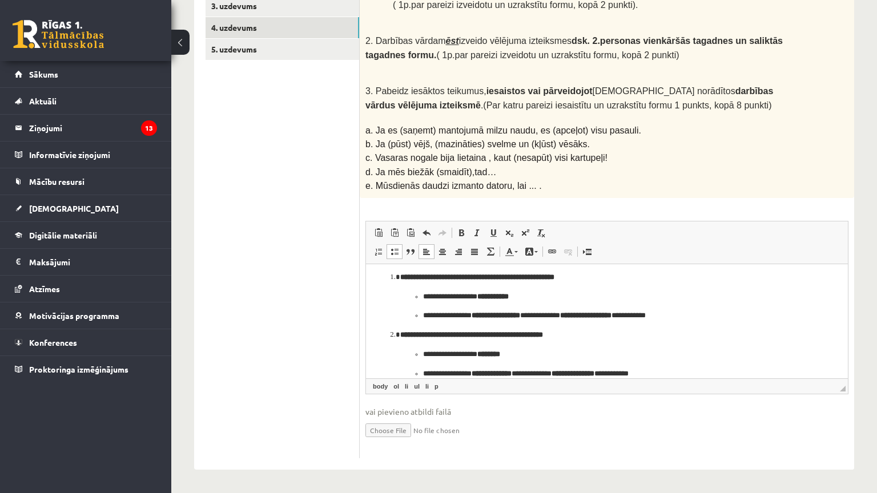
scroll to position [0, 0]
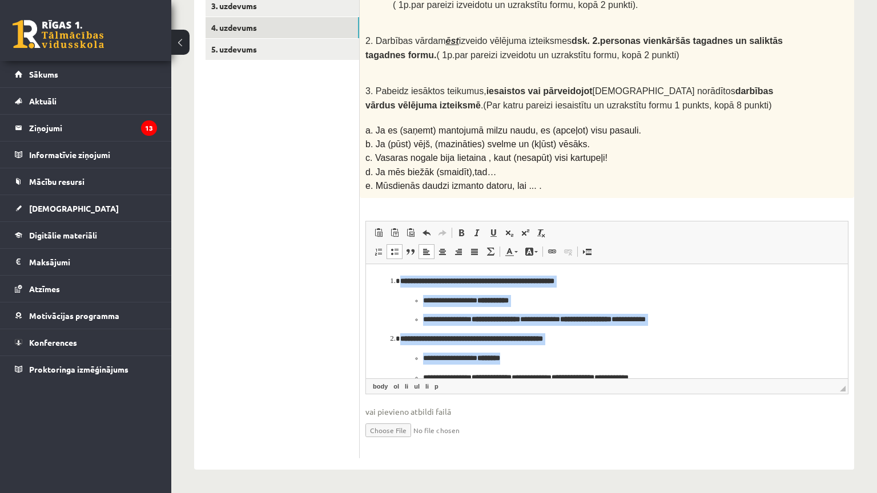
drag, startPoint x: 392, startPoint y: 280, endPoint x: 640, endPoint y: 354, distance: 258.2
click at [640, 354] on ol "**********" at bounding box center [606, 387] width 459 height 223
click at [459, 228] on span at bounding box center [461, 232] width 9 height 9
click at [653, 303] on p "**********" at bounding box center [598, 301] width 351 height 12
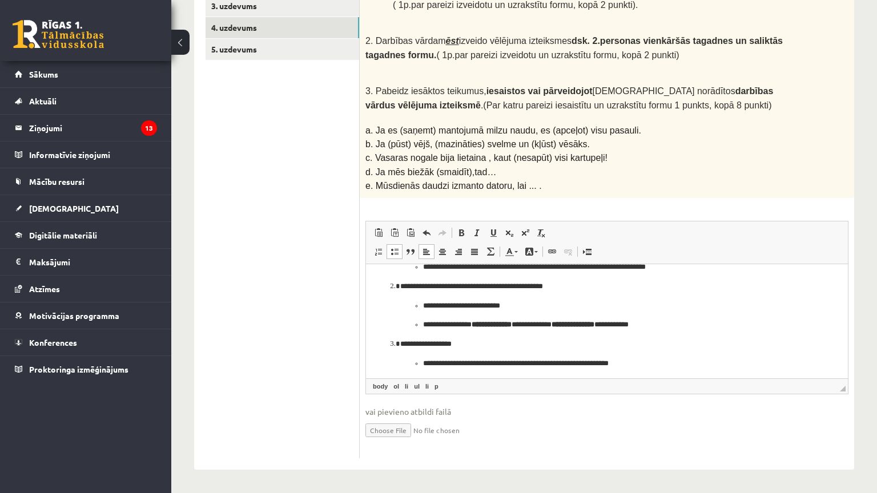
scroll to position [54, 0]
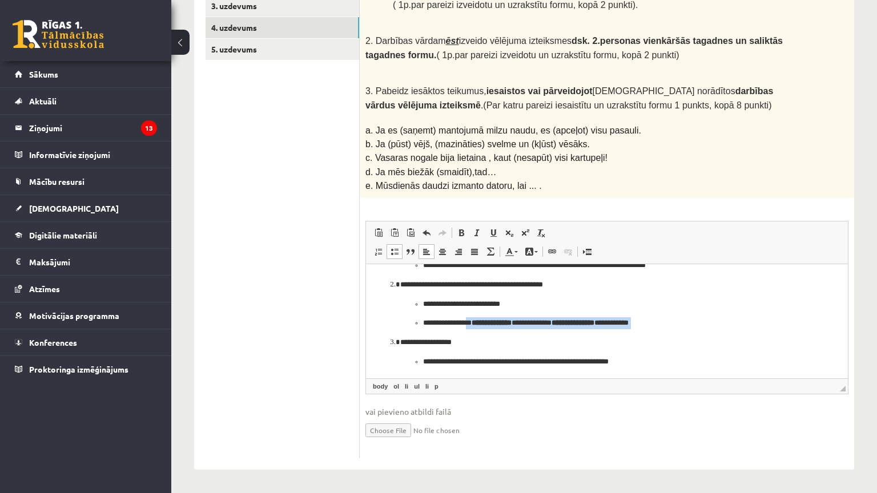
drag, startPoint x: 476, startPoint y: 322, endPoint x: 651, endPoint y: 331, distance: 175.5
click at [651, 331] on ol "**********" at bounding box center [606, 333] width 459 height 223
click at [461, 228] on span at bounding box center [461, 232] width 9 height 9
click at [499, 340] on p "**********" at bounding box center [598, 343] width 396 height 12
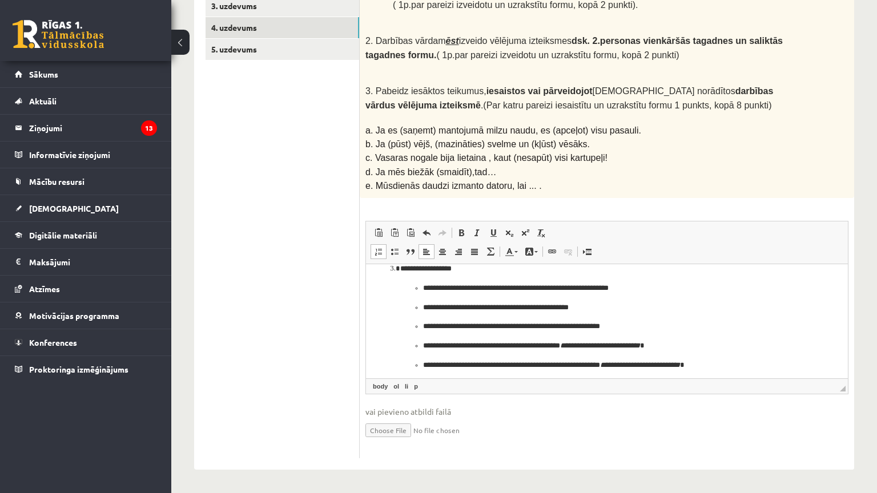
scroll to position [132, 0]
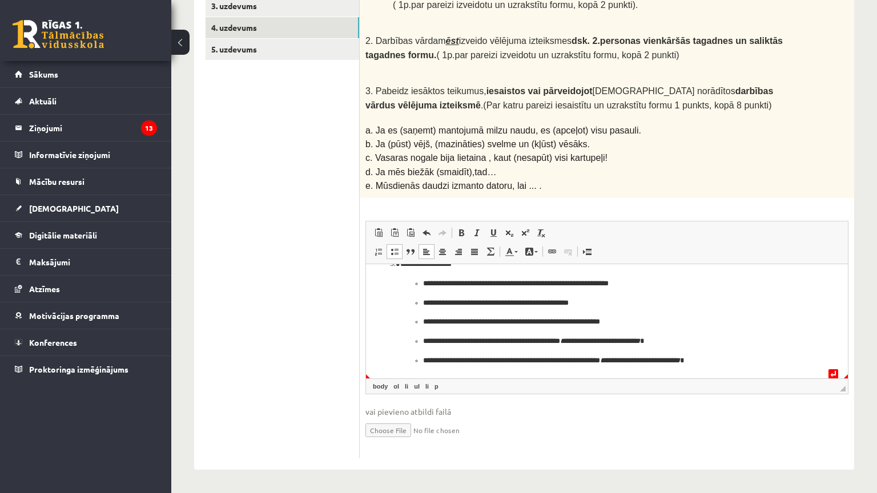
click at [724, 368] on html "**********" at bounding box center [607, 255] width 482 height 246
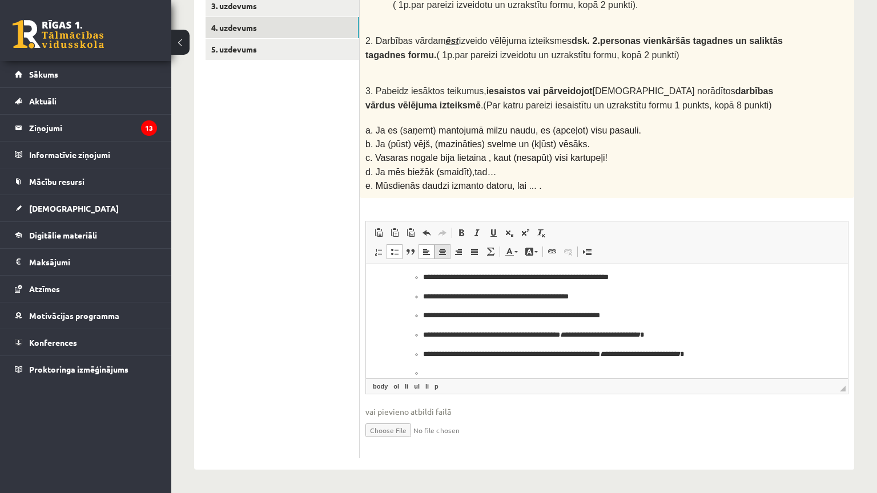
click at [438, 247] on span at bounding box center [442, 251] width 9 height 9
click at [423, 247] on span at bounding box center [426, 251] width 9 height 9
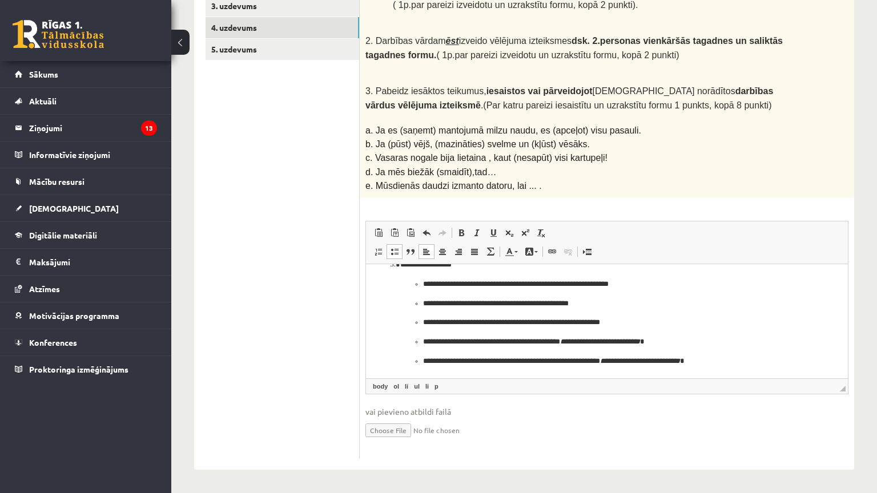
click at [392, 247] on span at bounding box center [394, 251] width 9 height 9
click at [393, 247] on span at bounding box center [394, 251] width 9 height 9
click at [395, 247] on span at bounding box center [394, 251] width 9 height 9
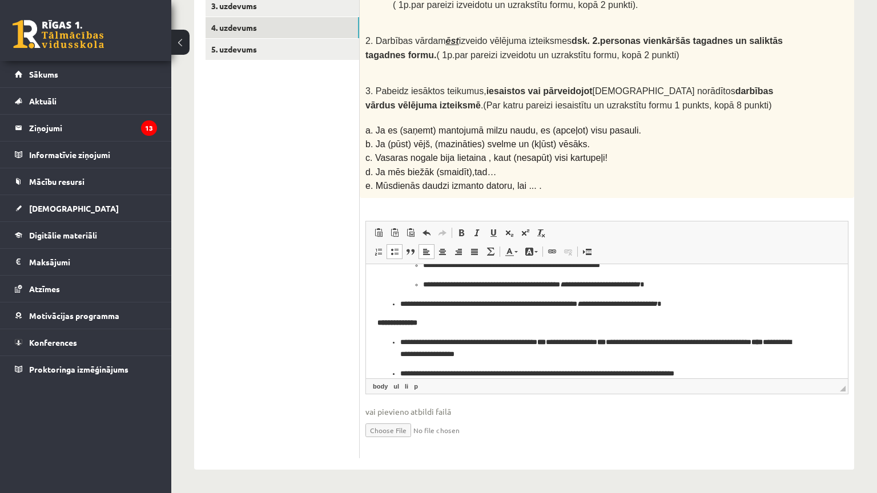
scroll to position [203, 0]
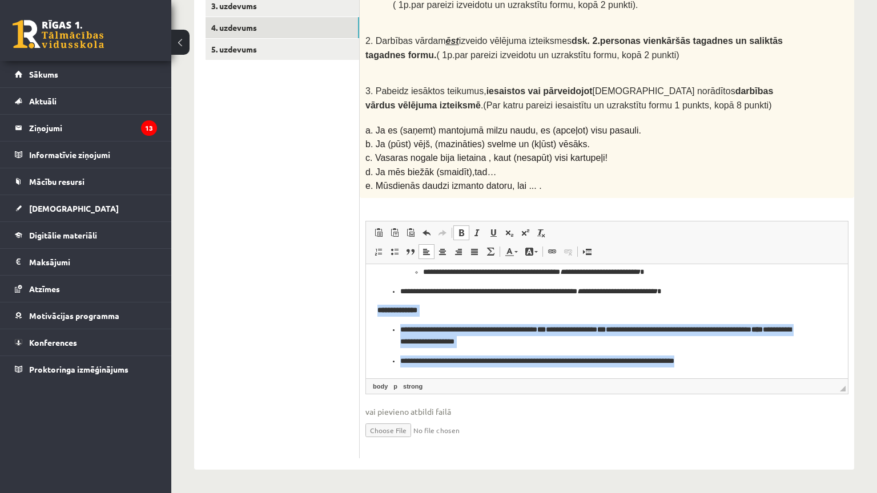
drag, startPoint x: 375, startPoint y: 310, endPoint x: 746, endPoint y: 376, distance: 376.6
click at [746, 376] on html "**********" at bounding box center [607, 221] width 482 height 316
click at [461, 226] on link "Полужирный Комбинация клавиш Ctrl+B" at bounding box center [461, 233] width 16 height 15
click at [558, 340] on p "**********" at bounding box center [598, 336] width 396 height 24
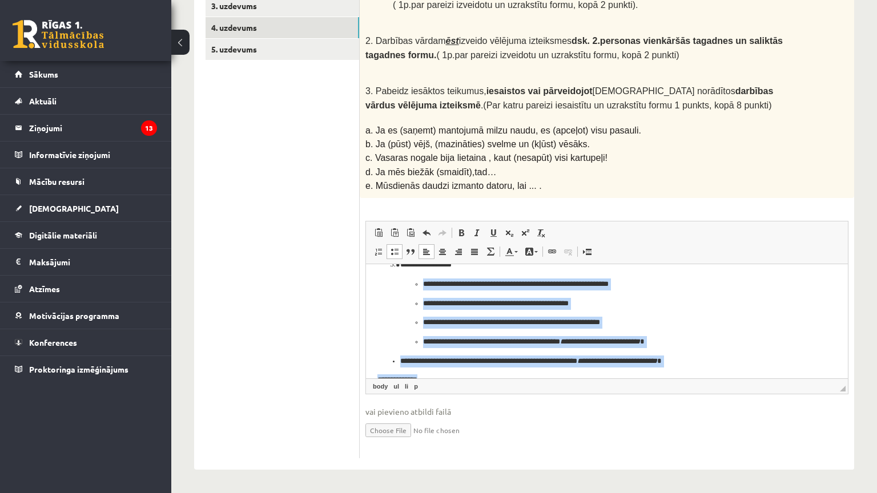
scroll to position [164, 0]
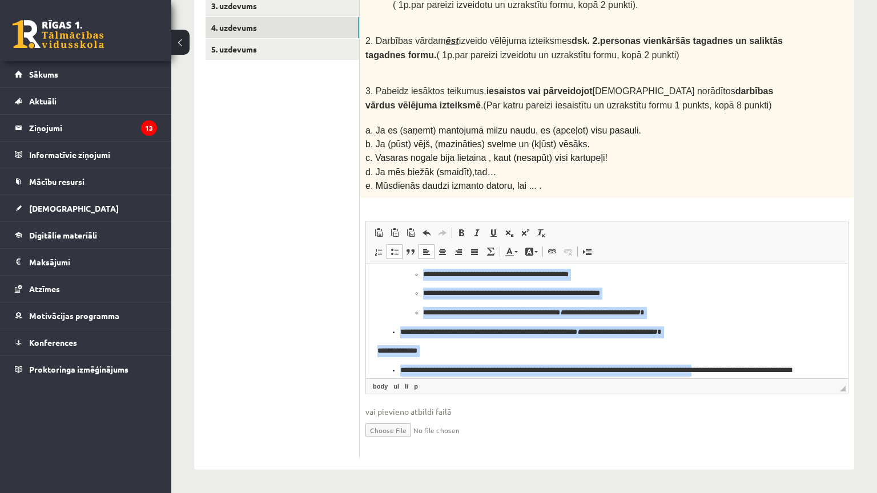
drag, startPoint x: 412, startPoint y: 302, endPoint x: 721, endPoint y: 371, distance: 316.4
click at [721, 371] on body "**********" at bounding box center [606, 261] width 459 height 293
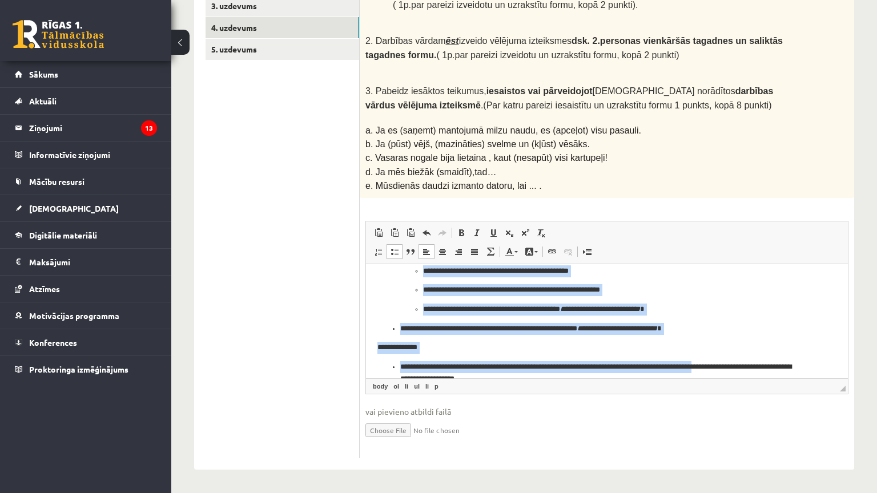
click at [541, 292] on p "**********" at bounding box center [598, 290] width 351 height 12
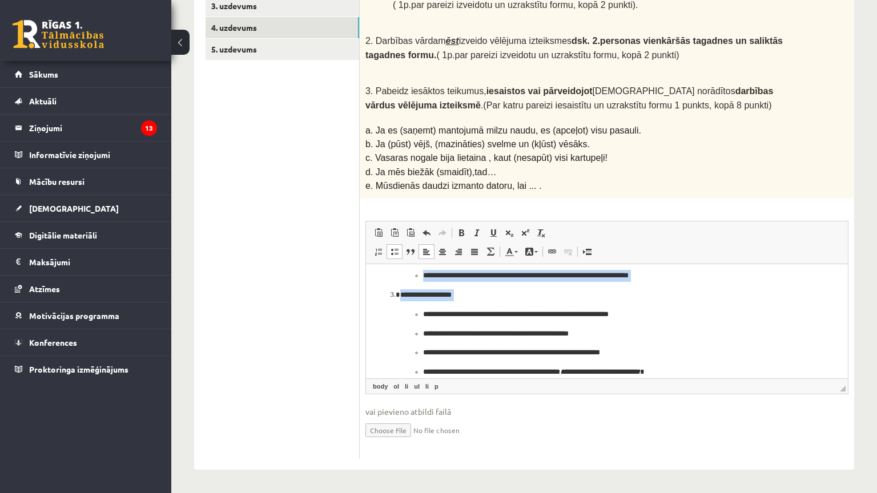
scroll to position [101, 0]
drag, startPoint x: 414, startPoint y: 301, endPoint x: 403, endPoint y: 315, distance: 17.8
click at [403, 315] on ul "**********" at bounding box center [606, 345] width 413 height 70
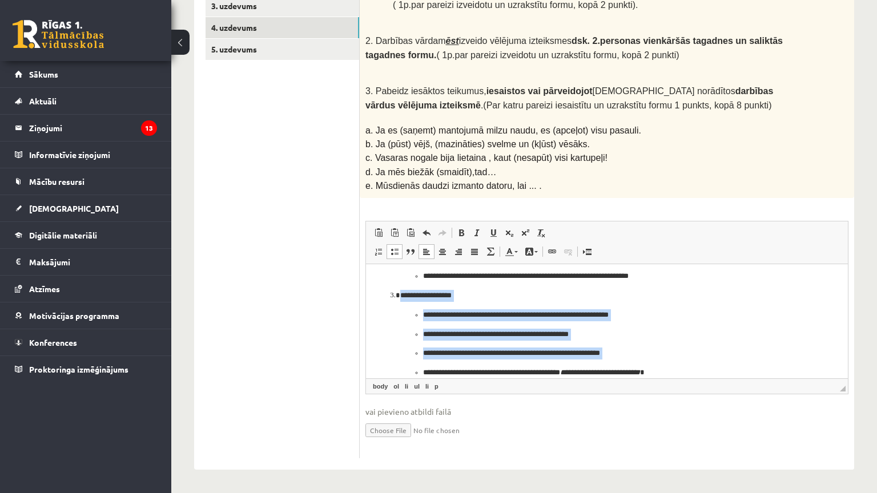
drag, startPoint x: 385, startPoint y: 295, endPoint x: 620, endPoint y: 367, distance: 245.3
click at [620, 367] on ol "**********" at bounding box center [606, 277] width 459 height 204
click at [408, 332] on ul "**********" at bounding box center [606, 345] width 413 height 70
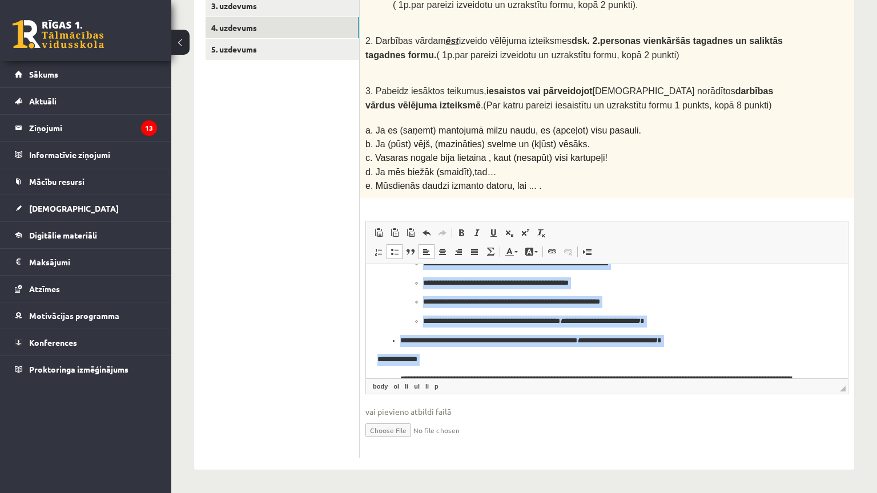
scroll to position [158, 0]
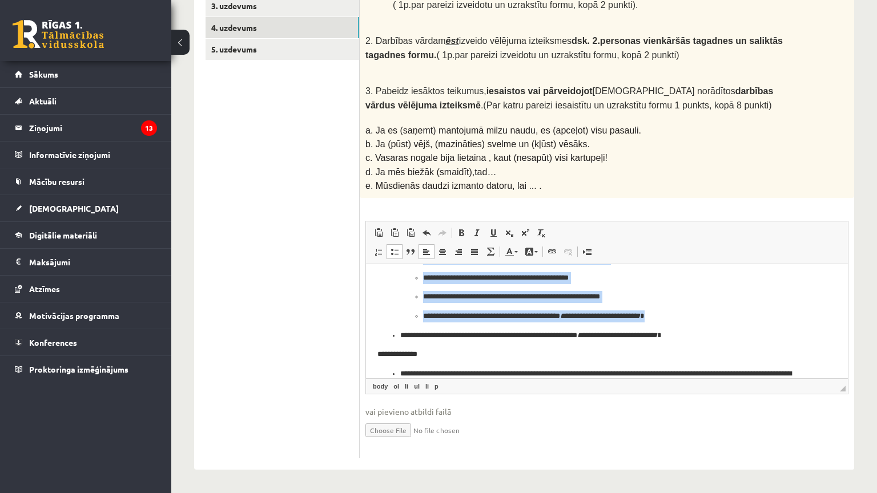
drag, startPoint x: 414, startPoint y: 316, endPoint x: 682, endPoint y: 311, distance: 268.4
click at [682, 311] on ul "**********" at bounding box center [606, 288] width 413 height 70
click at [390, 247] on span at bounding box center [394, 251] width 9 height 9
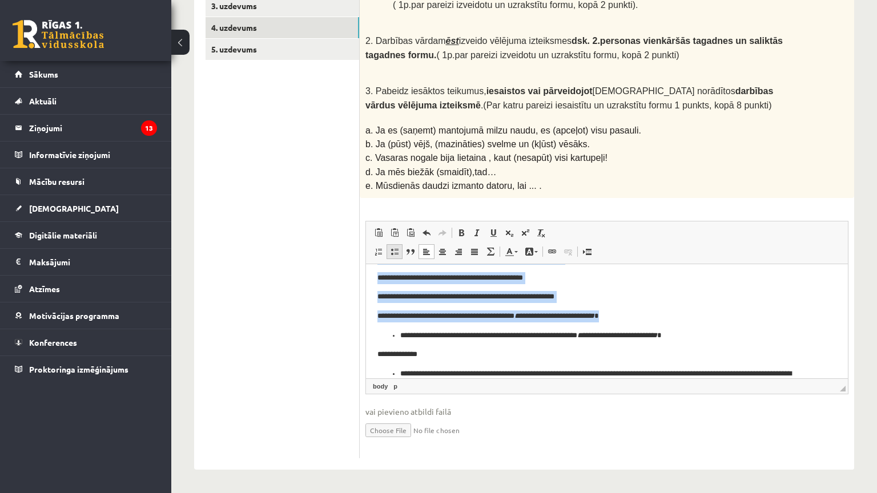
click at [390, 247] on span at bounding box center [394, 251] width 9 height 9
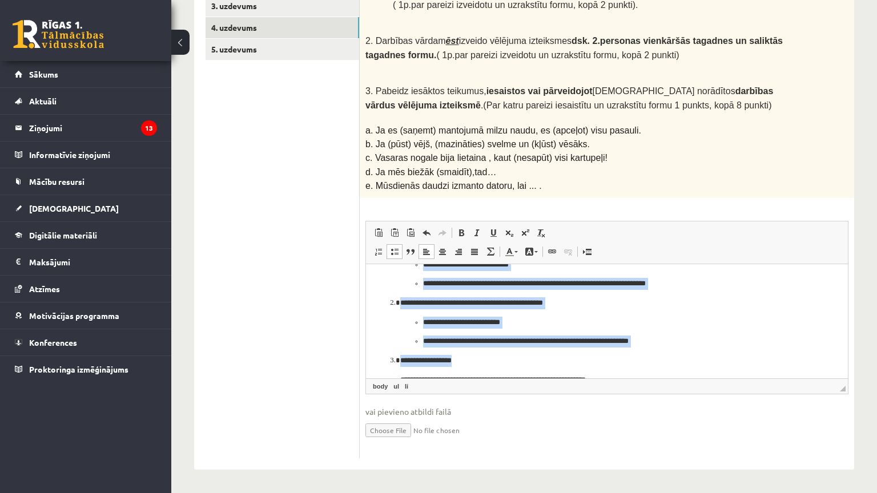
scroll to position [35, 0]
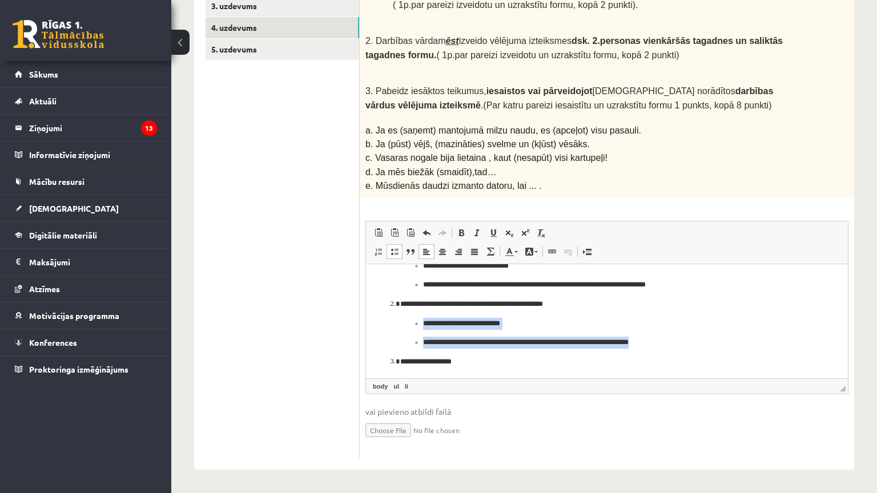
drag, startPoint x: 411, startPoint y: 322, endPoint x: 650, endPoint y: 348, distance: 240.6
click at [650, 348] on ul "**********" at bounding box center [606, 333] width 413 height 31
click at [391, 247] on span at bounding box center [394, 251] width 9 height 9
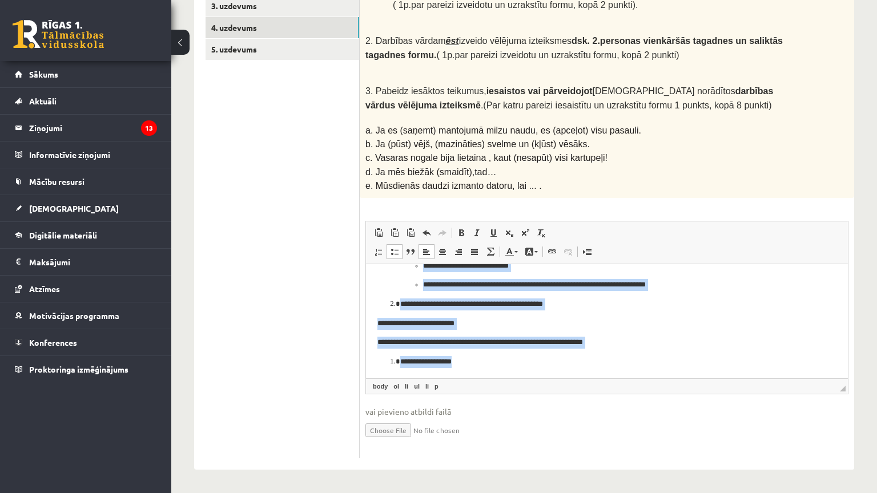
click at [391, 247] on span at bounding box center [394, 251] width 9 height 9
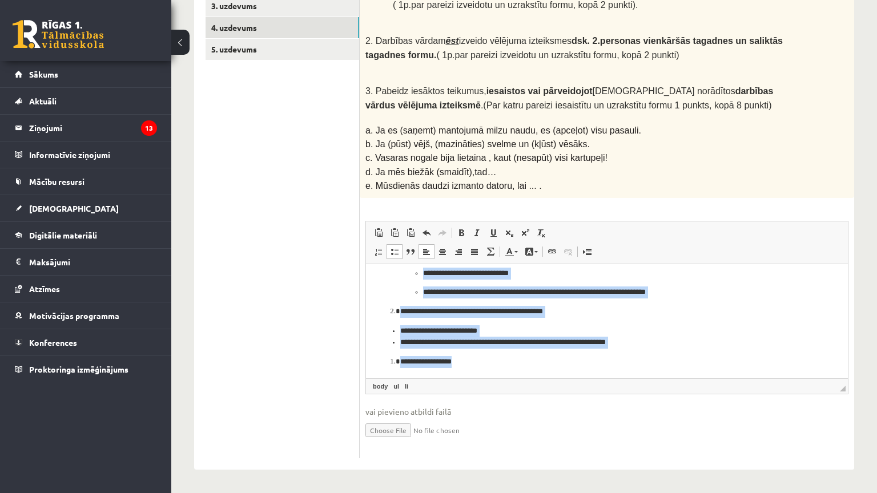
scroll to position [0, 0]
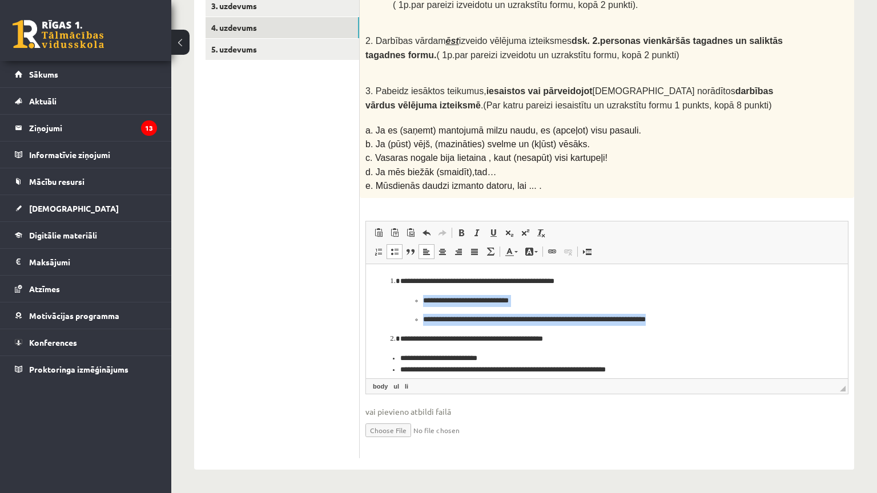
drag, startPoint x: 409, startPoint y: 299, endPoint x: 661, endPoint y: 322, distance: 252.9
click at [661, 322] on ul "**********" at bounding box center [606, 310] width 413 height 31
click at [396, 247] on span at bounding box center [394, 251] width 9 height 9
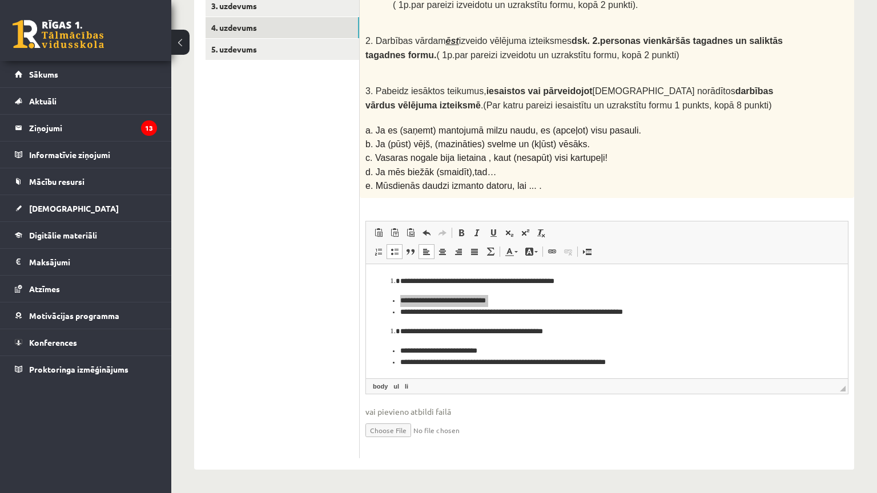
click at [574, 150] on div "12p 1. Darbības vārdam dziedāt izveido vēlējuma izteiksmes vsk. 1.personas vien…" at bounding box center [607, 211] width 495 height 495
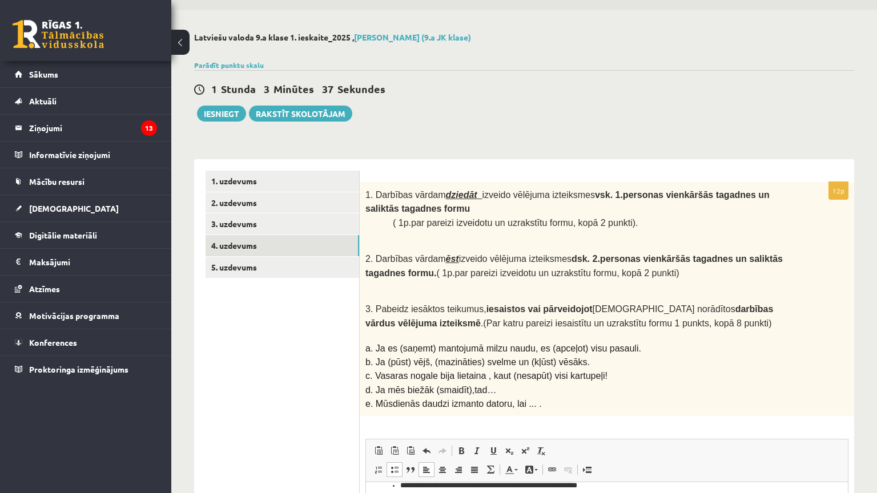
scroll to position [33, 0]
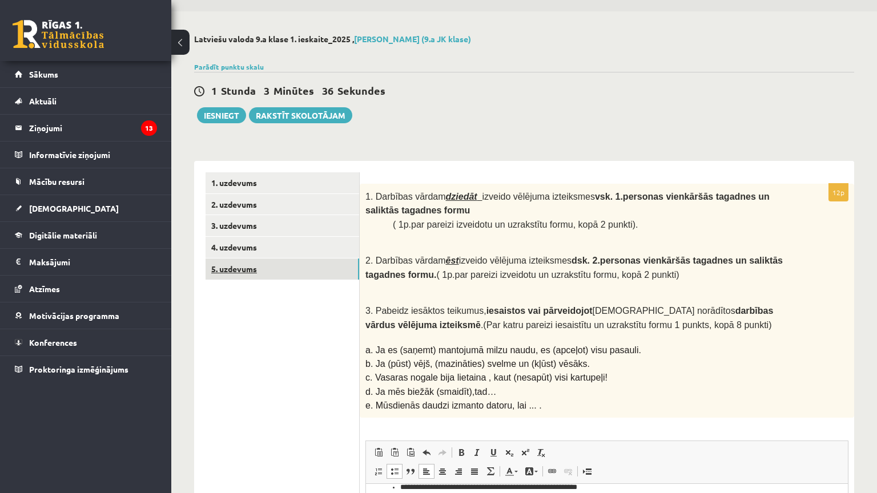
click at [254, 269] on link "5. uzdevums" at bounding box center [283, 269] width 154 height 21
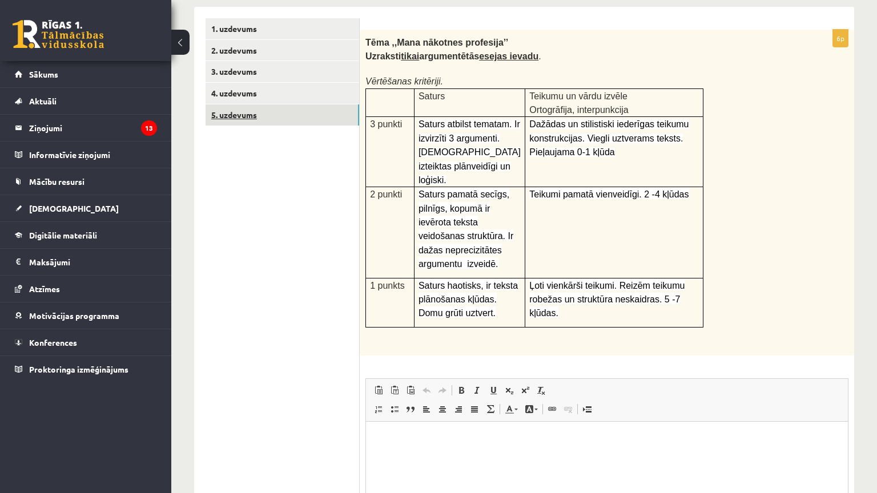
scroll to position [186, 0]
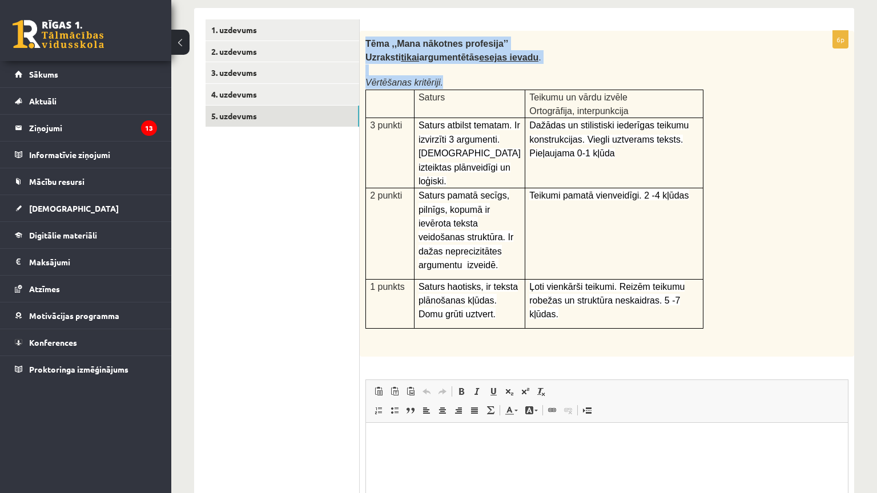
drag, startPoint x: 365, startPoint y: 41, endPoint x: 727, endPoint y: 269, distance: 427.6
click at [727, 269] on div "Tēma ,,Mana nākotnes profesija’’ Uzraksti tikai argumentētās esejas ievadu . Vē…" at bounding box center [607, 194] width 495 height 326
copy div "Tēma ,,Mana nākotnes profesija’’ Uzraksti tikai argumentētās esejas ievadu . Vē…"
click at [576, 161] on p at bounding box center [613, 165] width 169 height 11
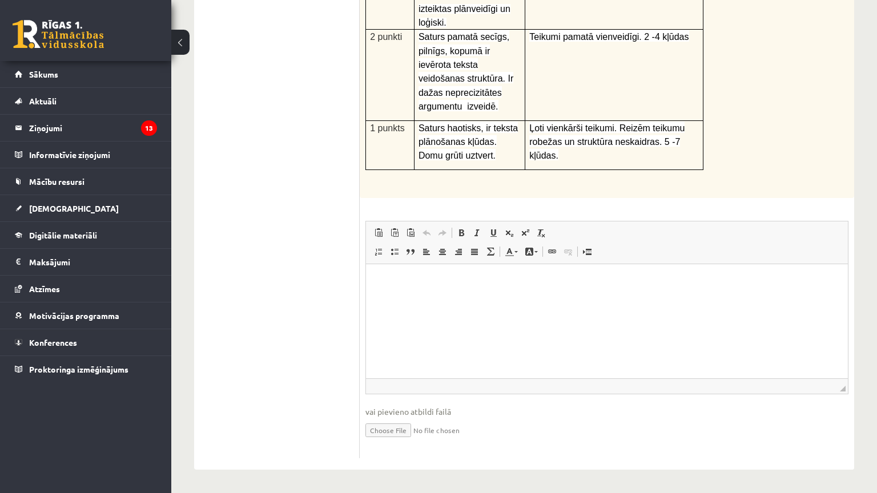
scroll to position [375, 0]
click at [444, 299] on html at bounding box center [607, 281] width 482 height 35
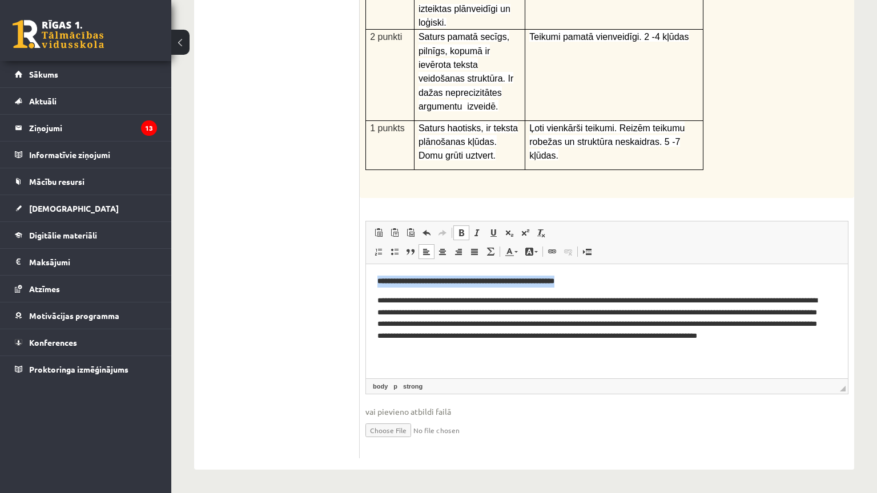
drag, startPoint x: 373, startPoint y: 282, endPoint x: 606, endPoint y: 275, distance: 232.5
click at [606, 275] on html "**********" at bounding box center [607, 315] width 482 height 102
click at [449, 244] on link "По центру" at bounding box center [443, 251] width 16 height 15
click at [428, 247] on span at bounding box center [426, 251] width 9 height 9
click at [458, 228] on span at bounding box center [461, 232] width 9 height 9
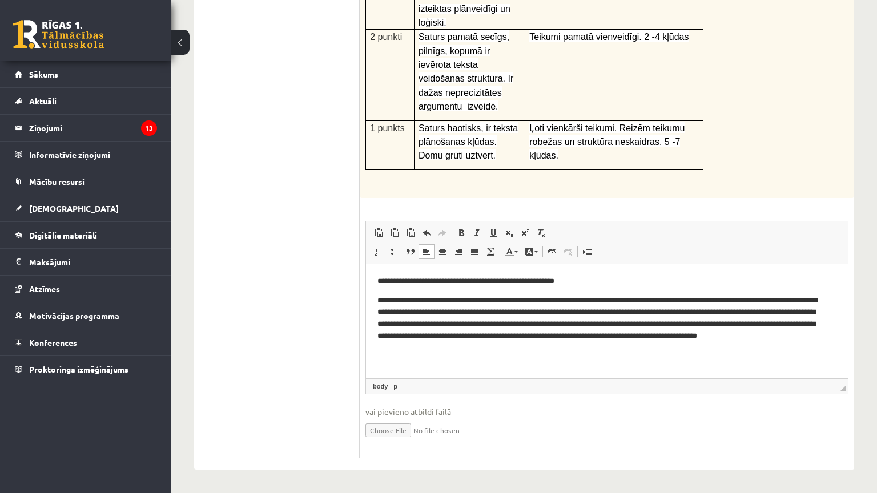
click at [602, 283] on p "**********" at bounding box center [602, 282] width 451 height 12
click at [459, 228] on span at bounding box center [461, 232] width 9 height 9
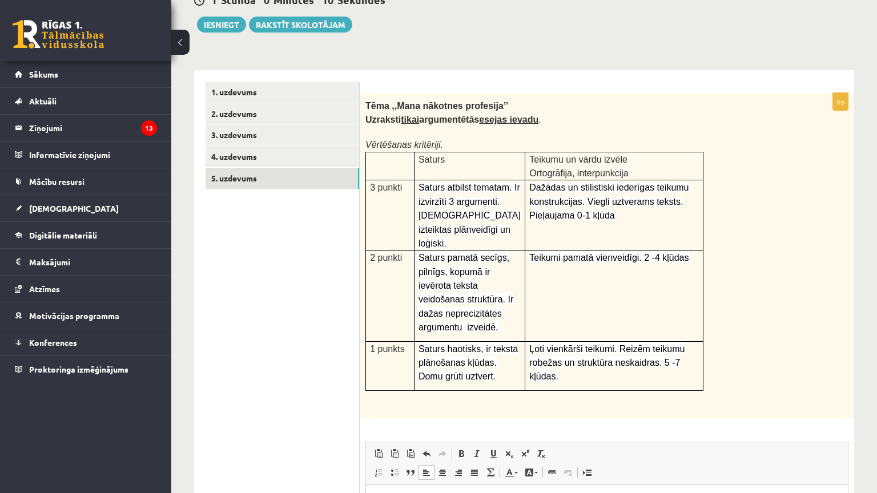
scroll to position [123, 0]
click at [215, 25] on button "Iesniegt" at bounding box center [221, 25] width 49 height 16
